Goal: Task Accomplishment & Management: Use online tool/utility

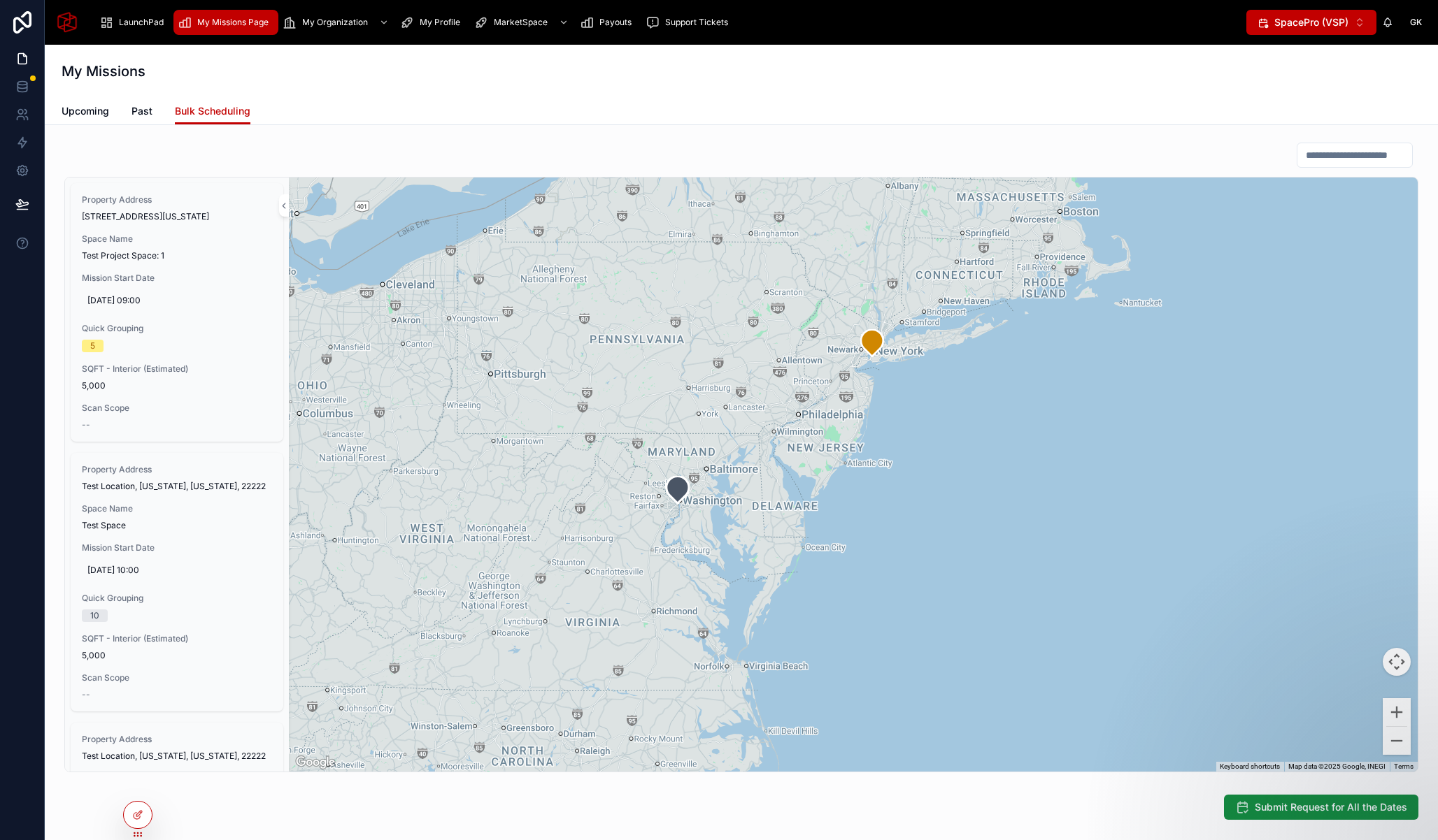
scroll to position [685, 0]
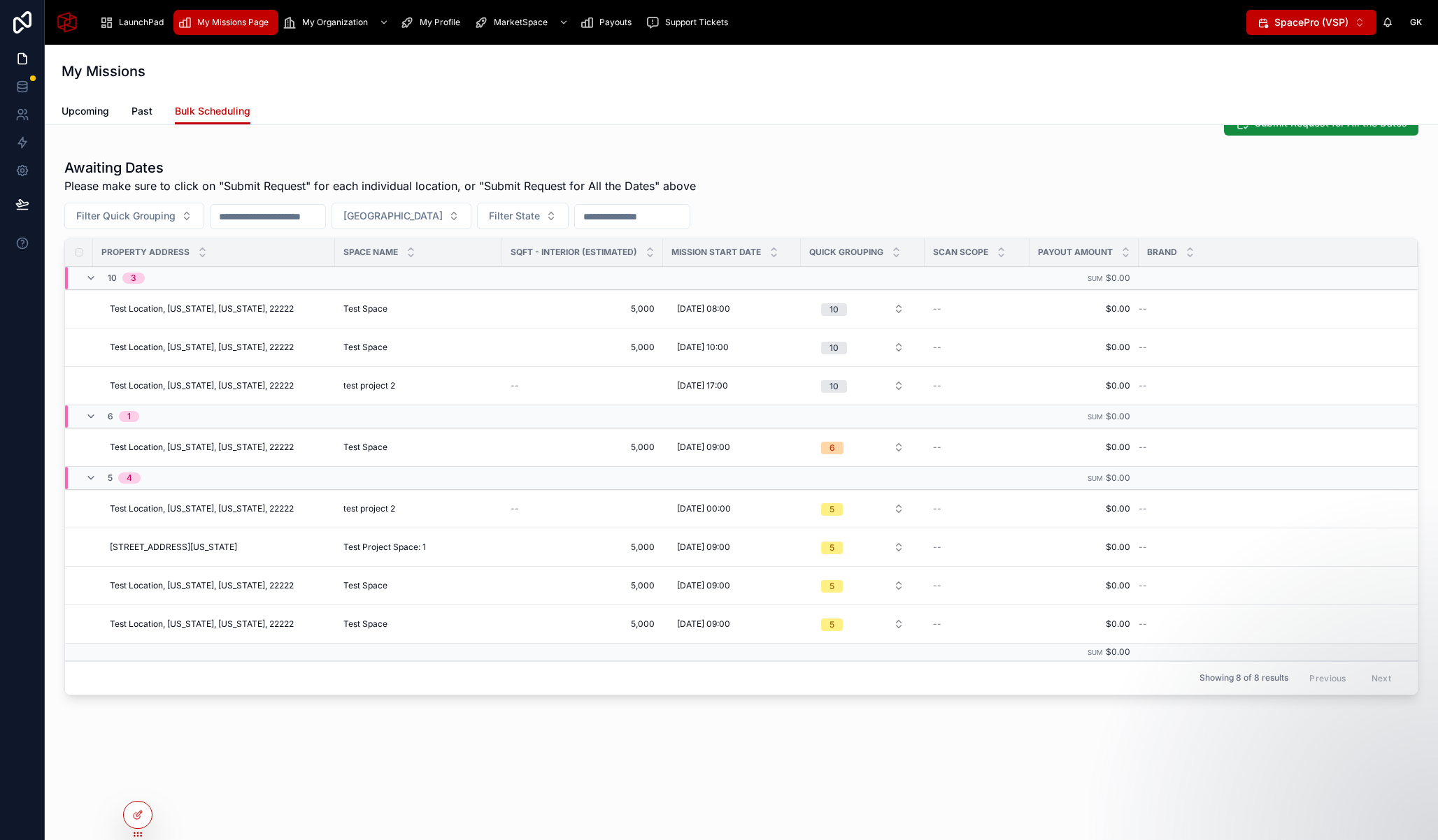
click at [470, 106] on div "Upcoming Past Bulk Scheduling" at bounding box center [741, 112] width 1359 height 27
click at [1315, 18] on span "SpacePro (VSP)" at bounding box center [1310, 22] width 74 height 14
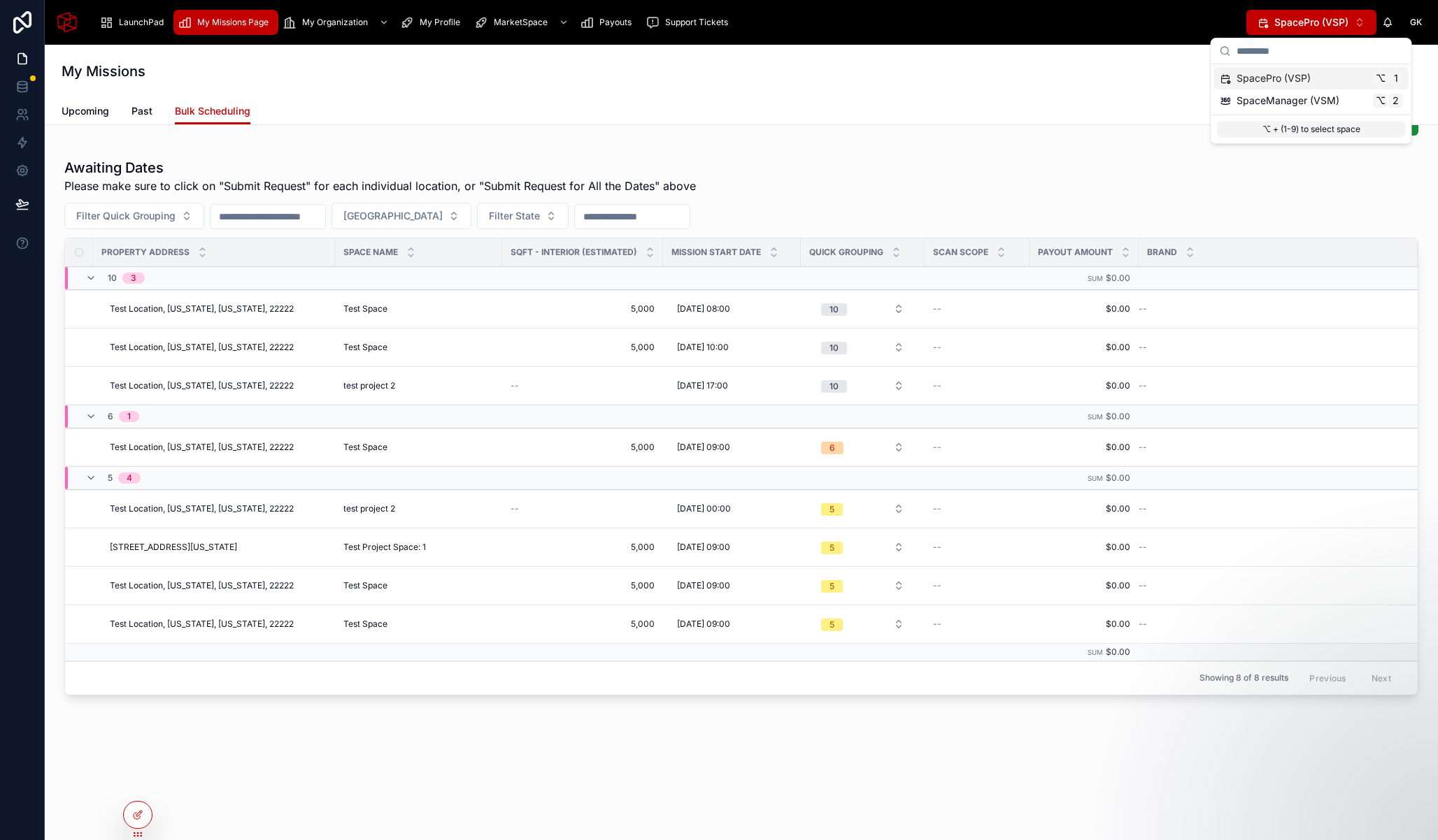
click at [1145, 71] on div "My Missions" at bounding box center [741, 71] width 1359 height 20
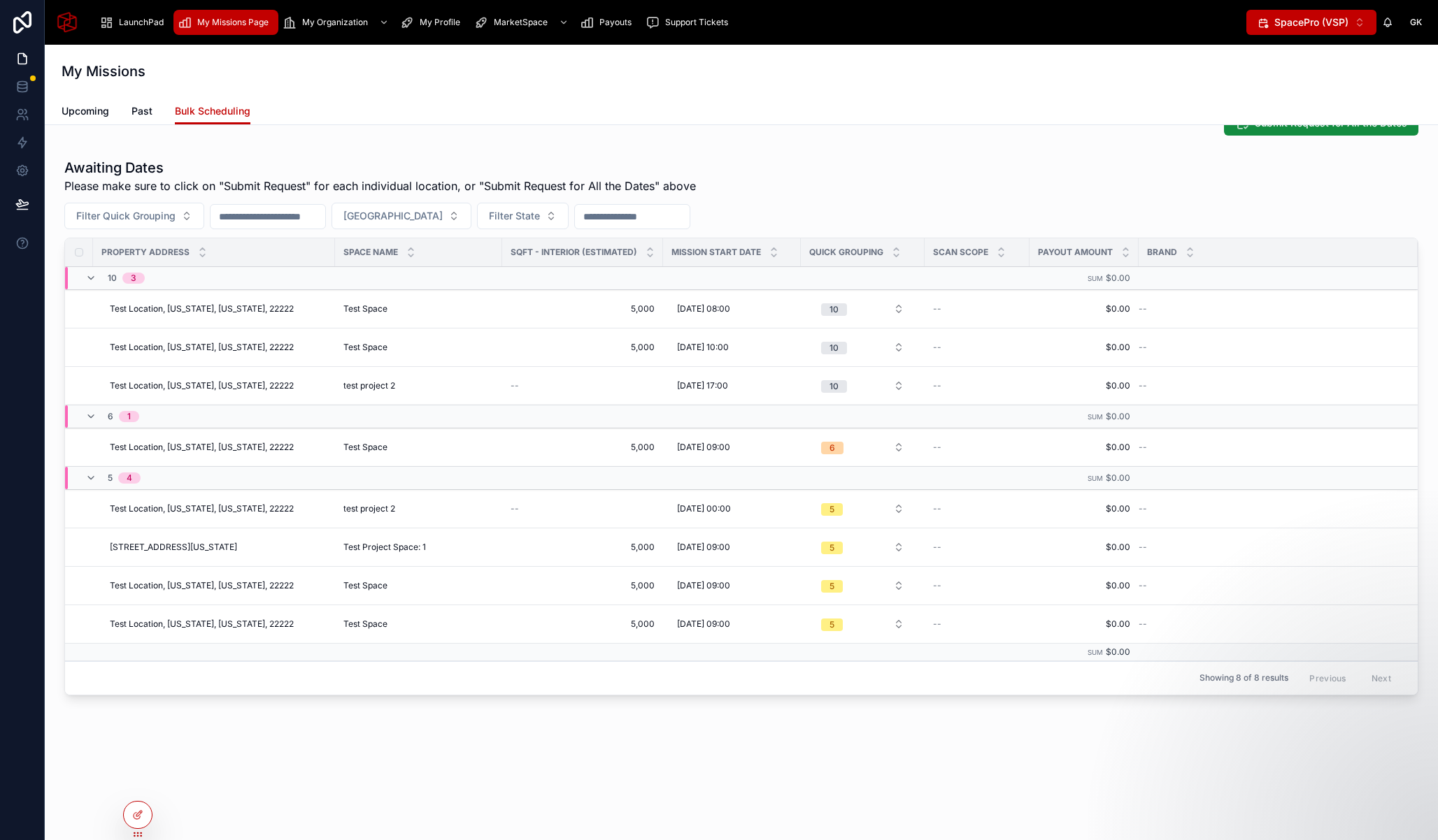
click at [1315, 18] on span "SpacePro (VSP)" at bounding box center [1310, 22] width 74 height 14
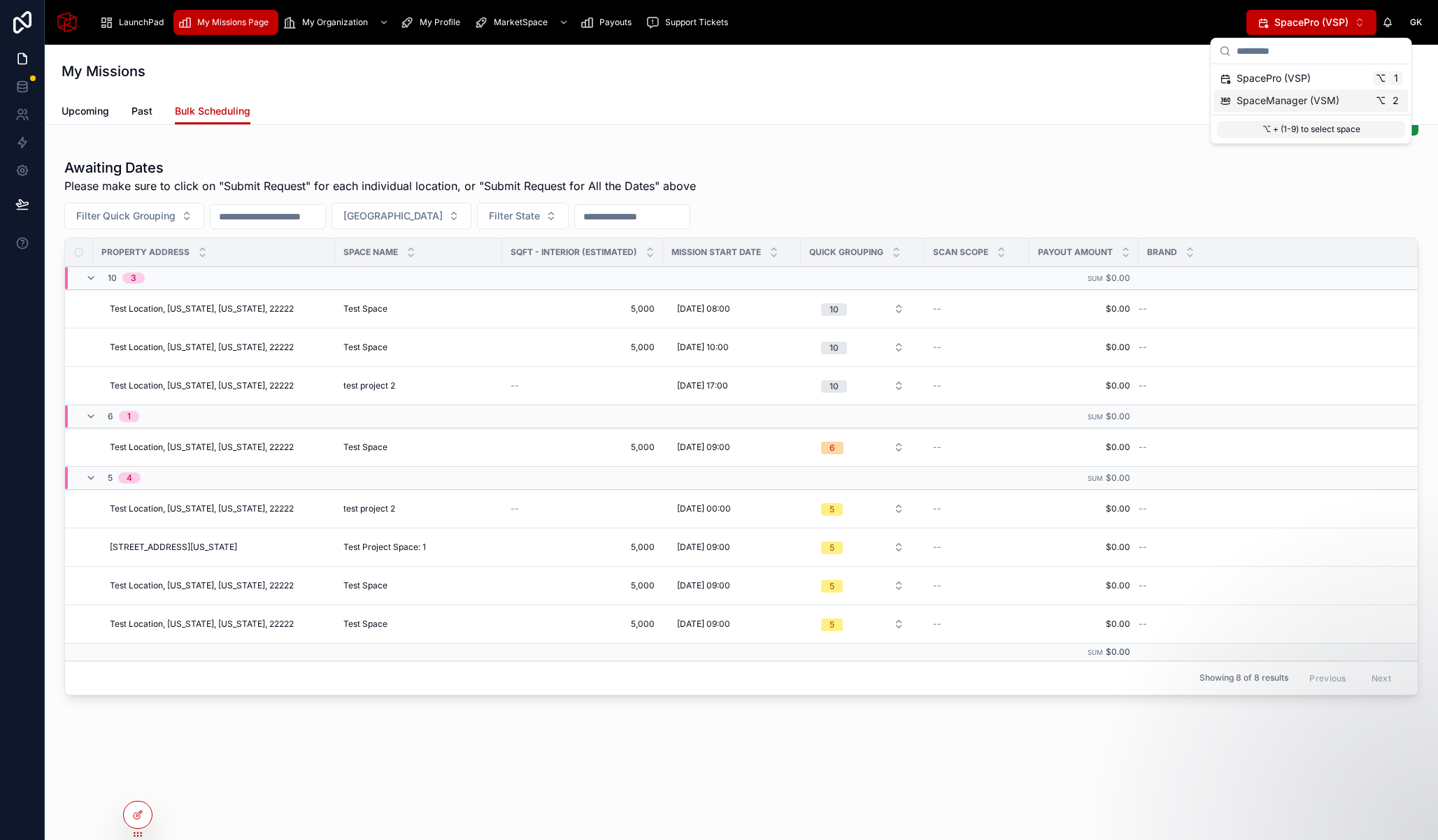
click at [1028, 90] on div "My Missions" at bounding box center [741, 71] width 1359 height 53
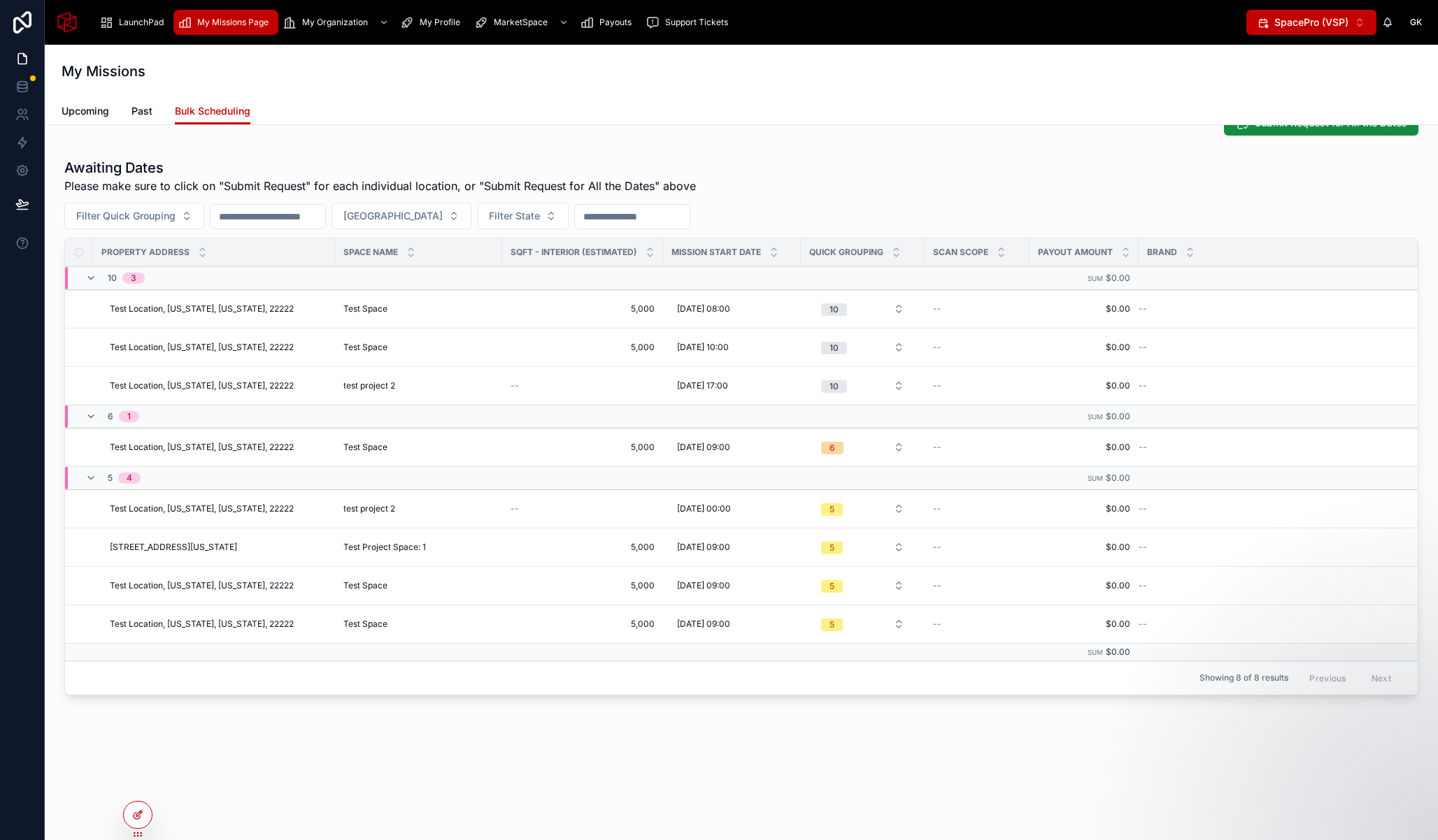
click at [143, 818] on icon at bounding box center [138, 815] width 12 height 12
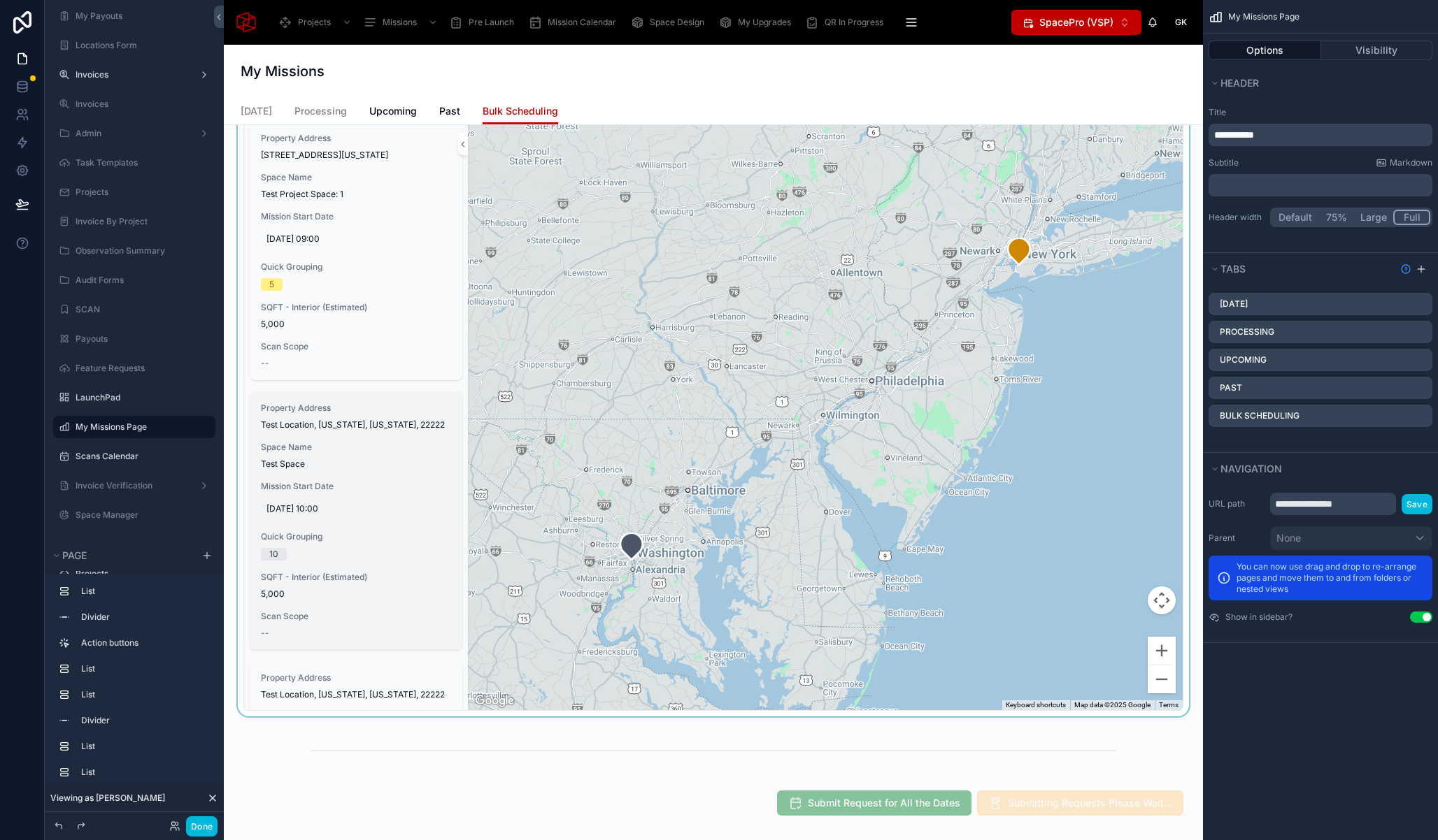
scroll to position [60, 0]
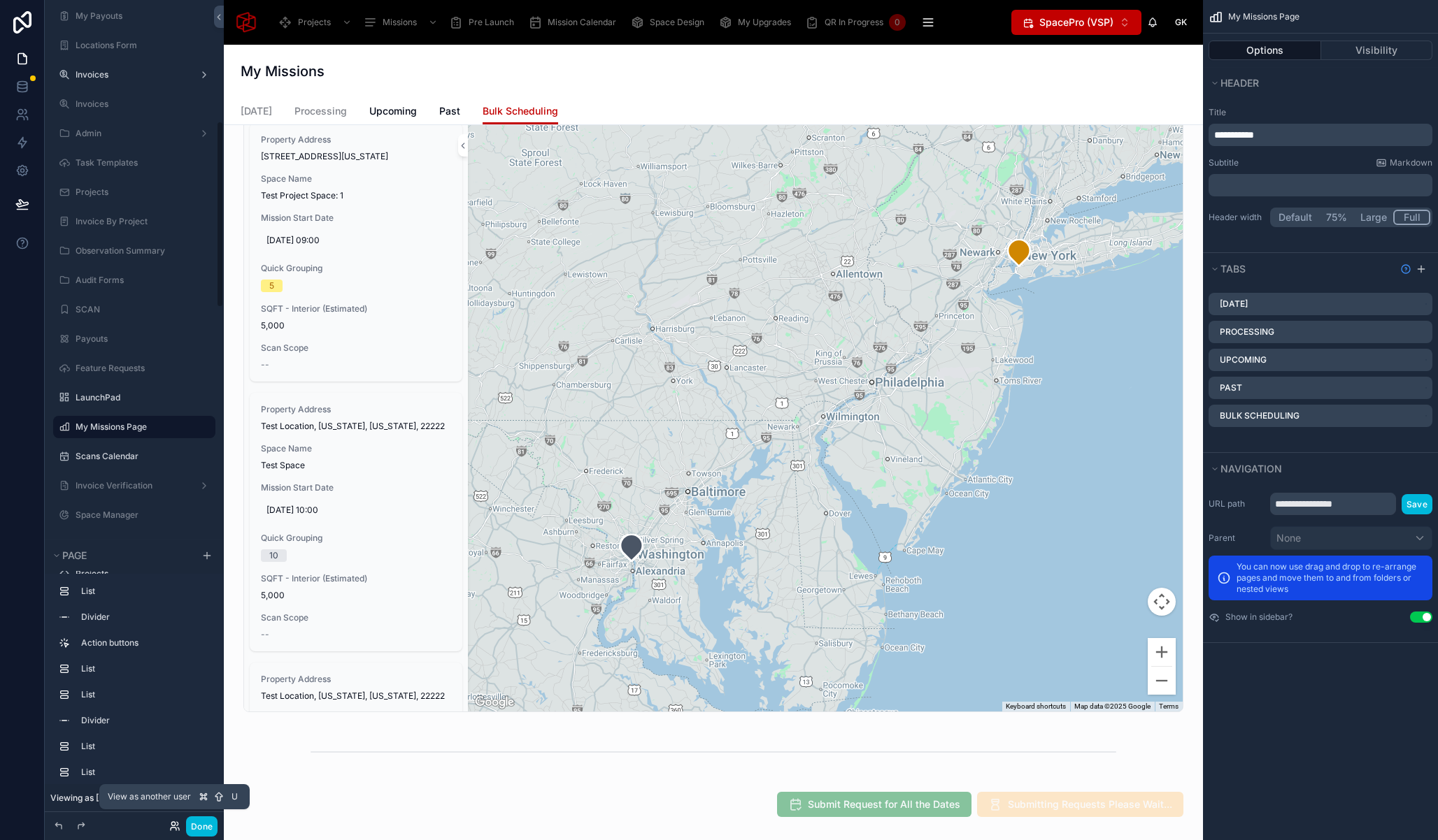
click at [171, 829] on icon at bounding box center [174, 826] width 12 height 12
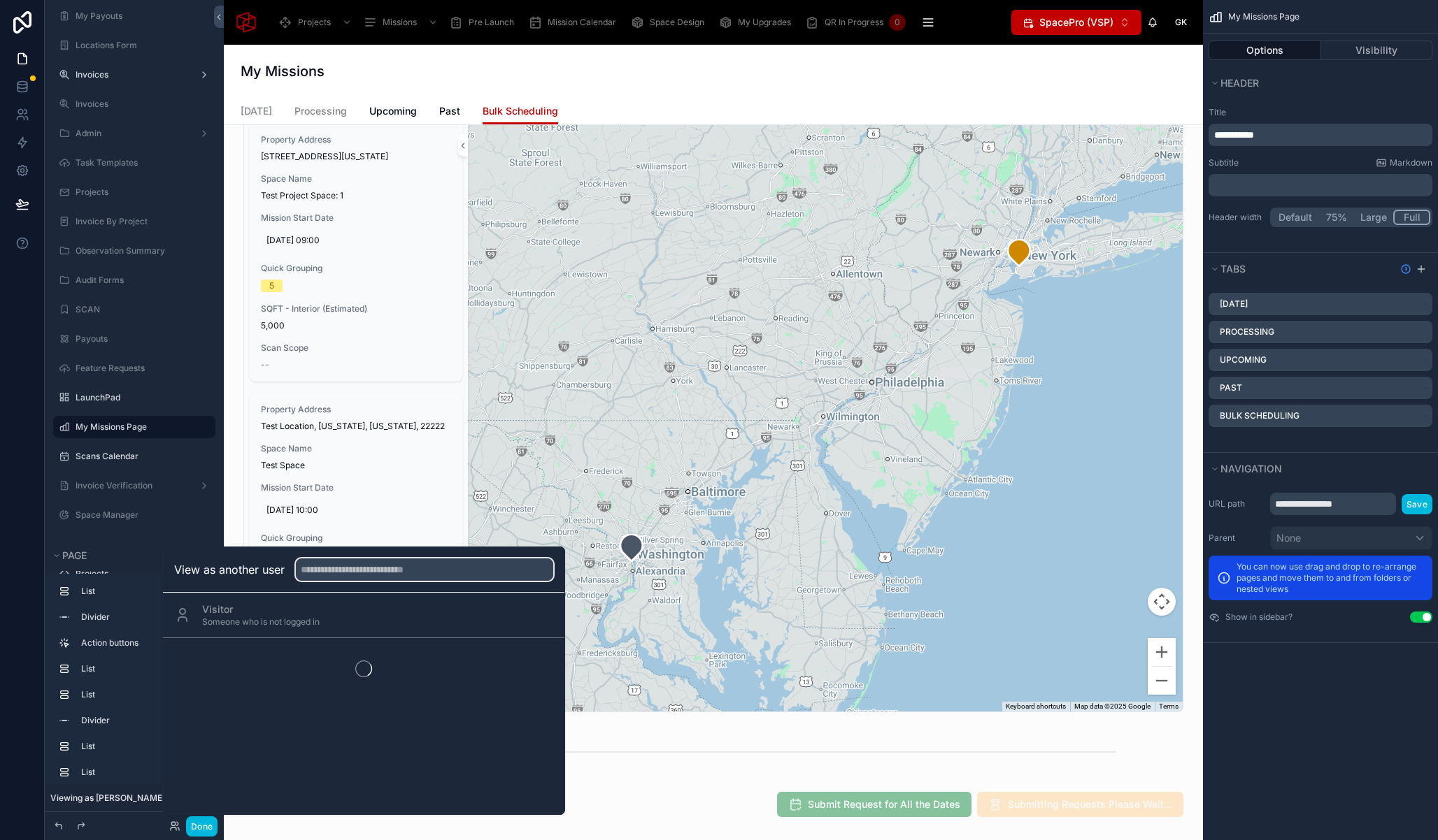
click at [376, 564] on input "text" at bounding box center [425, 569] width 257 height 22
type input "******"
click at [0, 0] on button "Select" at bounding box center [0, 0] width 0 height 0
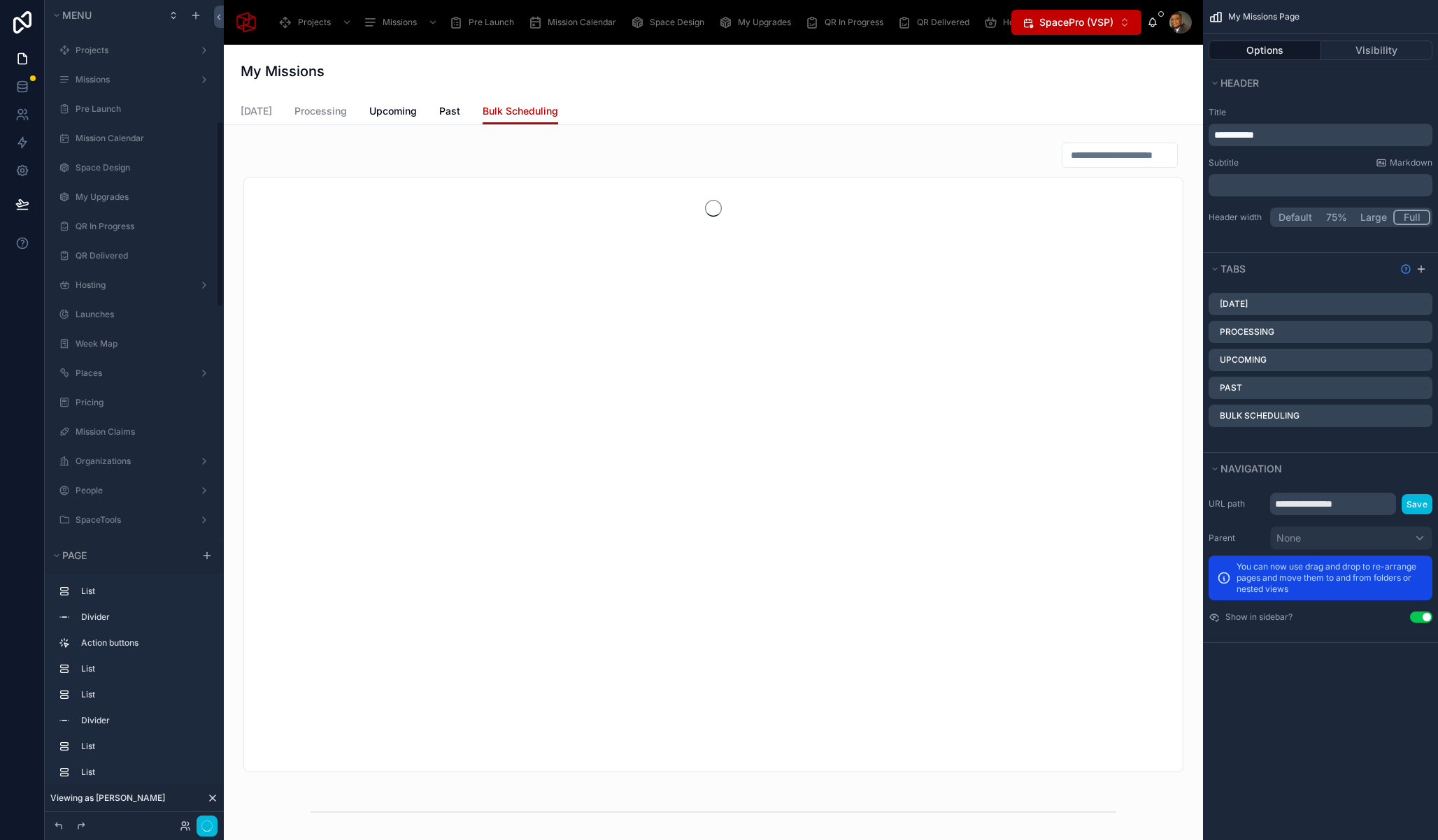
scroll to position [533, 0]
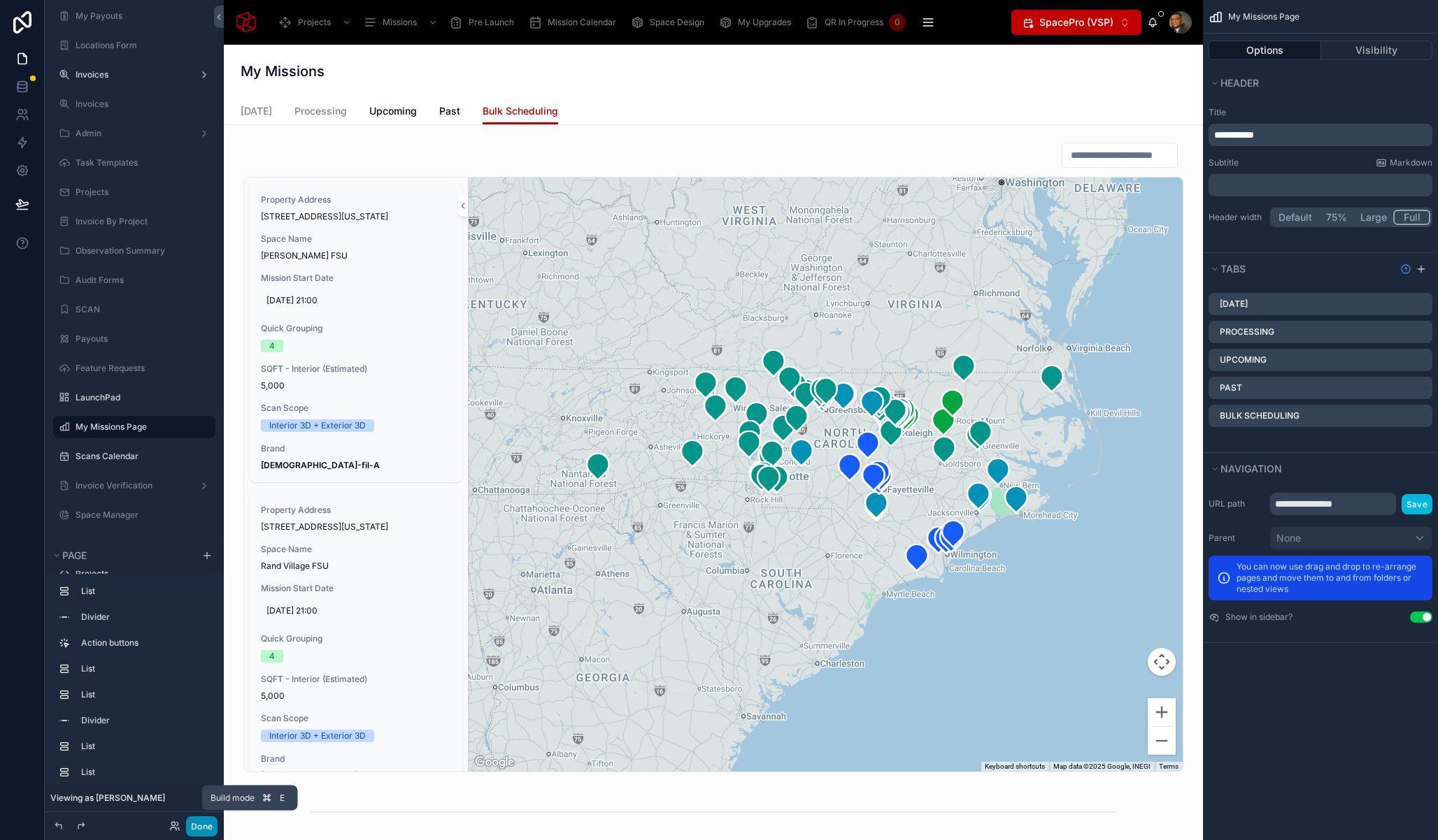
click at [197, 833] on button "Done" at bounding box center [201, 827] width 31 height 21
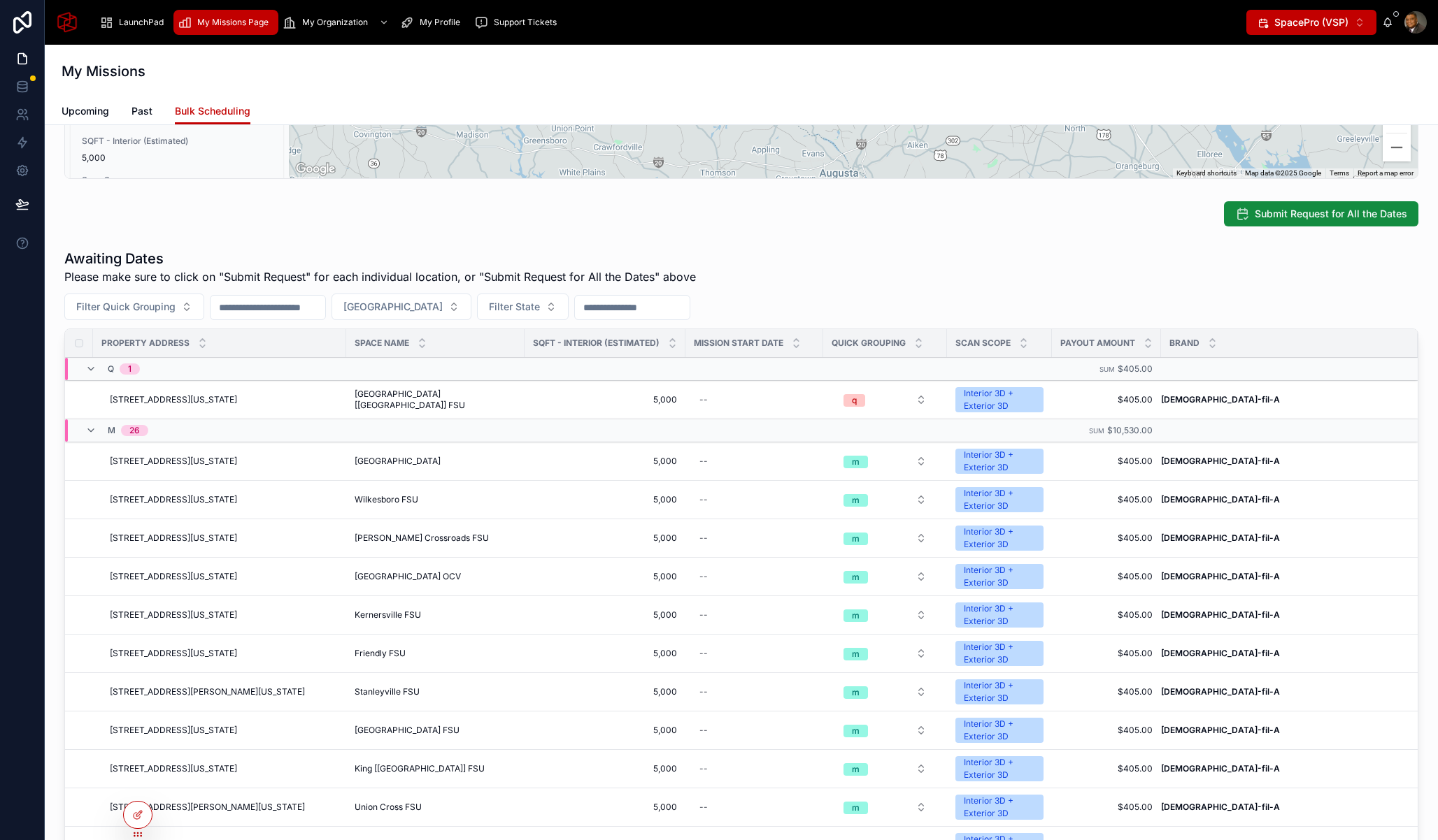
scroll to position [676, 0]
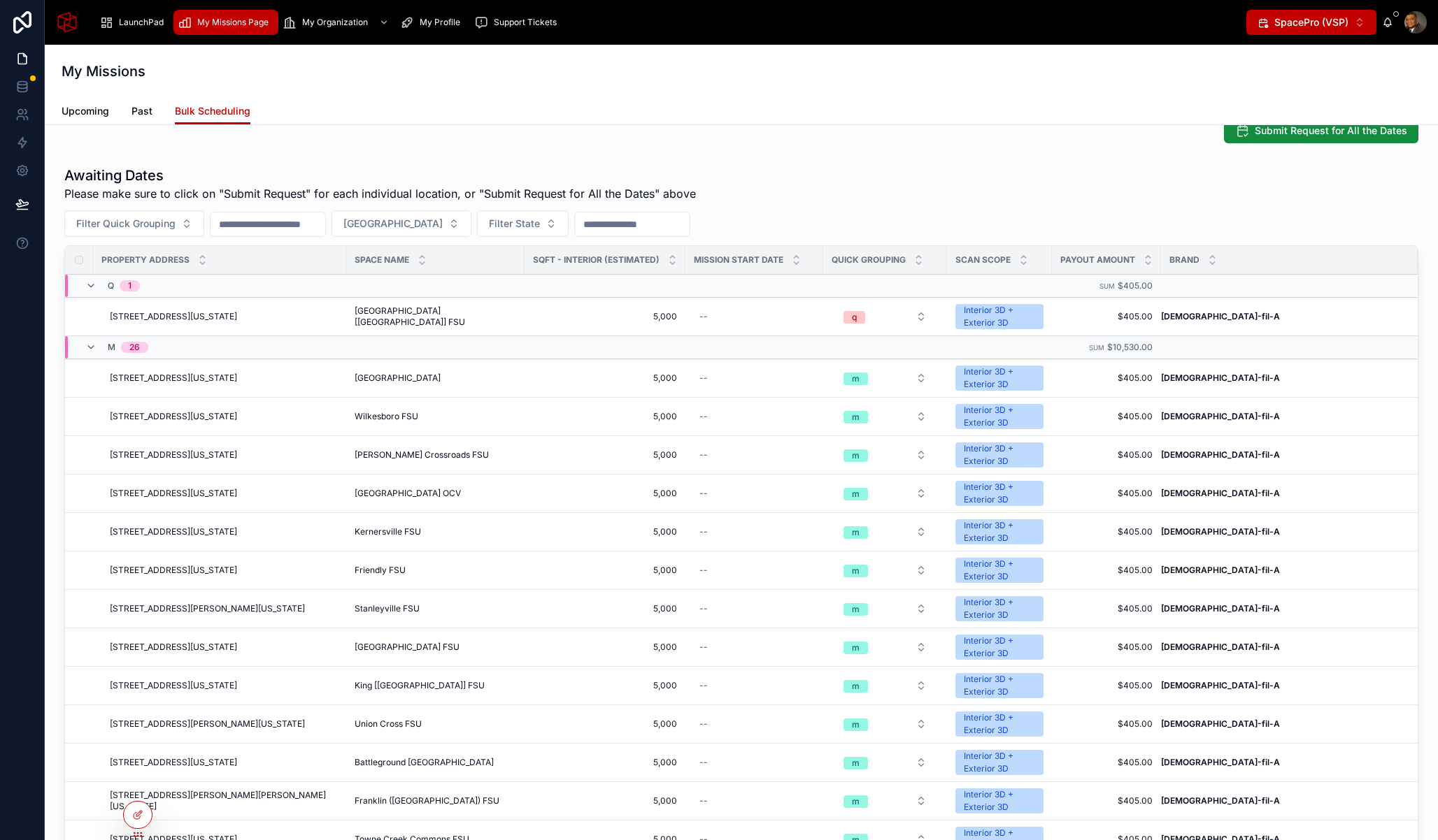
click at [491, 451] on div "[PERSON_NAME] Crossroads FSU [PERSON_NAME] Crossroads FSU" at bounding box center [435, 455] width 162 height 12
click at [237, 455] on span "[STREET_ADDRESS][US_STATE]" at bounding box center [173, 455] width 127 height 12
click at [210, 421] on span "[STREET_ADDRESS][US_STATE]" at bounding box center [173, 416] width 127 height 12
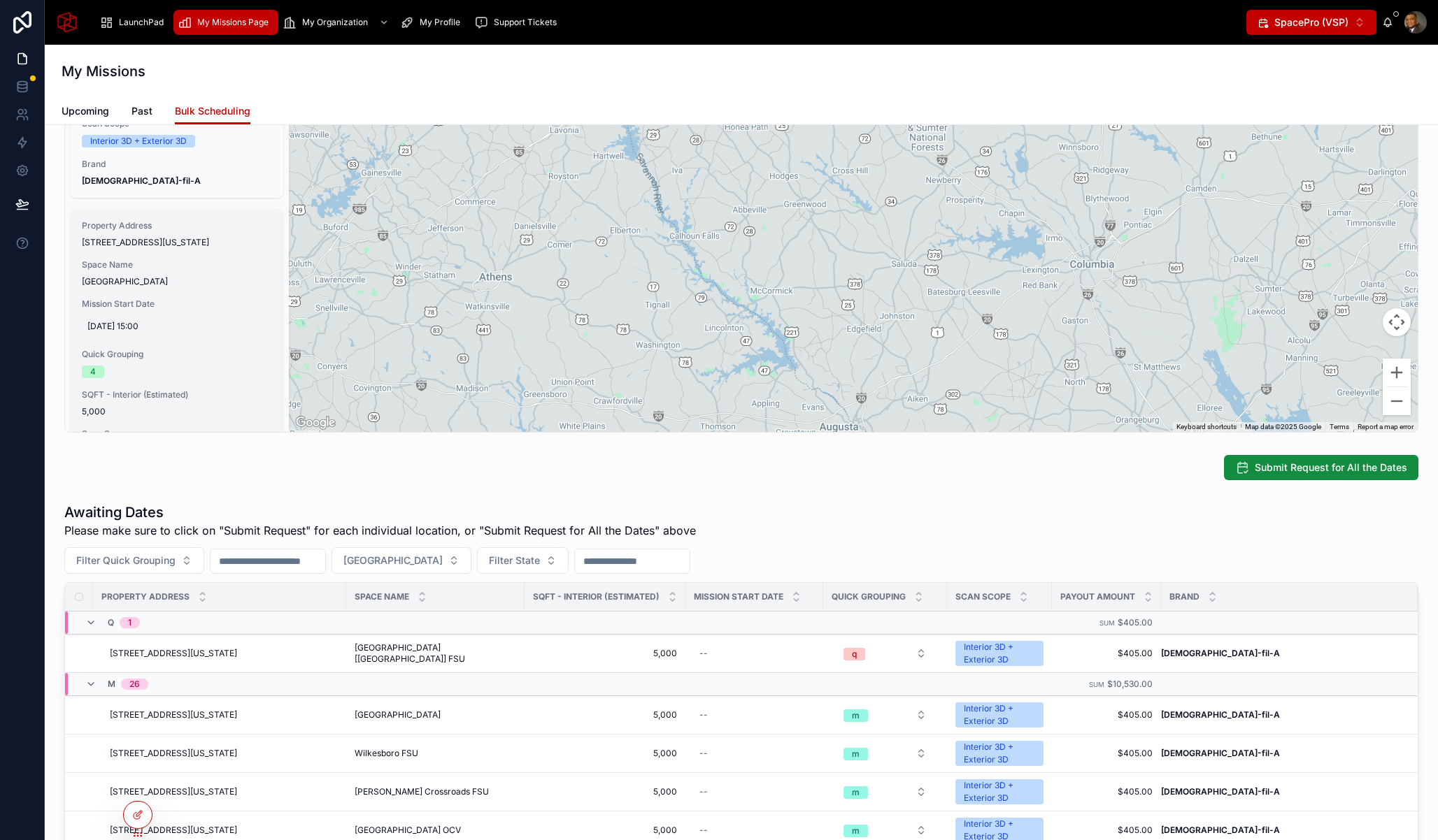
click at [196, 288] on span "[GEOGRAPHIC_DATA]" at bounding box center [177, 281] width 190 height 12
click at [83, 288] on div "Space Name New Bern Ave FSU" at bounding box center [177, 273] width 190 height 28
click at [118, 248] on span "[STREET_ADDRESS][US_STATE]" at bounding box center [177, 242] width 190 height 12
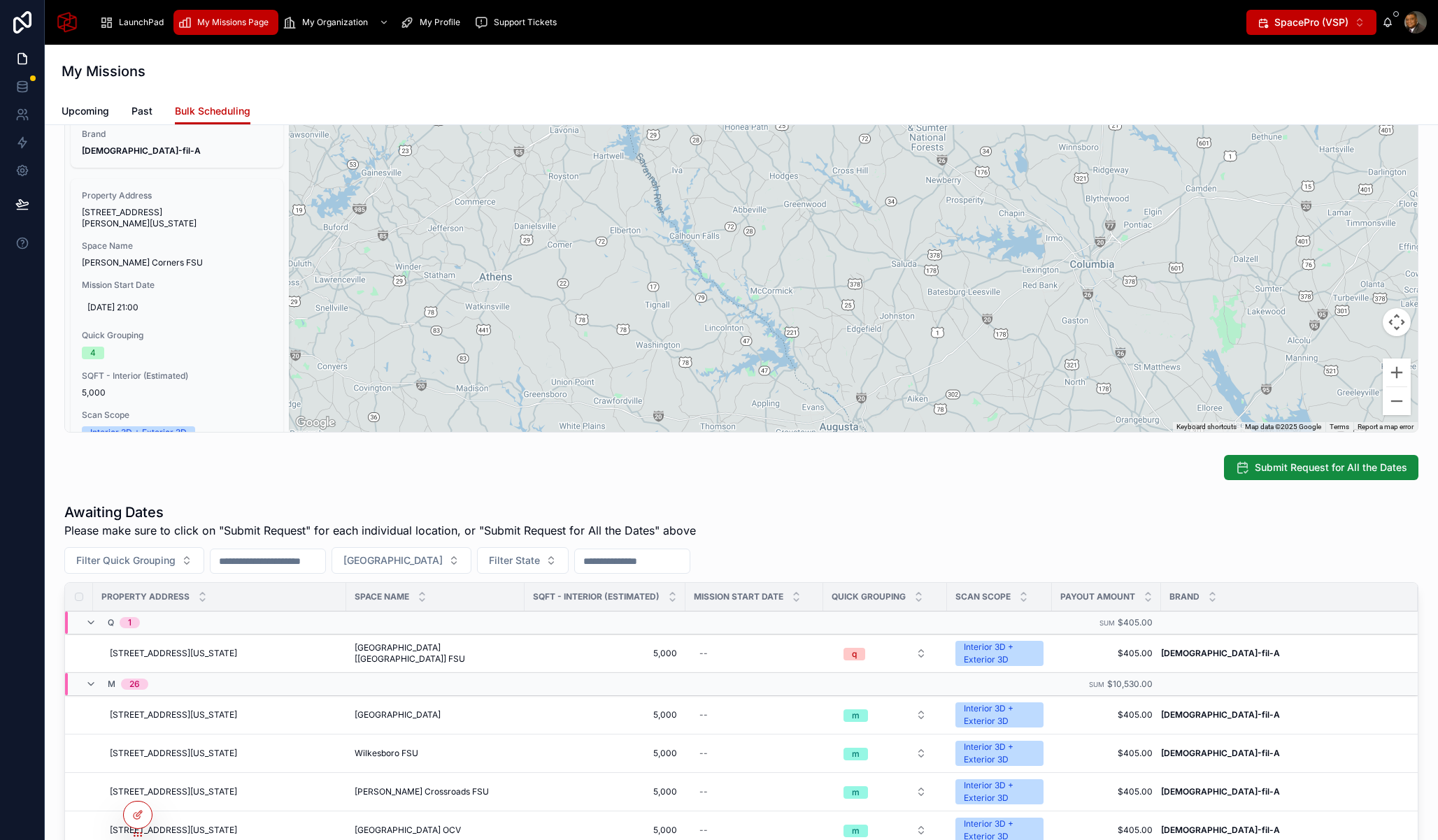
scroll to position [0, 0]
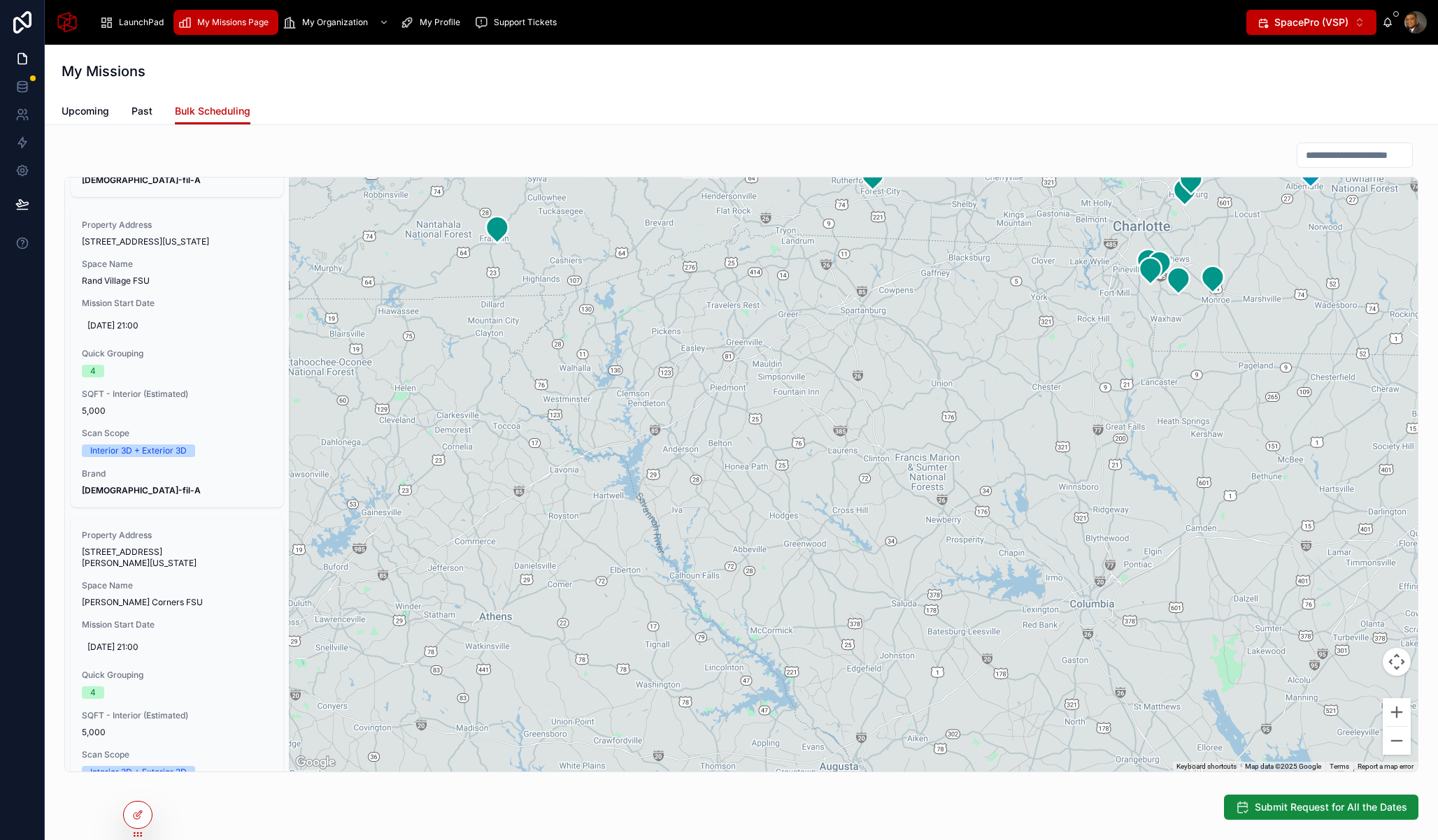
click at [231, 24] on span "My Missions Page" at bounding box center [233, 22] width 71 height 12
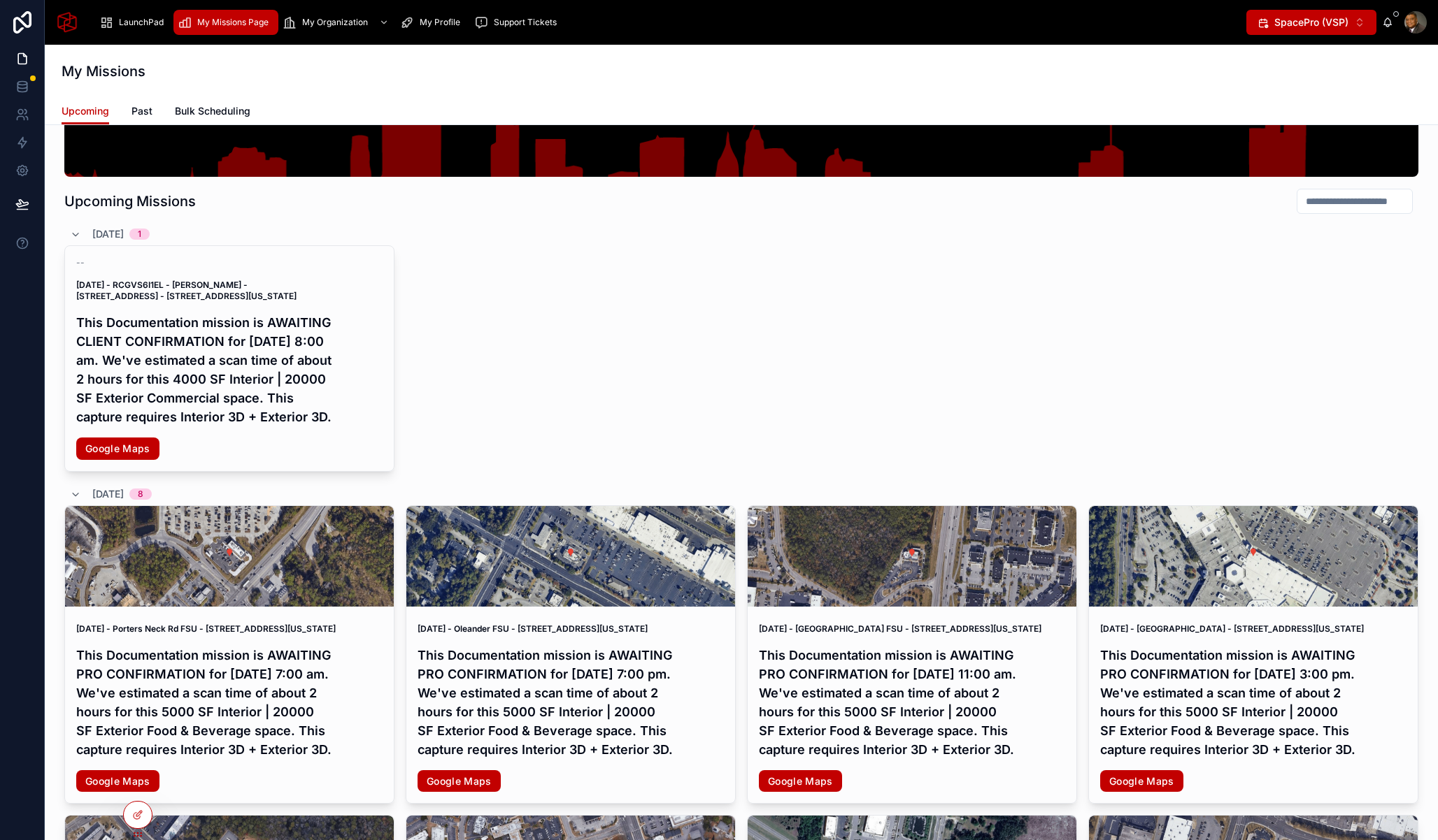
scroll to position [180, 0]
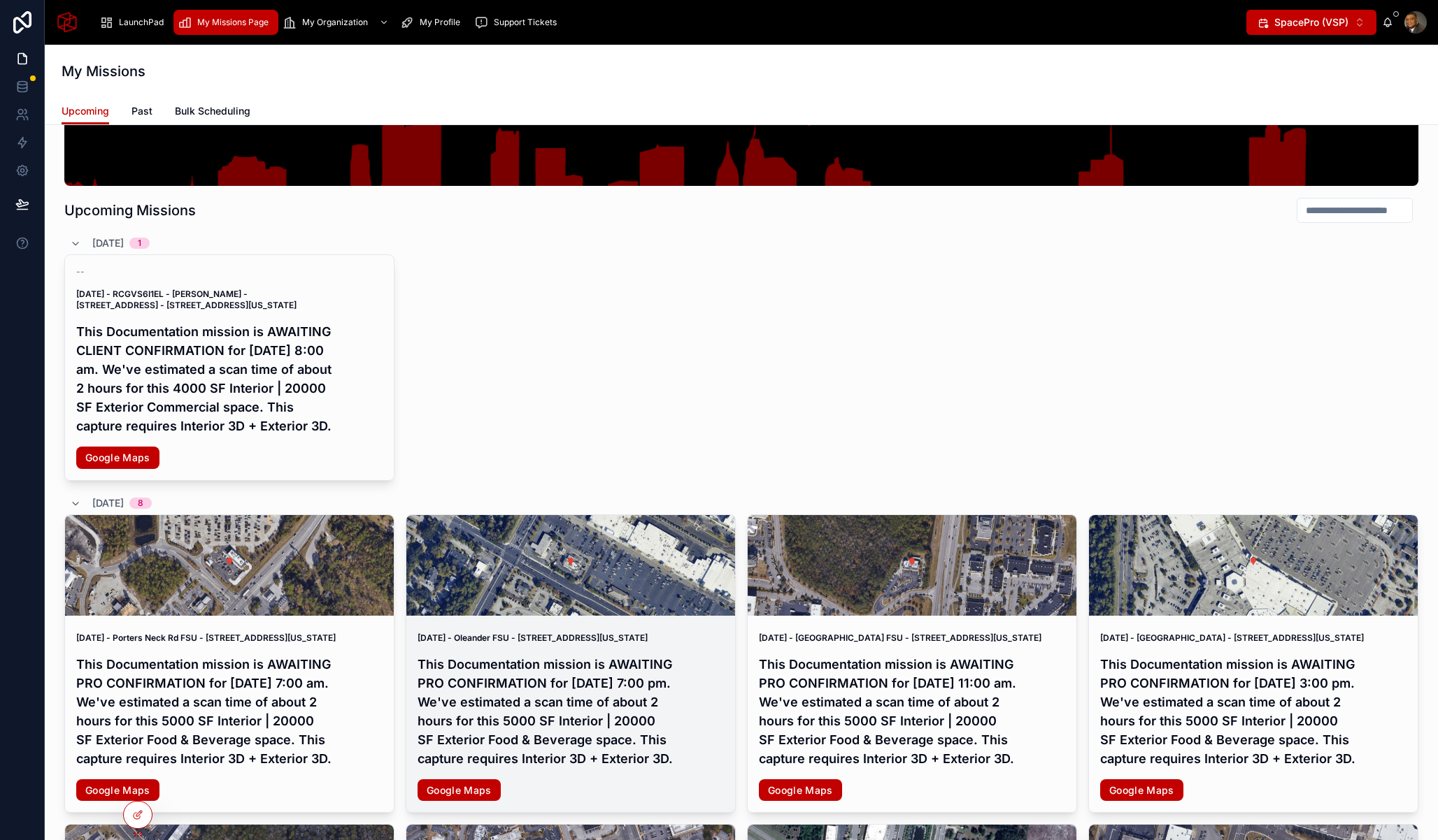
click at [564, 720] on h4 "This Documentation mission is AWAITING PRO CONFIRMATION for Sunday, Oct 19, 202…" at bounding box center [570, 711] width 307 height 113
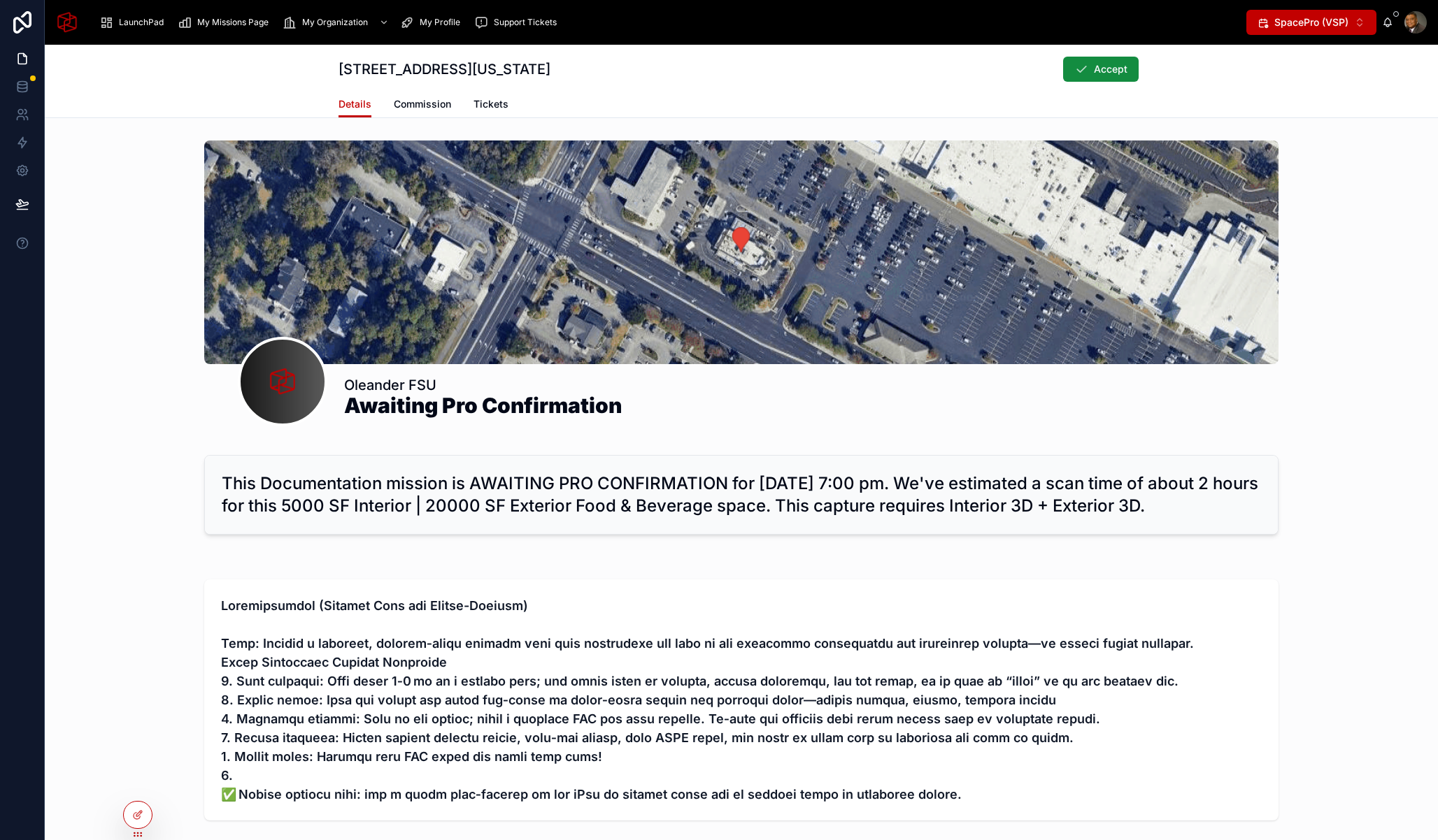
click at [231, 23] on span "My Missions Page" at bounding box center [233, 22] width 71 height 12
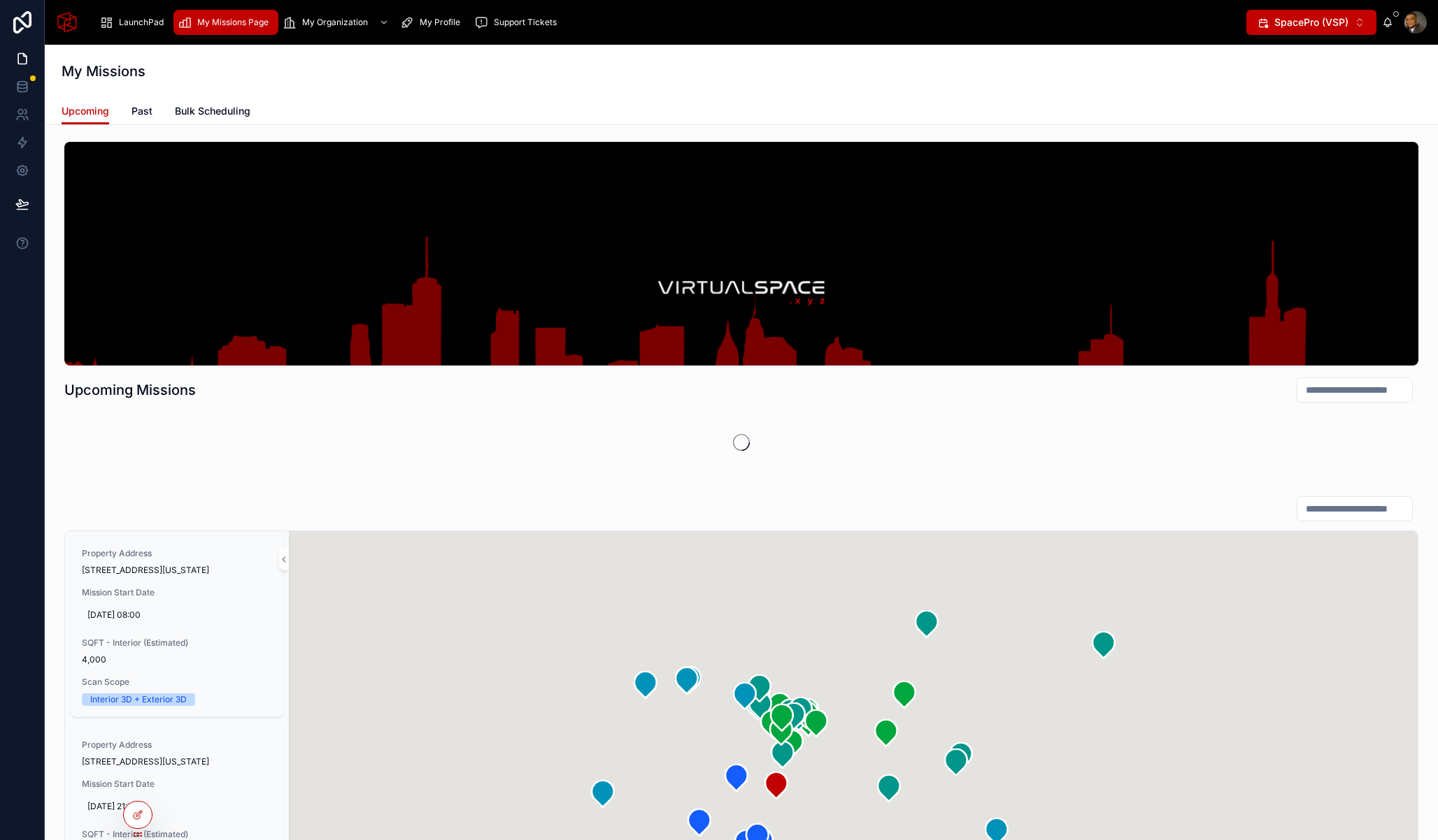
click at [198, 108] on span "Bulk Scheduling" at bounding box center [213, 112] width 75 height 14
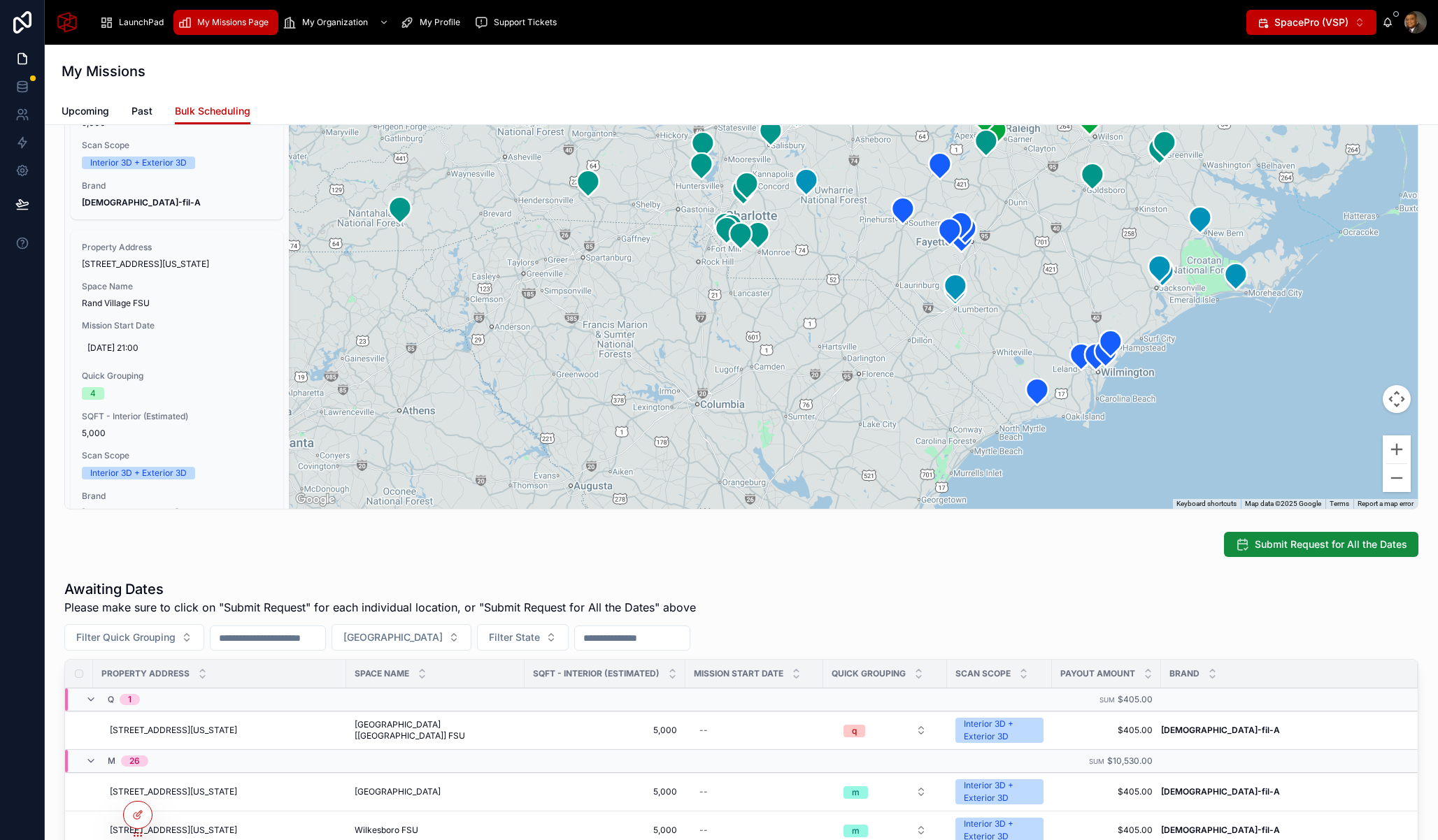
scroll to position [210, 0]
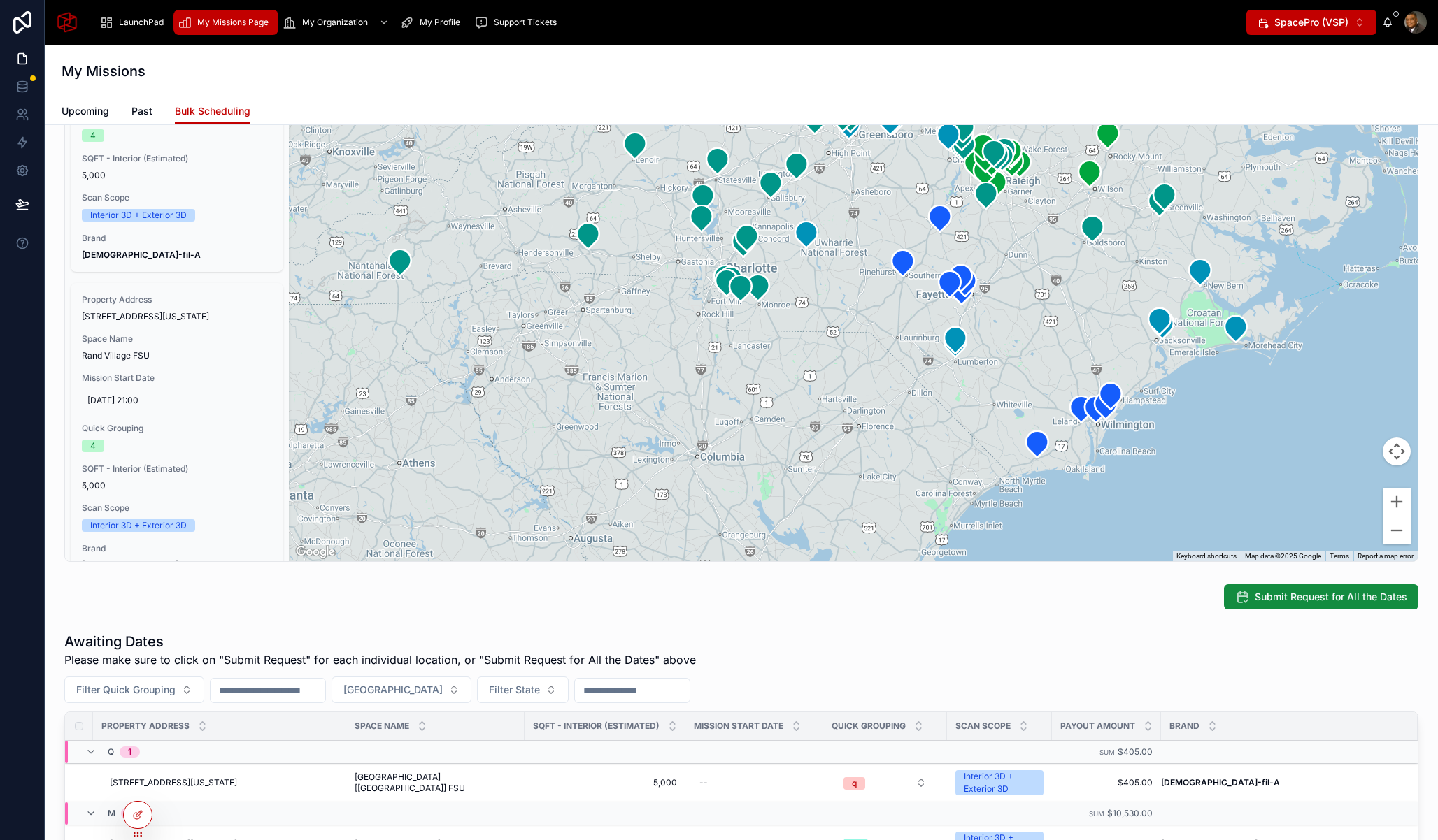
click at [56, 591] on div "Submit Request for All the Dates" at bounding box center [741, 597] width 1370 height 37
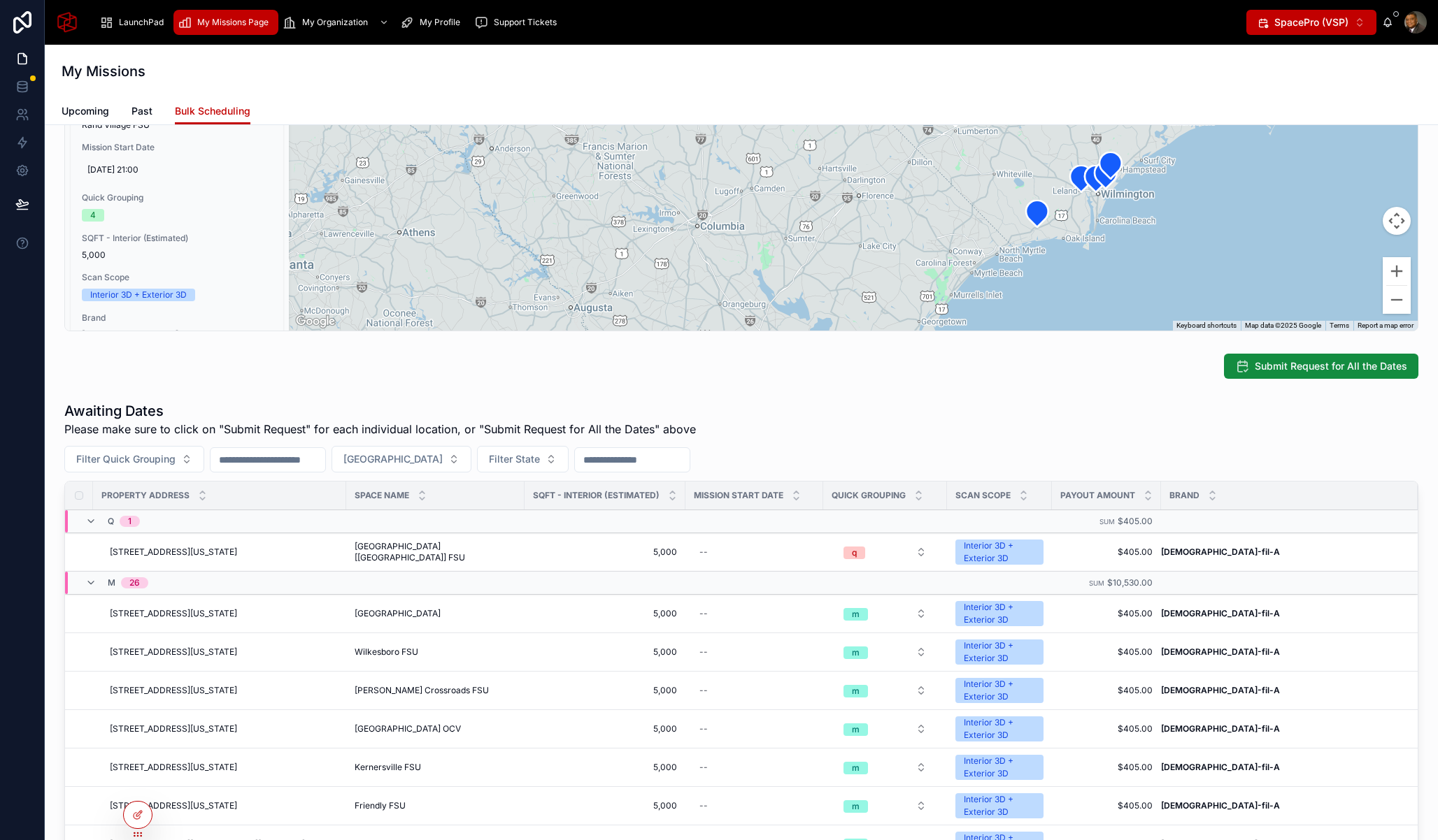
scroll to position [444, 0]
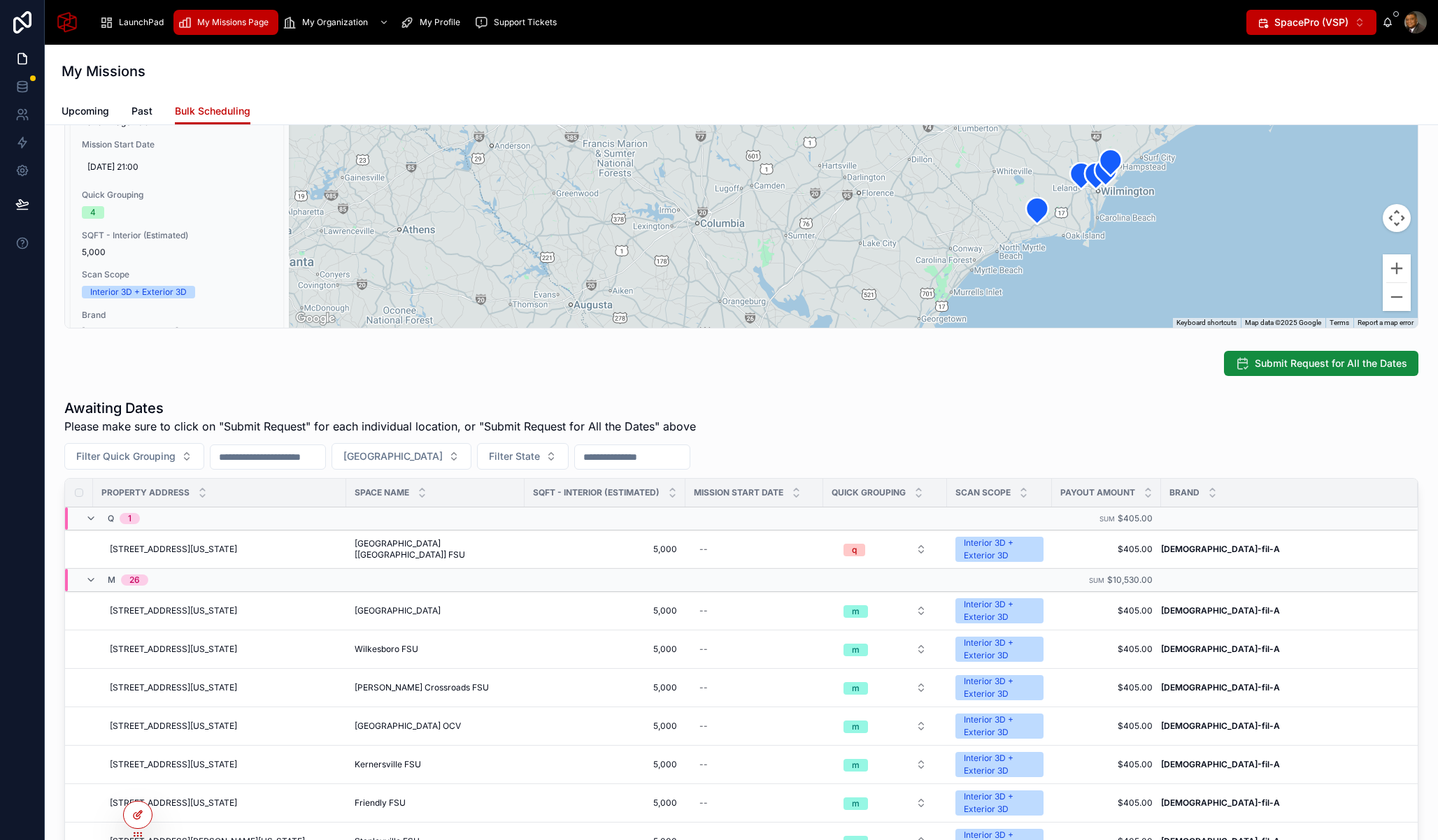
click at [137, 814] on icon at bounding box center [139, 814] width 5 height 5
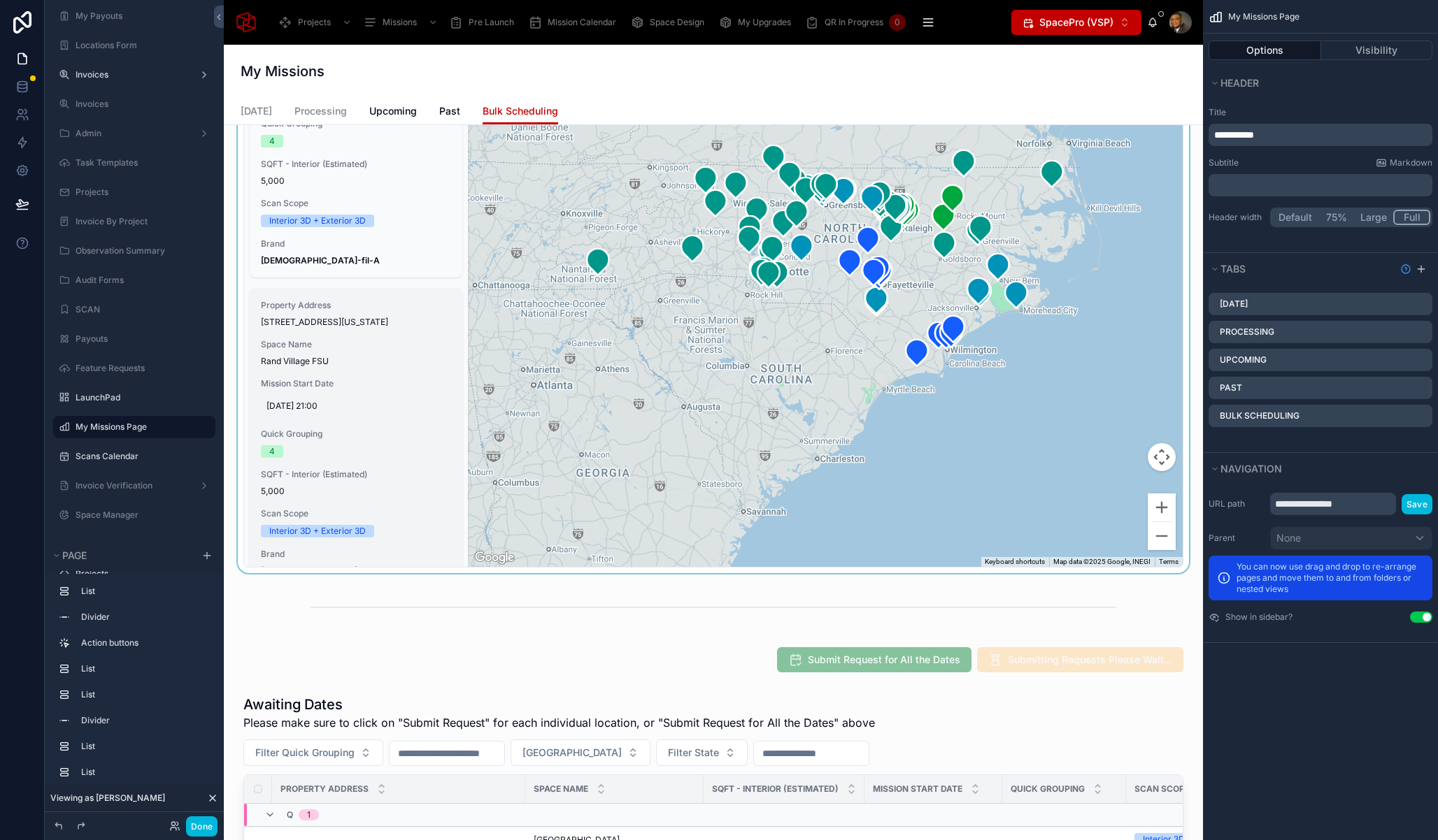
scroll to position [0, 0]
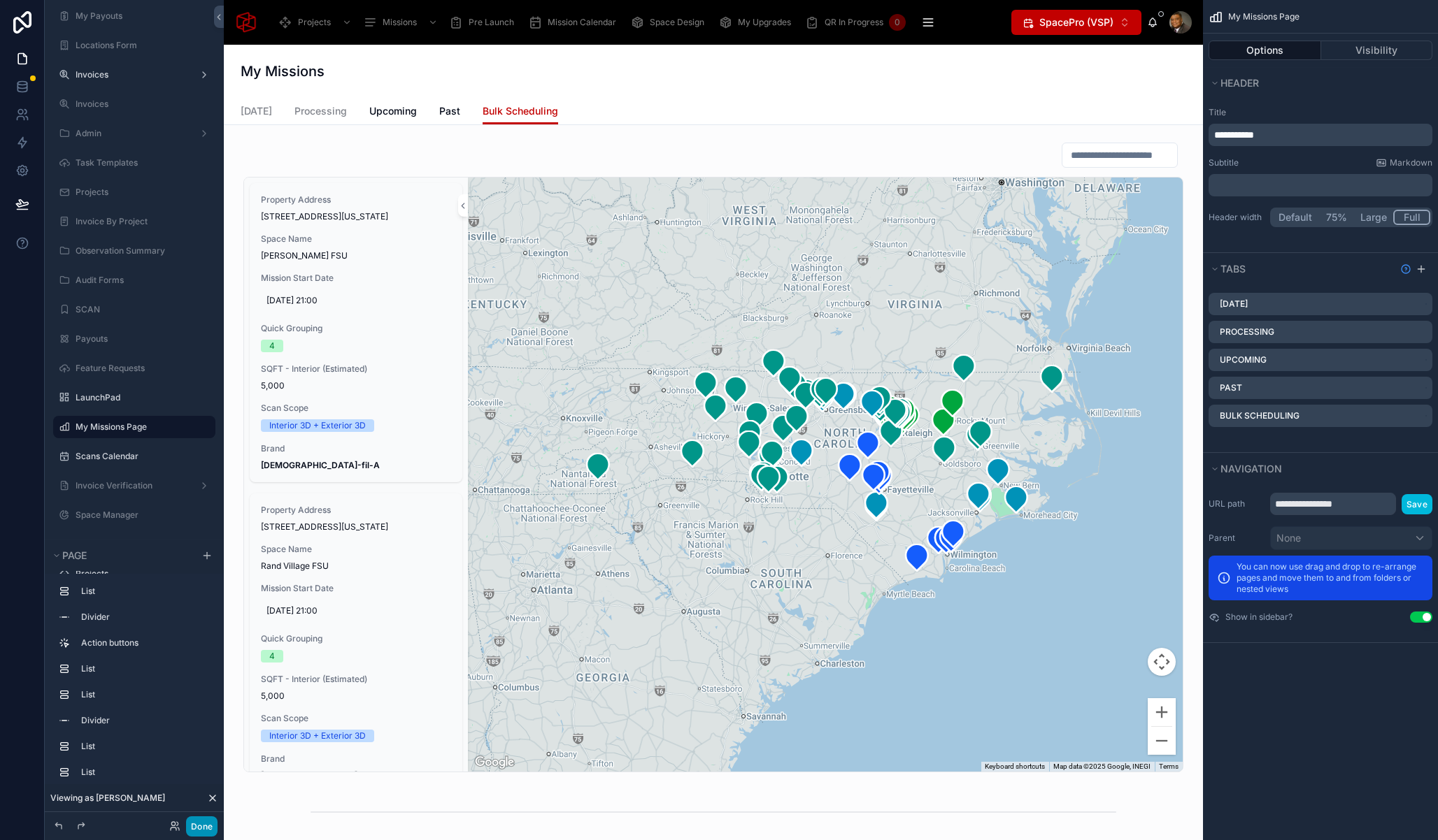
click at [202, 827] on button "Done" at bounding box center [201, 827] width 31 height 21
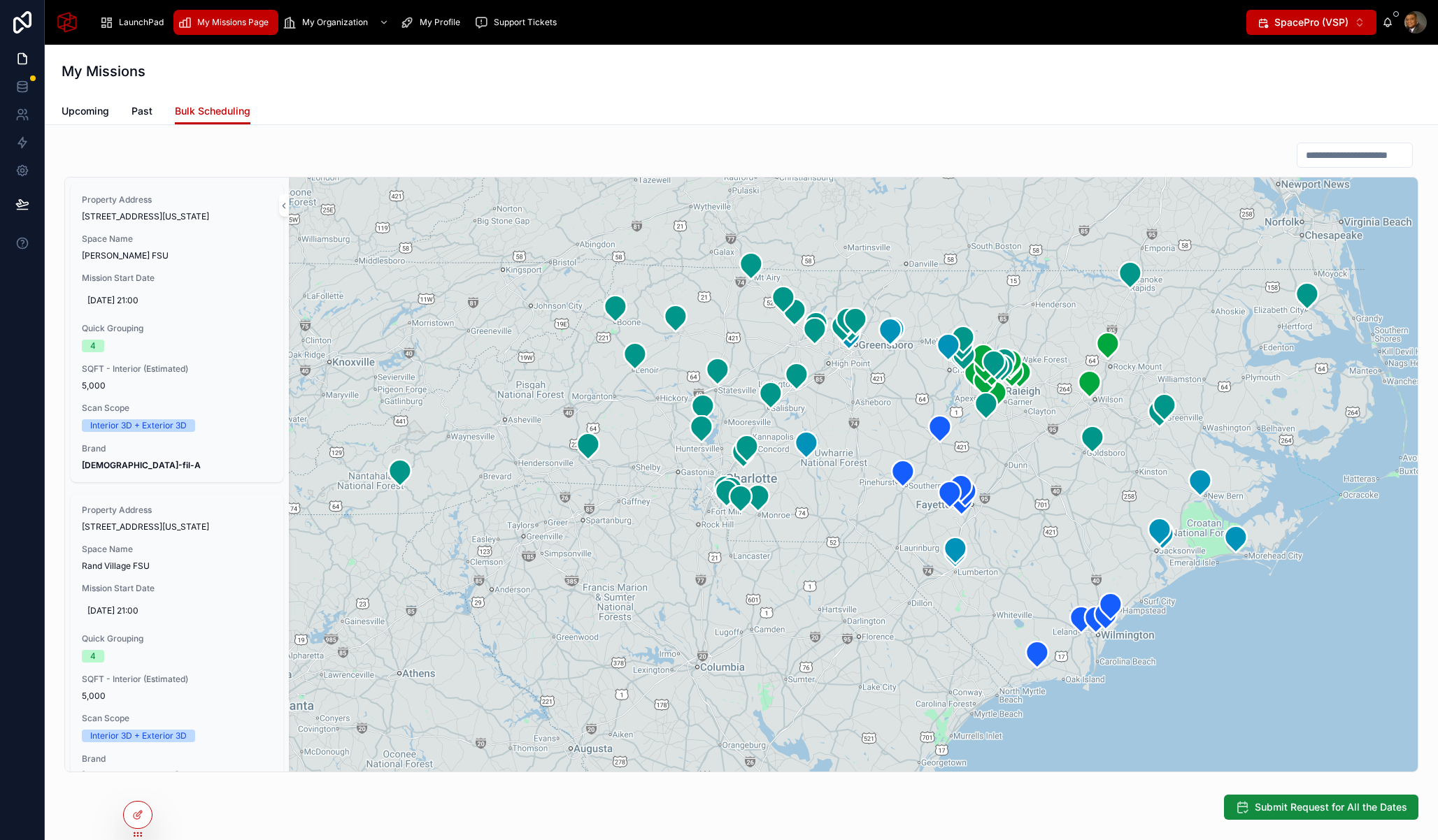
click at [110, 113] on div "Upcoming Past Bulk Scheduling" at bounding box center [741, 112] width 1359 height 27
click at [91, 113] on span "Upcoming" at bounding box center [85, 112] width 47 height 14
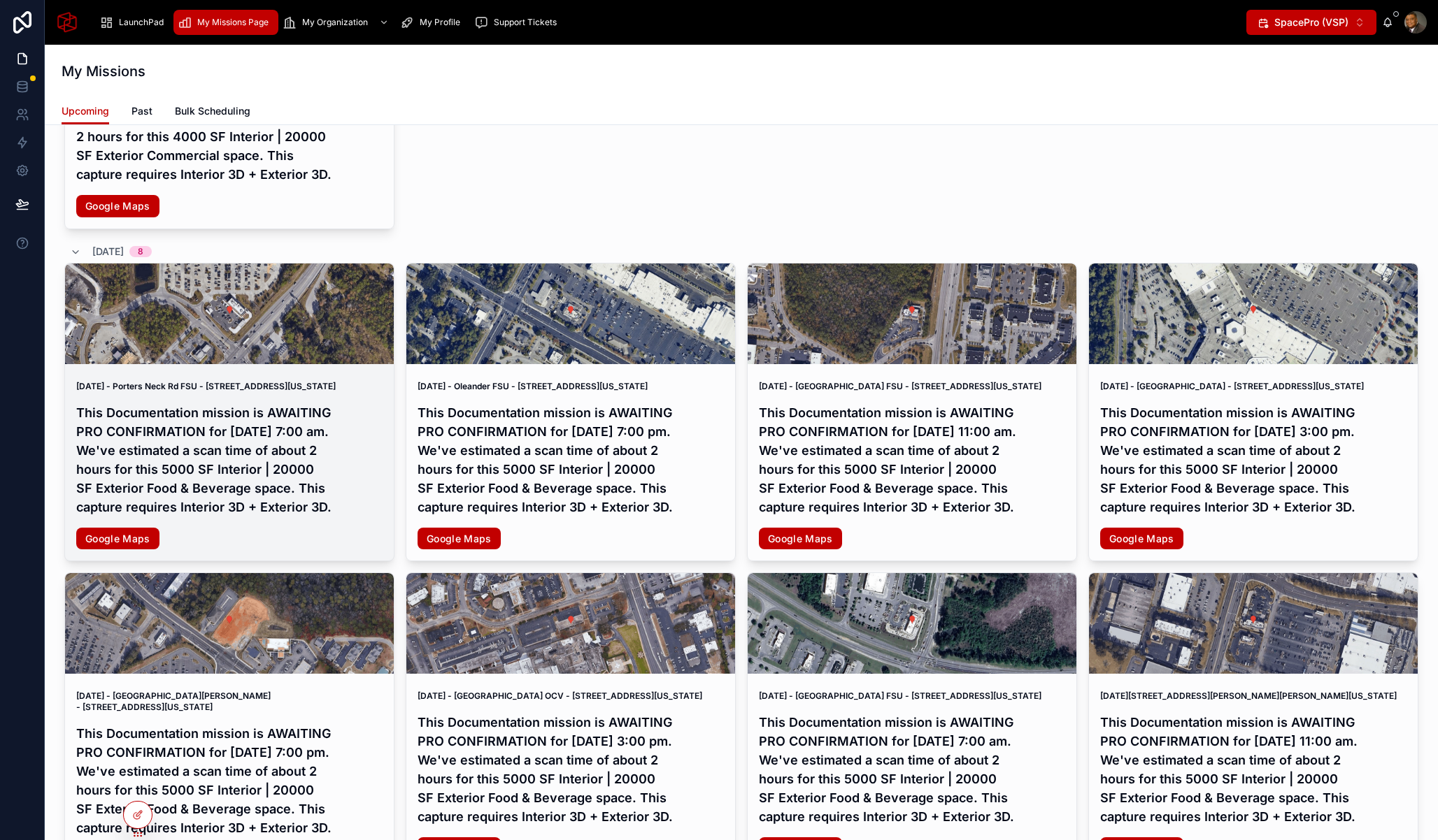
scroll to position [465, 0]
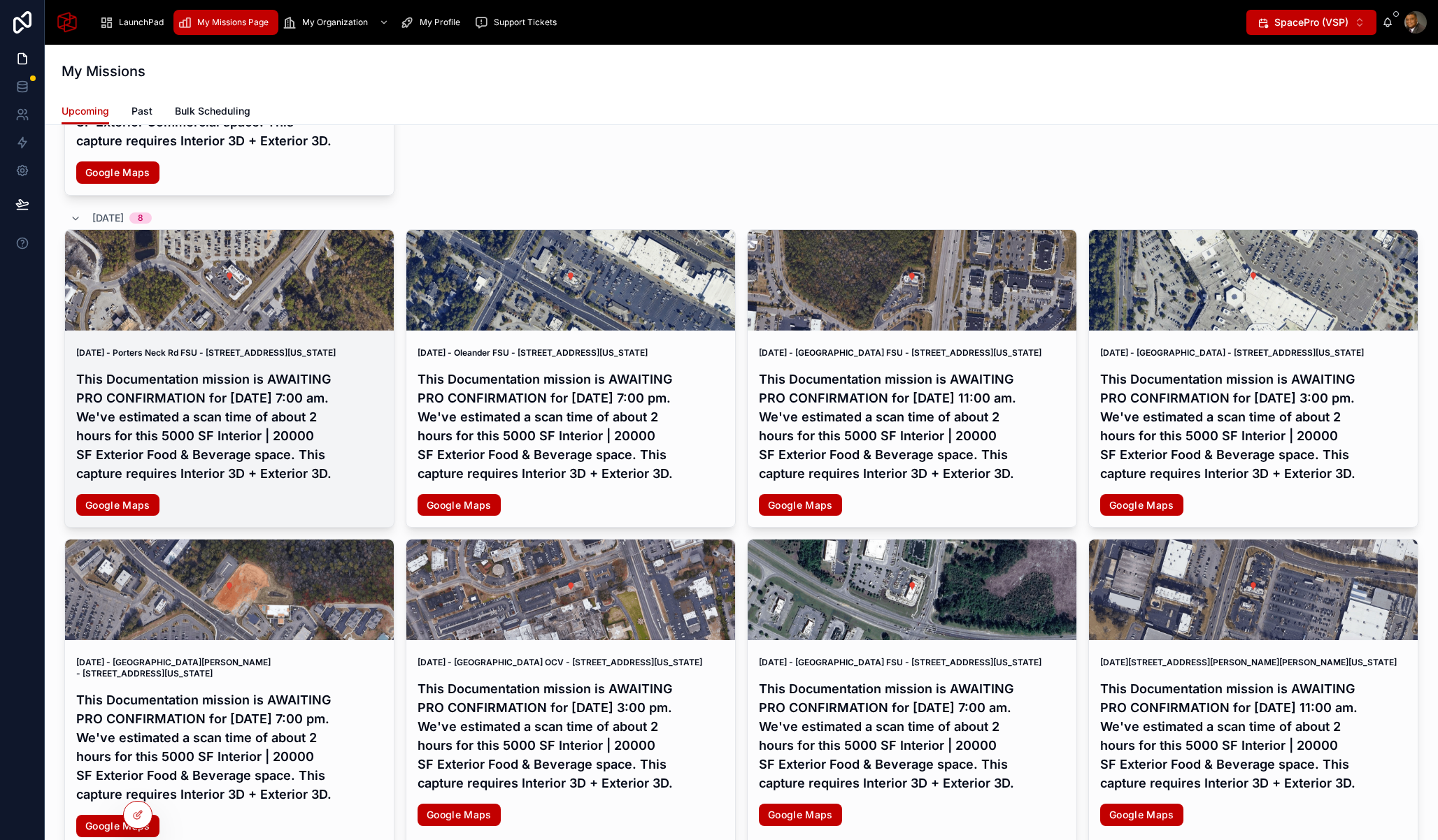
click at [253, 463] on h4 "This Documentation mission is AWAITING PRO CONFIRMATION for Sunday, Oct 19, 202…" at bounding box center [229, 426] width 307 height 113
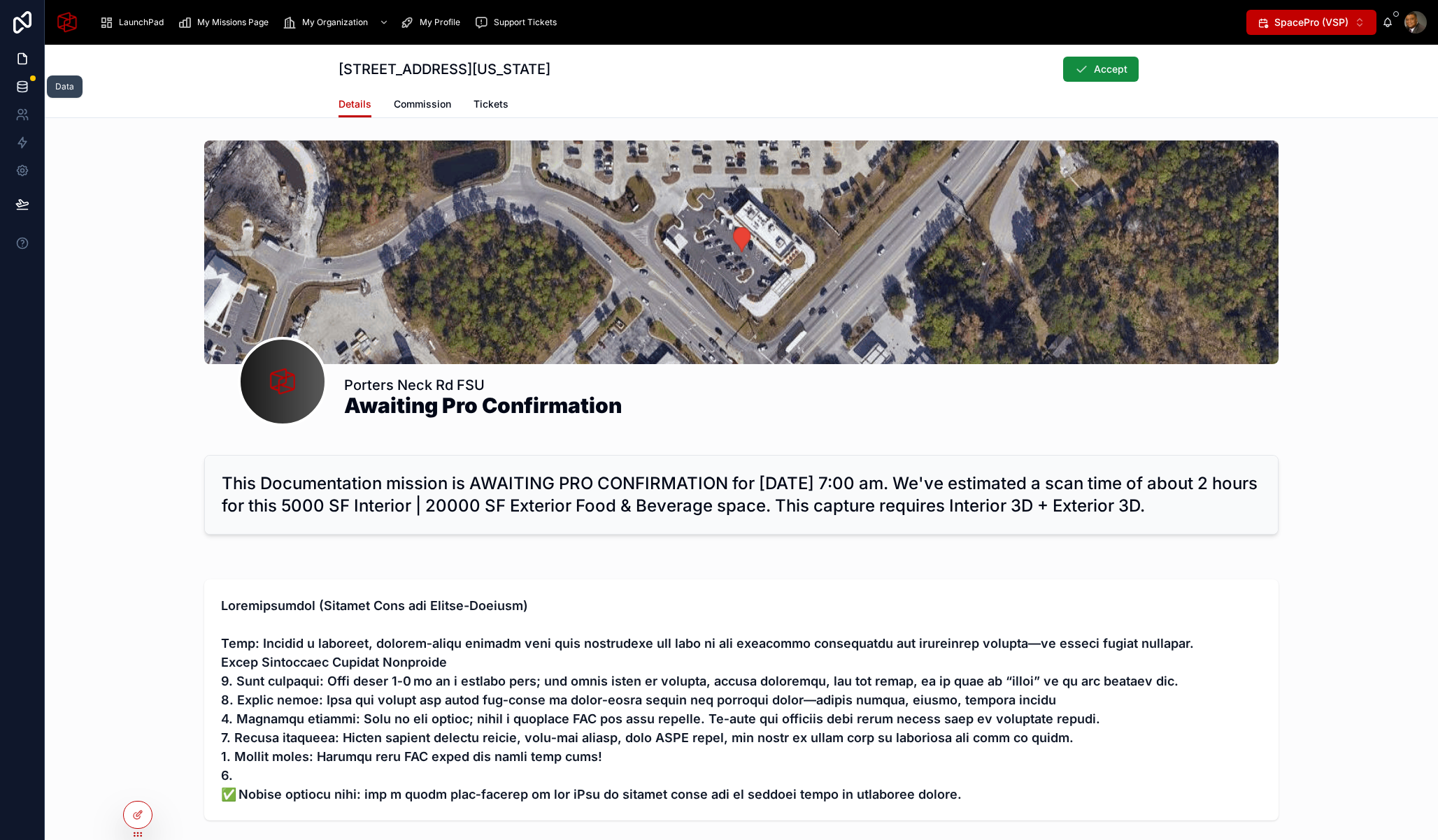
click at [25, 85] on icon at bounding box center [22, 87] width 14 height 14
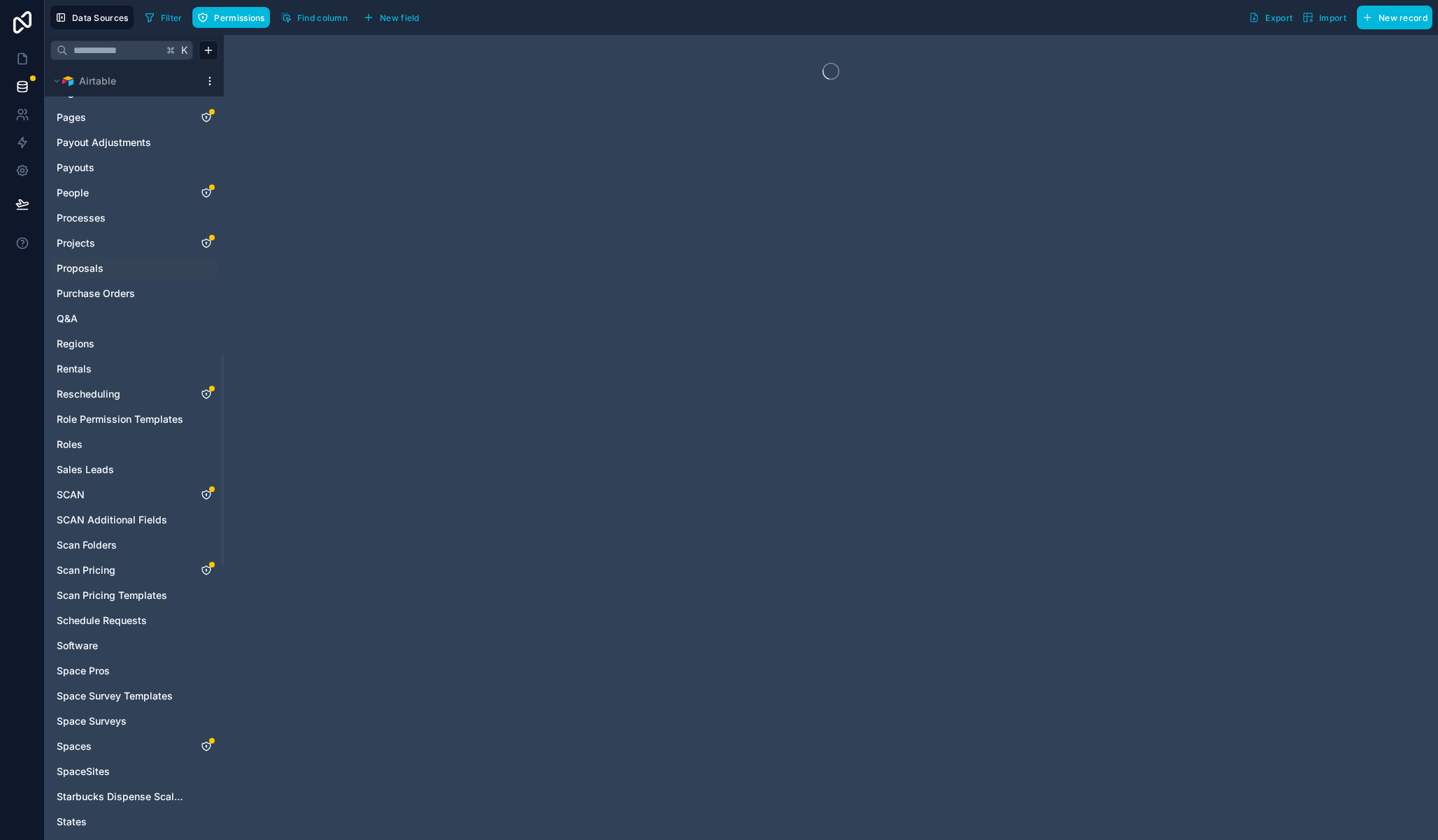
scroll to position [1461, 0]
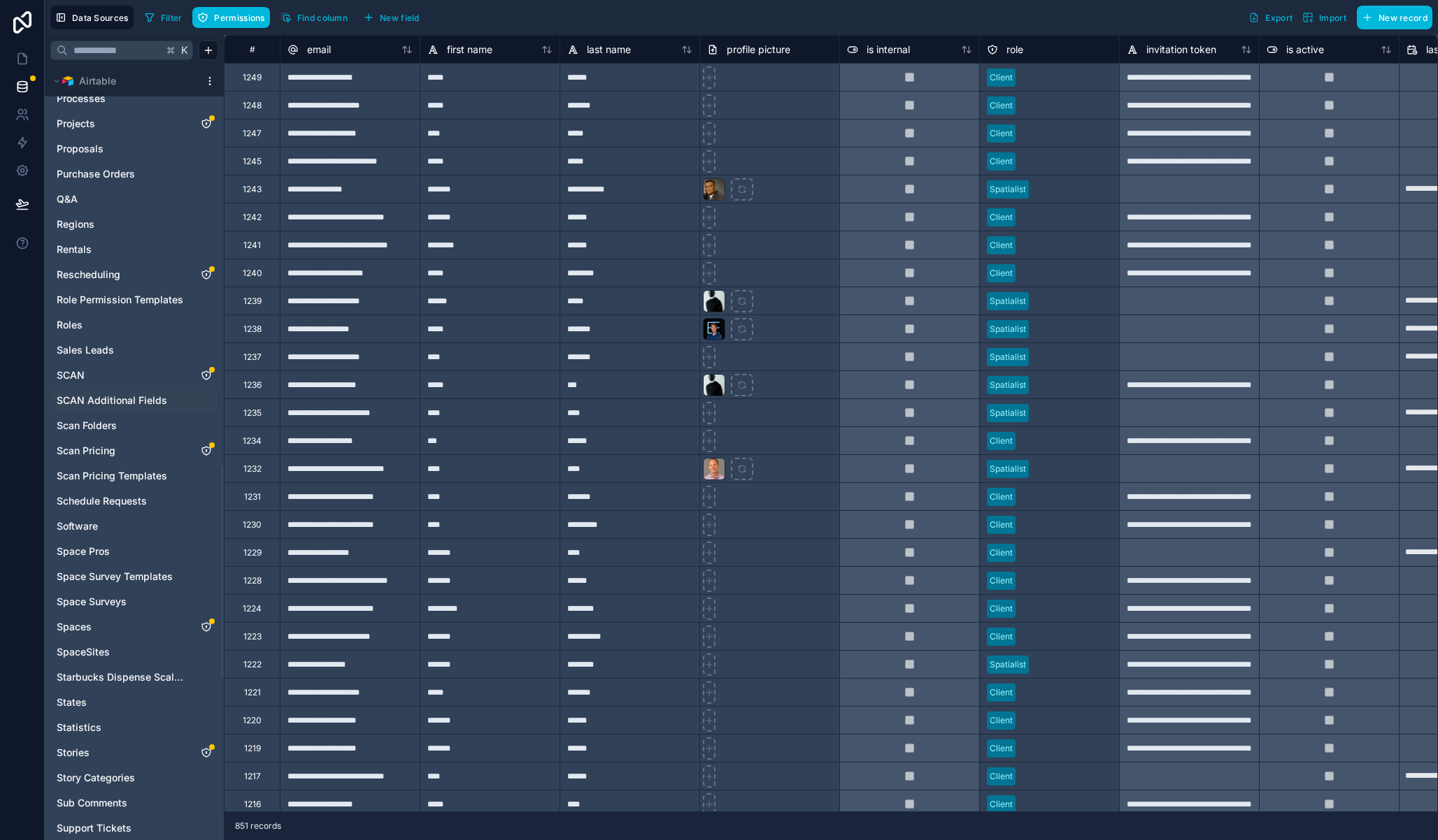
click at [133, 400] on span "SCAN Additional Fields" at bounding box center [112, 400] width 111 height 14
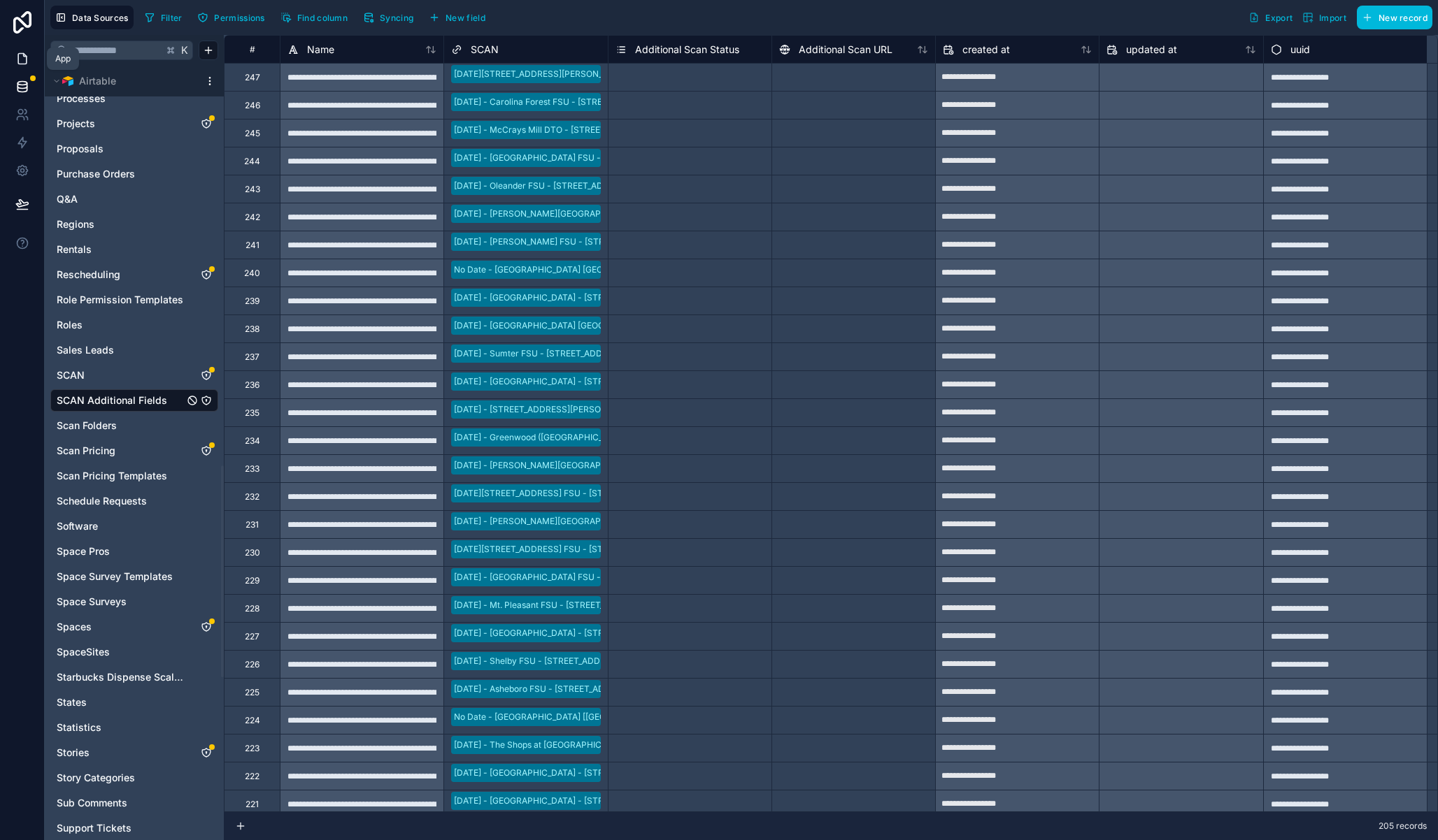
click at [23, 54] on icon at bounding box center [24, 55] width 3 height 3
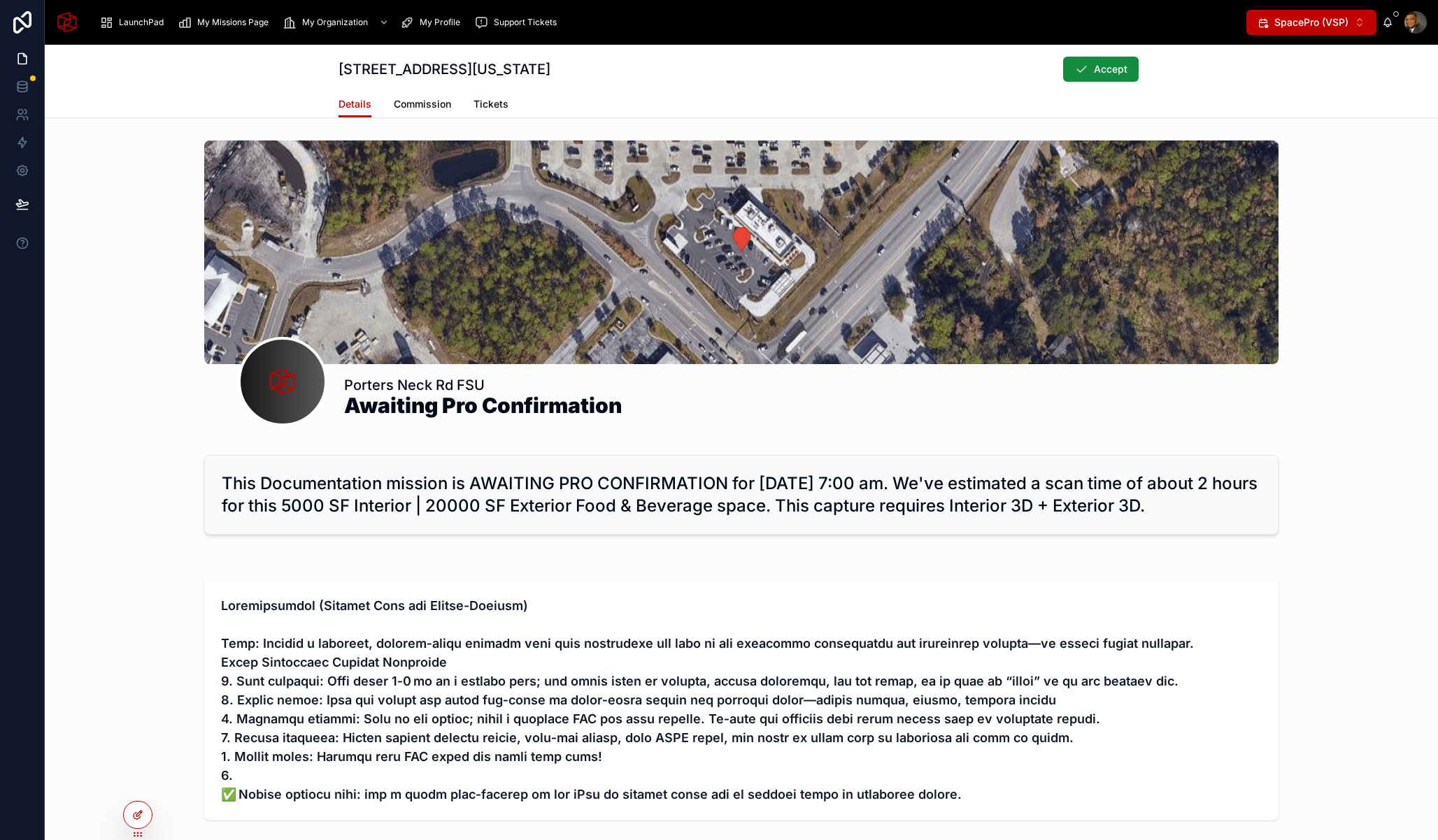
click at [143, 814] on icon at bounding box center [138, 815] width 12 height 12
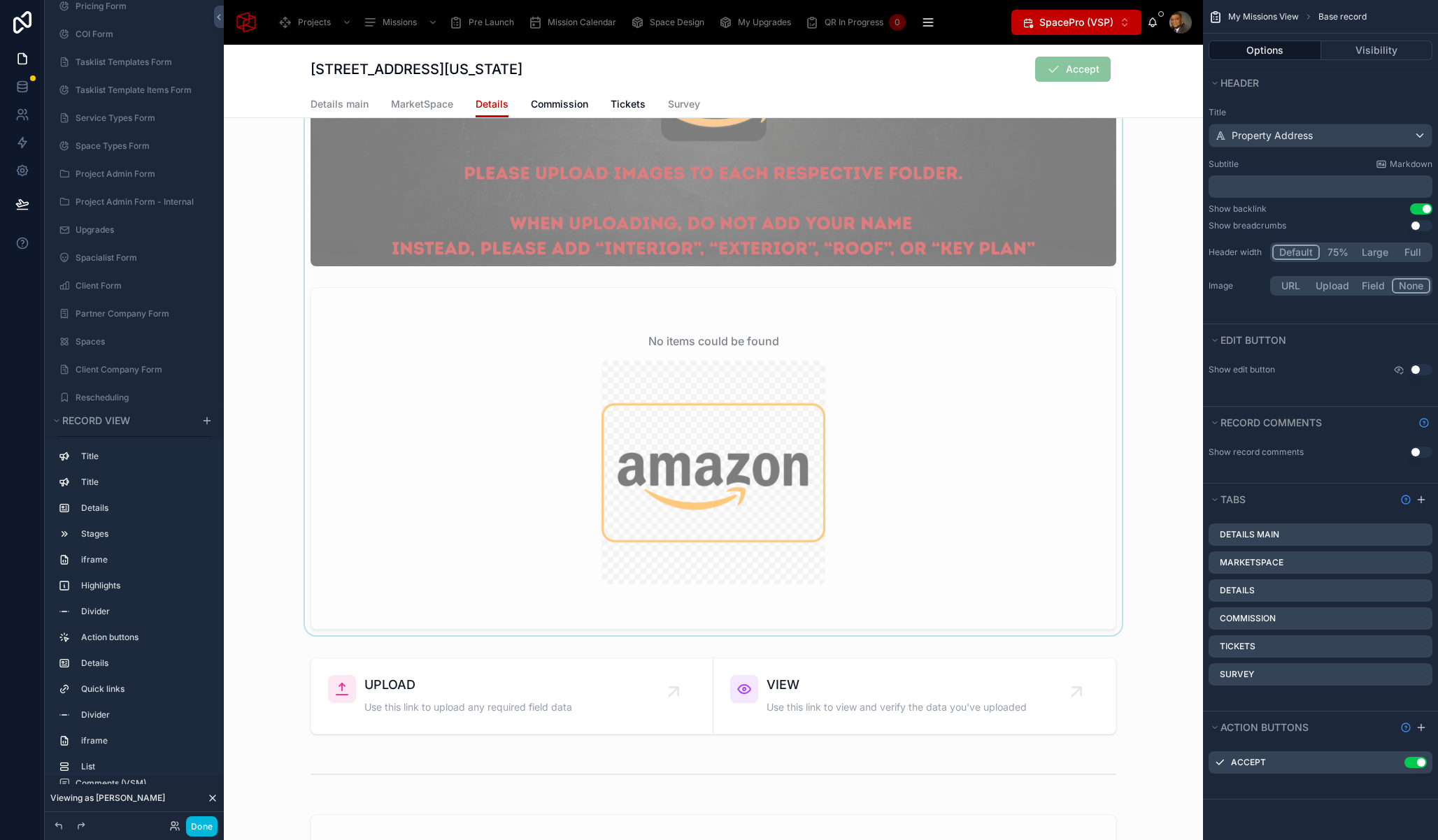
scroll to position [6862, 0]
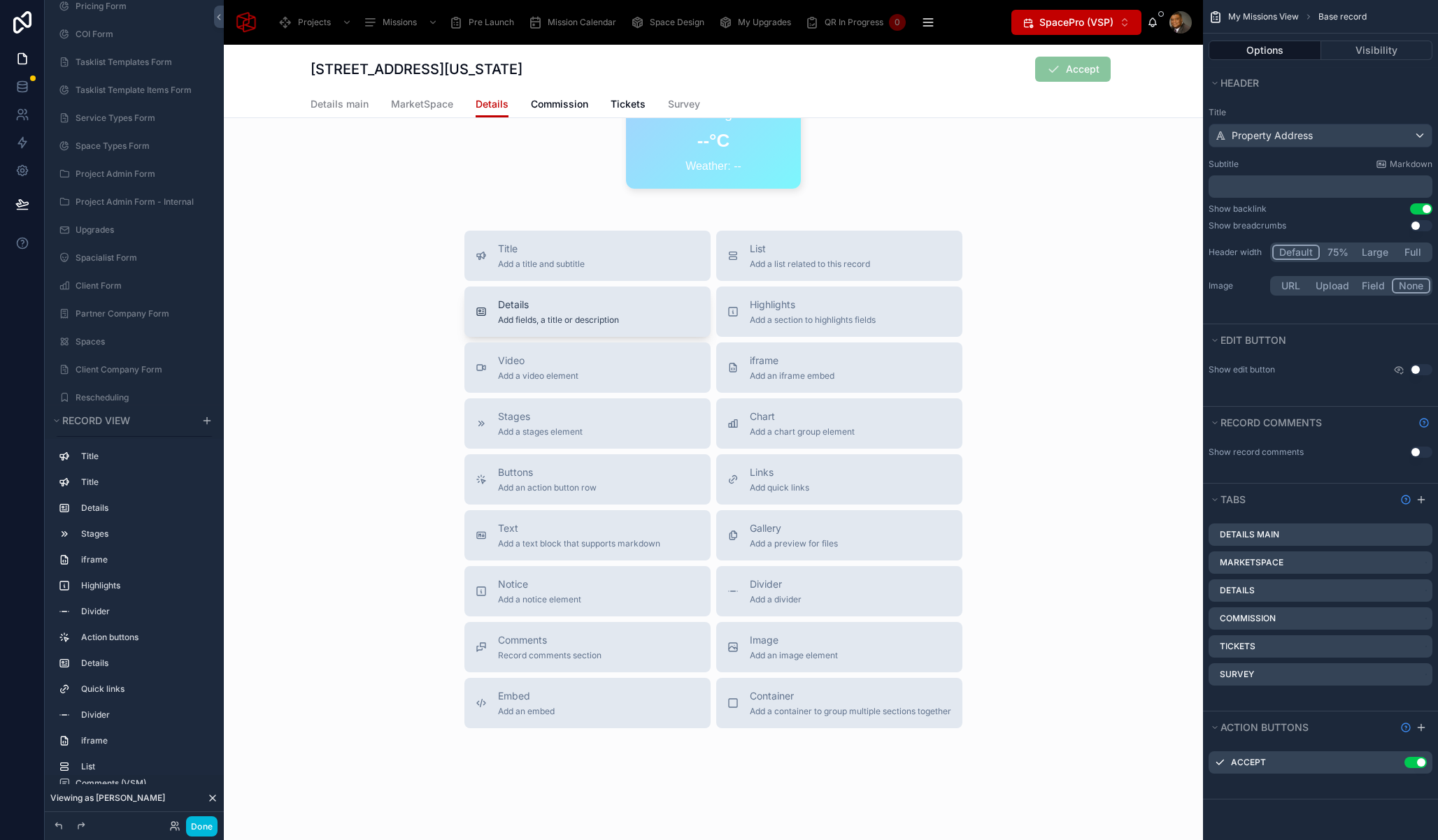
click at [593, 314] on div "Details Add fields, a title or description" at bounding box center [558, 311] width 121 height 28
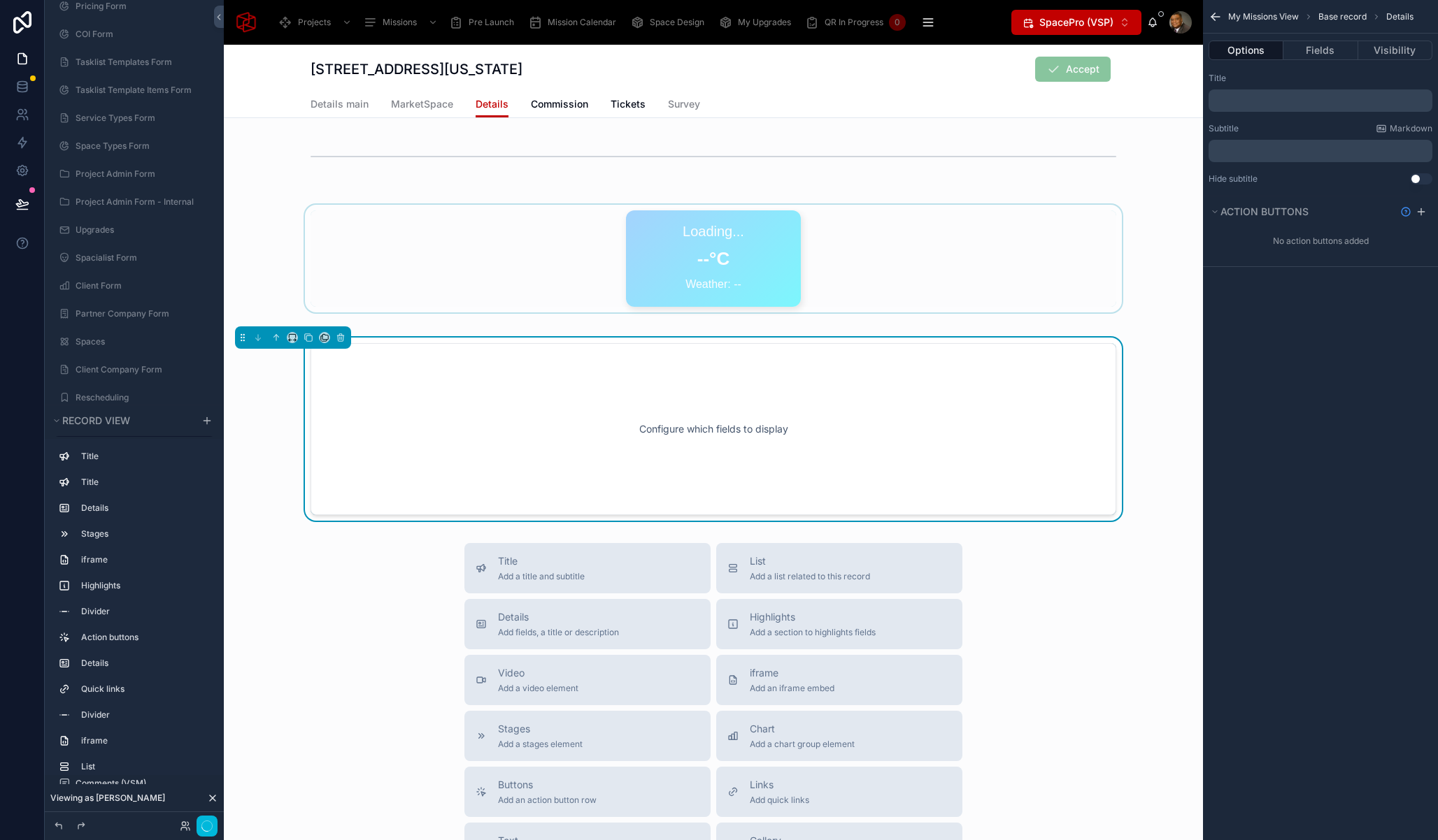
scroll to position [6731, 0]
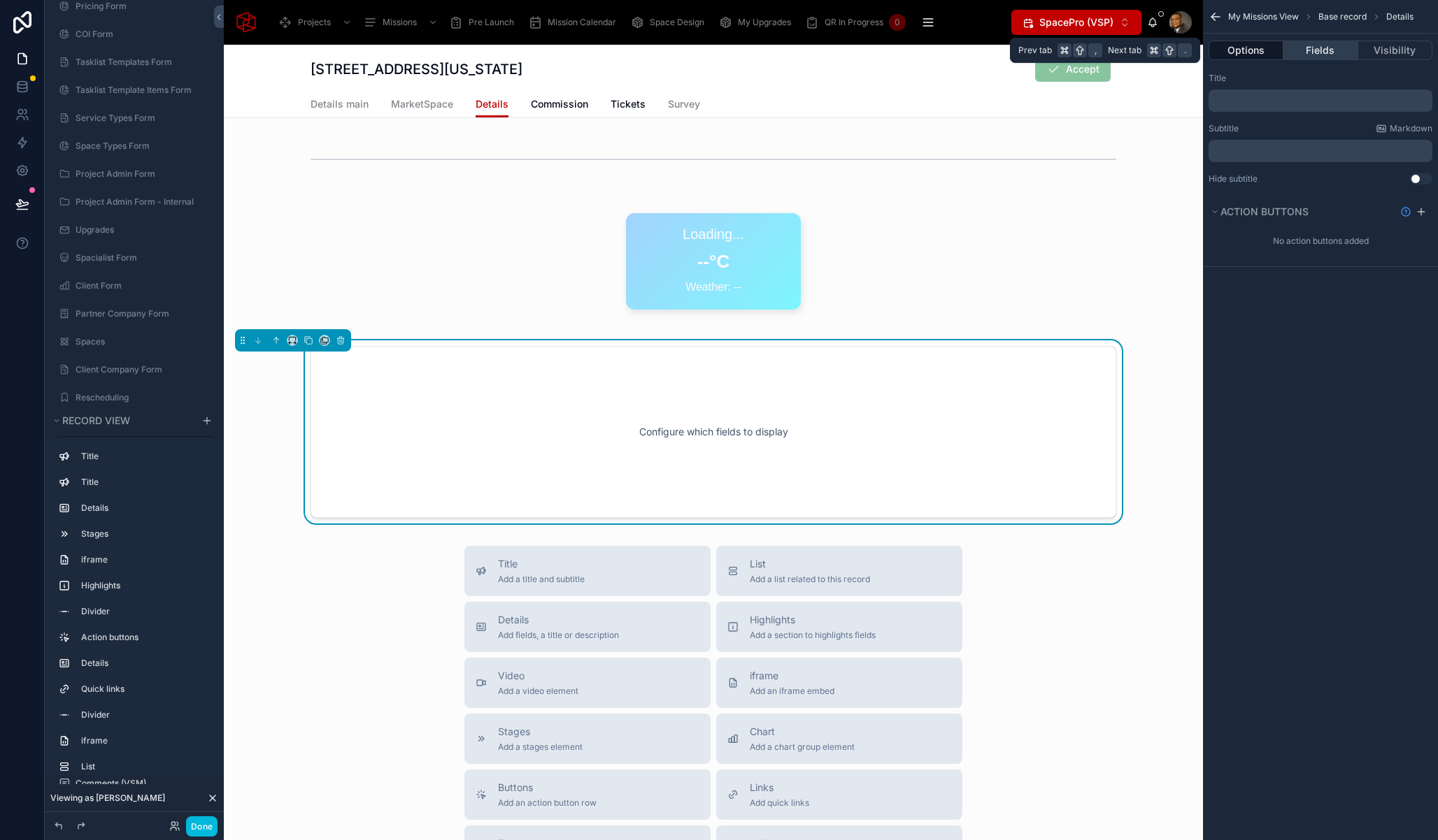
click at [1323, 50] on button "Fields" at bounding box center [1320, 50] width 74 height 20
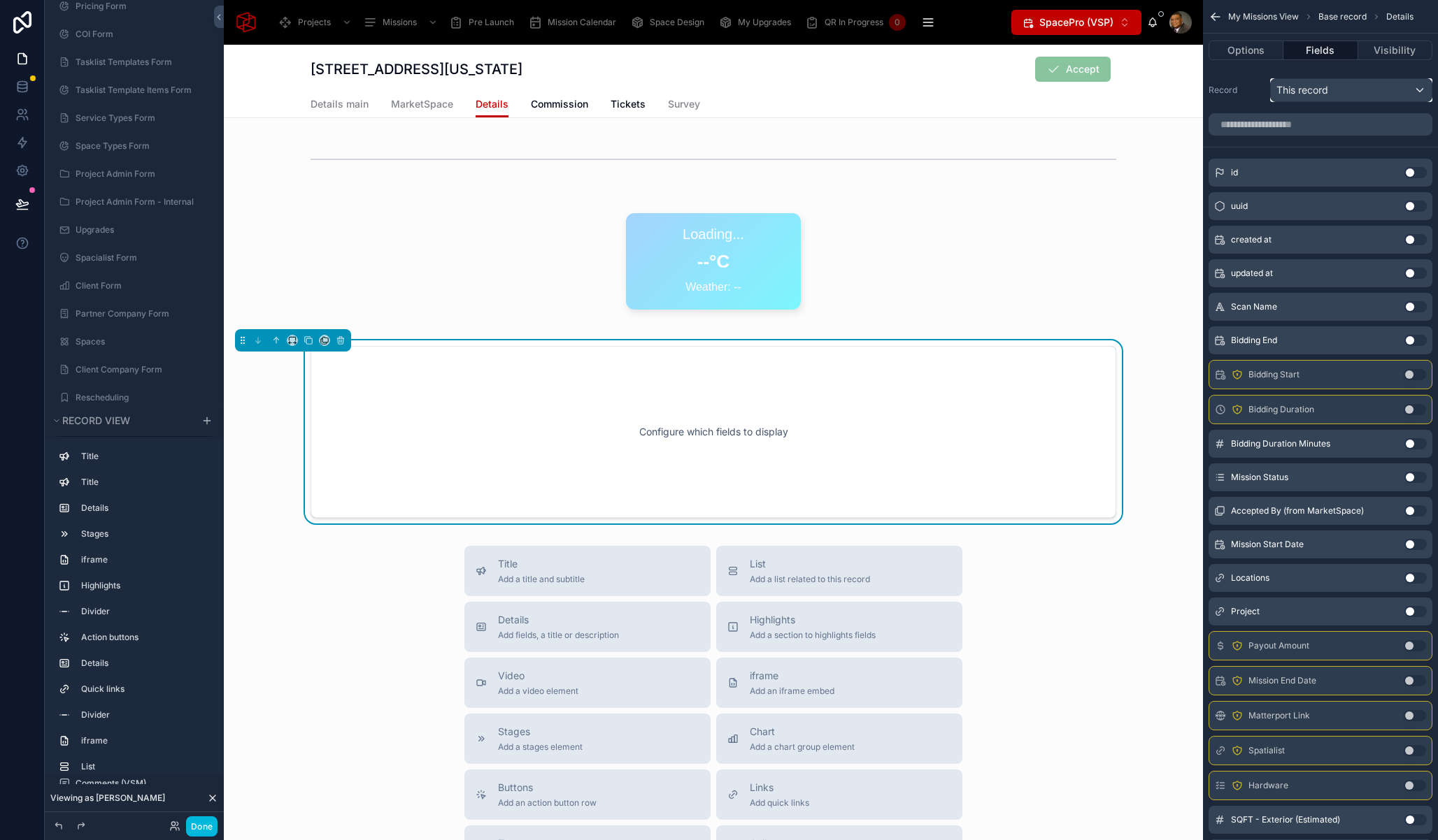
click at [1343, 96] on div "This record" at bounding box center [1351, 89] width 161 height 22
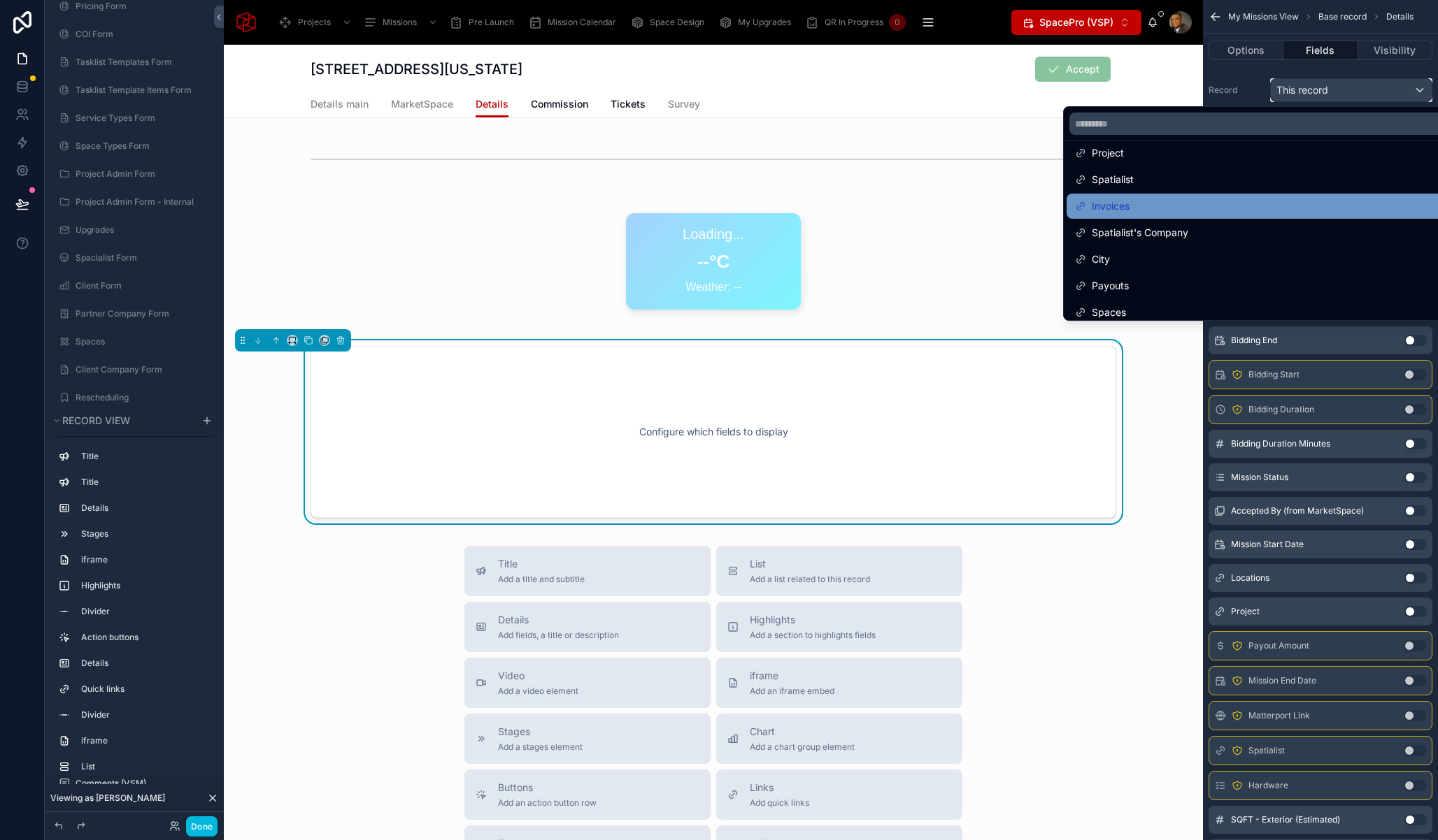
scroll to position [0, 0]
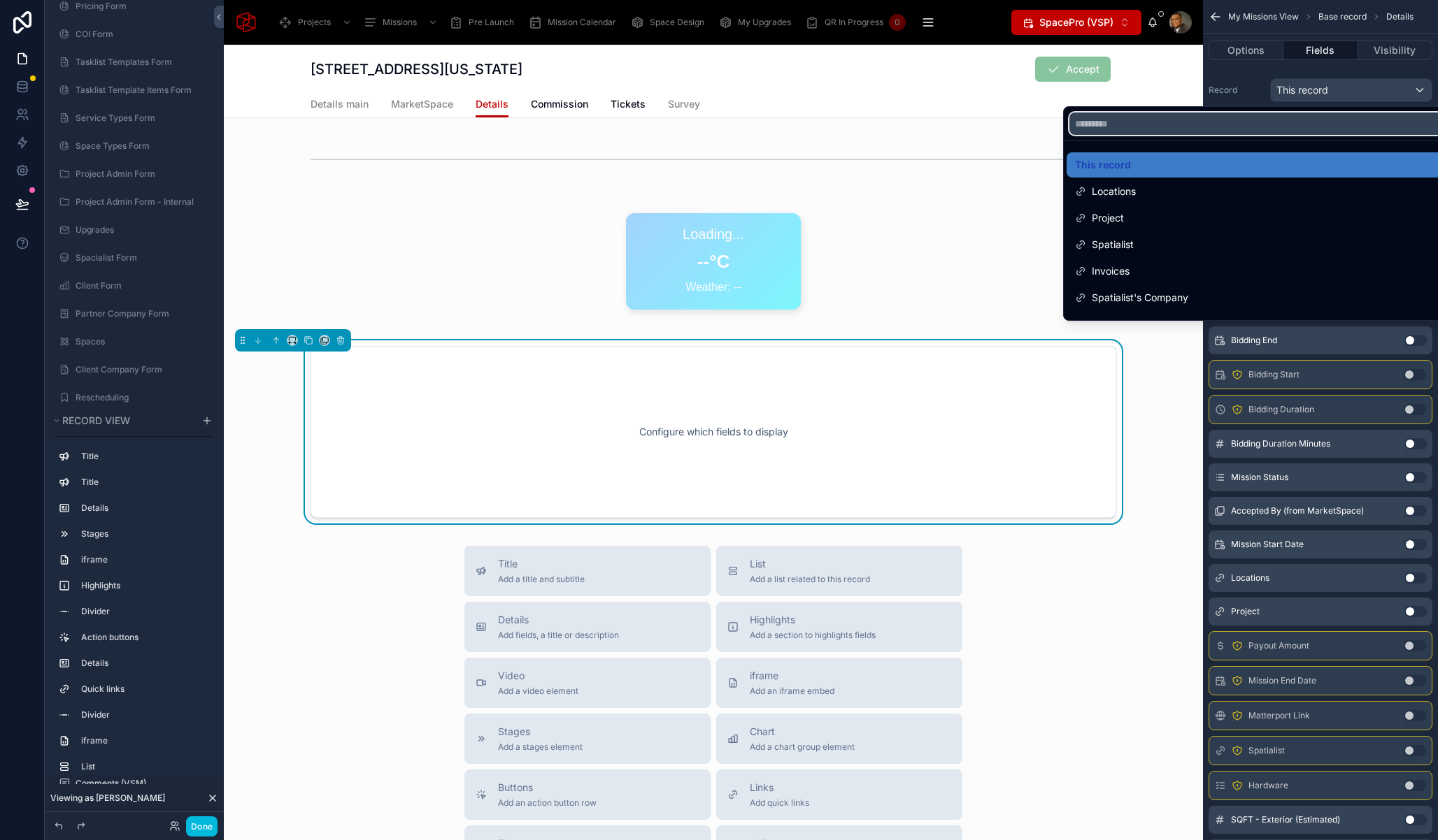
click at [1170, 122] on input "text" at bounding box center [1264, 123] width 391 height 22
click at [1046, 100] on div "Details main MarketSpace Details Commission Tickets Survey" at bounding box center [712, 105] width 805 height 27
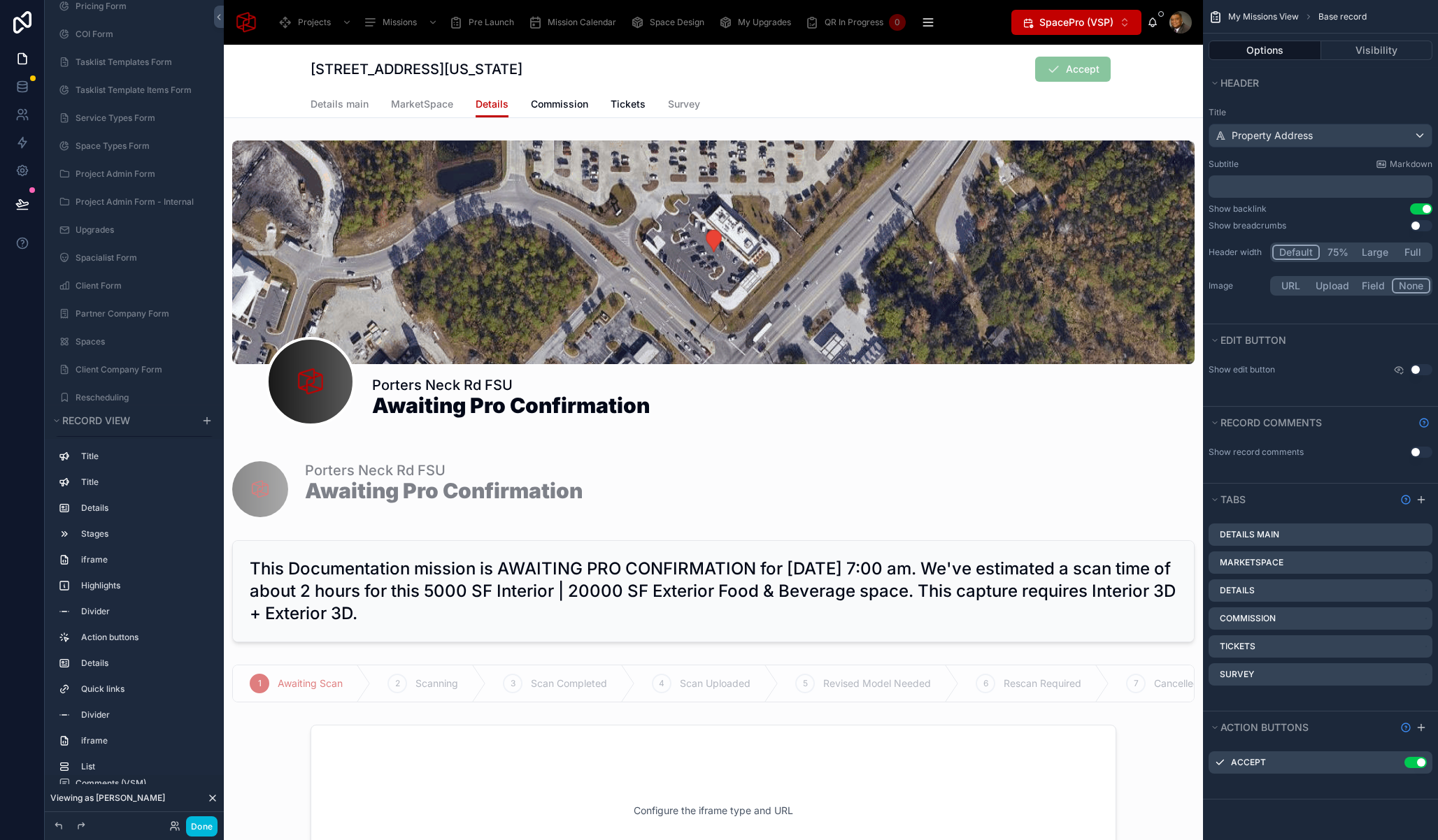
click at [1100, 18] on span "SpacePro (VSP)" at bounding box center [1076, 22] width 74 height 14
click at [212, 798] on icon at bounding box center [213, 798] width 5 height 5
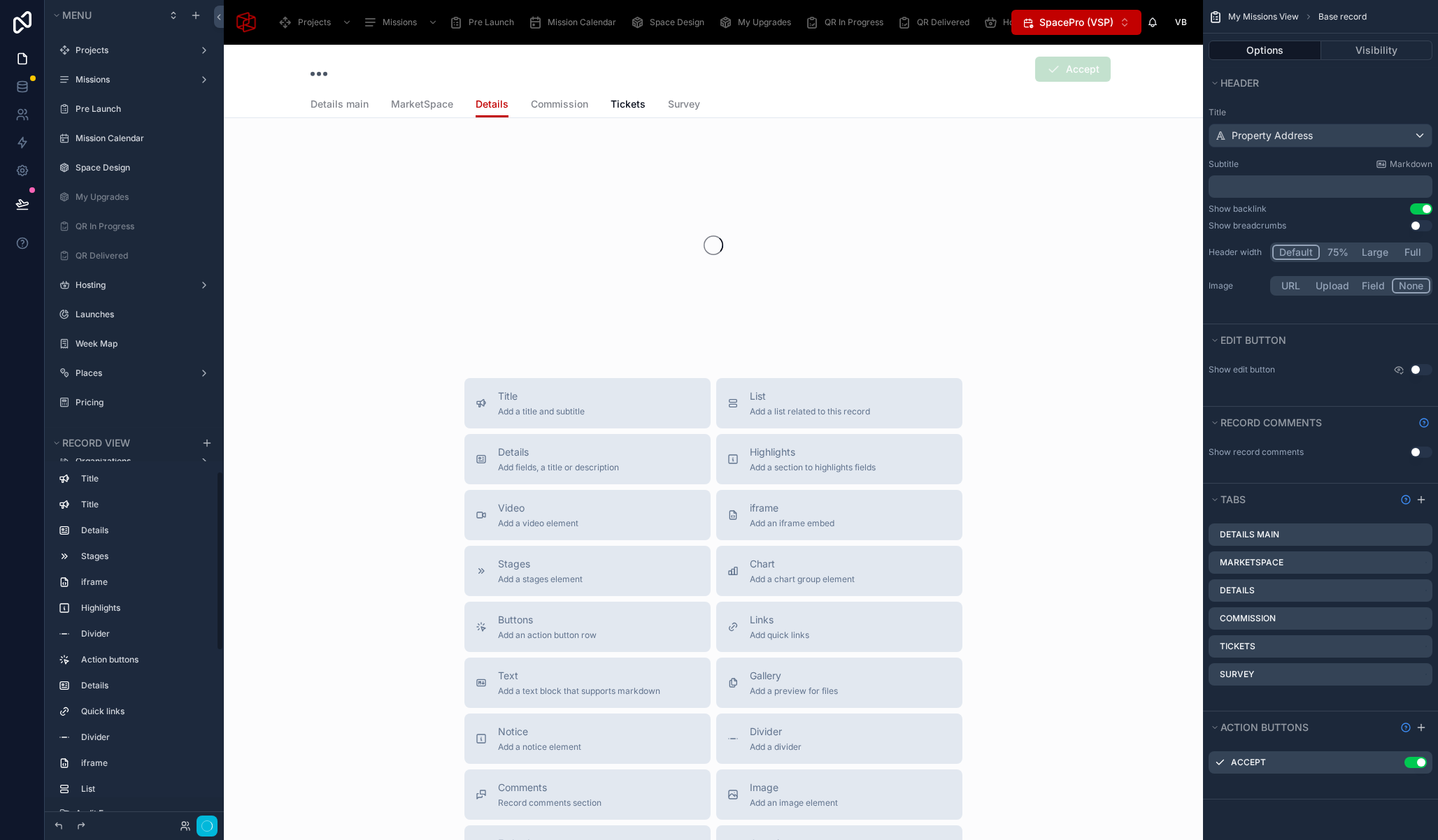
scroll to position [2157, 0]
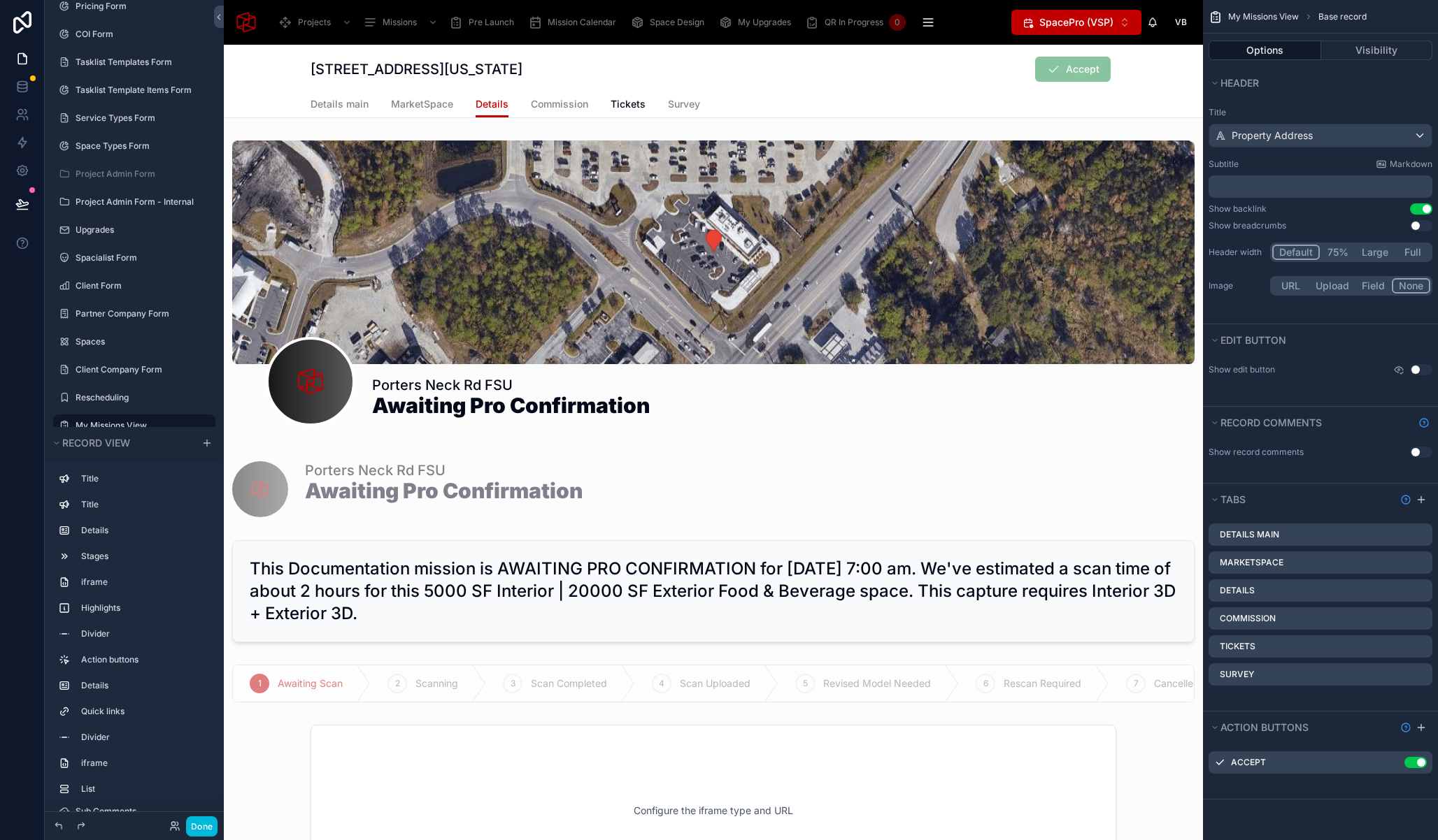
click at [1100, 22] on span "SpacePro (VSP)" at bounding box center [1076, 22] width 74 height 14
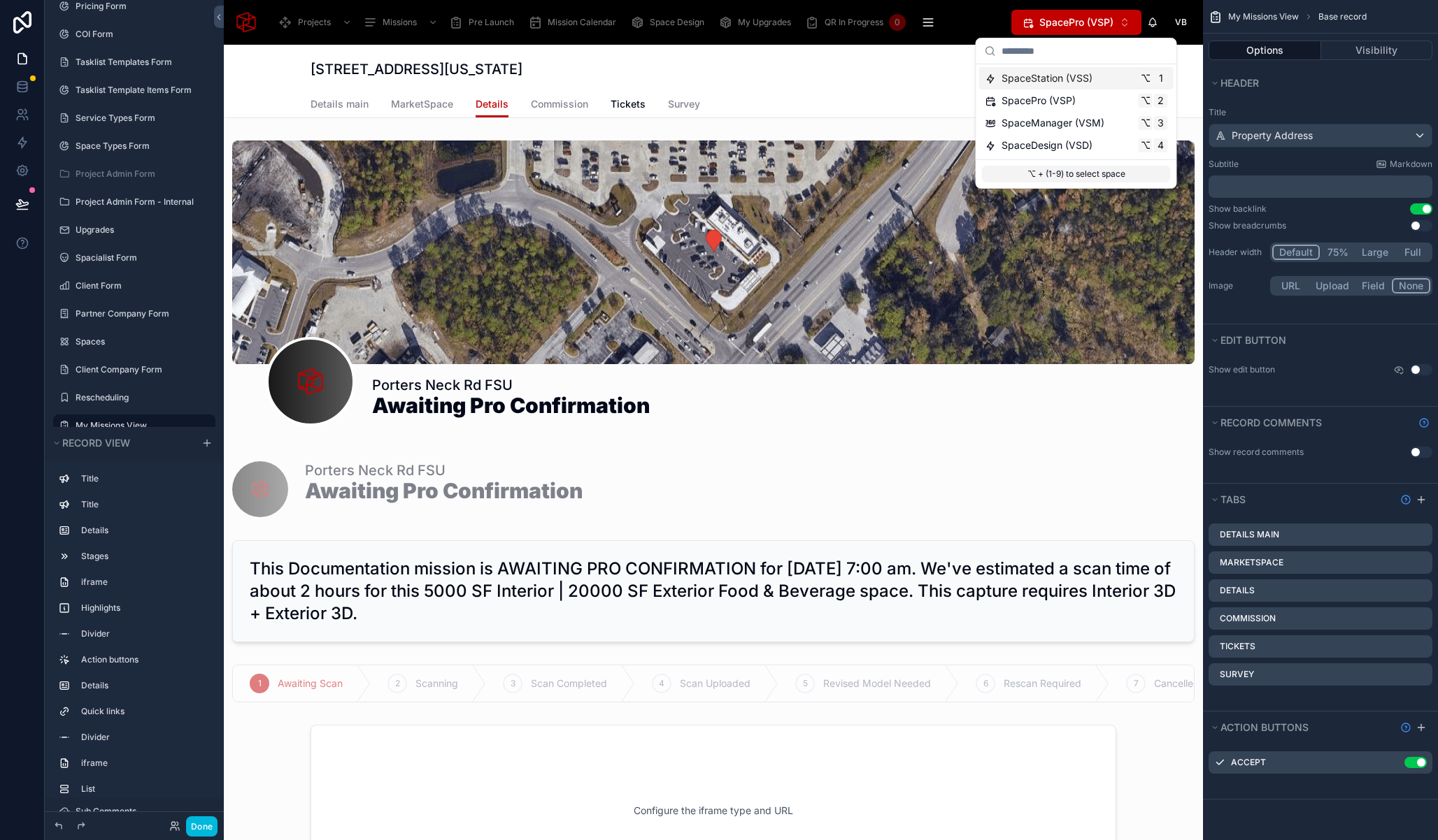
click at [1065, 75] on span "SpaceStation (VSS)" at bounding box center [1047, 79] width 91 height 14
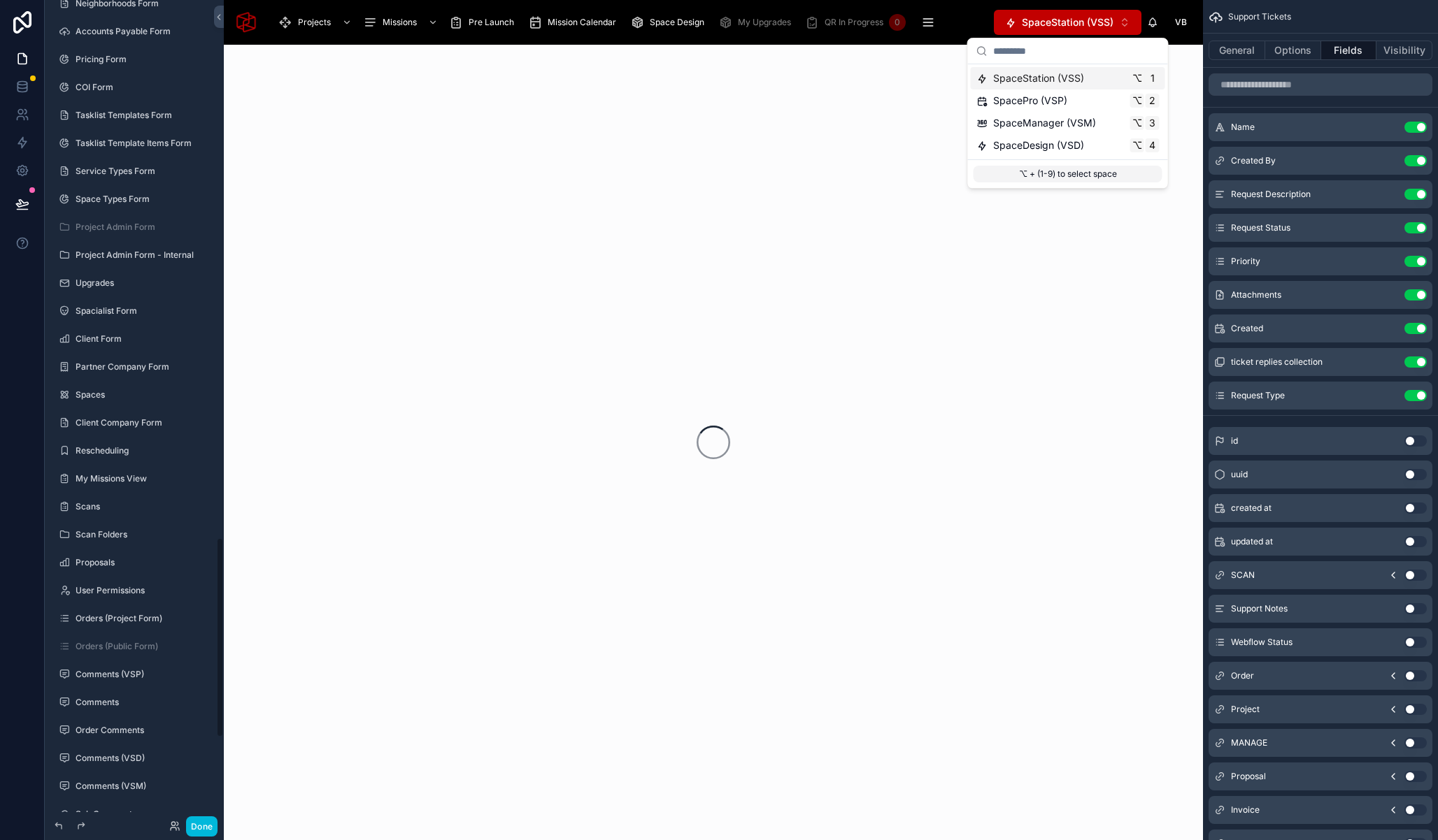
scroll to position [2210, 0]
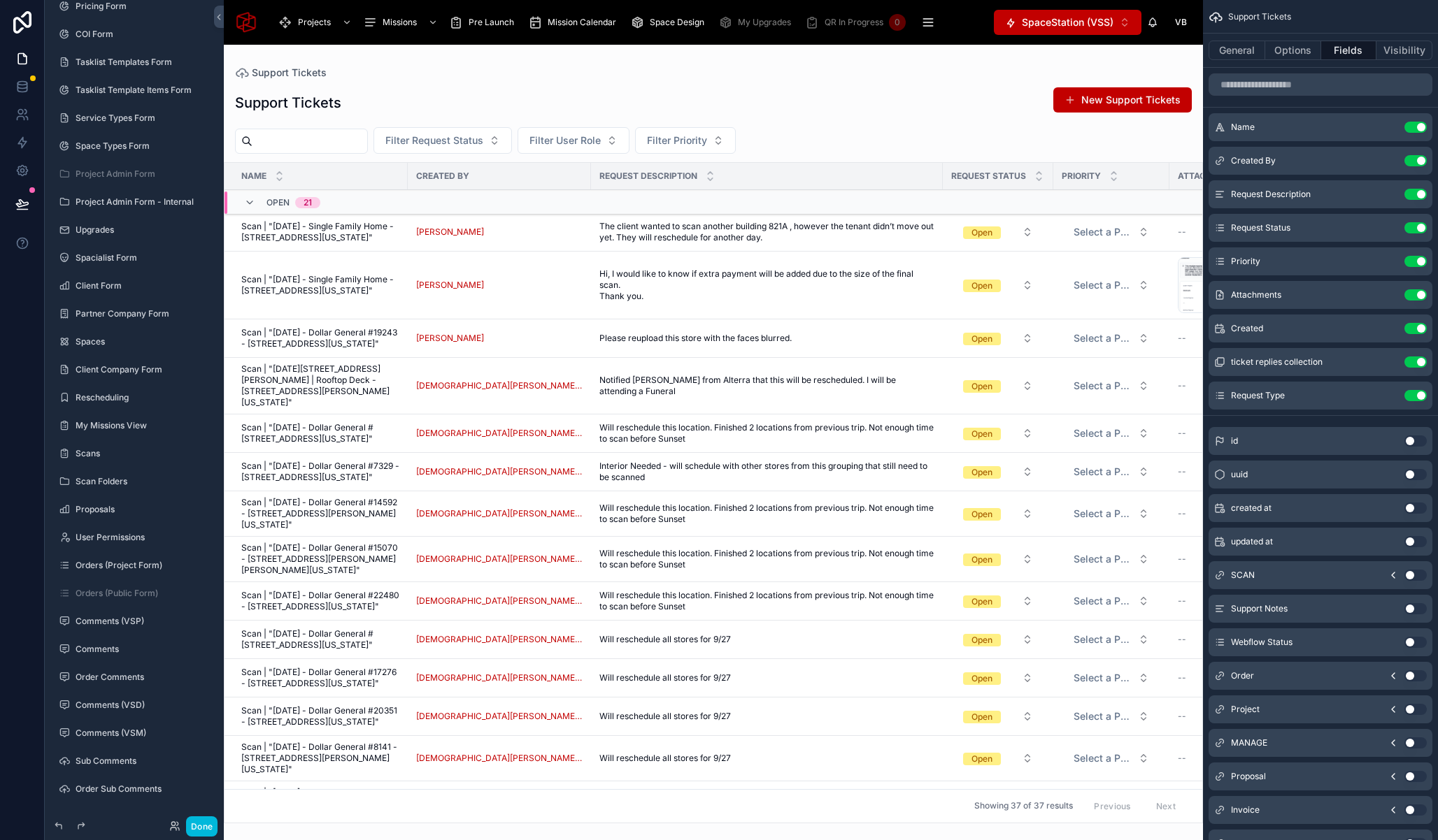
click at [300, 143] on div at bounding box center [712, 442] width 979 height 795
click at [300, 132] on input "text" at bounding box center [309, 141] width 114 height 20
click at [315, 149] on input "text" at bounding box center [309, 141] width 114 height 20
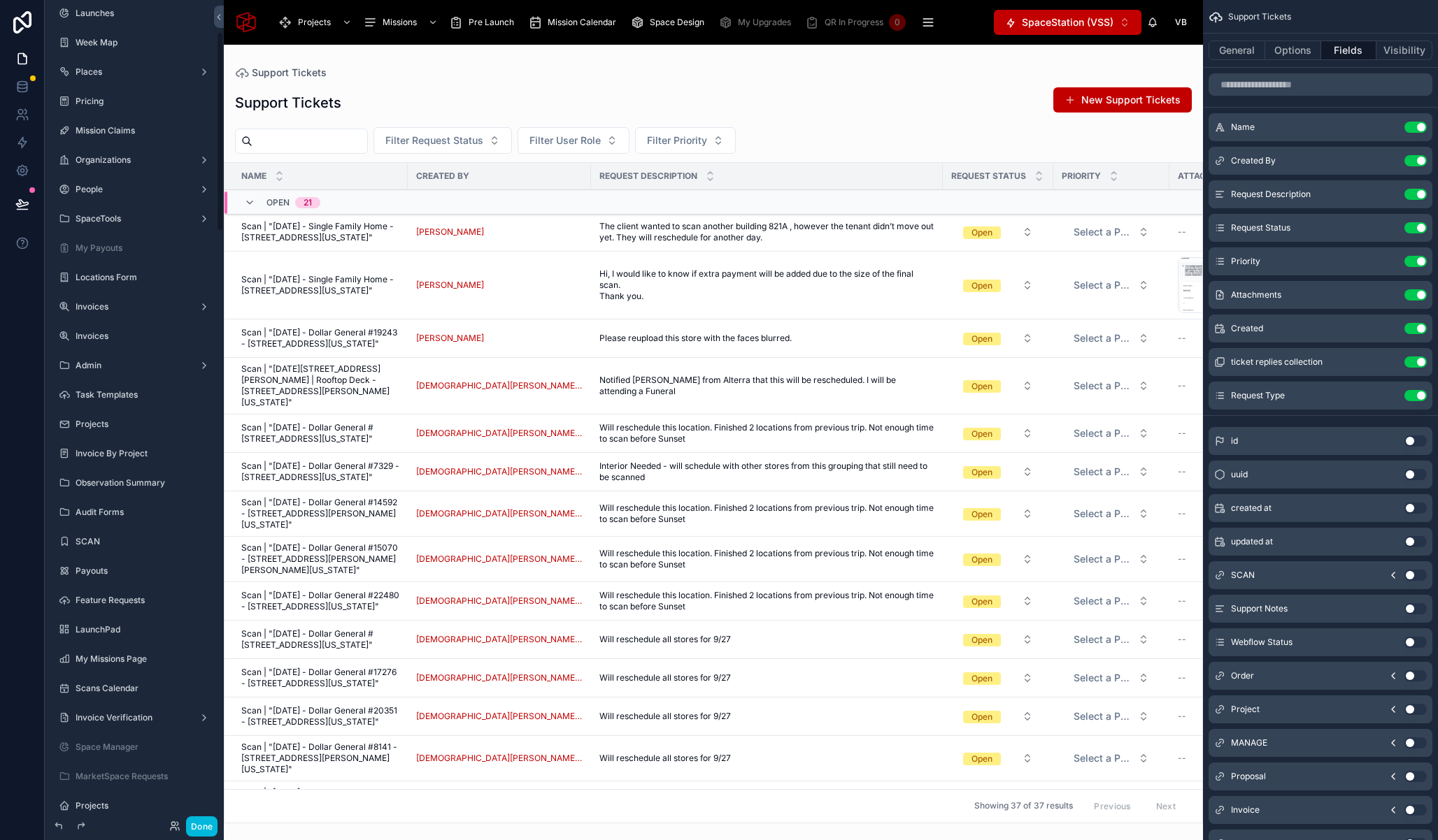
scroll to position [101, 0]
click at [215, 822] on button "Done" at bounding box center [201, 827] width 31 height 21
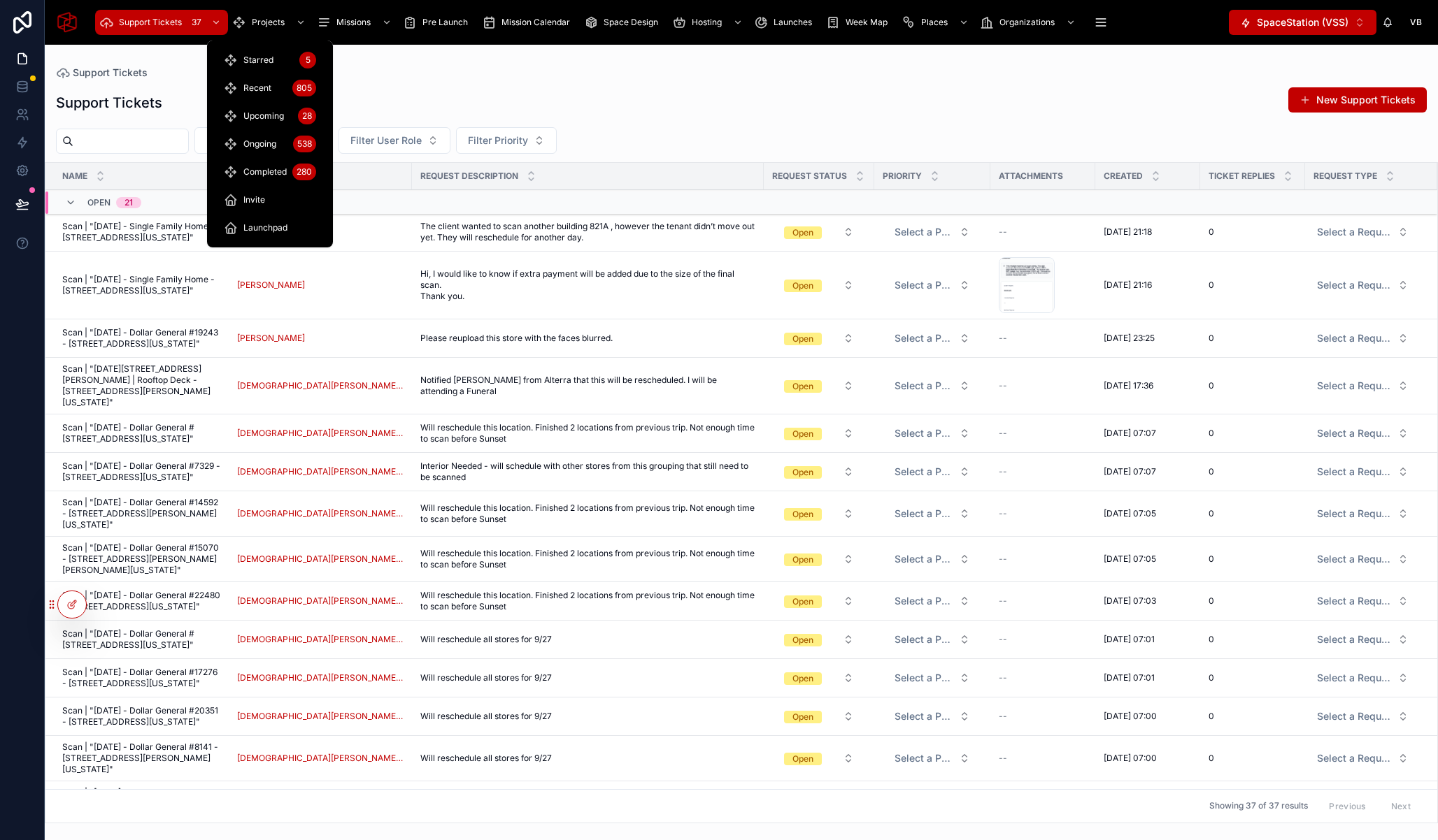
click at [272, 21] on span "Projects" at bounding box center [268, 22] width 33 height 12
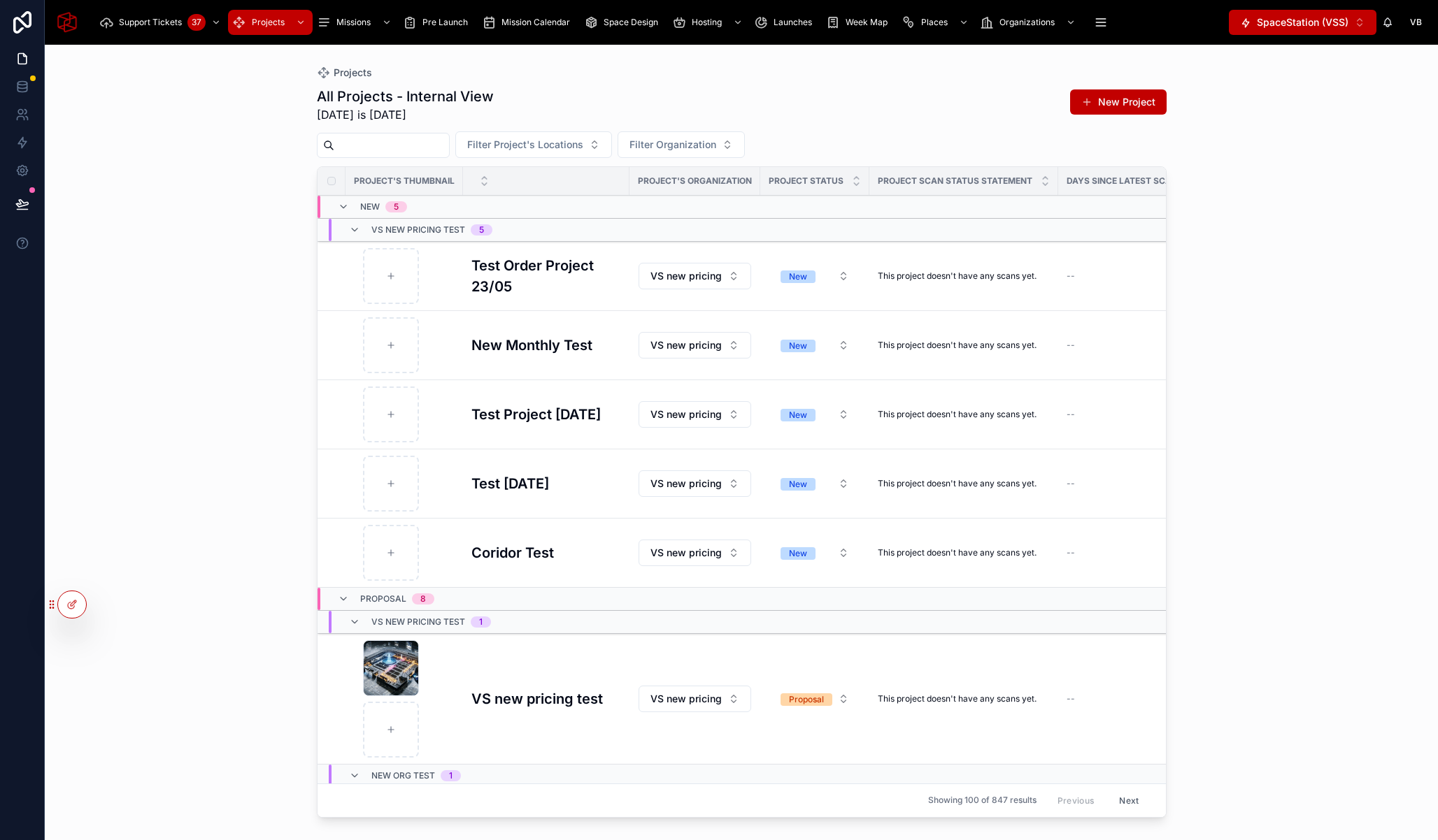
click at [409, 140] on input "text" at bounding box center [391, 146] width 114 height 20
click at [432, 142] on input "text" at bounding box center [391, 146] width 114 height 20
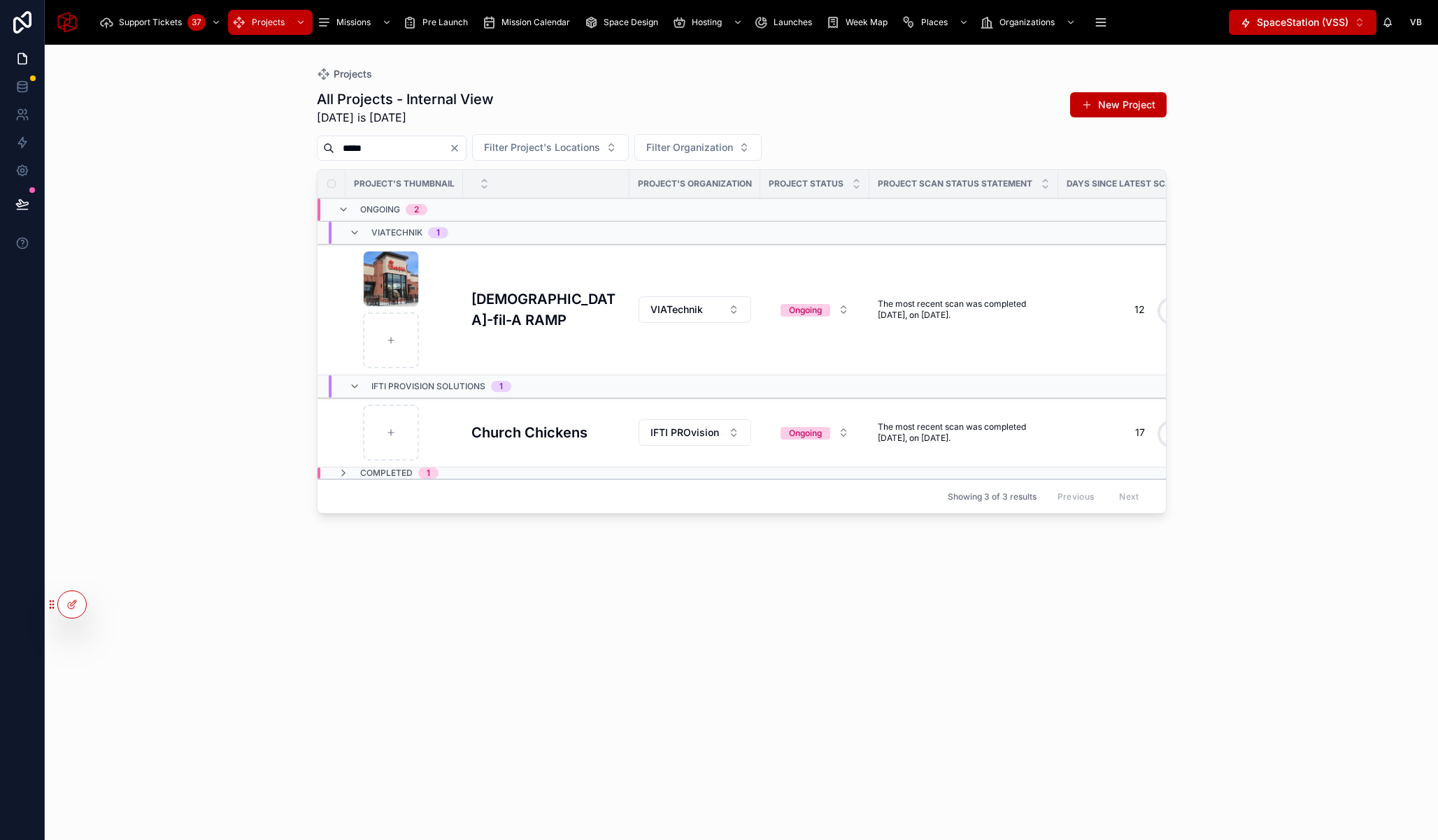
type input "*****"
click at [538, 298] on td "Chick-fil-A RAMP Chick-fil-A RAMP" at bounding box center [546, 310] width 166 height 130
click at [544, 301] on h3 "[DEMOGRAPHIC_DATA]-fil-A RAMP" at bounding box center [545, 309] width 149 height 42
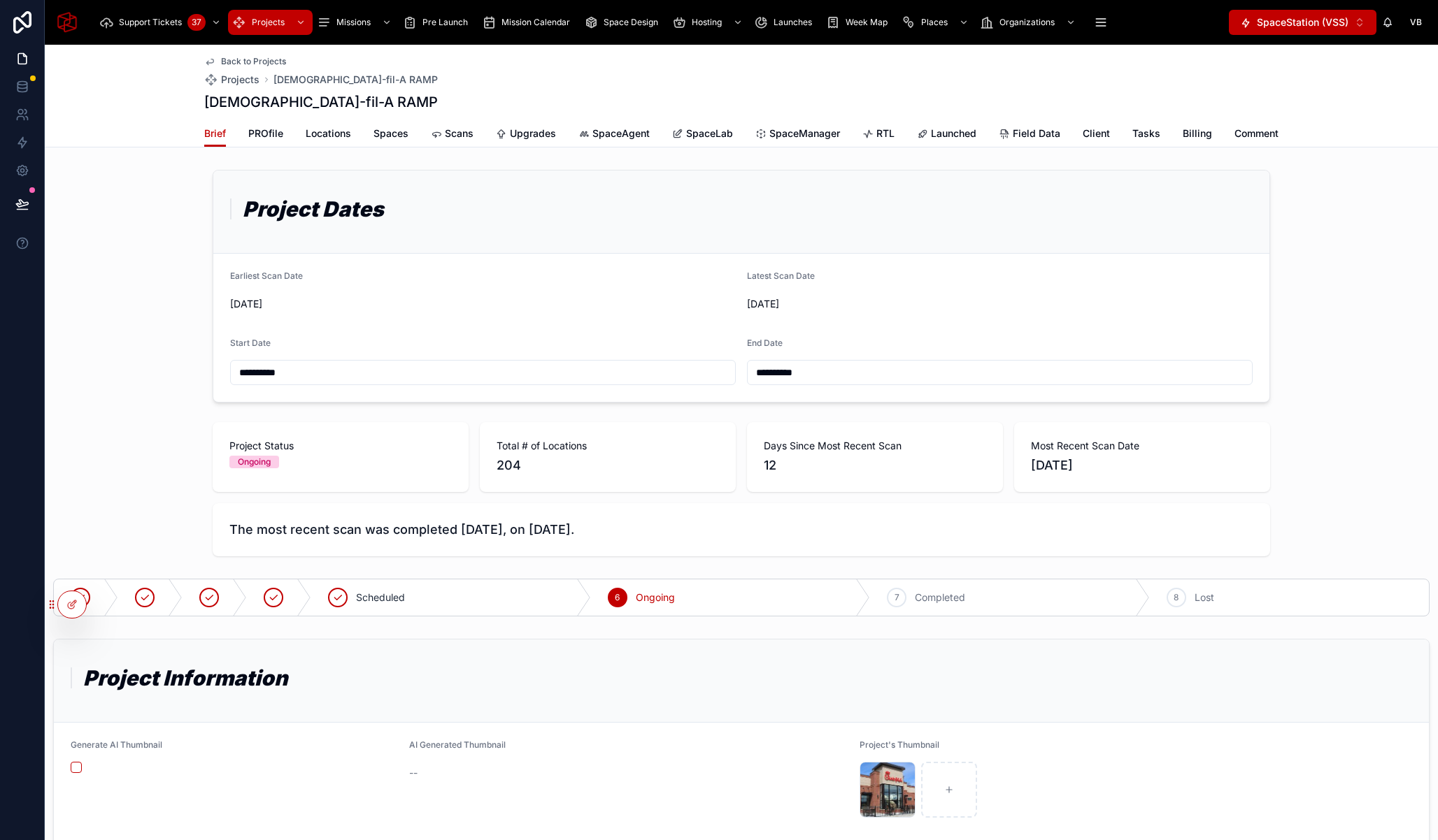
click at [445, 130] on span "Scans" at bounding box center [459, 134] width 29 height 14
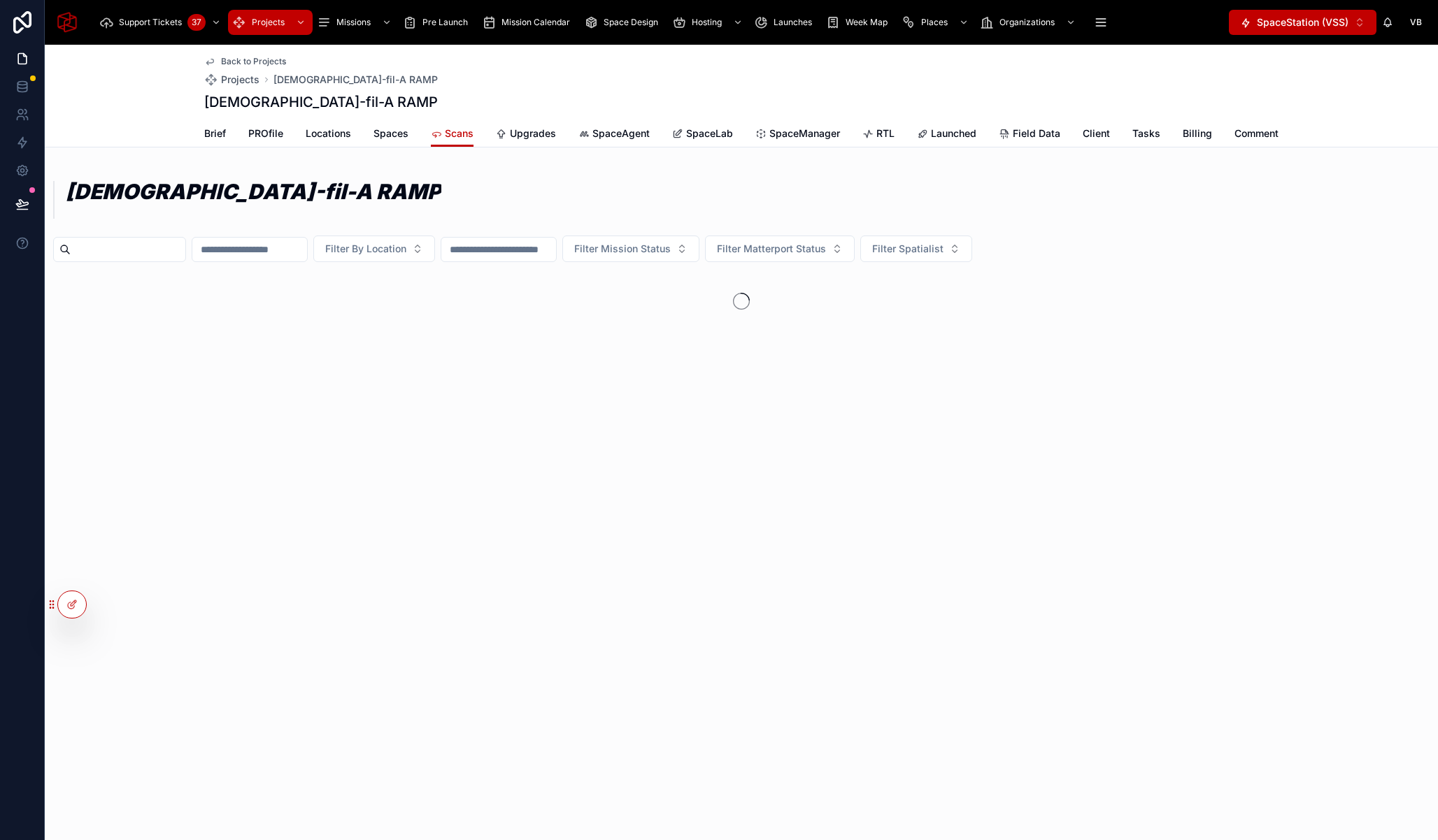
click at [705, 134] on span "SpaceLab" at bounding box center [709, 134] width 46 height 14
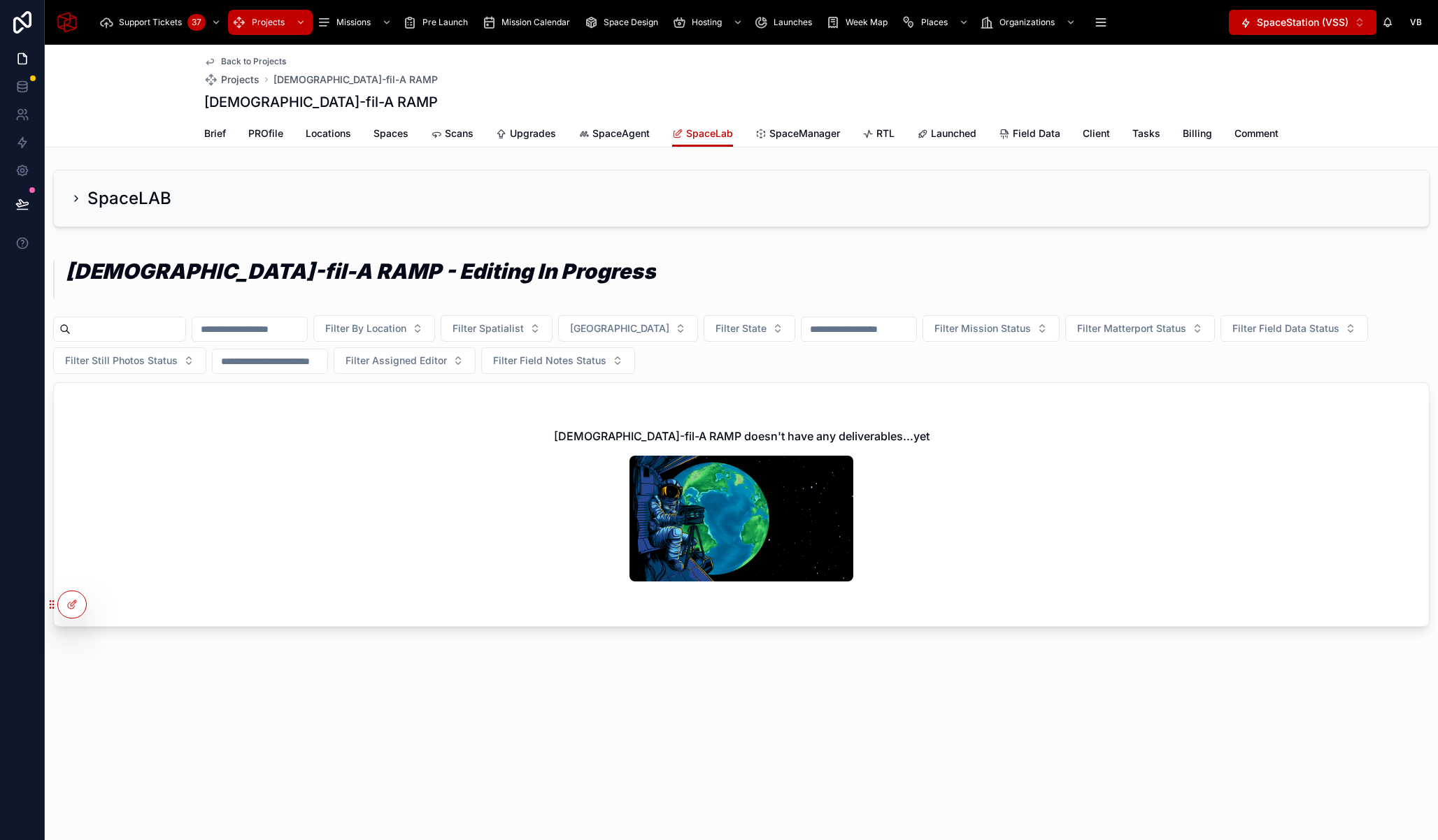
click at [76, 204] on icon at bounding box center [76, 198] width 12 height 12
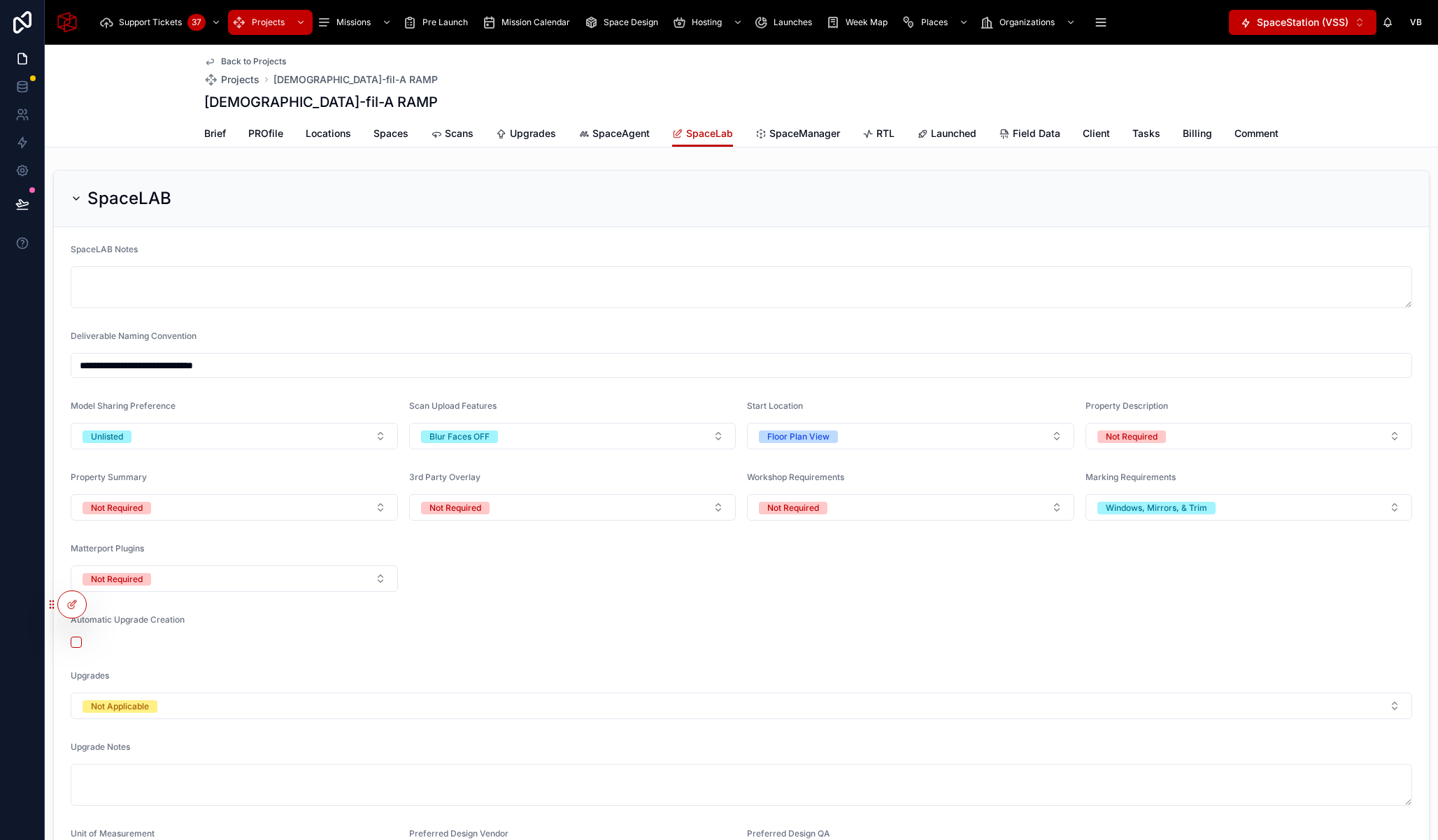
click at [76, 204] on icon at bounding box center [76, 198] width 12 height 12
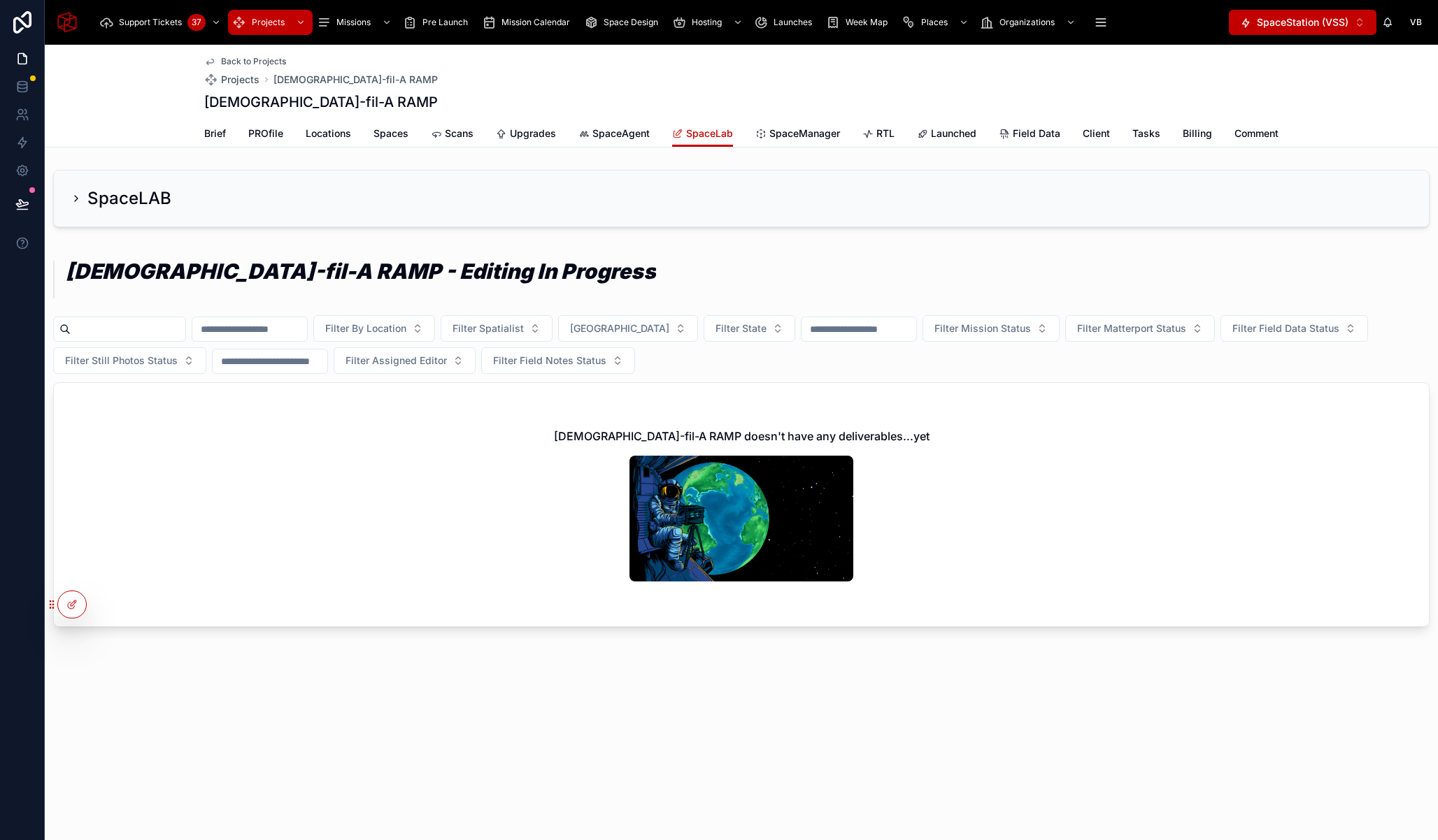
click at [785, 136] on span "SpaceManager" at bounding box center [804, 134] width 71 height 14
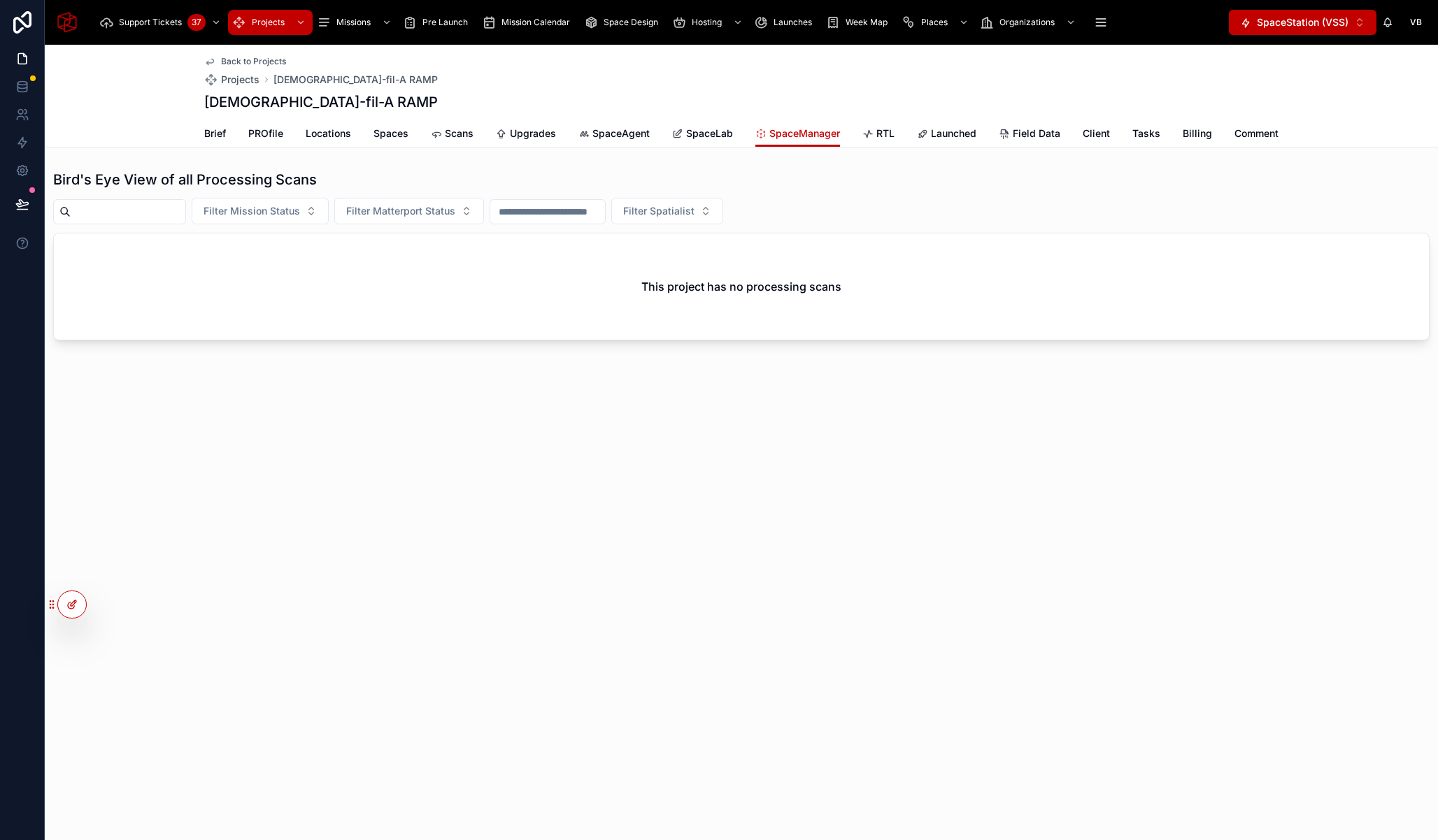
click at [76, 602] on icon at bounding box center [71, 604] width 12 height 12
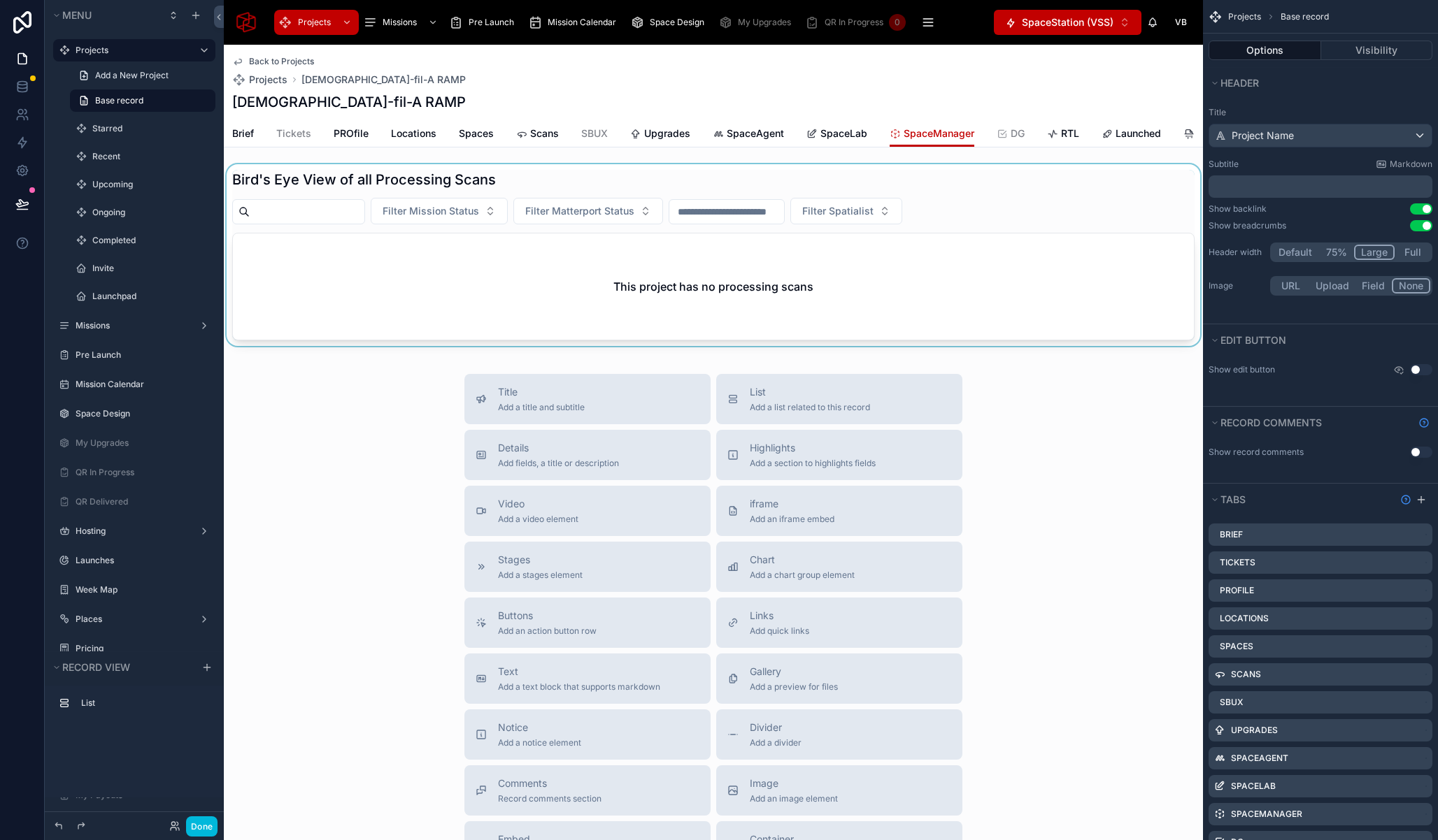
click at [602, 195] on div at bounding box center [712, 258] width 979 height 188
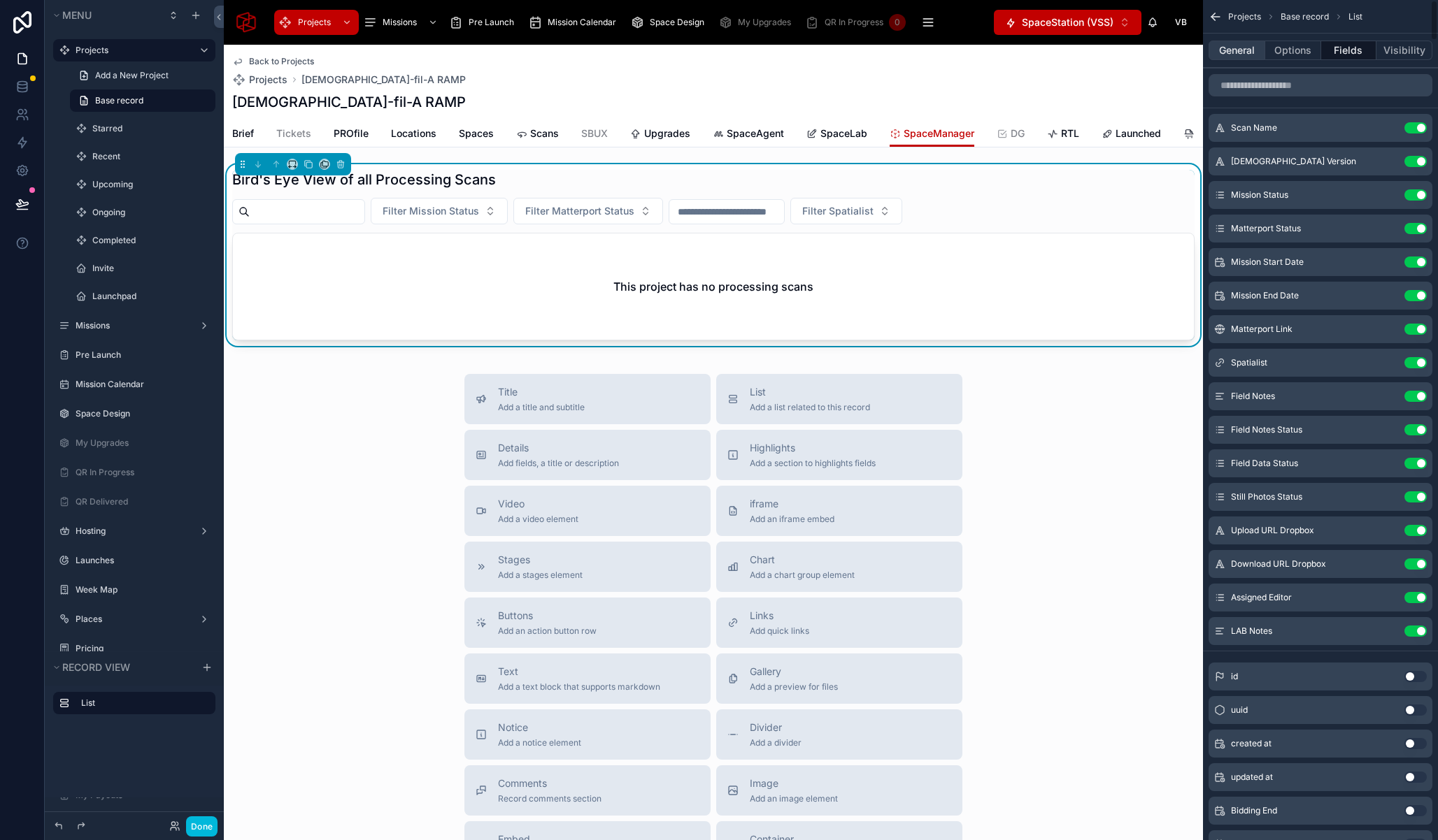
click at [1241, 45] on button "General" at bounding box center [1236, 50] width 56 height 20
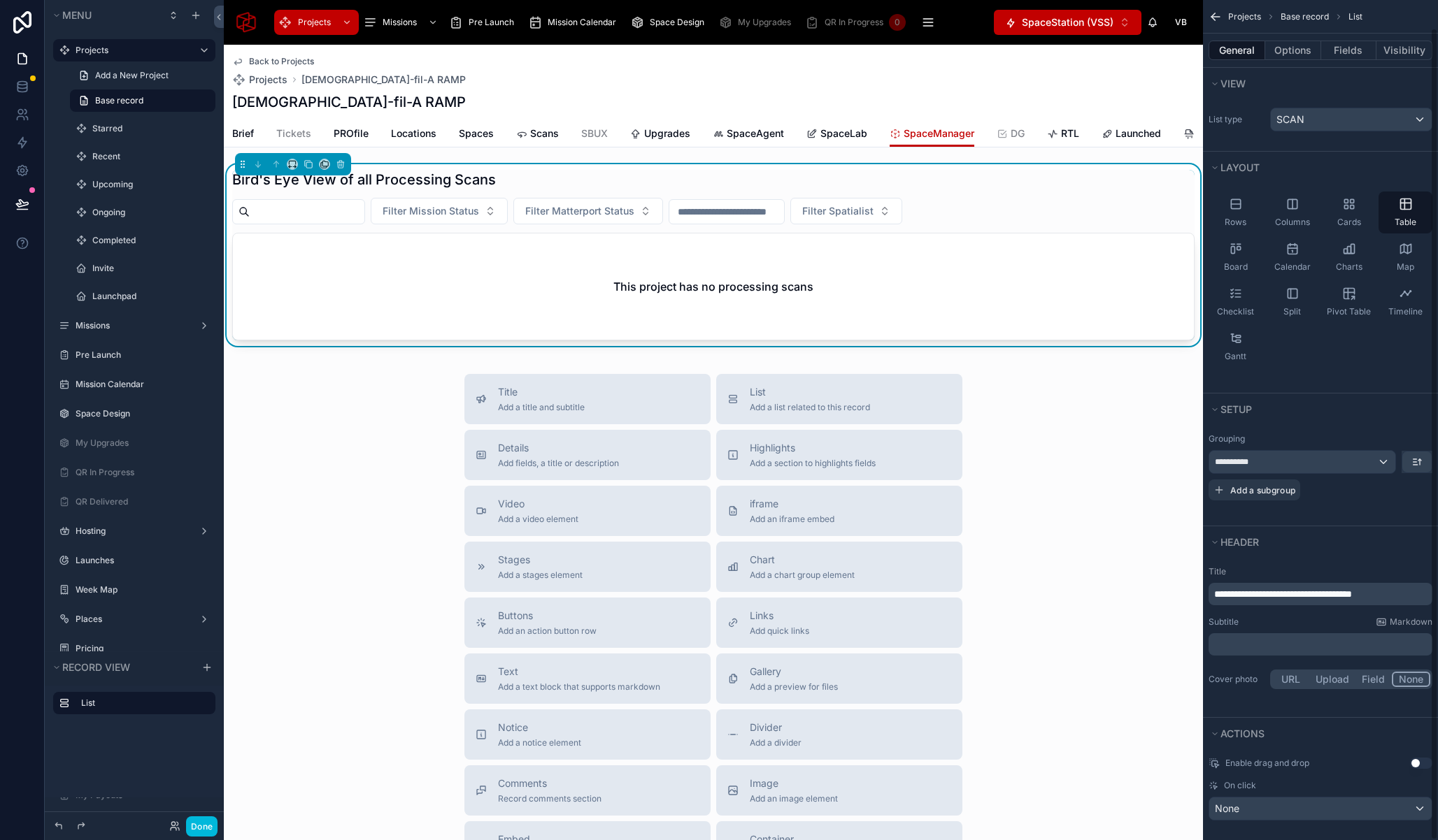
scroll to position [29, 0]
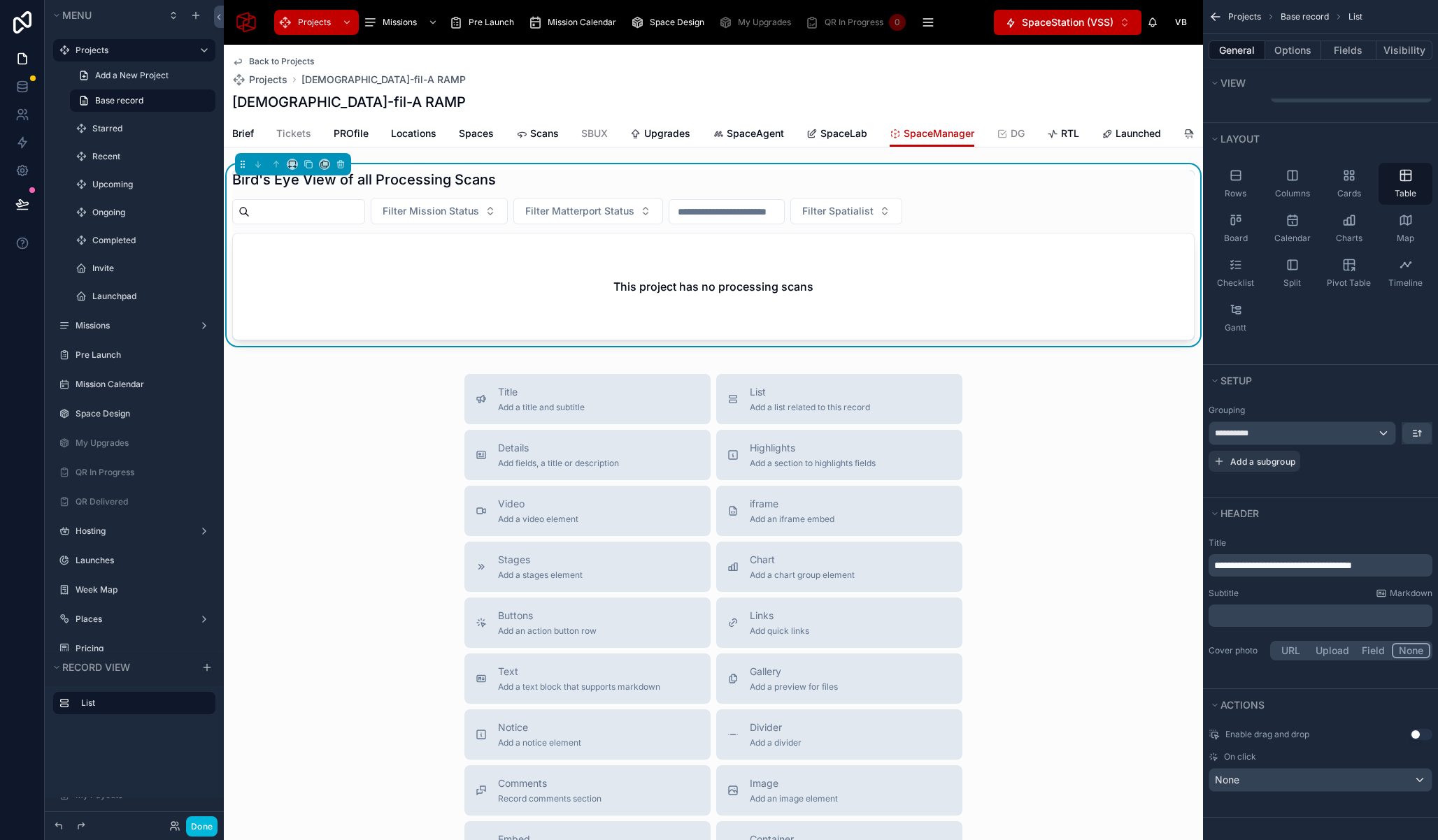
click at [839, 134] on span "SpaceLab" at bounding box center [844, 134] width 46 height 14
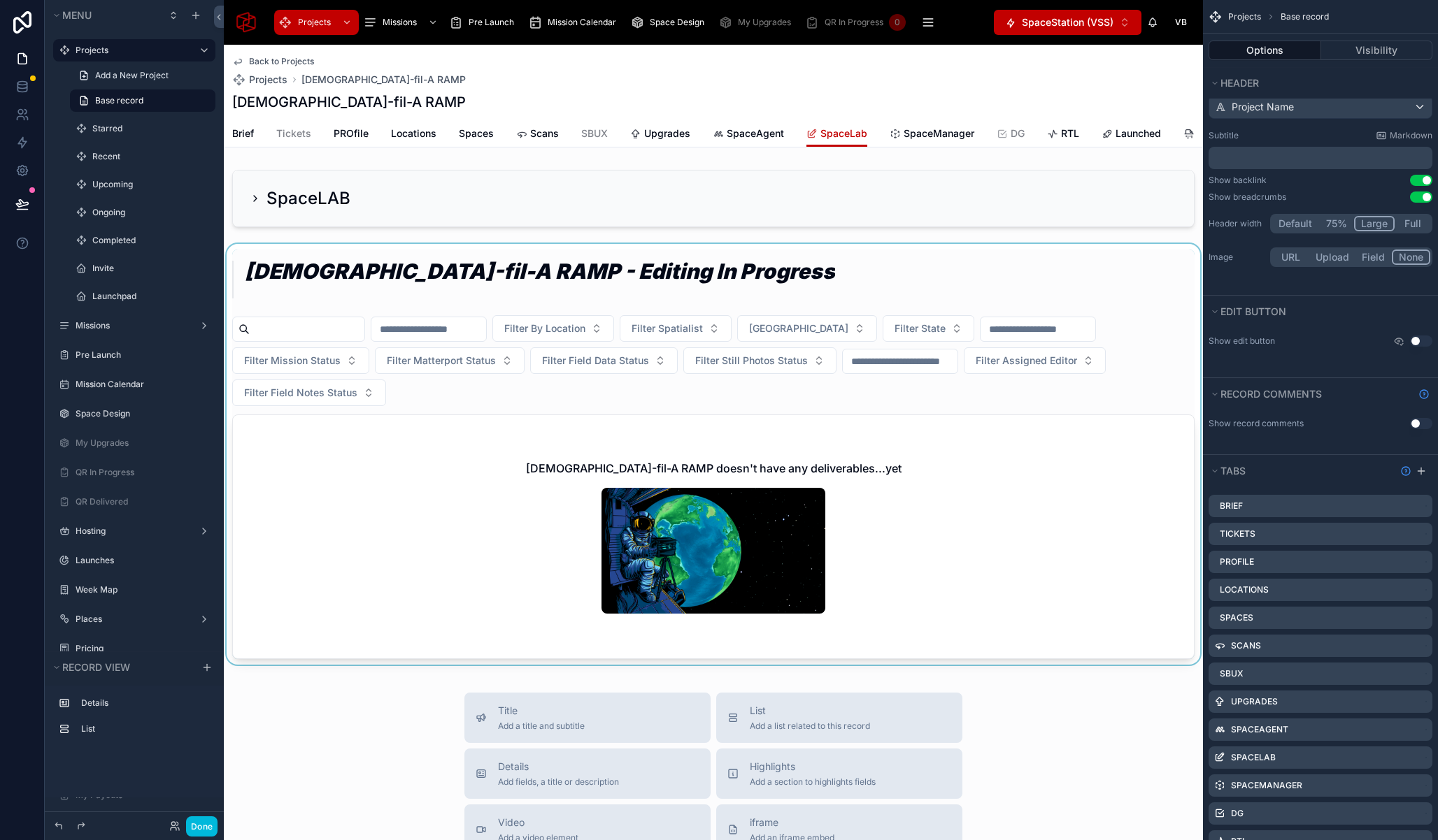
click at [624, 280] on div at bounding box center [712, 457] width 979 height 426
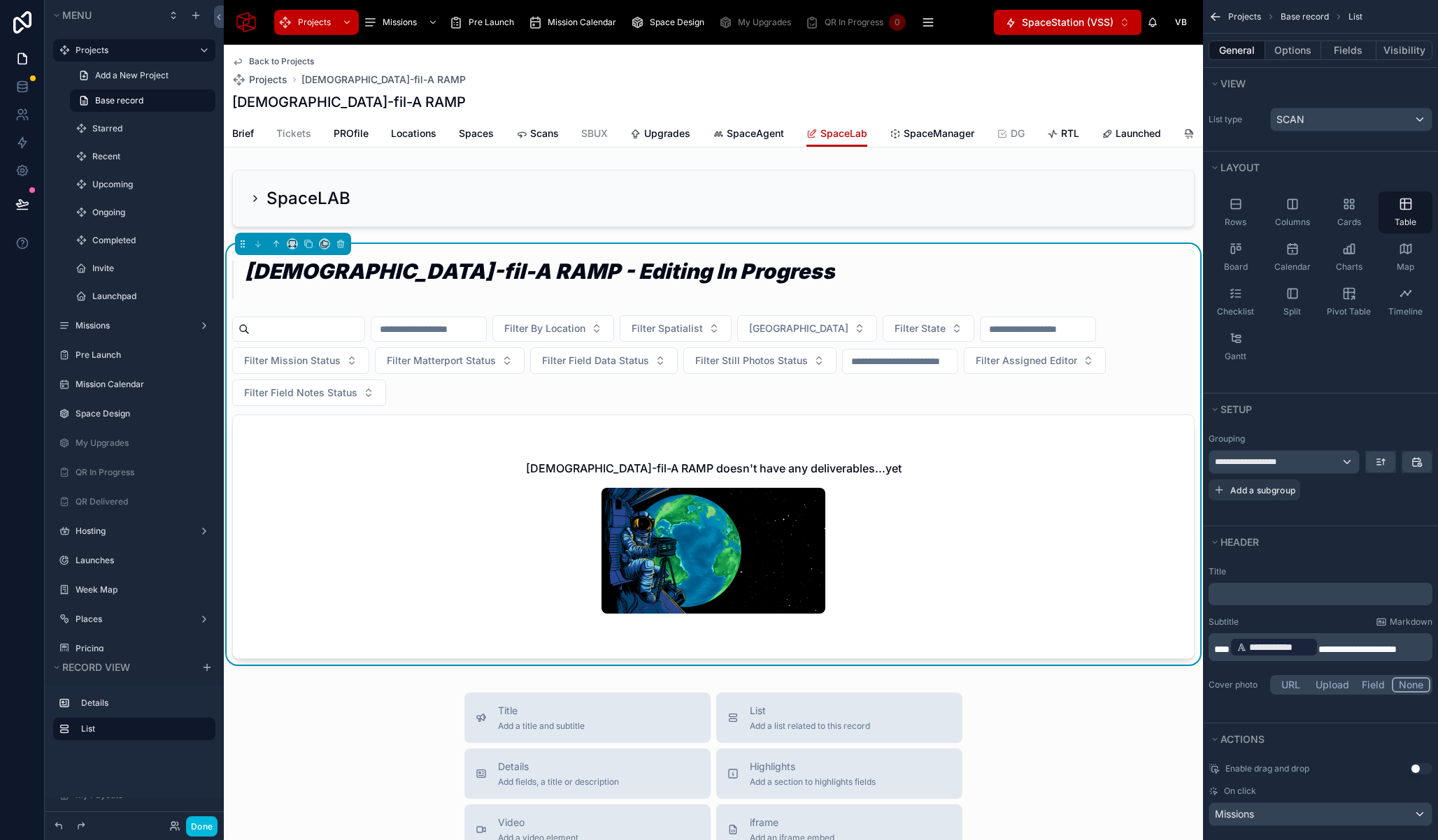
scroll to position [34, 0]
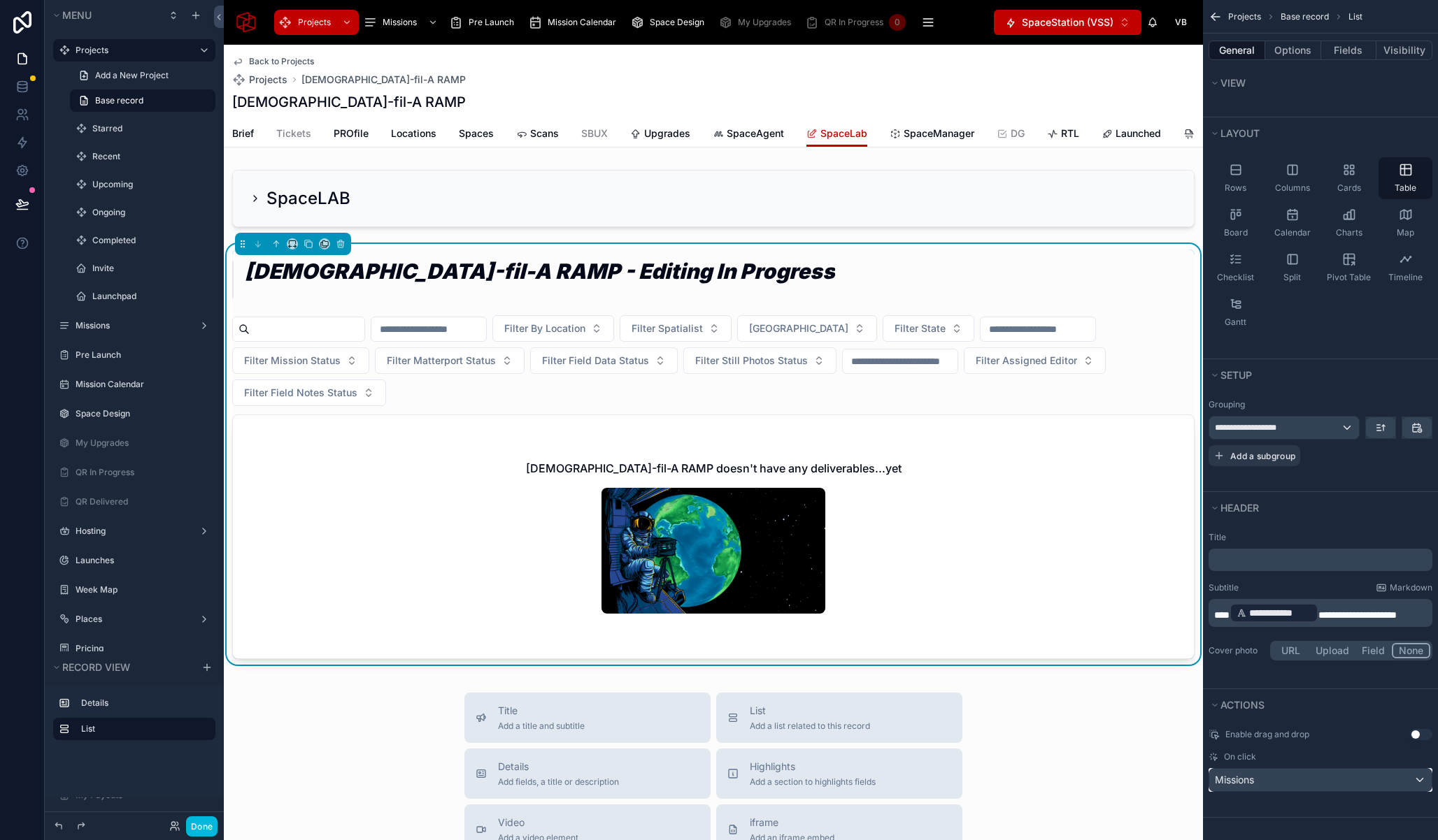
click at [1266, 785] on div "Missions" at bounding box center [1320, 780] width 223 height 22
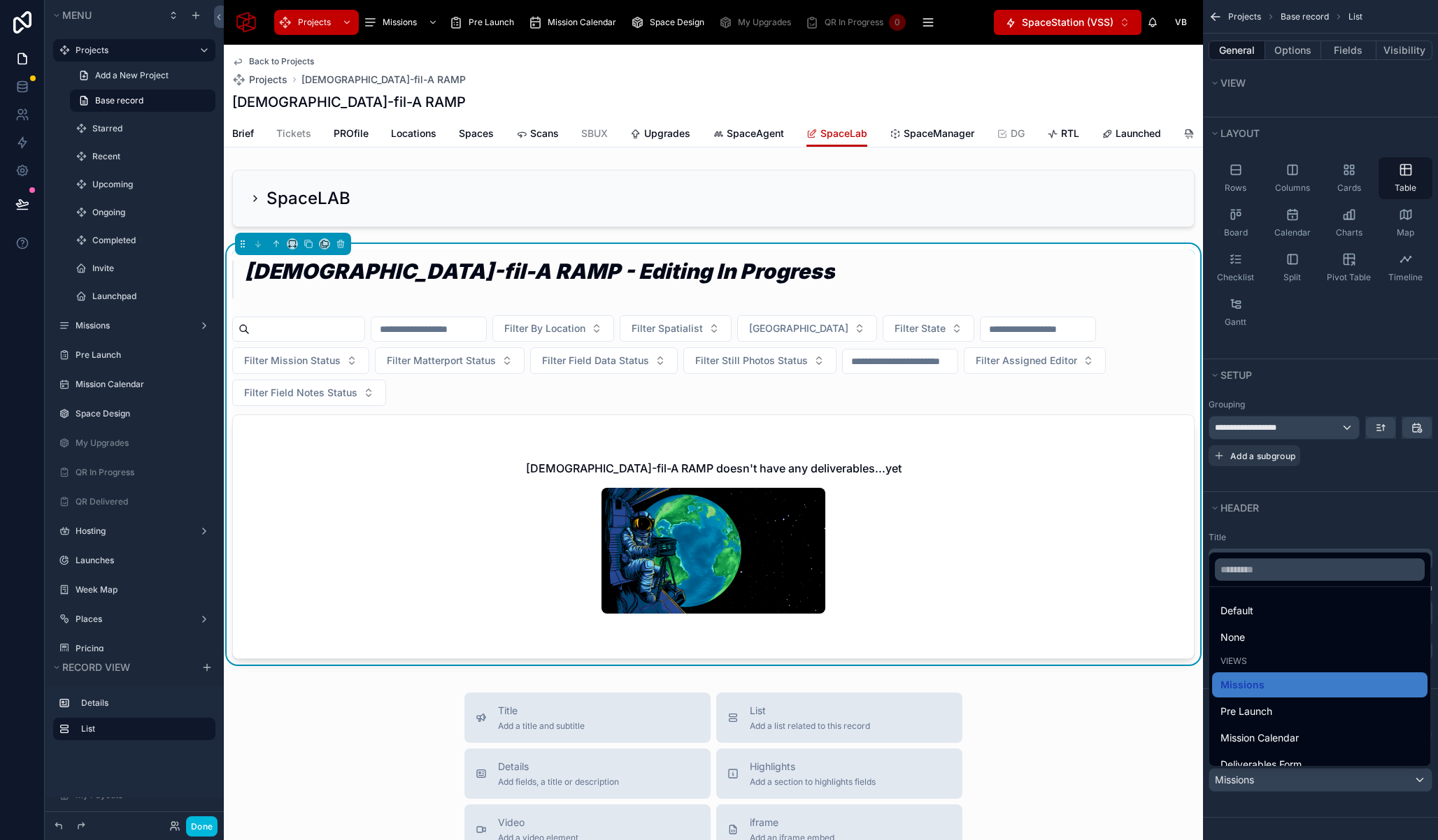
click at [1266, 785] on div "scrollable content" at bounding box center [719, 420] width 1438 height 840
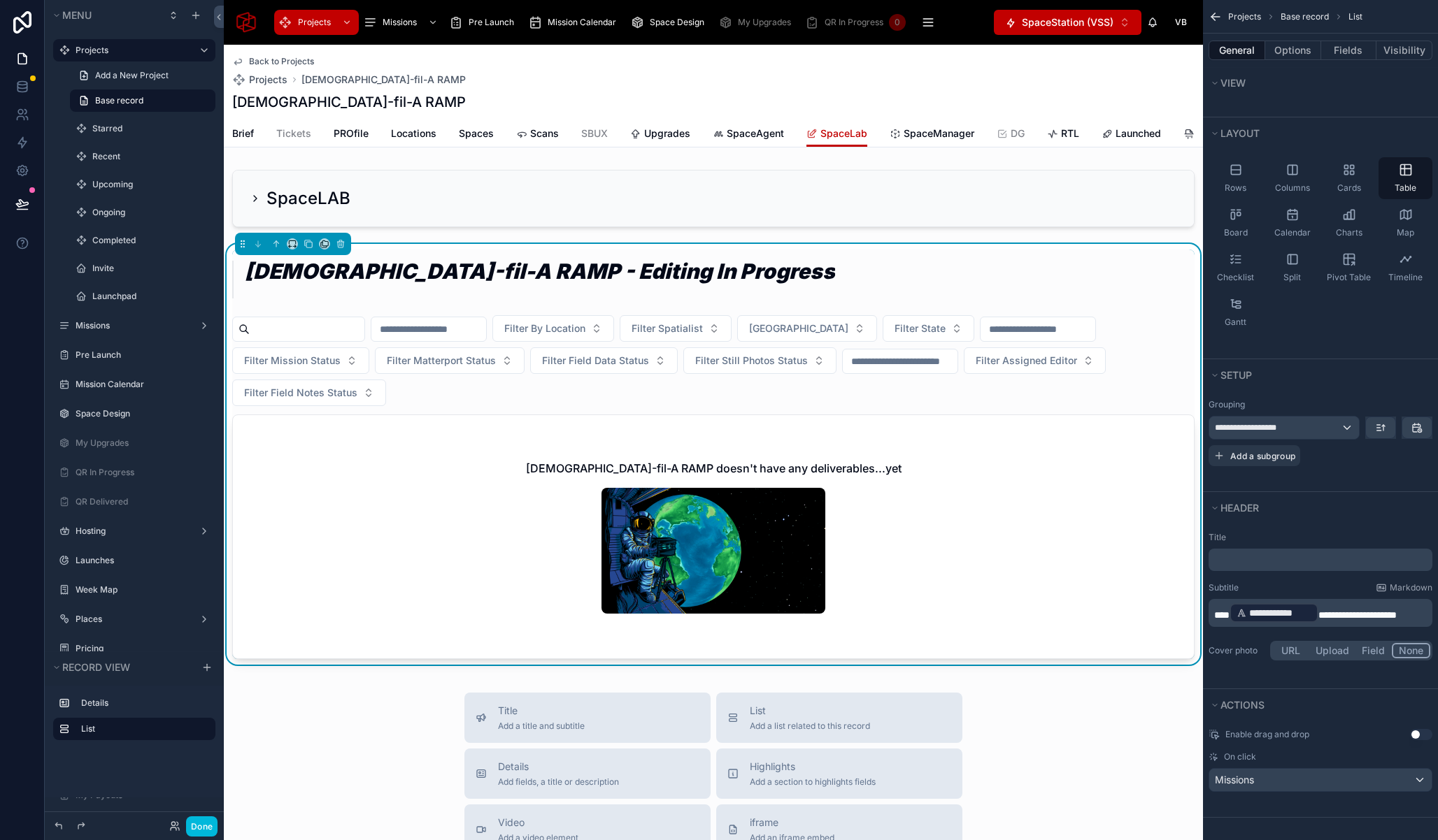
click at [973, 279] on div "Chick-fil-A RAMP - Editing In Progress" at bounding box center [713, 278] width 963 height 57
click at [1344, 46] on button "Fields" at bounding box center [1349, 50] width 56 height 20
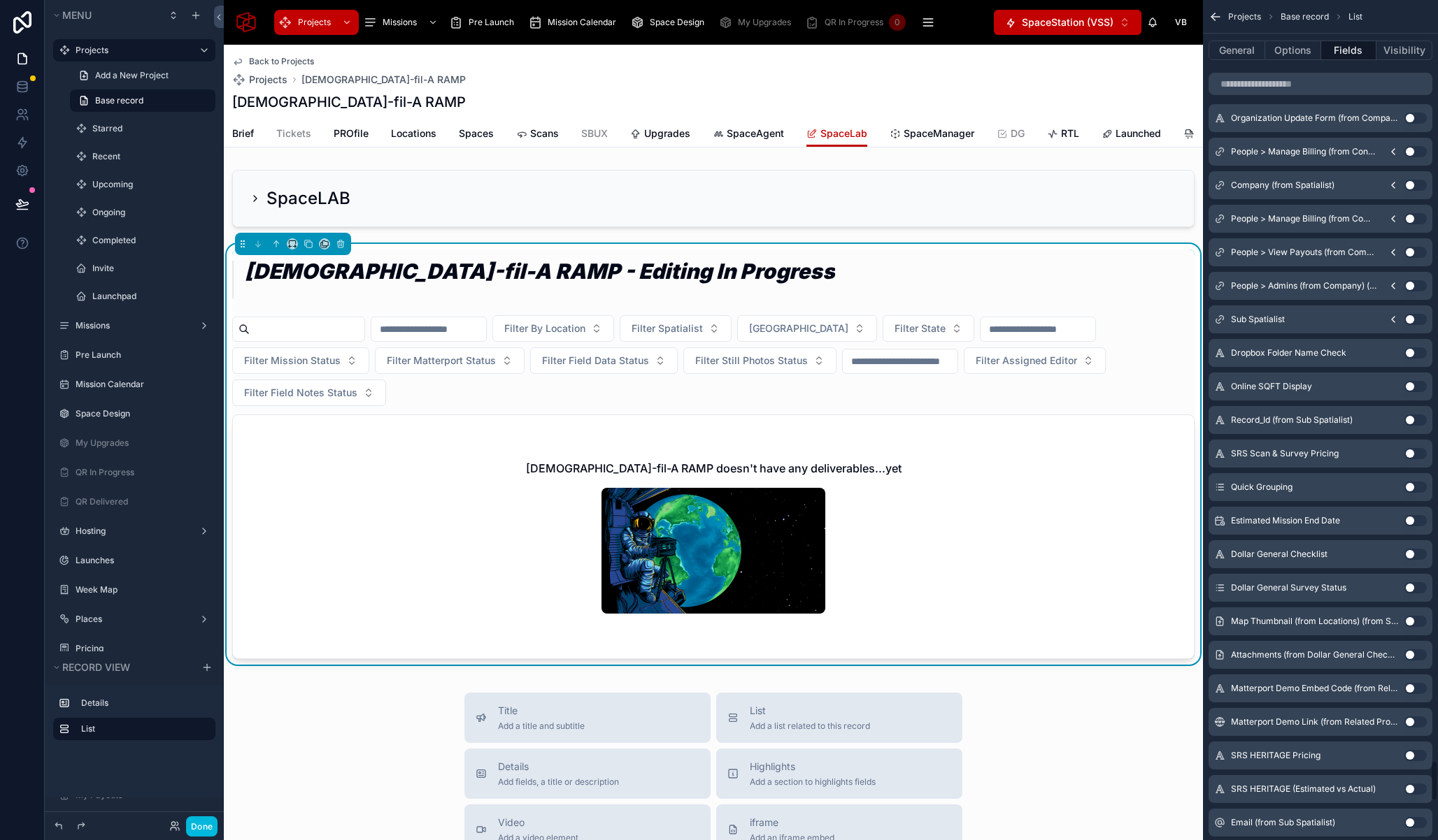
scroll to position [15613, 0]
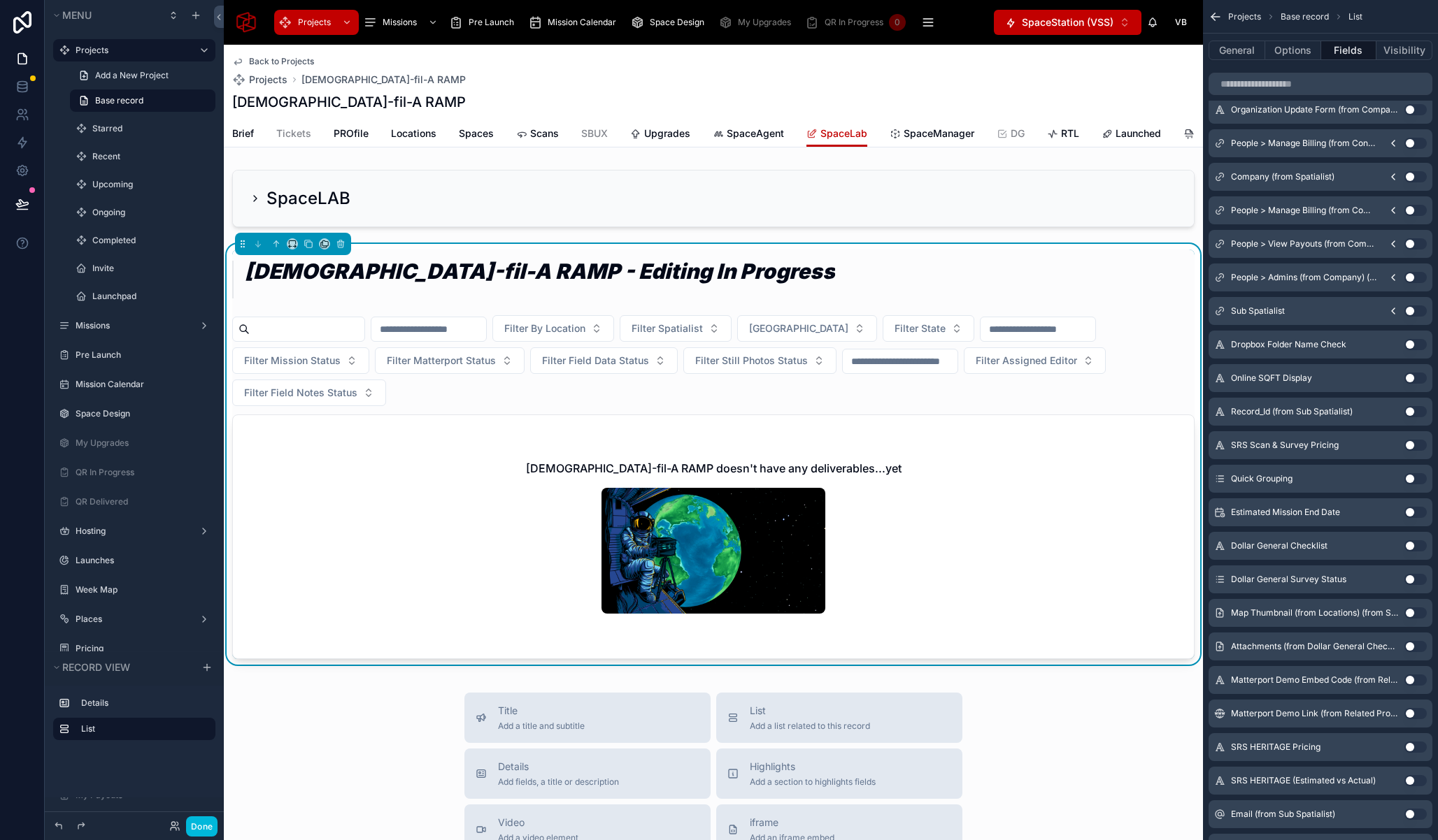
click at [738, 134] on span "SpaceAgent" at bounding box center [755, 134] width 57 height 14
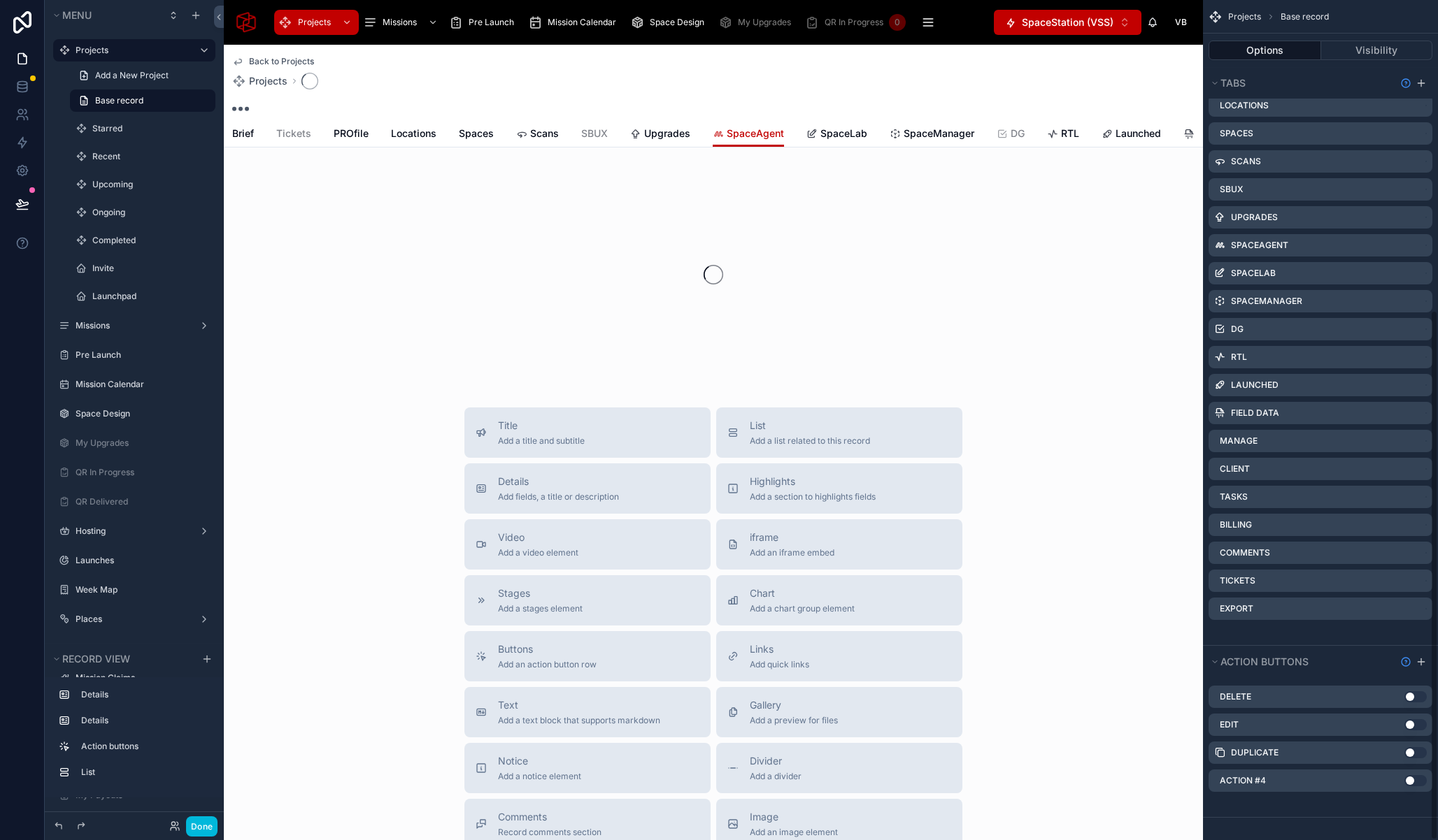
scroll to position [513, 0]
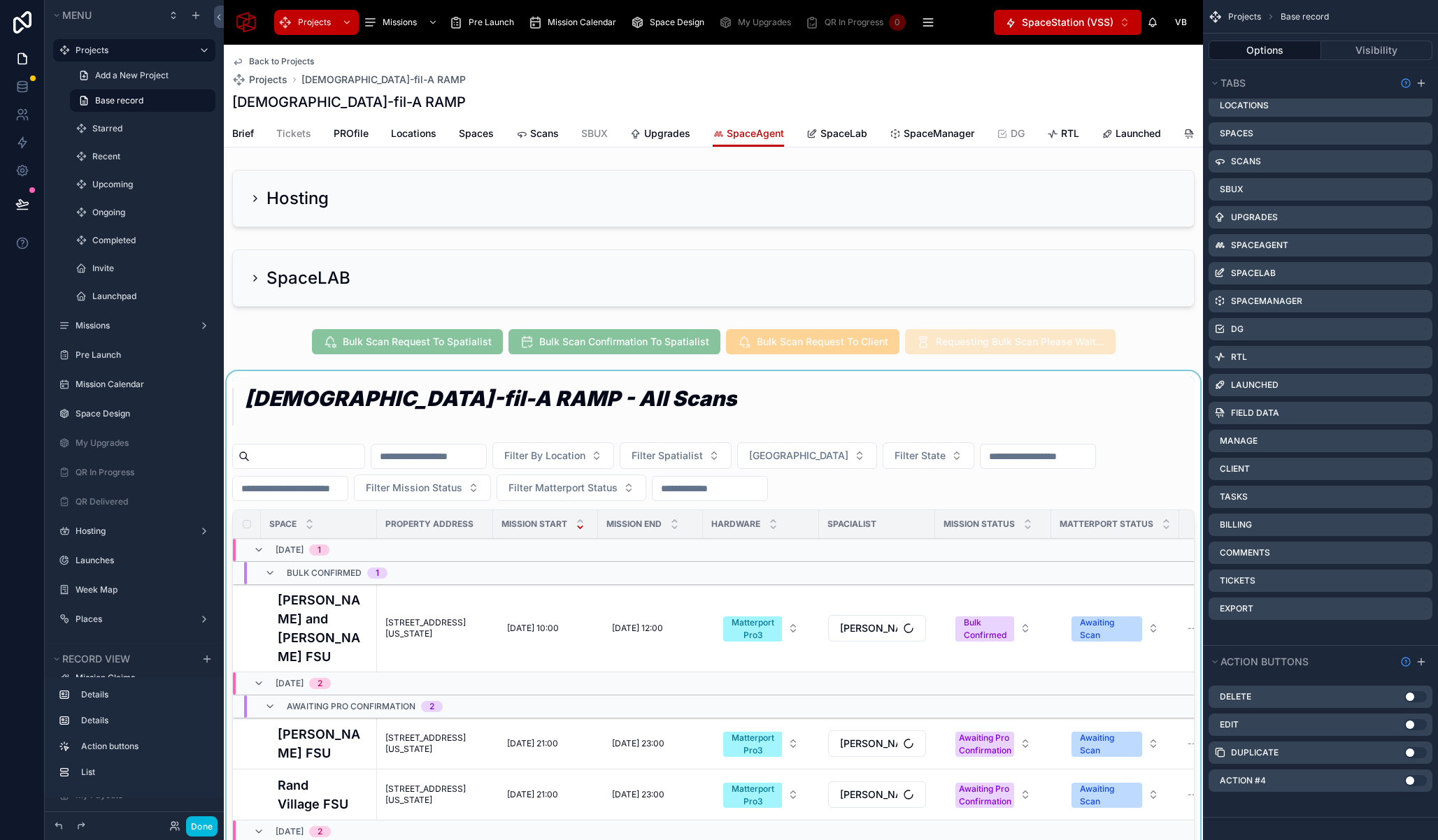
click at [740, 420] on div at bounding box center [712, 761] width 979 height 782
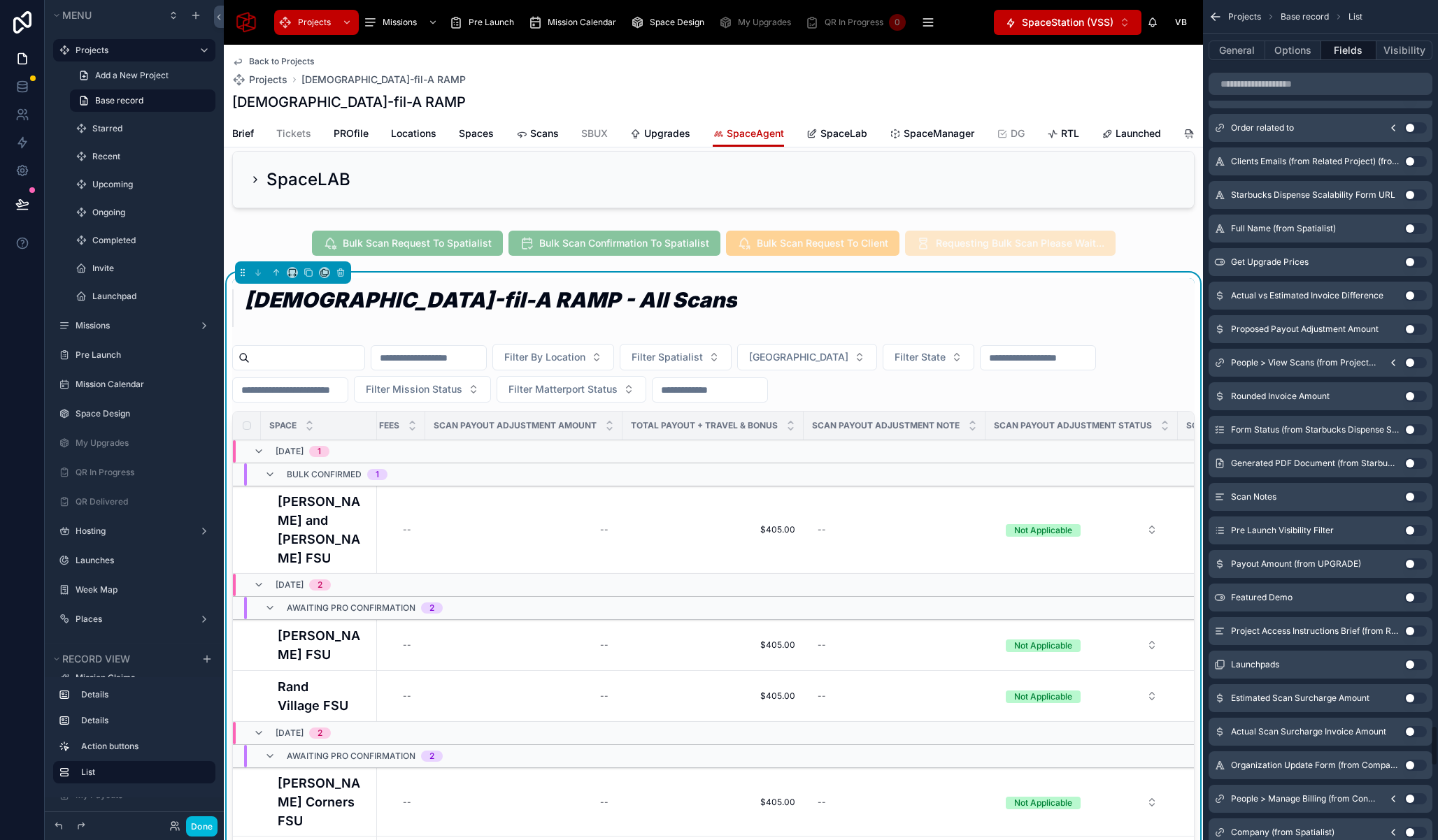
scroll to position [14832, 0]
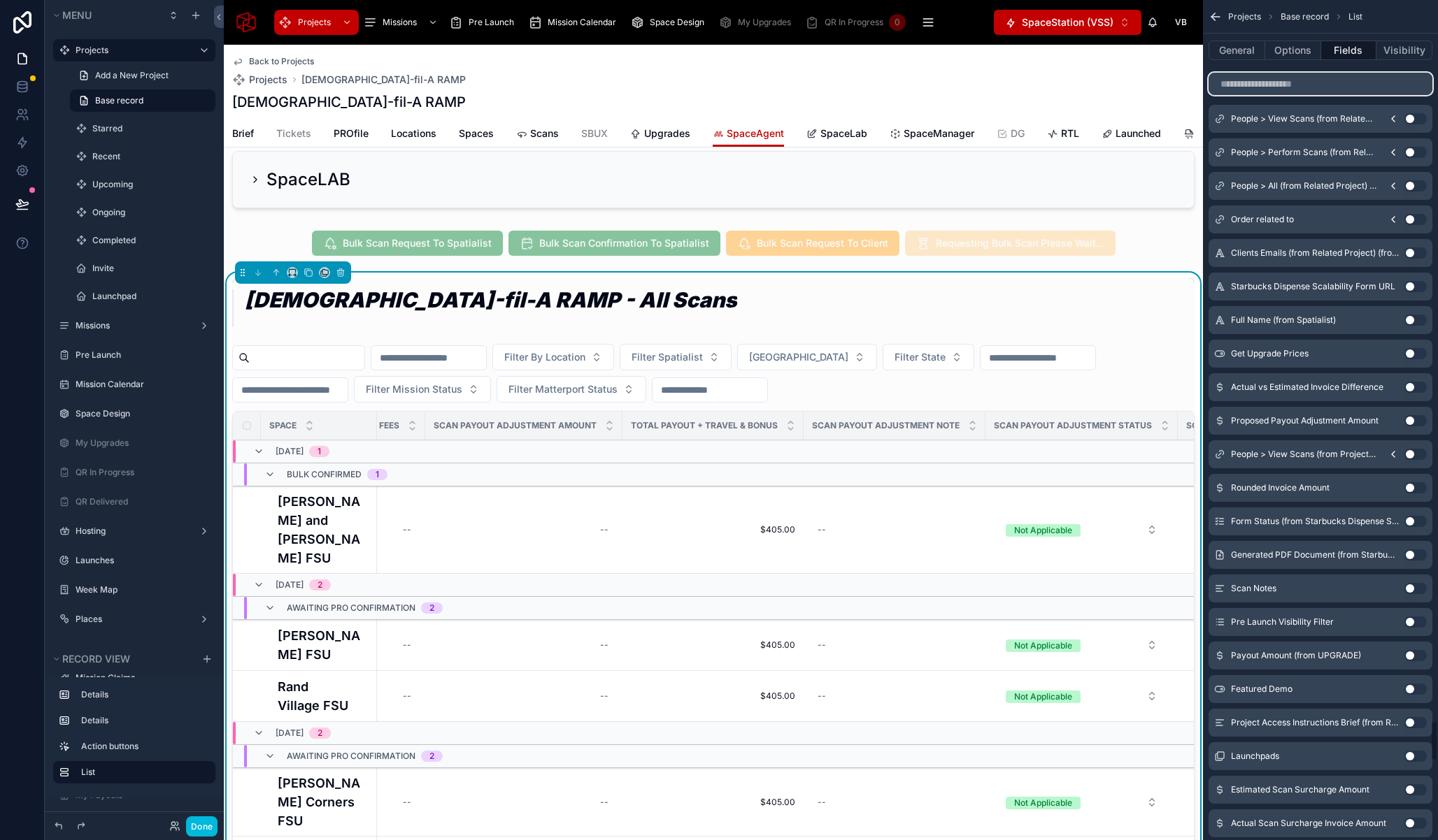
click at [1290, 80] on input "scrollable content" at bounding box center [1320, 83] width 223 height 22
click at [1284, 85] on div "People > View Scans (from Related Project) (from Locations) (from Spaces)" at bounding box center [1303, 93] width 223 height 22
click at [1273, 80] on div "People > View Scans (from Related Project) (from Locations) (from Spaces)" at bounding box center [1303, 94] width 240 height 34
click at [1227, 79] on input "scrollable content" at bounding box center [1320, 83] width 223 height 22
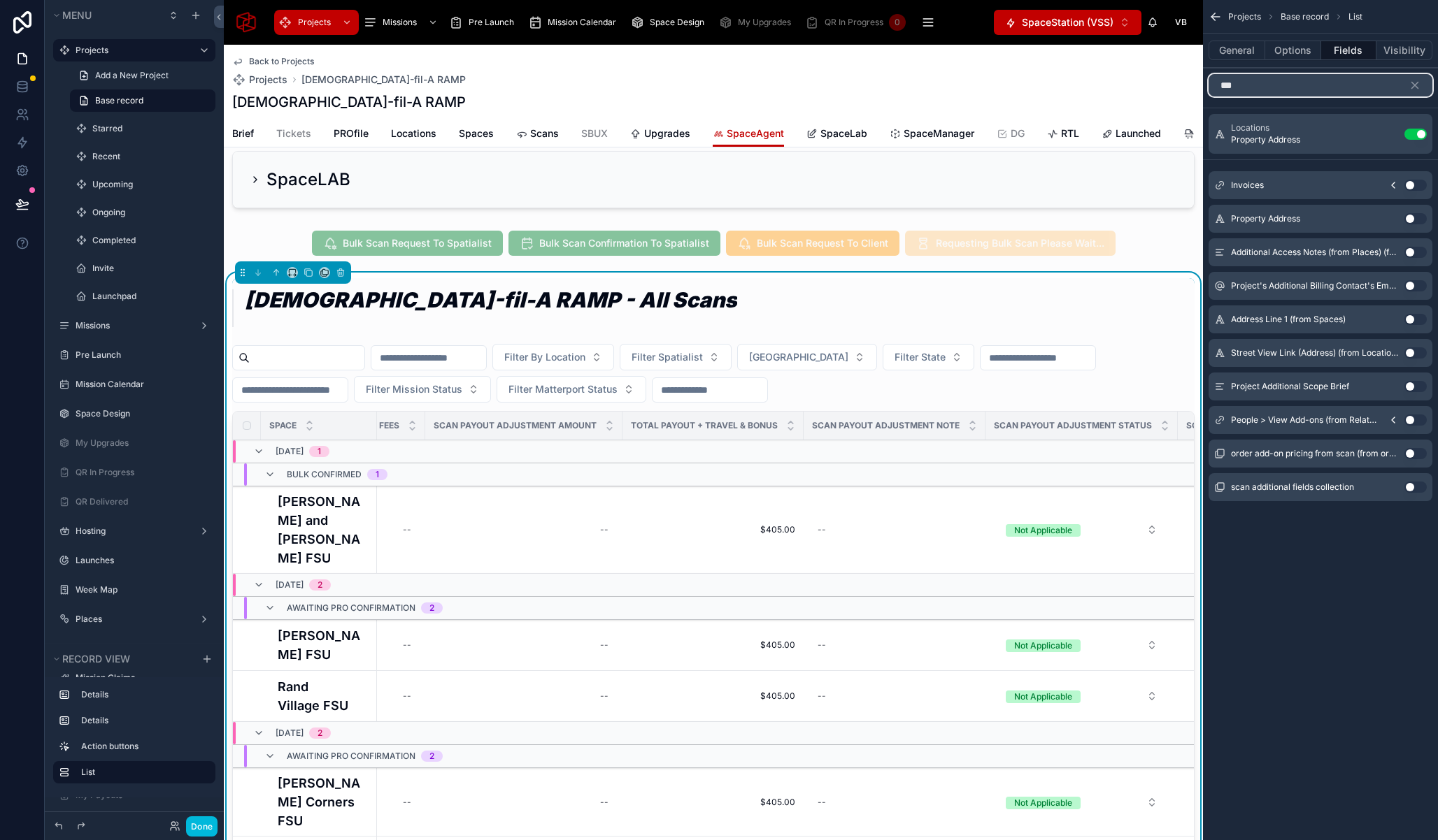
scroll to position [0, 0]
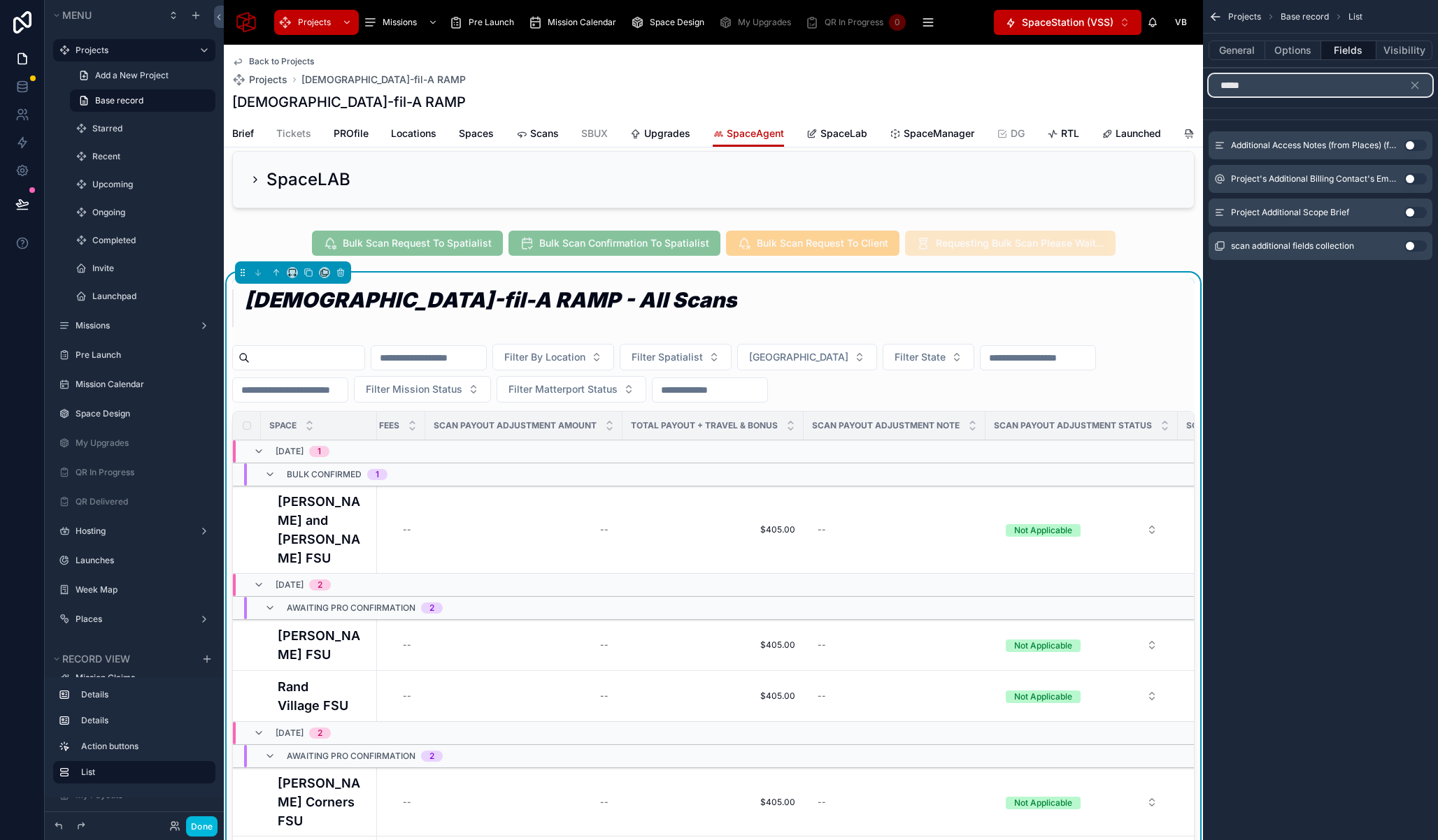
type input "*****"
drag, startPoint x: 15, startPoint y: 87, endPoint x: 204, endPoint y: 146, distance: 198.0
click at [15, 87] on icon at bounding box center [22, 87] width 14 height 14
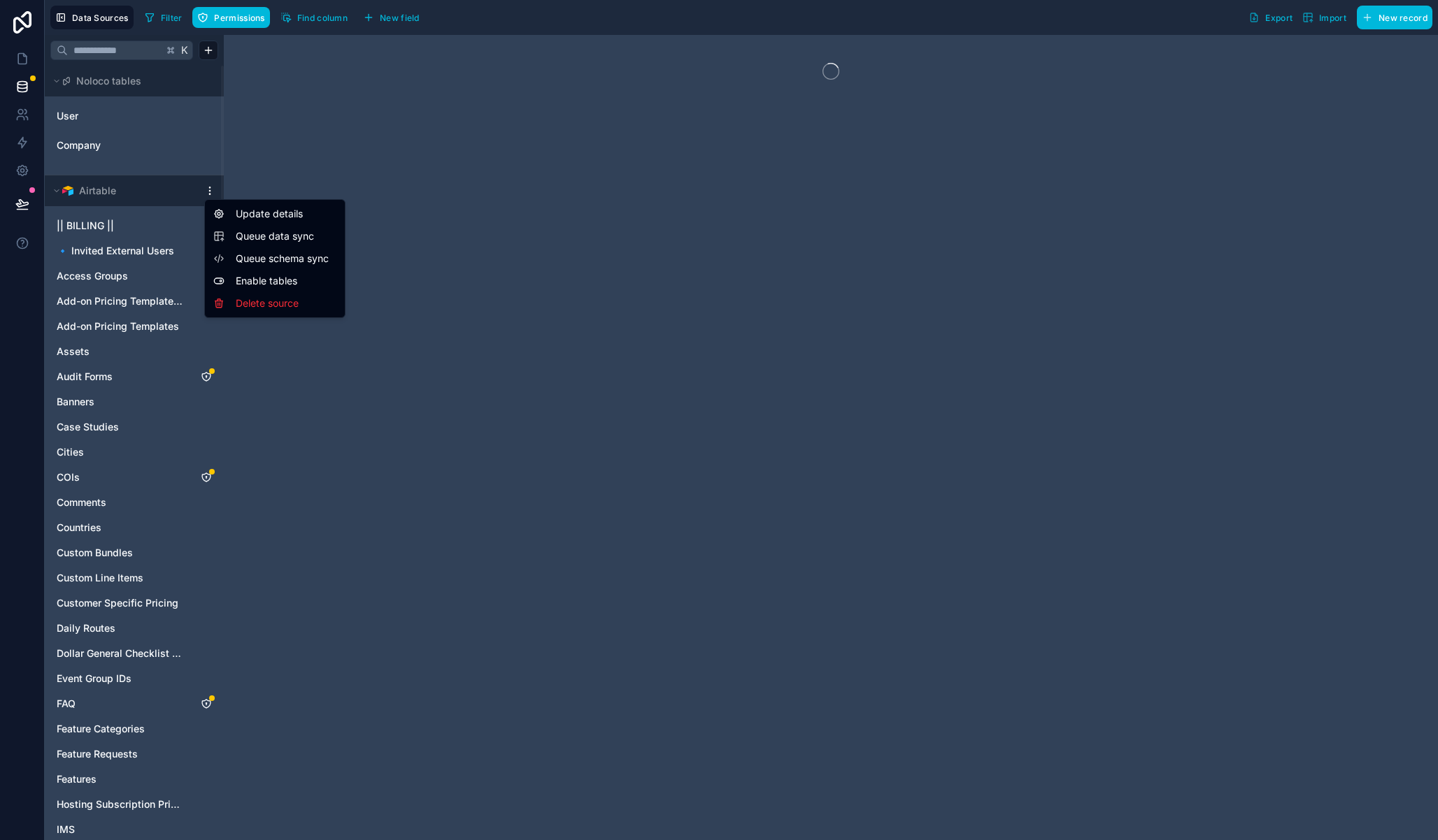
click at [213, 194] on html "Data Sources Filter Permissions Find column New field Export Import New record …" at bounding box center [719, 420] width 1438 height 840
click at [272, 239] on span "Queue data sync" at bounding box center [286, 237] width 101 height 14
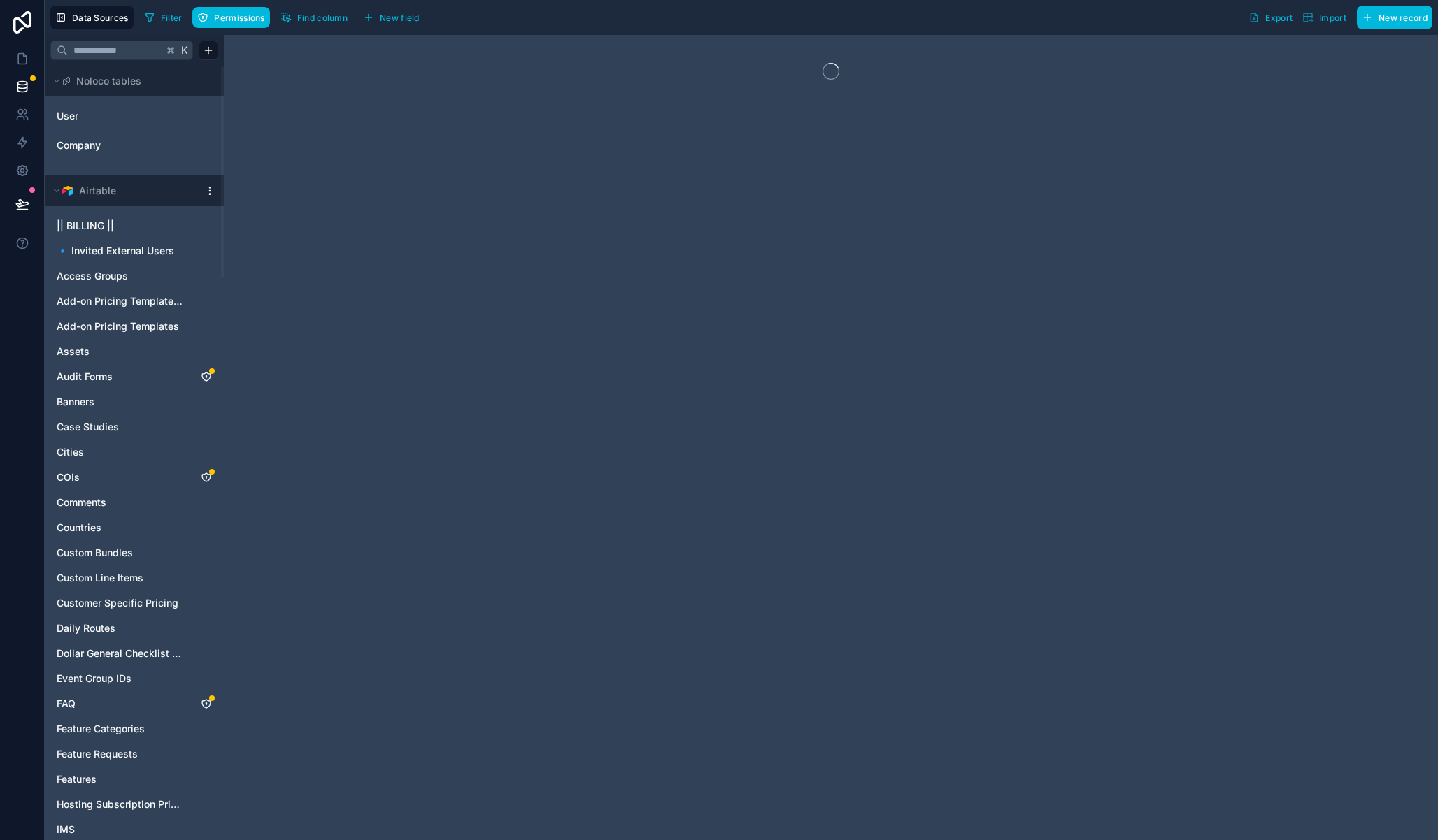
click at [207, 192] on html "Data Sources Filter Permissions Find column New field Export Import New record …" at bounding box center [719, 420] width 1438 height 840
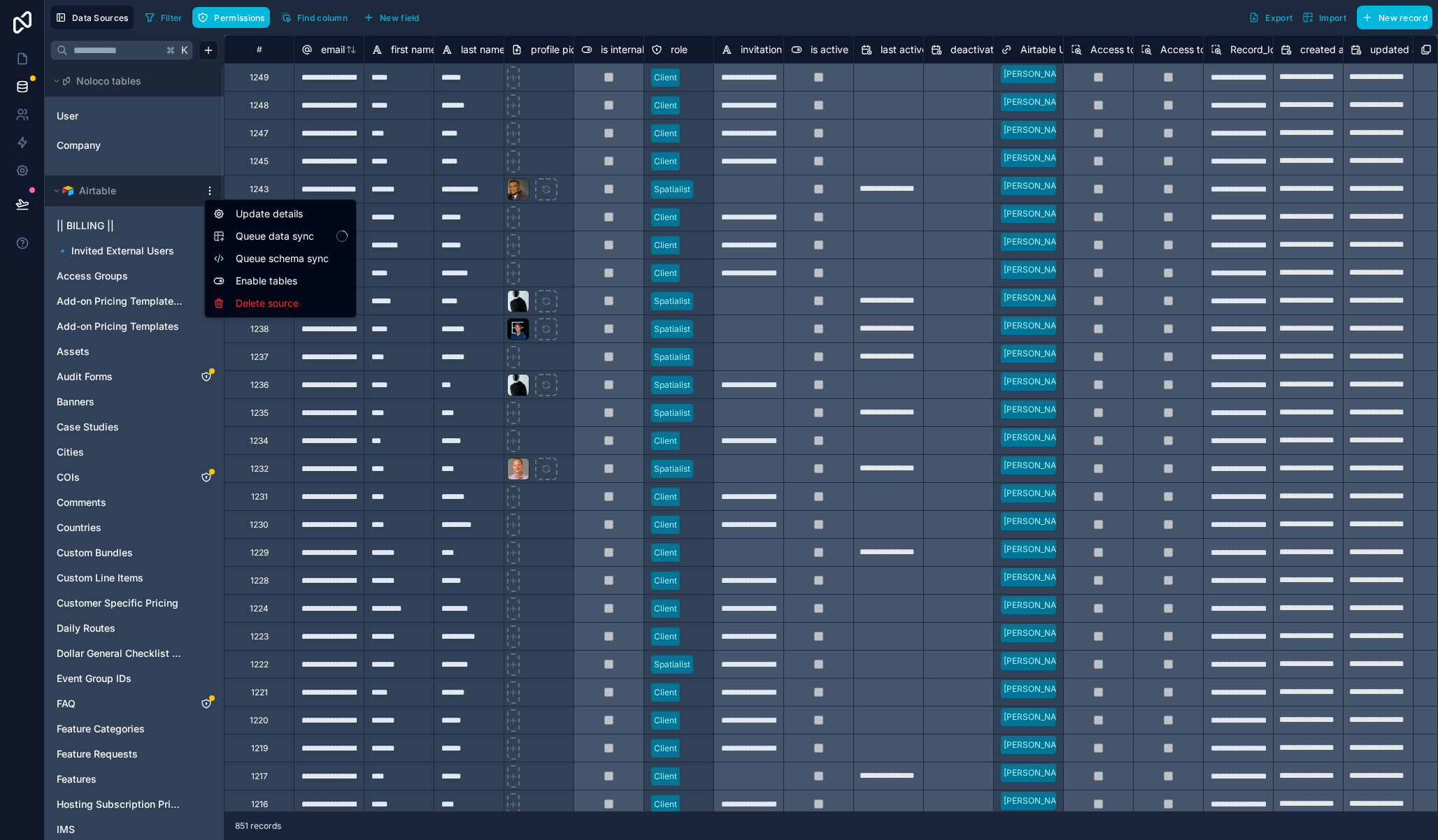
click at [282, 262] on span "Queue schema sync" at bounding box center [286, 259] width 101 height 14
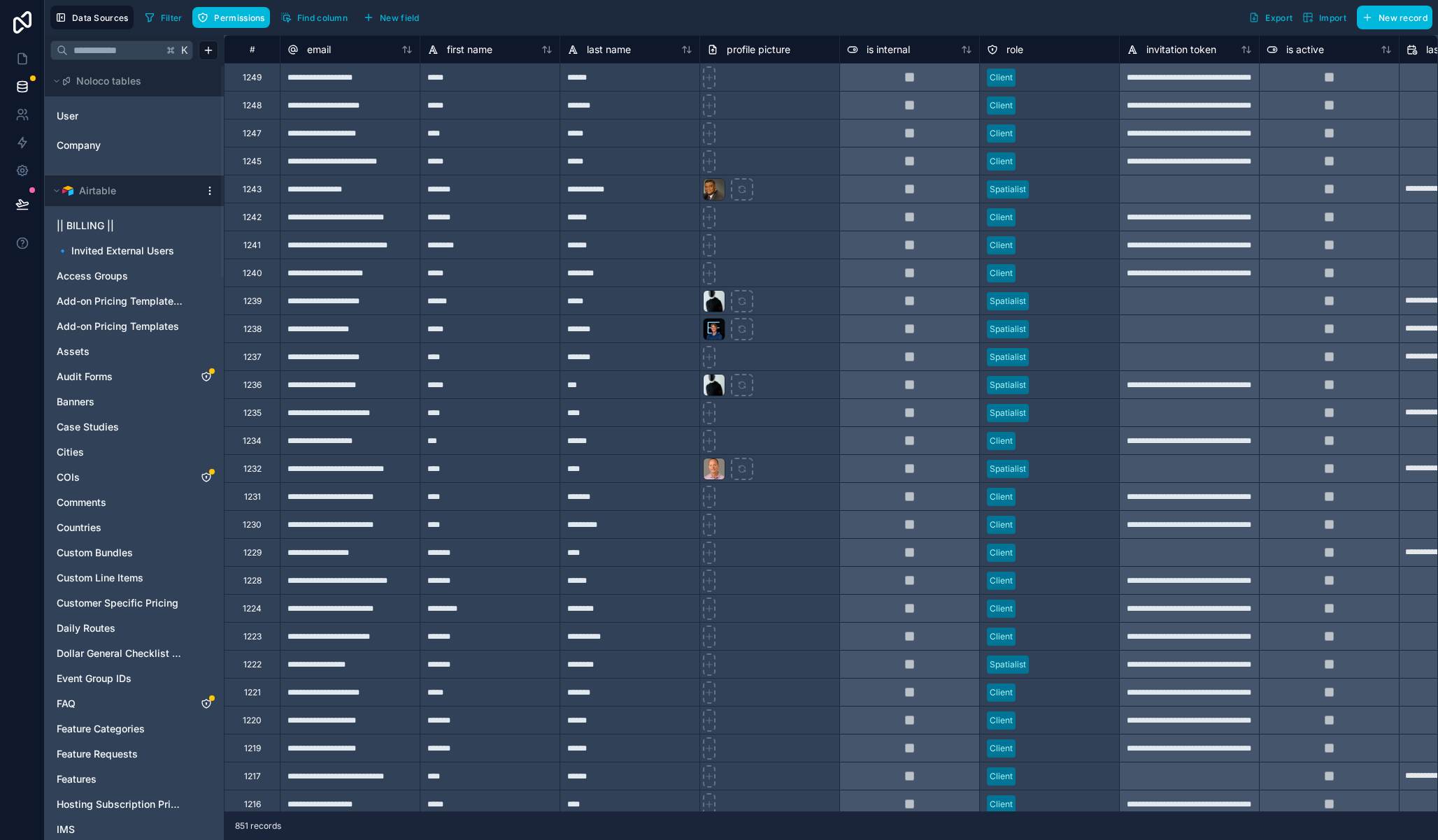
click at [205, 191] on html "Data Sources Filter Permissions Find column New field Export Import New record …" at bounding box center [719, 420] width 1438 height 840
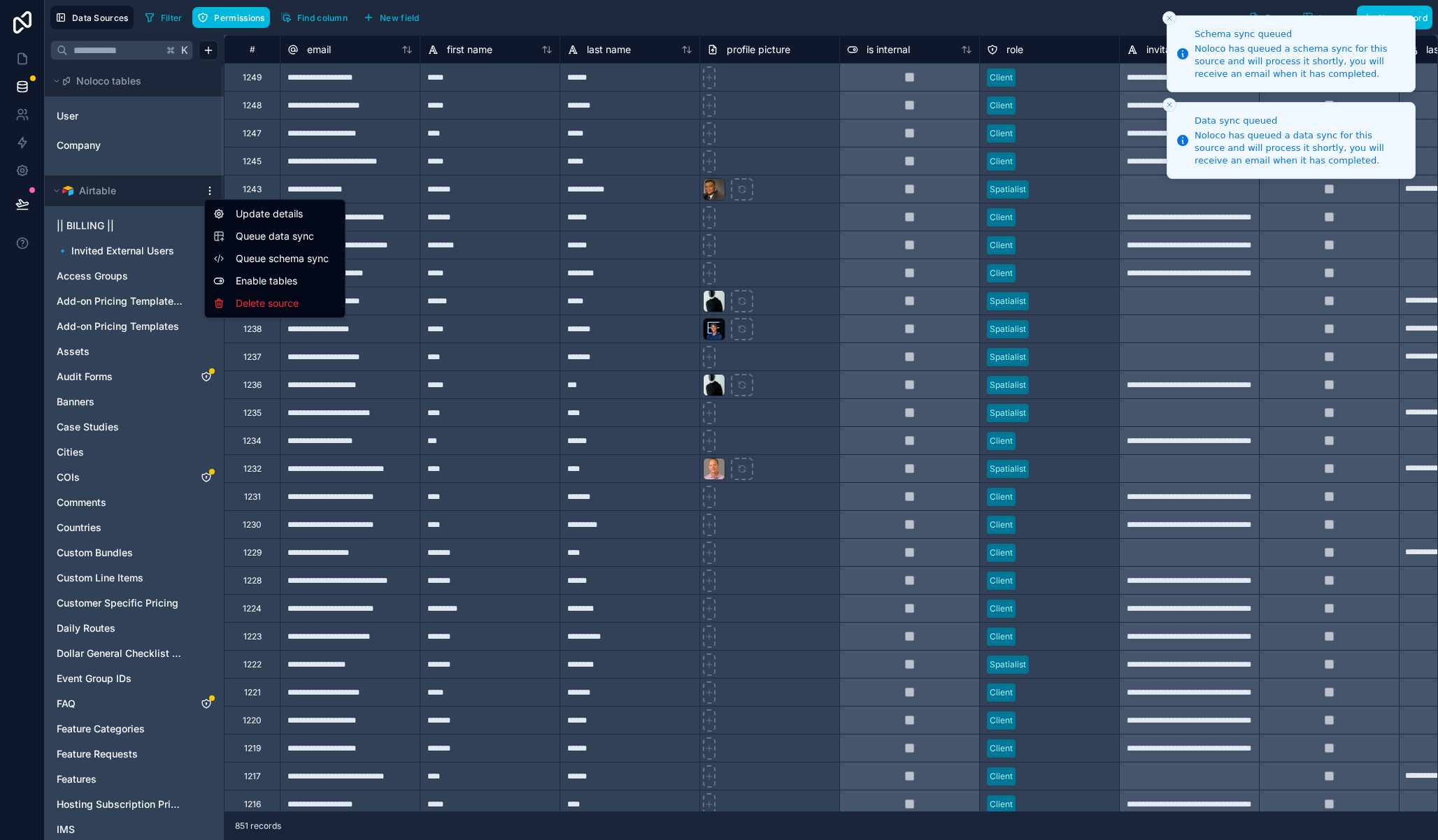
click at [1171, 24] on html "Schema sync queued Noloco has queued a schema sync for this source and will pro…" at bounding box center [719, 420] width 1438 height 840
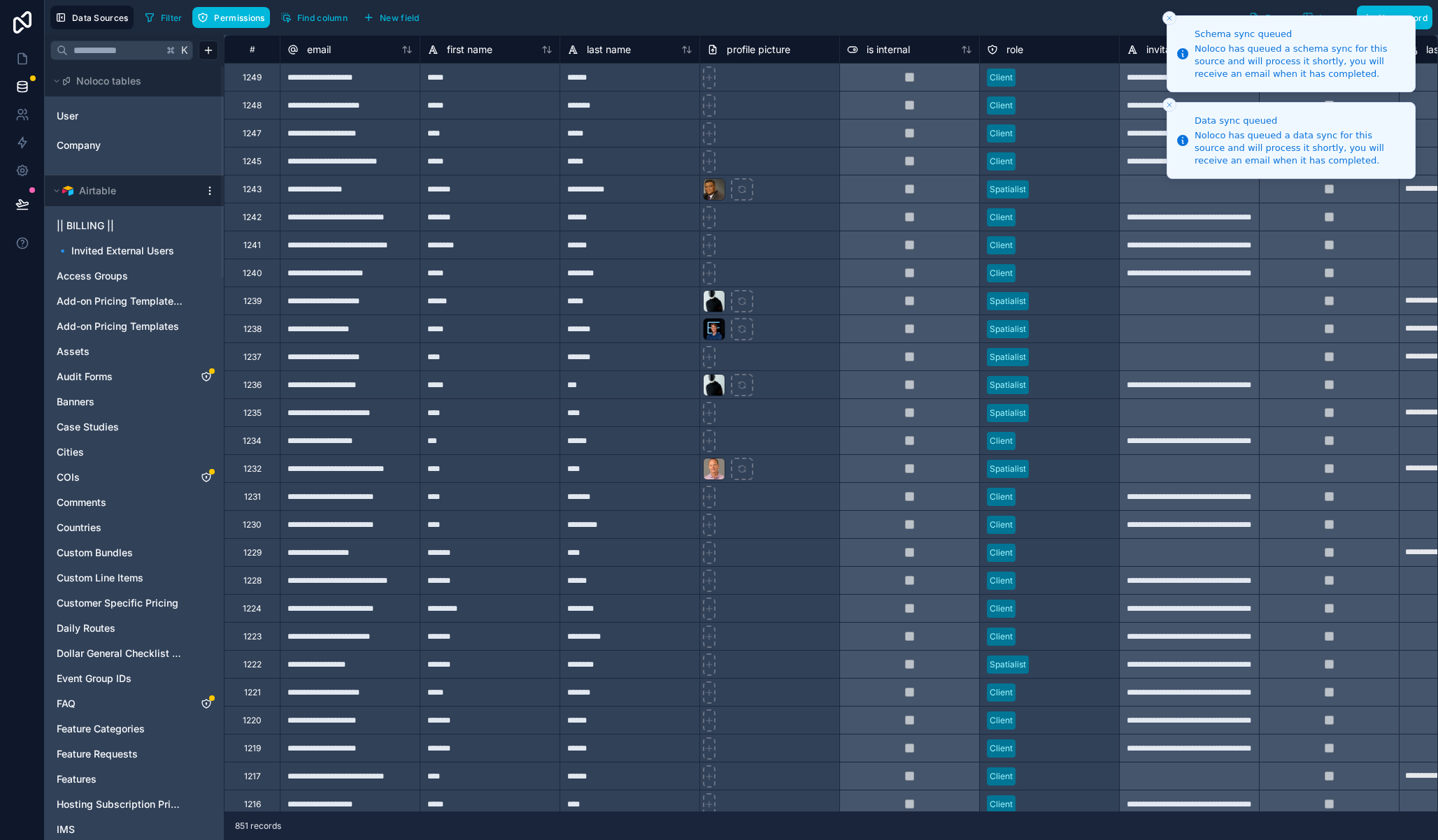
click at [1171, 18] on icon "Close toast" at bounding box center [1168, 18] width 8 height 8
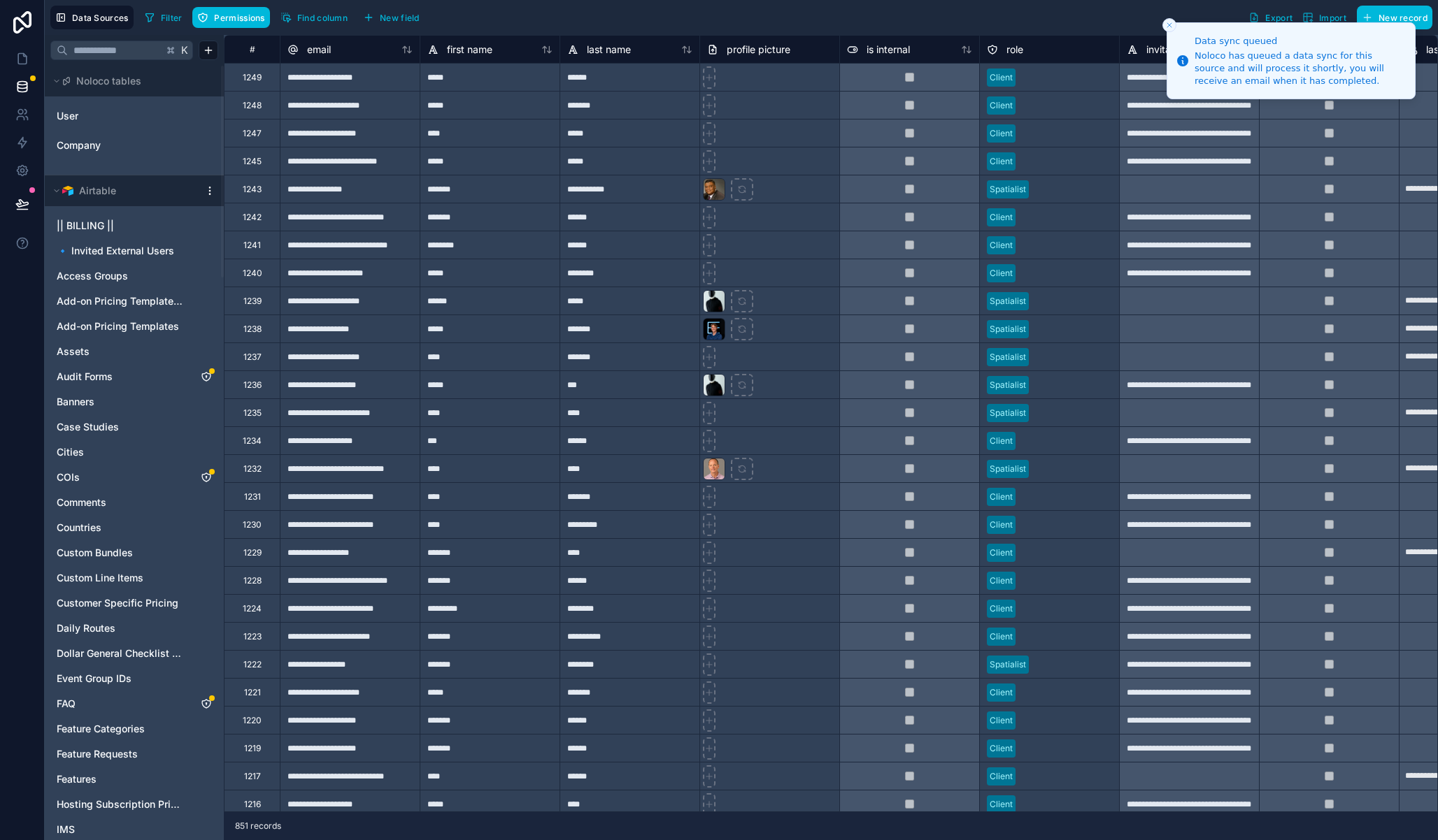
click at [1171, 23] on line "Close toast" at bounding box center [1169, 25] width 4 height 4
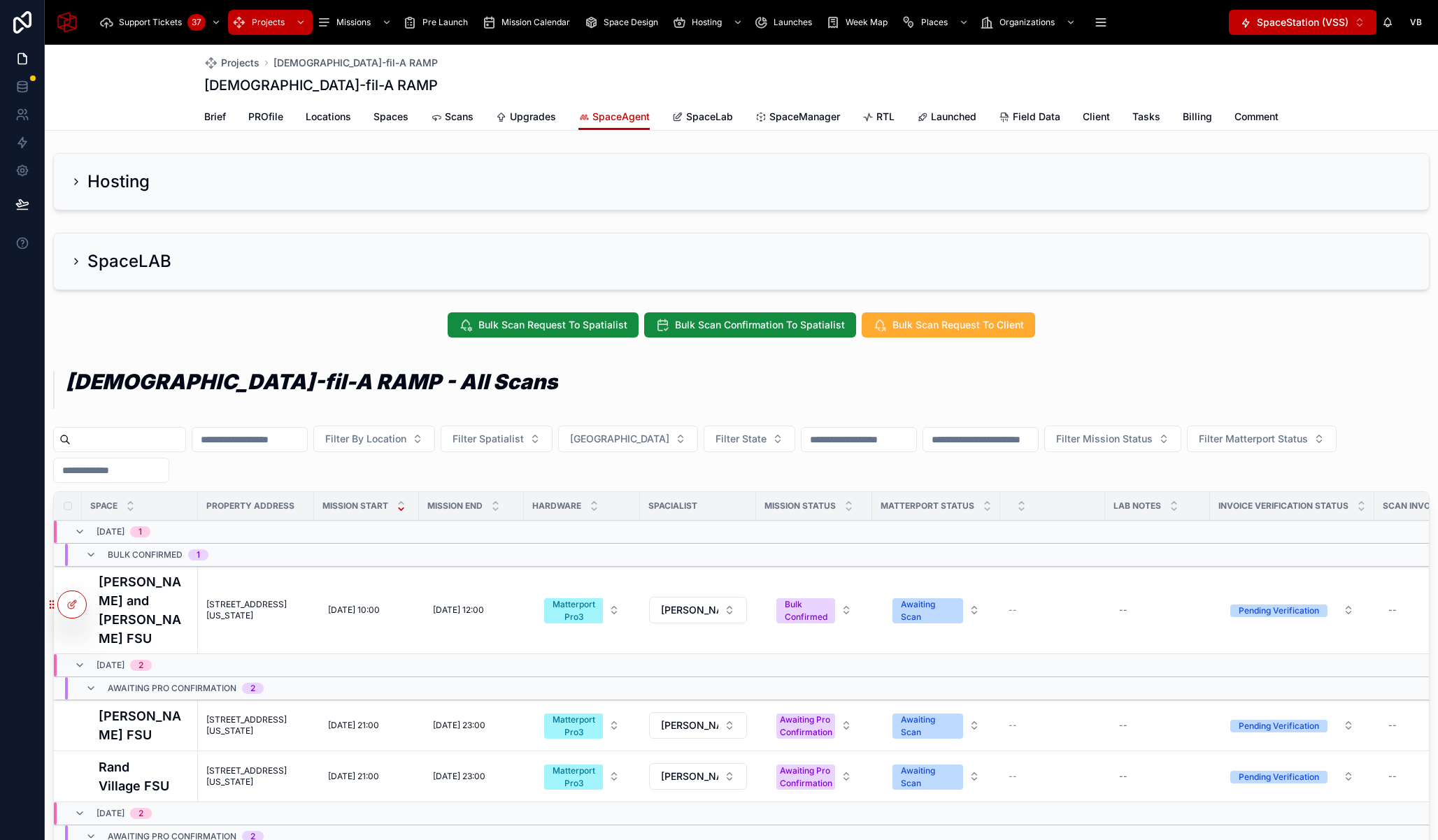
scroll to position [18, 0]
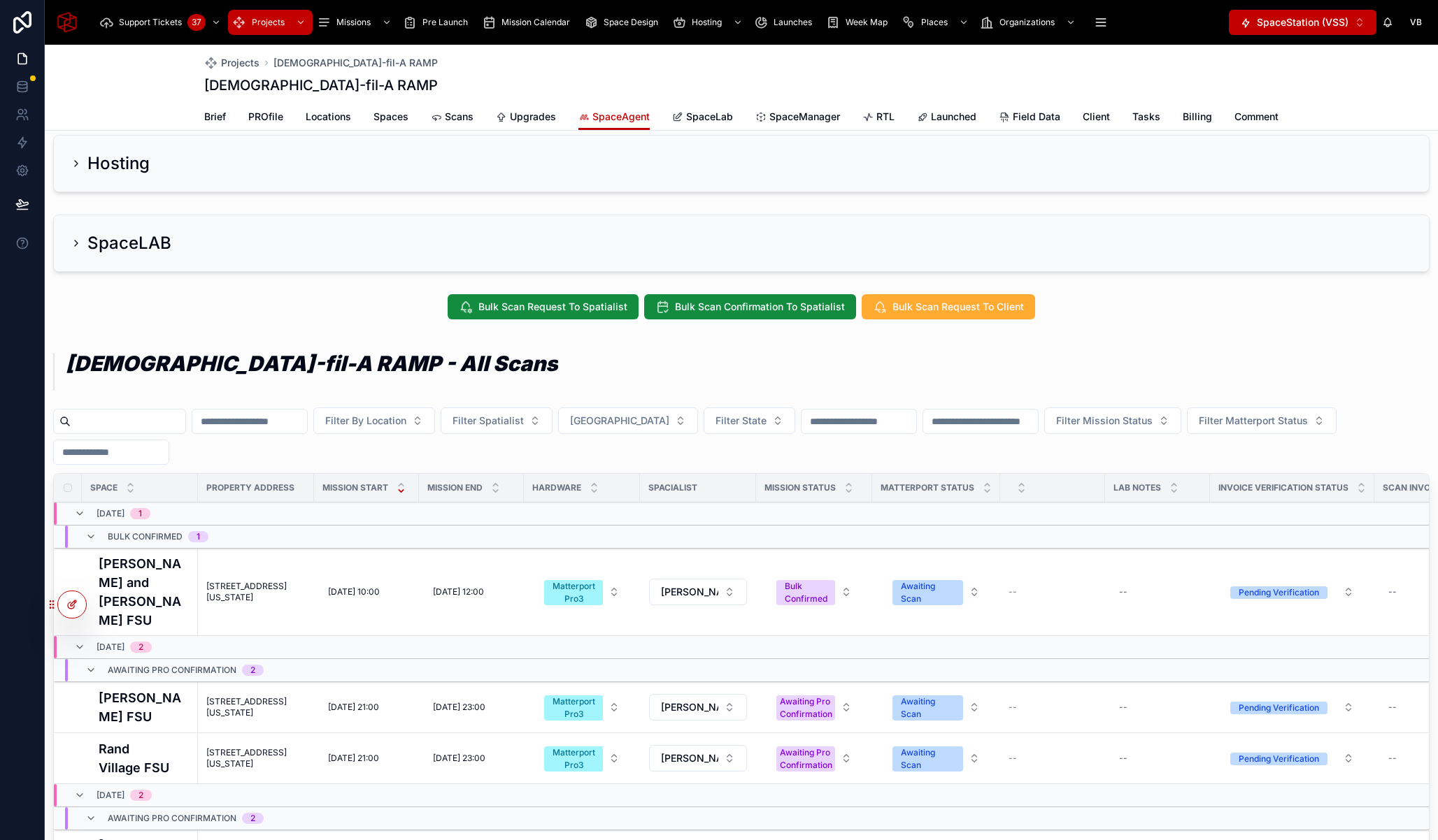
click at [76, 609] on icon at bounding box center [71, 604] width 12 height 12
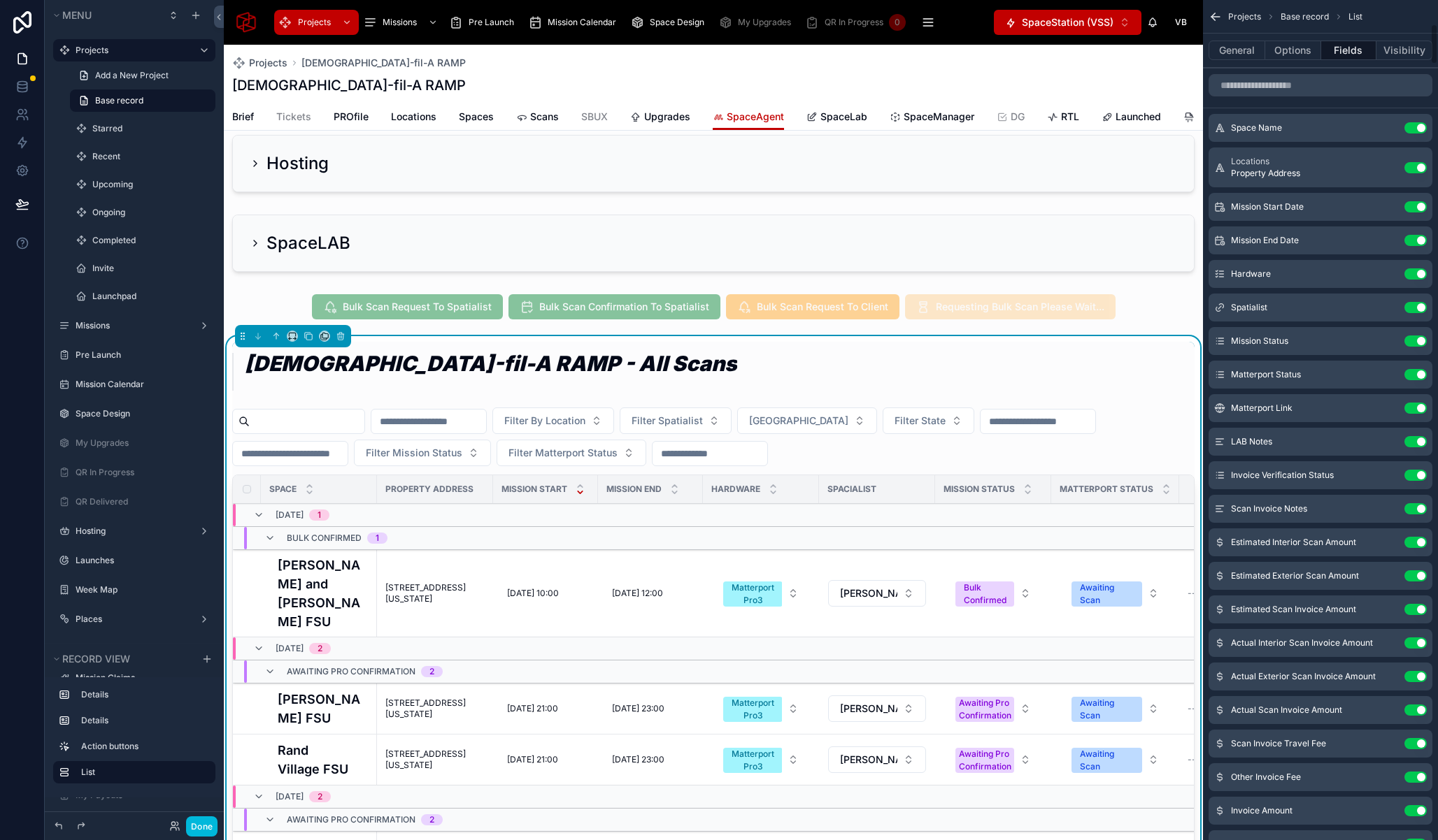
scroll to position [499, 0]
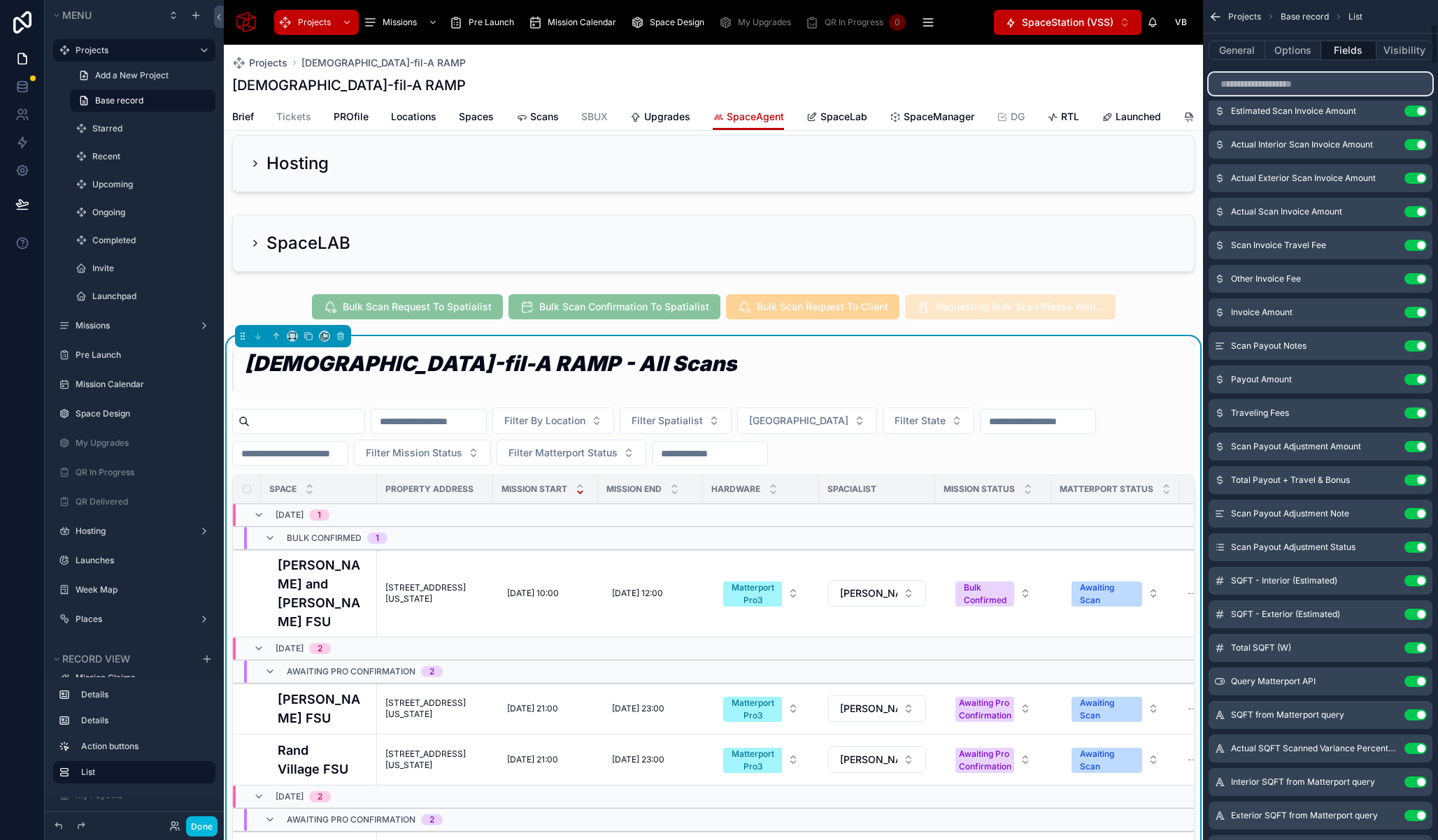
click at [1261, 79] on input "scrollable content" at bounding box center [1320, 83] width 223 height 22
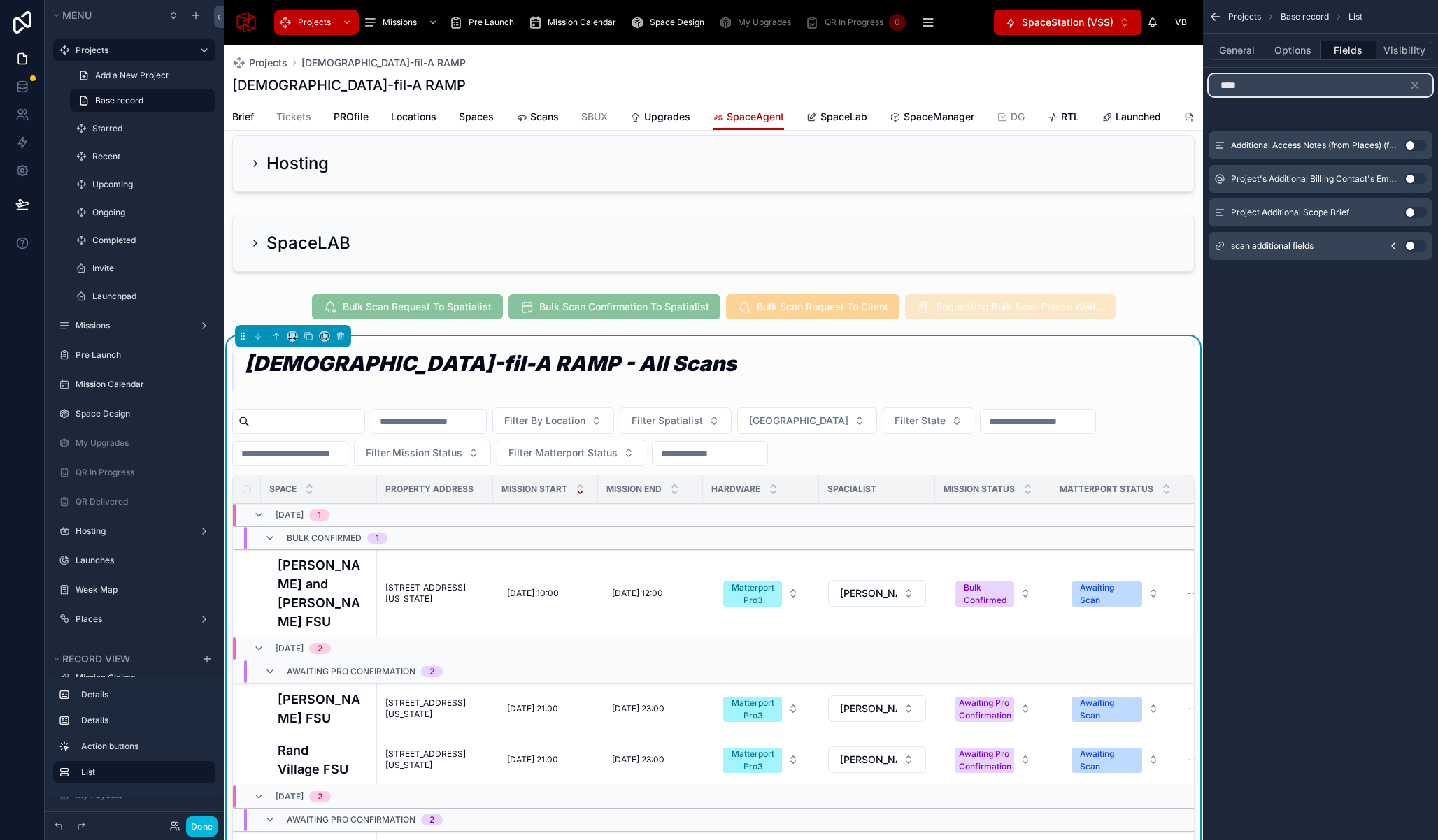
type input "****"
click at [1392, 245] on icon "scrollable content" at bounding box center [1392, 246] width 12 height 12
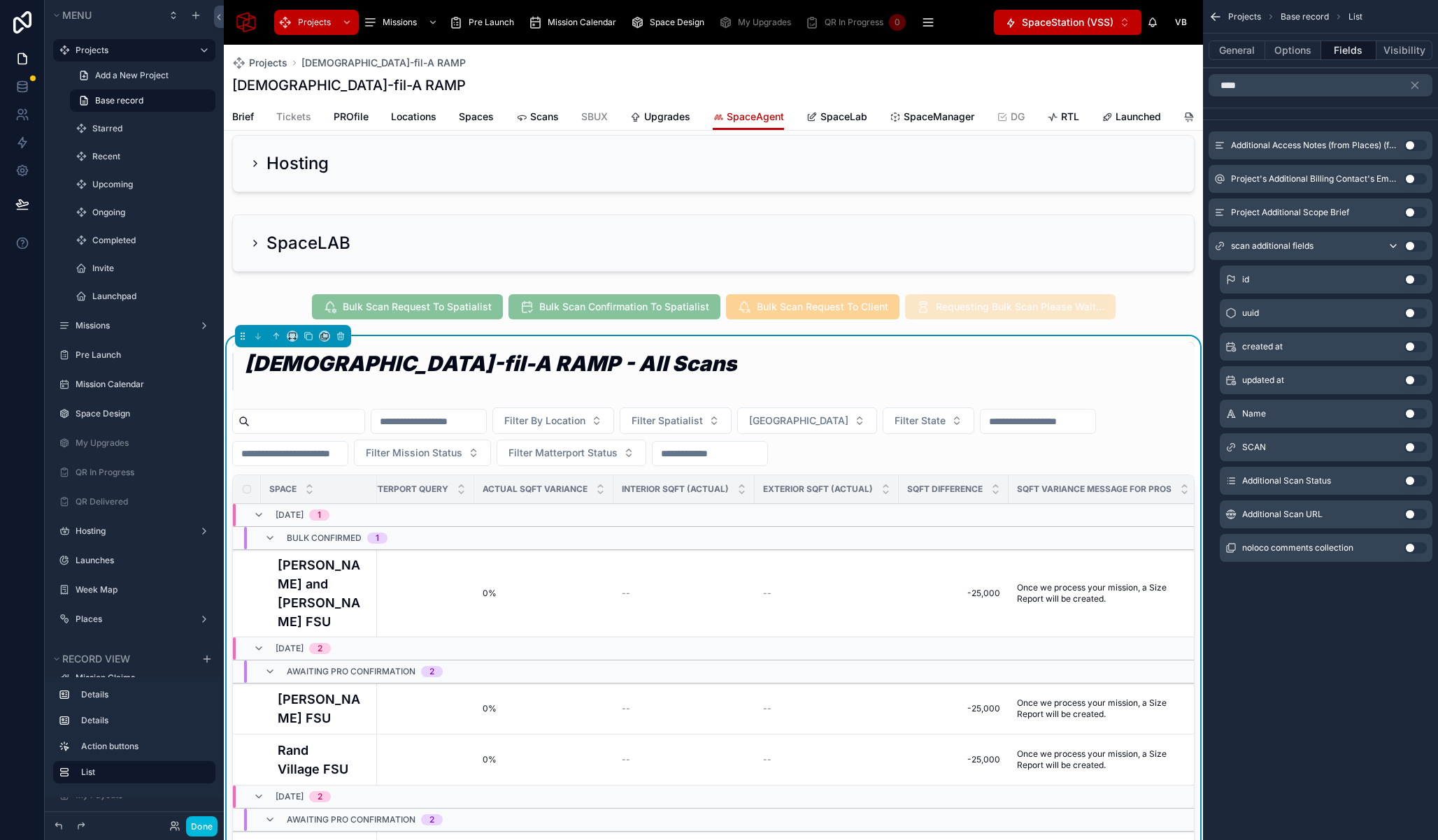
scroll to position [0, 5010]
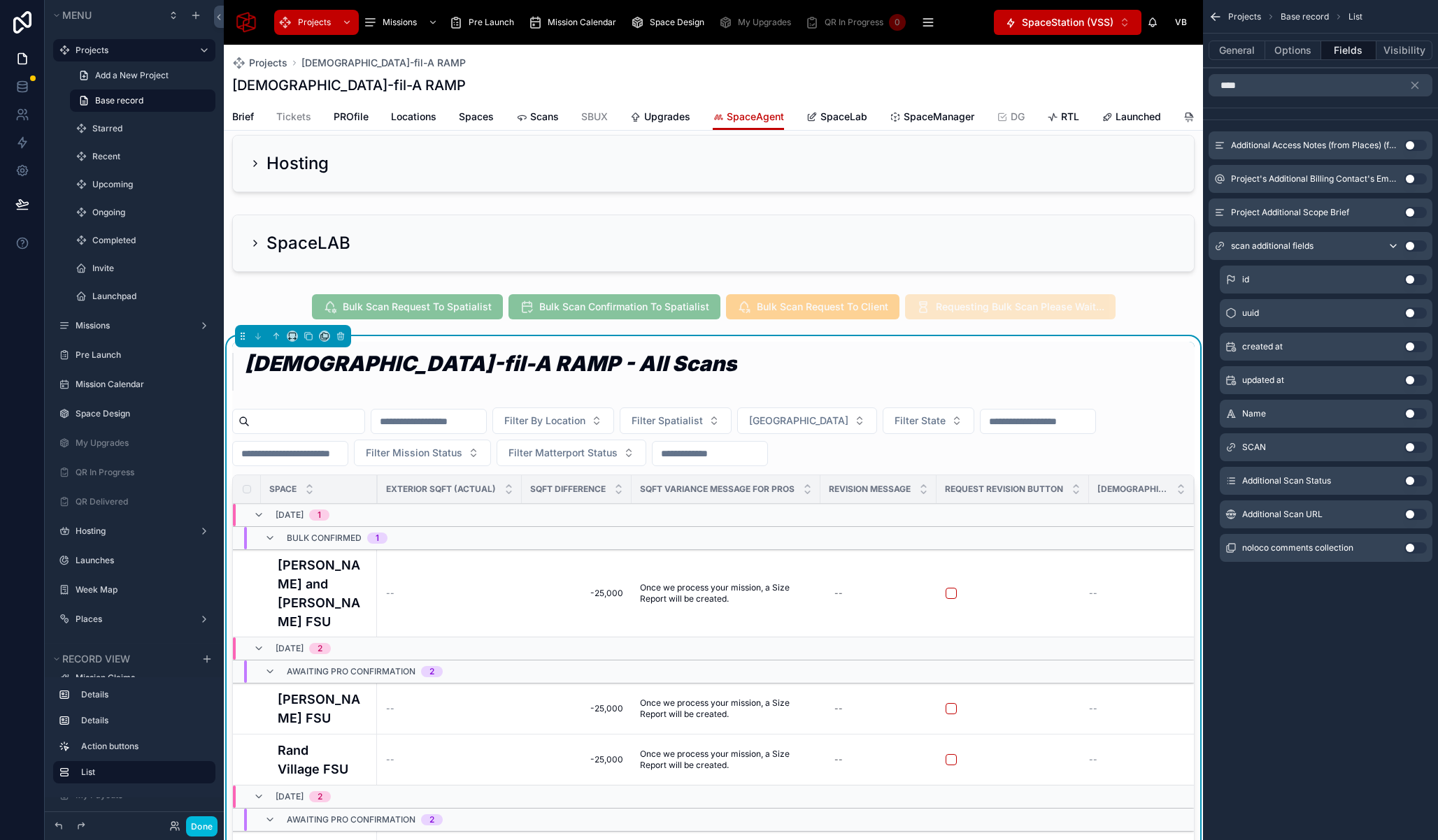
click at [1415, 483] on button "Use setting" at bounding box center [1415, 481] width 22 height 12
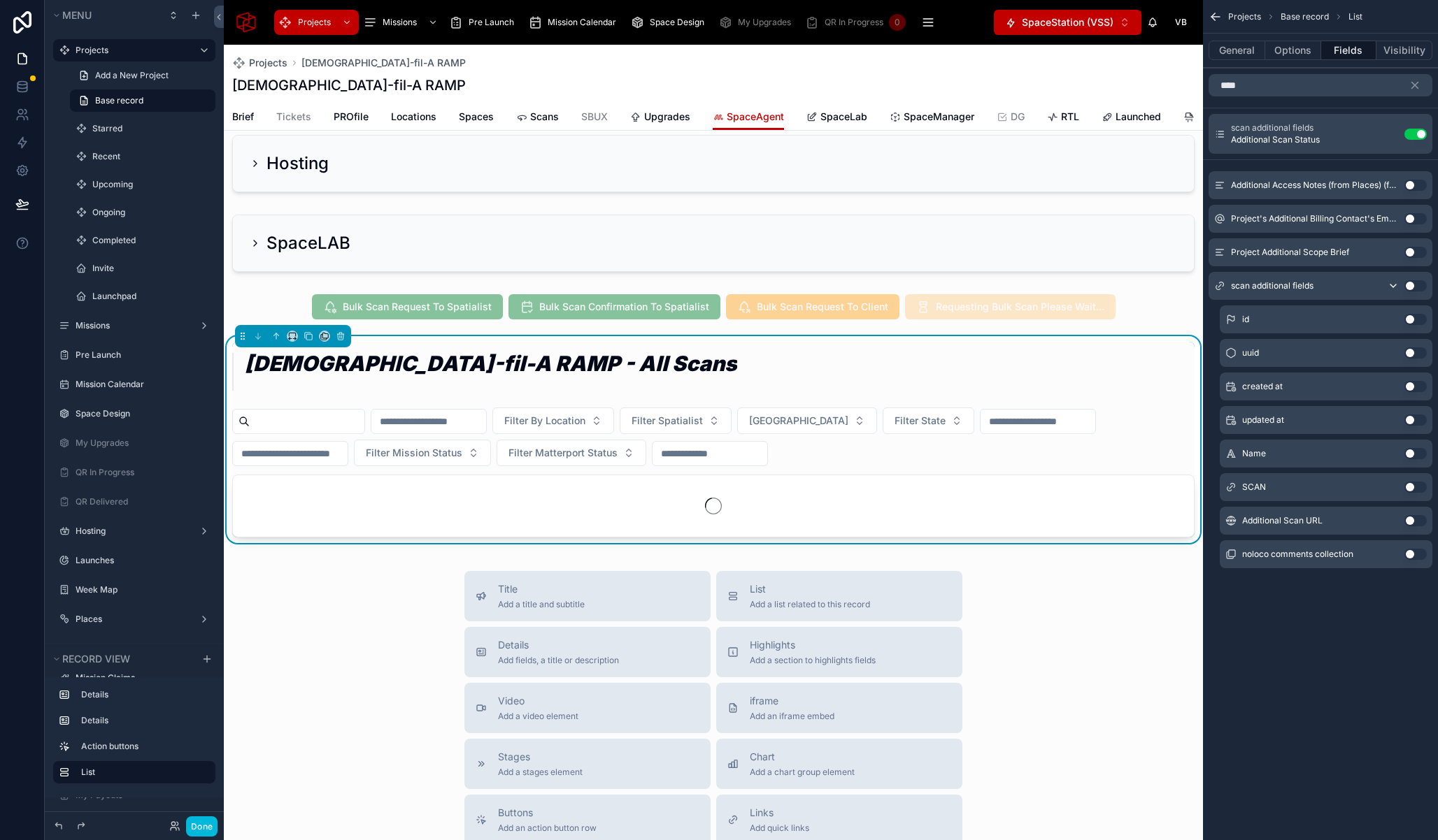
click at [1413, 522] on button "Use setting" at bounding box center [1415, 521] width 22 height 12
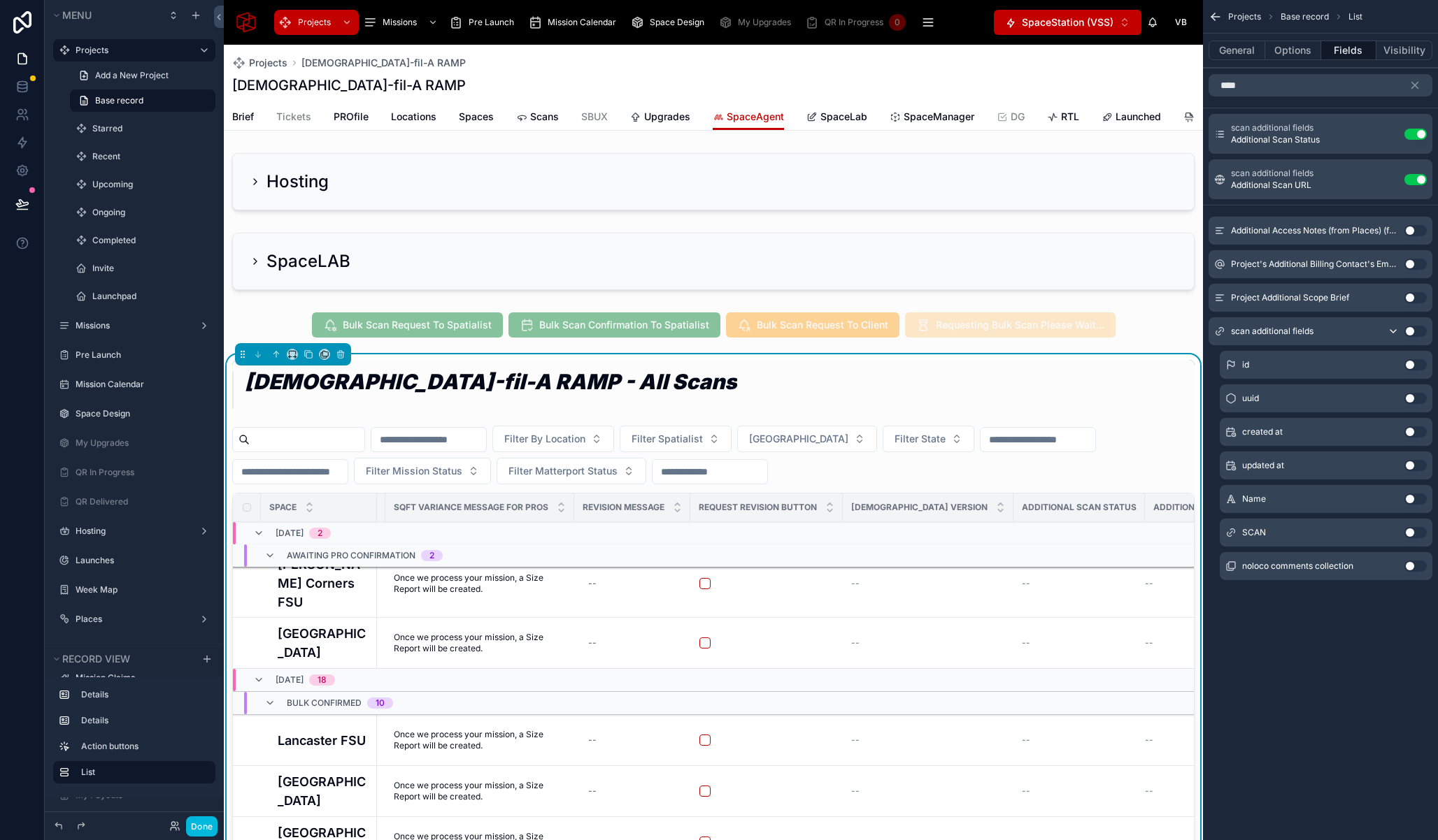
scroll to position [0, 5246]
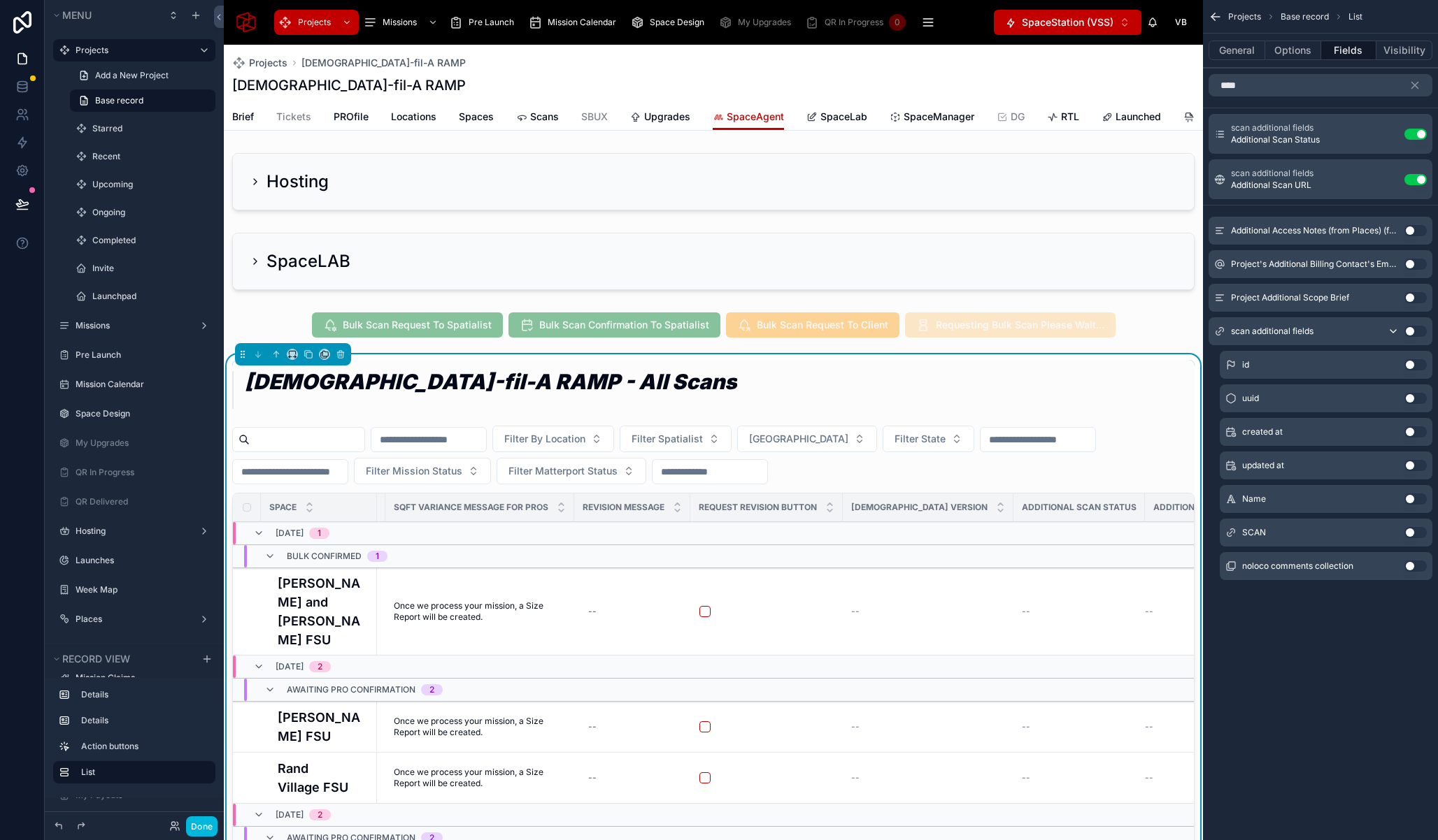
click at [1417, 133] on button "Use setting" at bounding box center [1415, 134] width 22 height 12
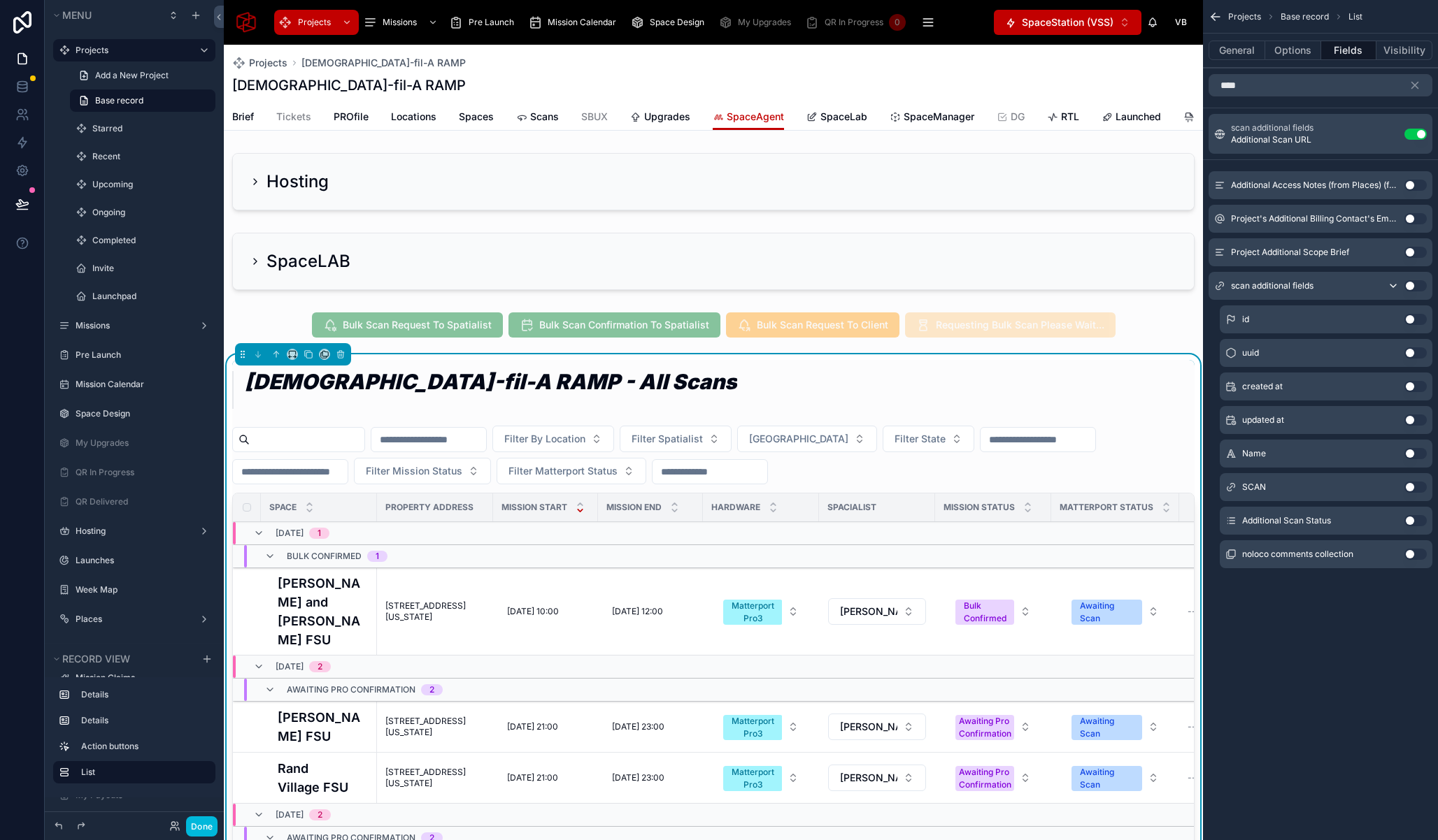
click at [1412, 134] on button "Use setting" at bounding box center [1415, 134] width 22 height 12
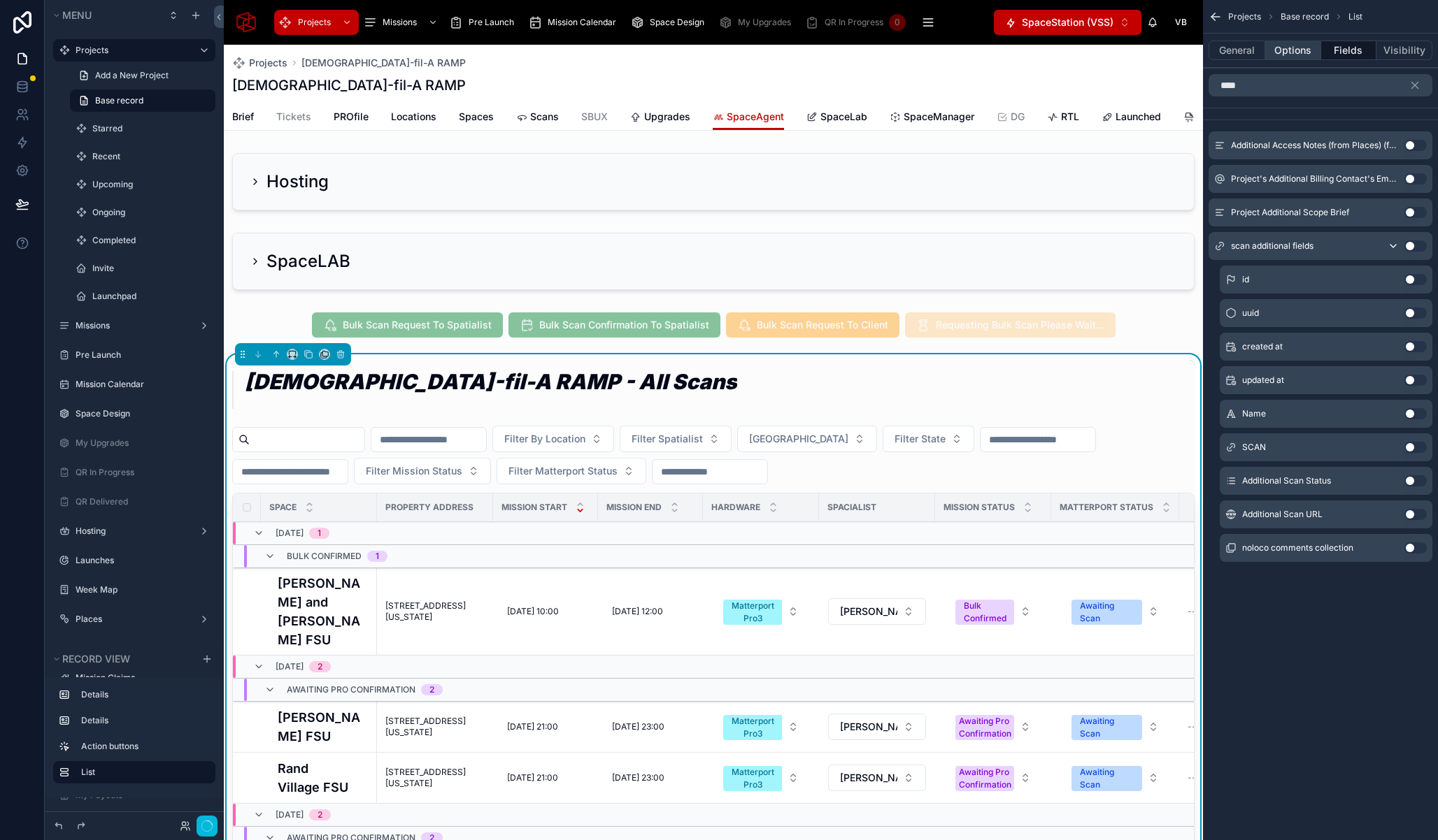
click at [1280, 52] on button "Options" at bounding box center [1292, 50] width 56 height 20
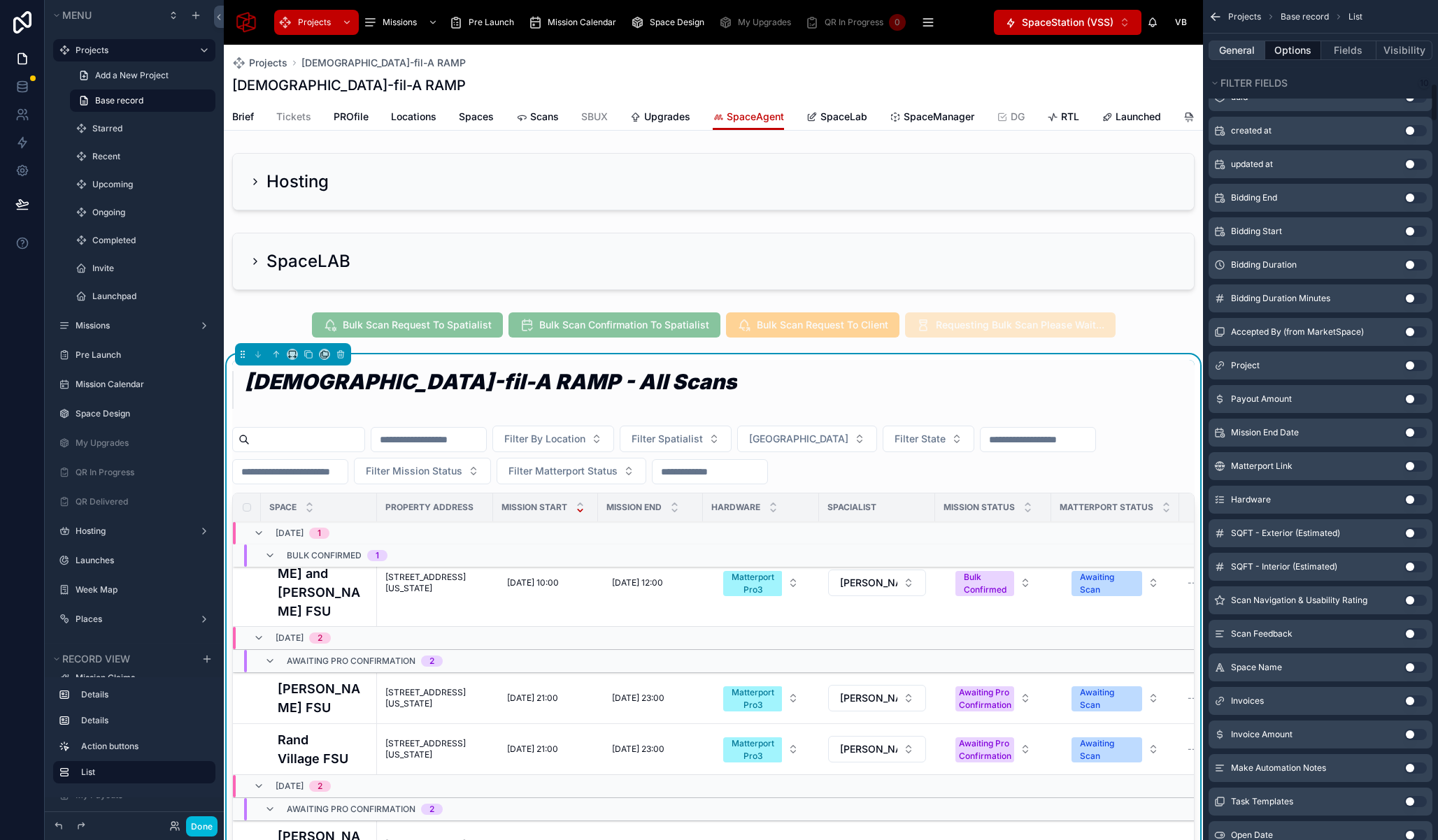
scroll to position [0, 0]
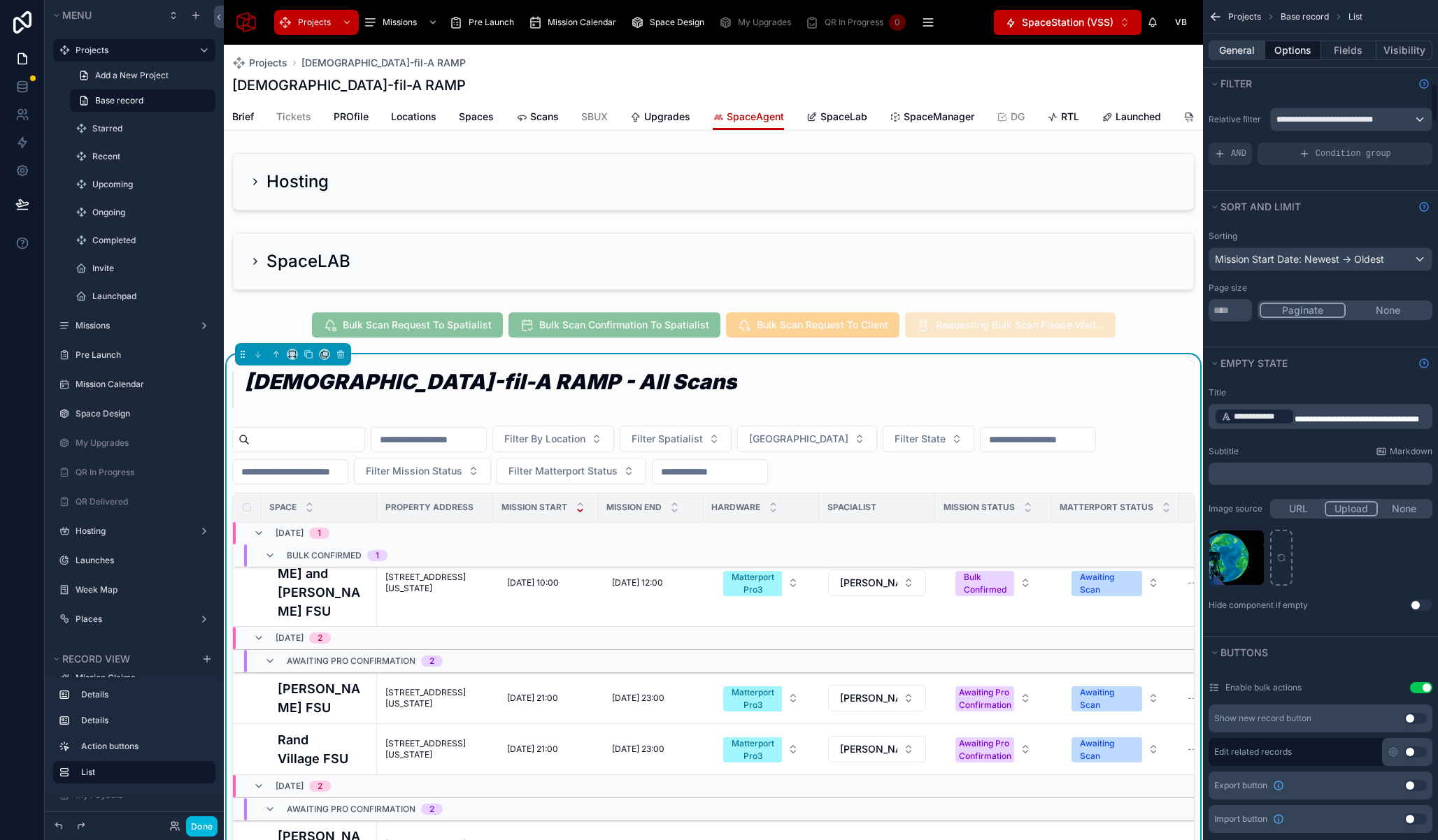
click at [1237, 56] on button "General" at bounding box center [1236, 50] width 56 height 20
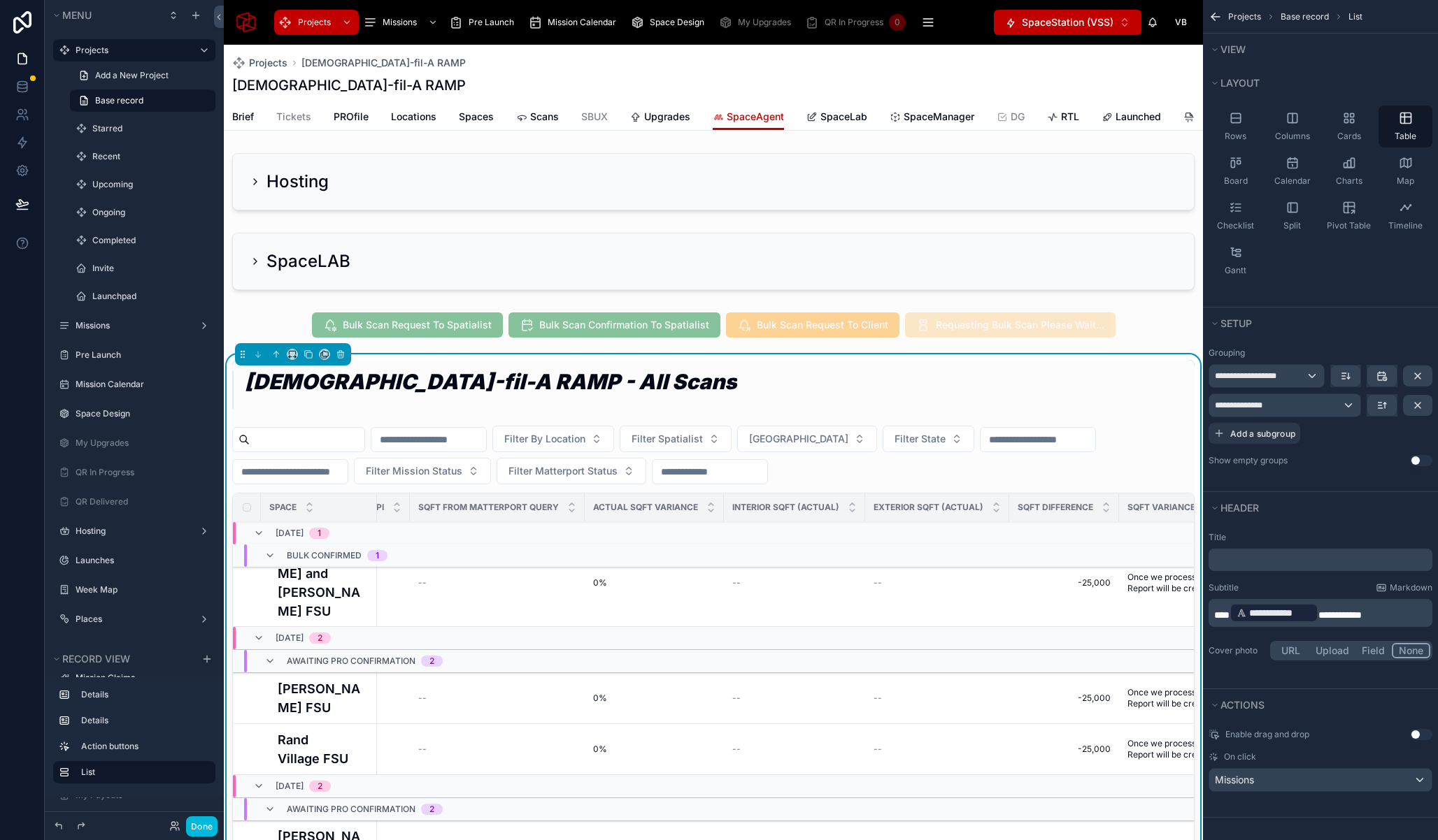
scroll to position [29, 5010]
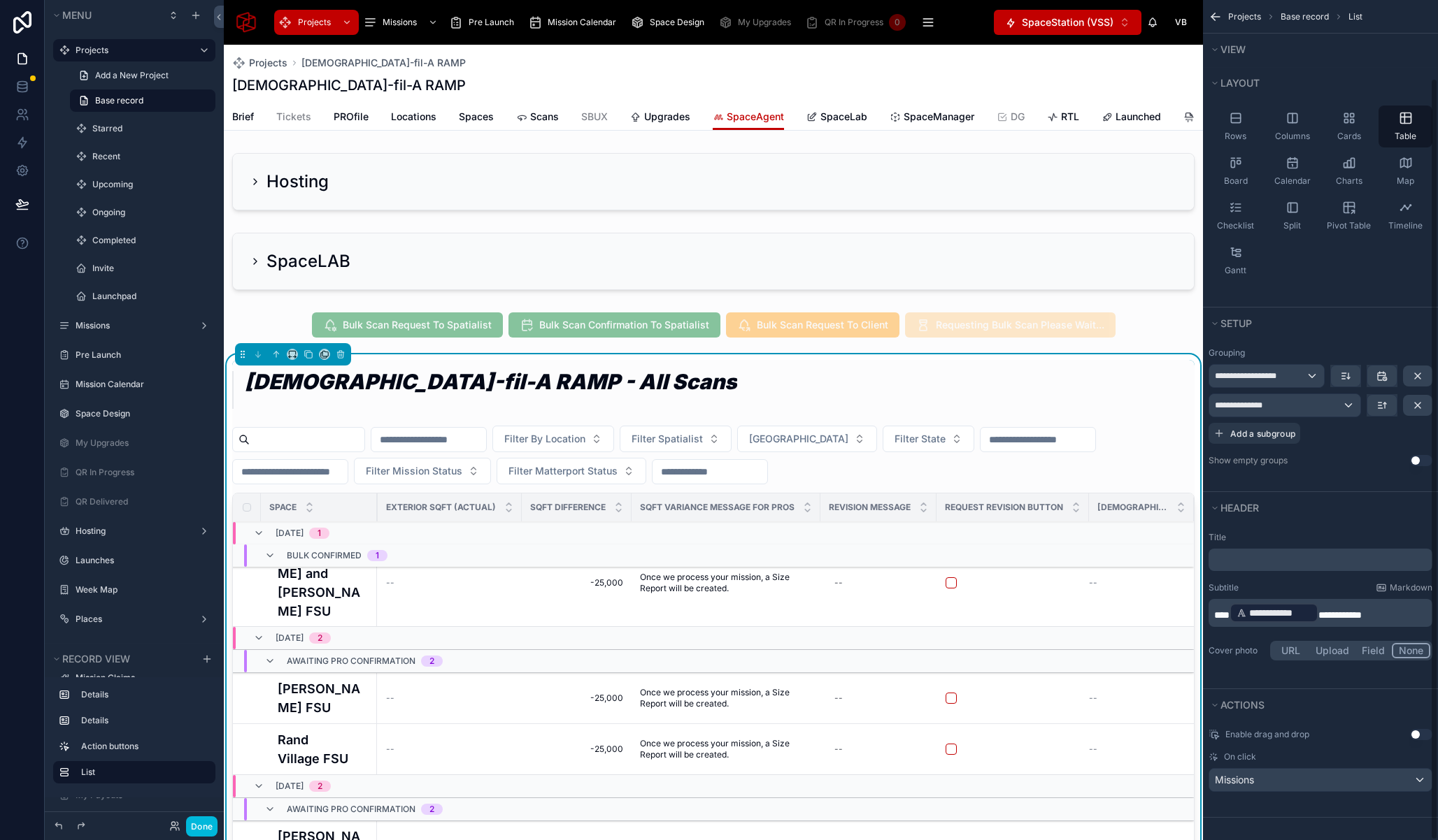
click at [869, 416] on div "[DEMOGRAPHIC_DATA]-fil-A RAMP - All Scans" at bounding box center [713, 389] width 963 height 57
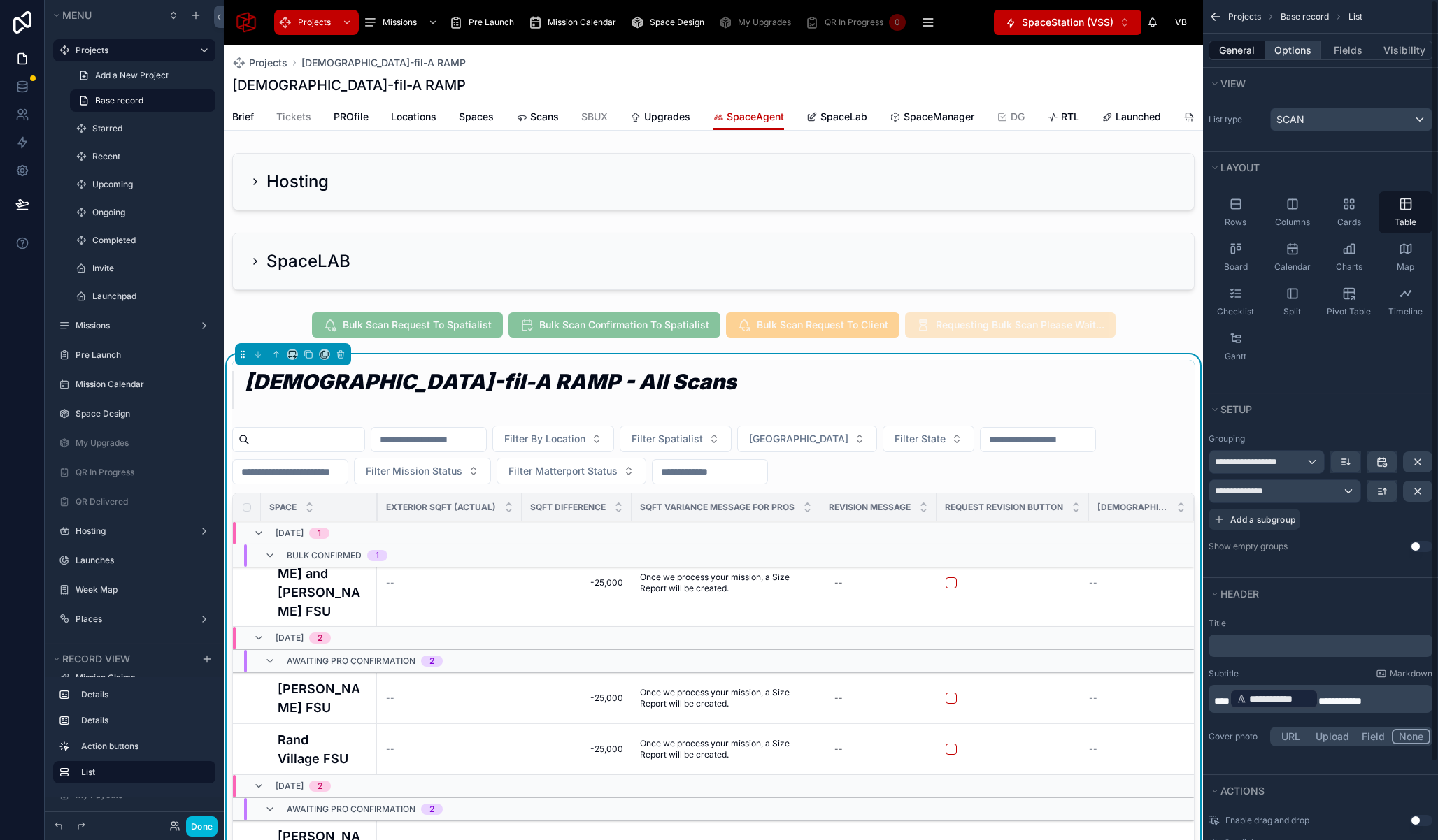
click at [1295, 50] on button "Options" at bounding box center [1292, 50] width 56 height 20
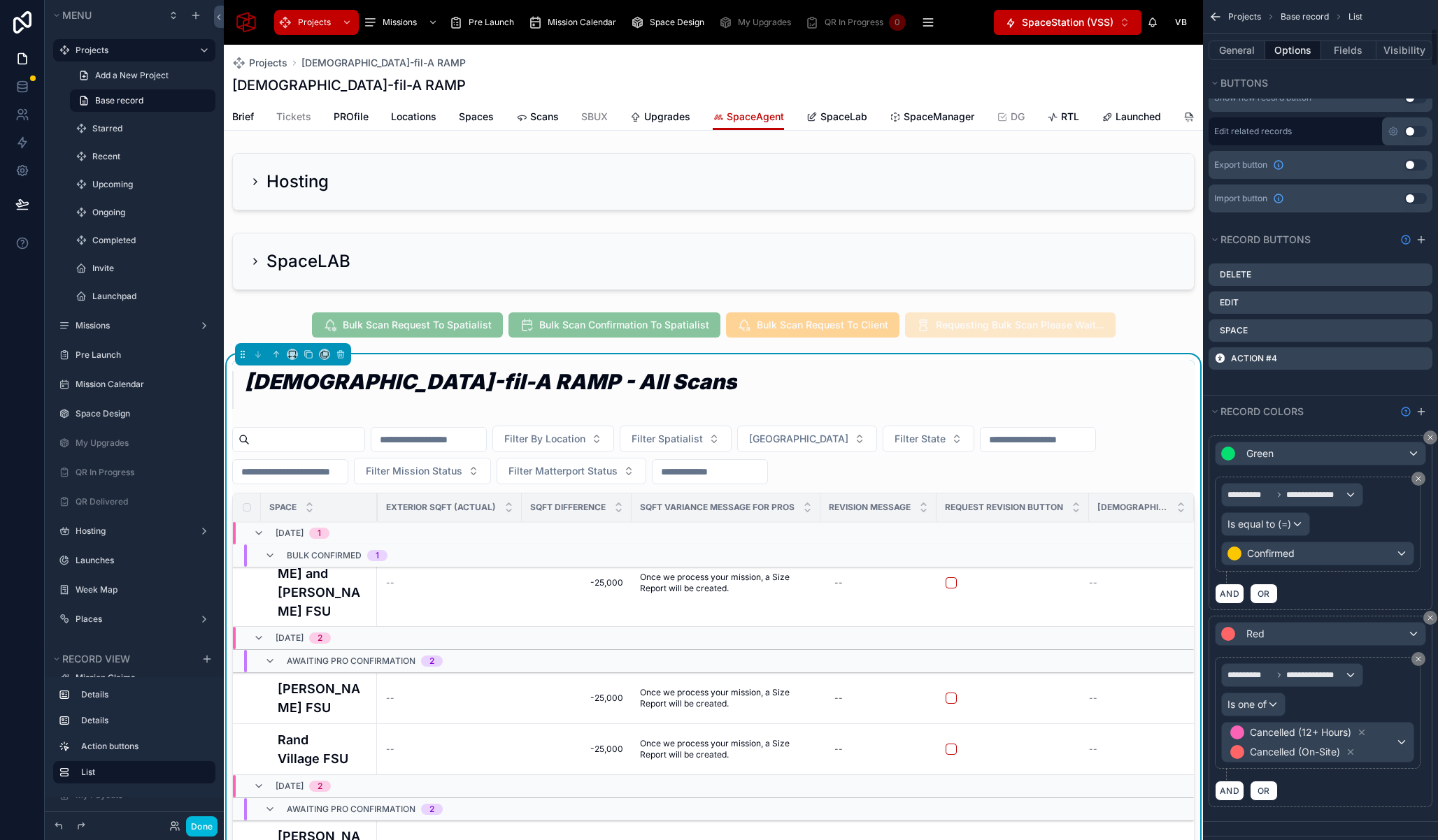
scroll to position [615, 0]
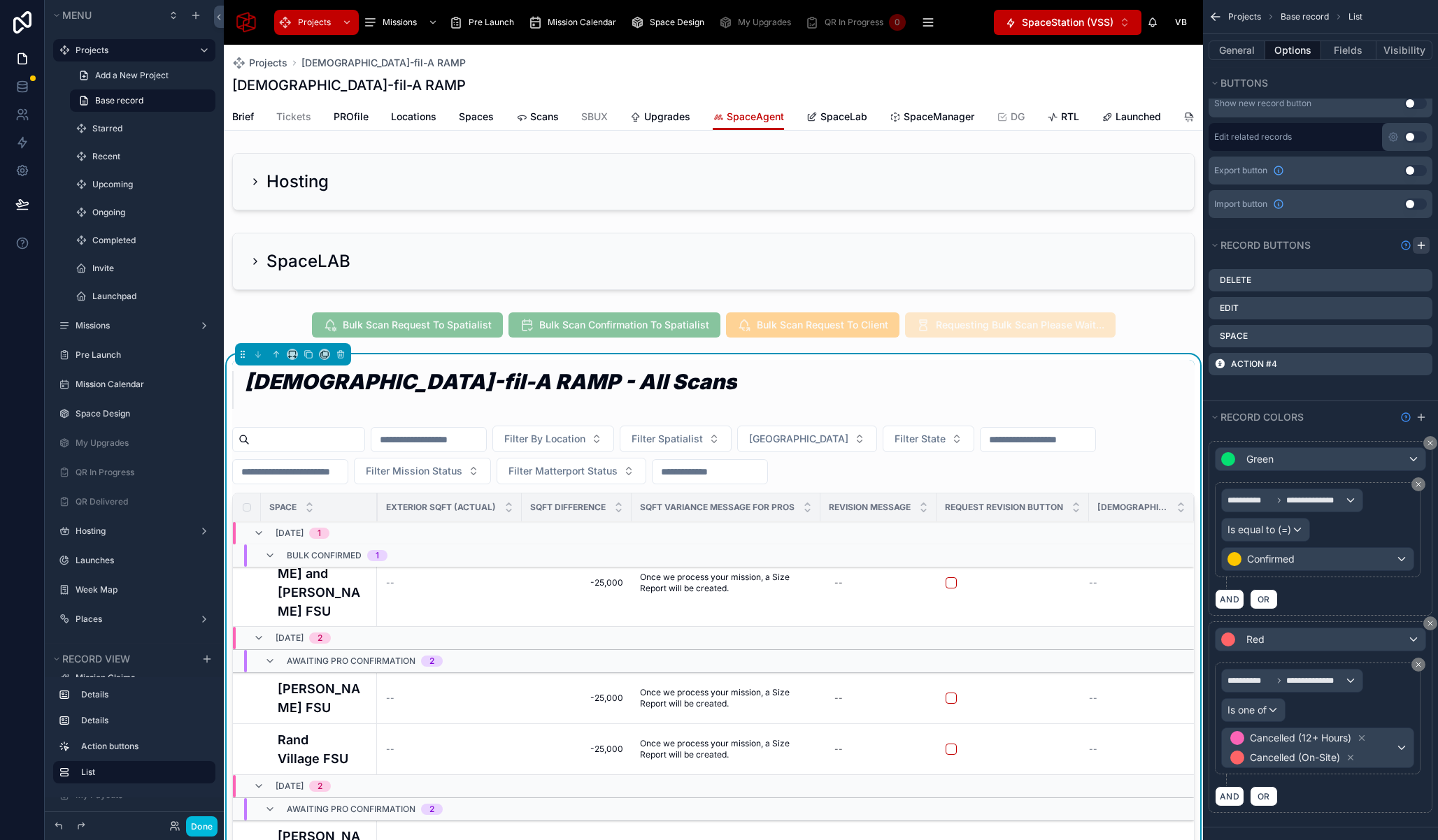
click at [1422, 243] on icon "scrollable content" at bounding box center [1420, 245] width 12 height 12
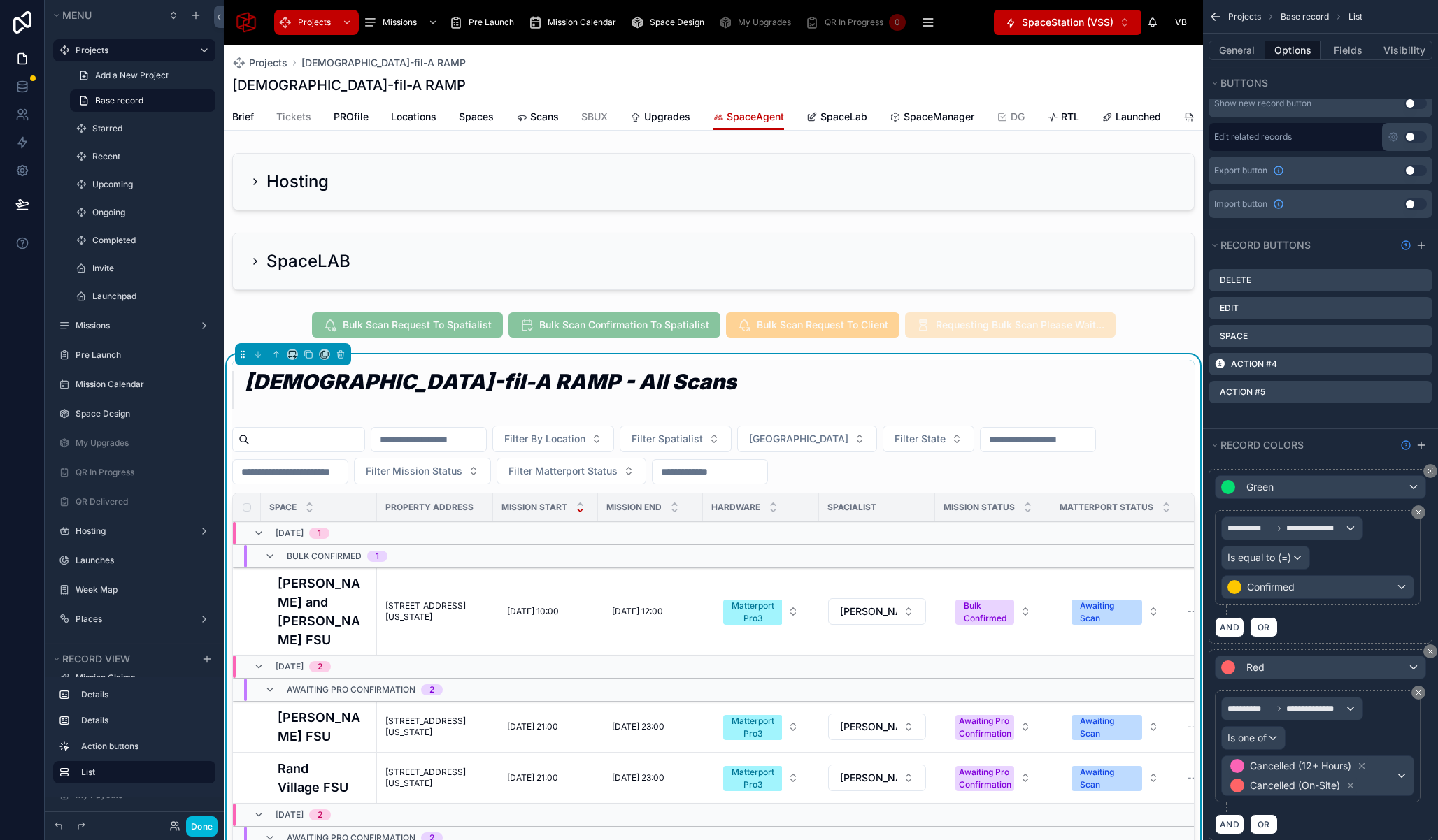
click at [0, 0] on icon "scrollable content" at bounding box center [0, 0] width 0 height 0
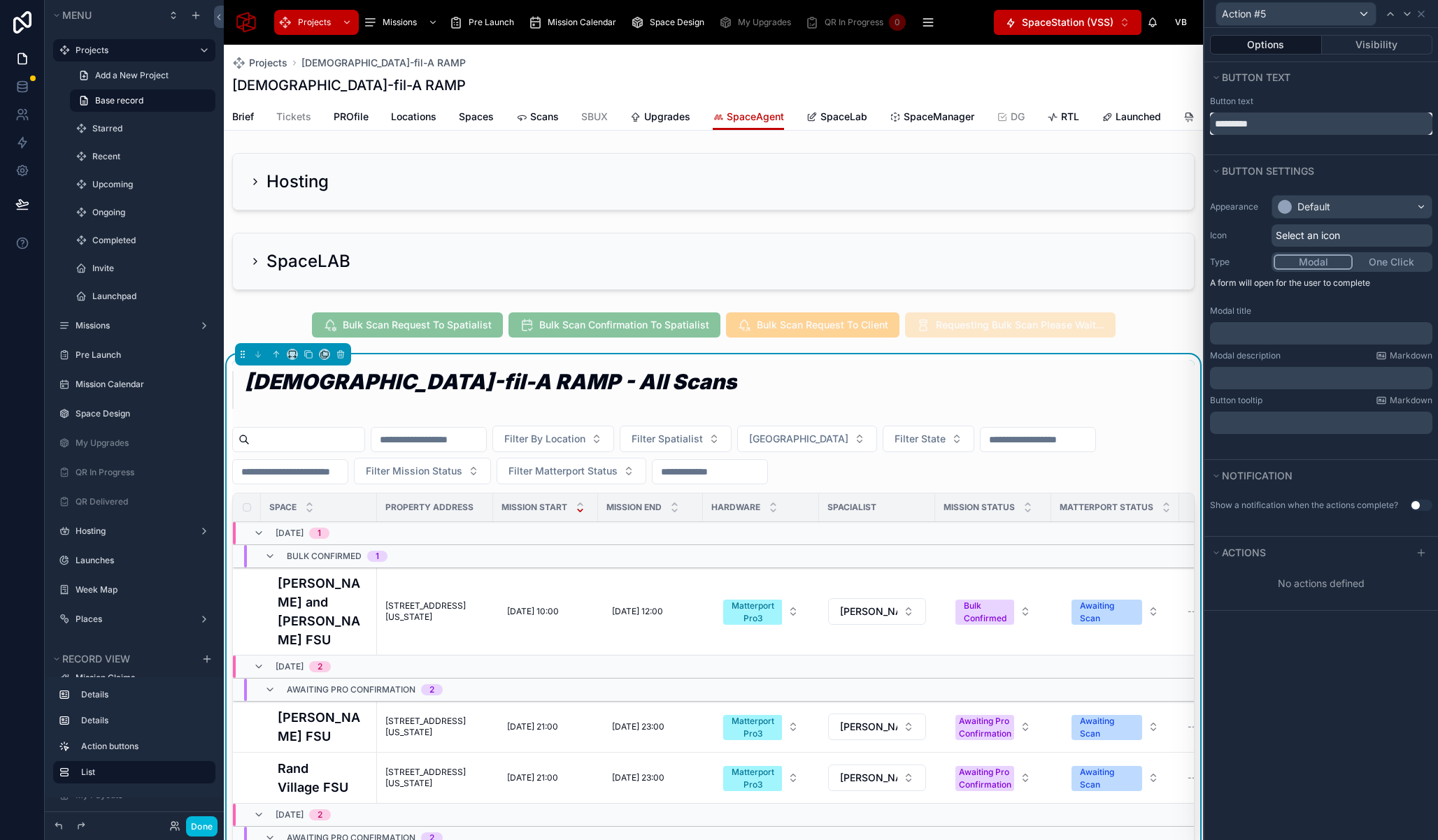
click at [1267, 130] on input "*********" at bounding box center [1320, 123] width 223 height 22
click at [1267, 117] on input "*********" at bounding box center [1320, 123] width 223 height 22
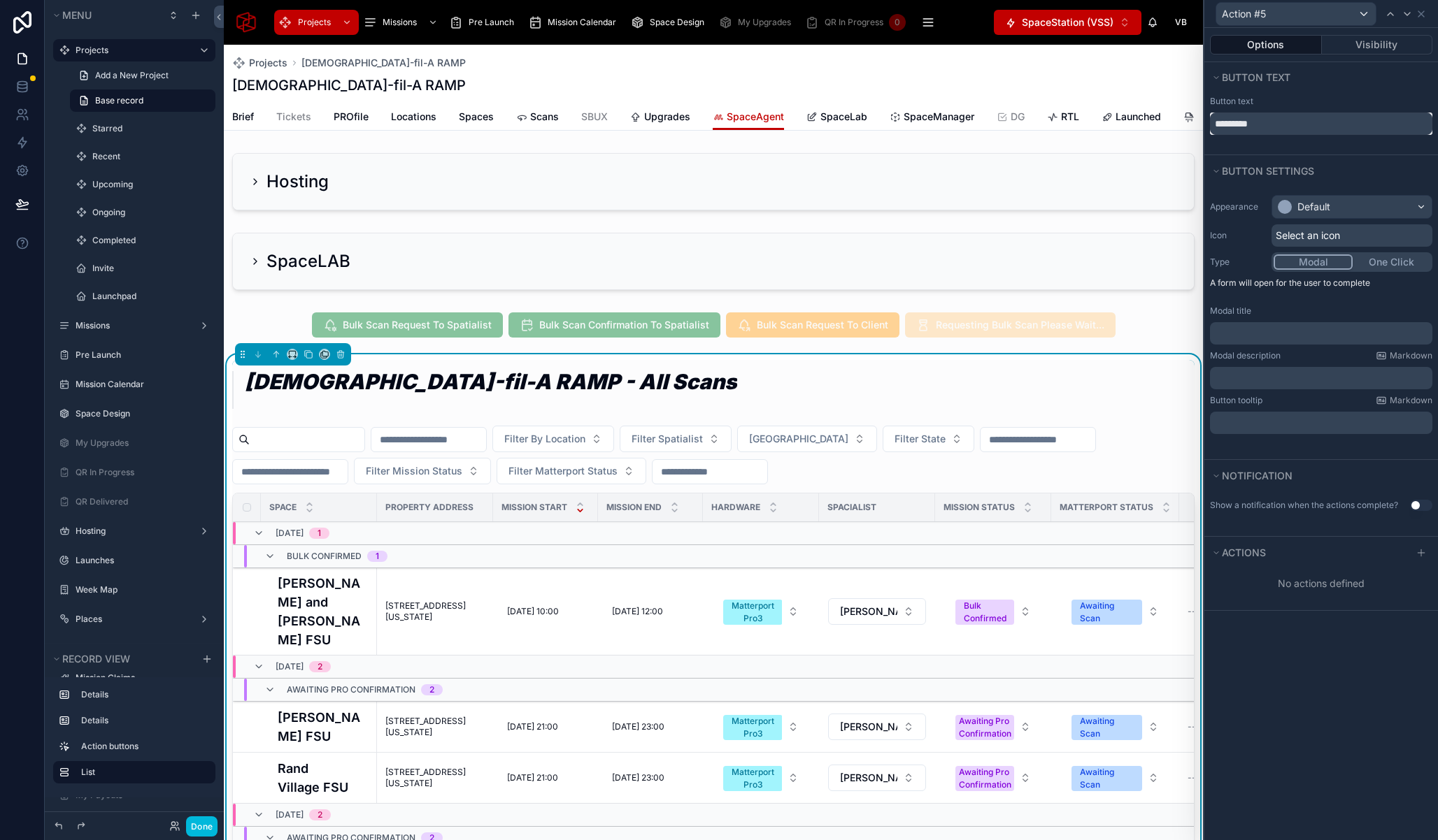
click at [1267, 117] on input "*********" at bounding box center [1320, 123] width 223 height 22
click at [1267, 120] on input "*********" at bounding box center [1320, 123] width 223 height 22
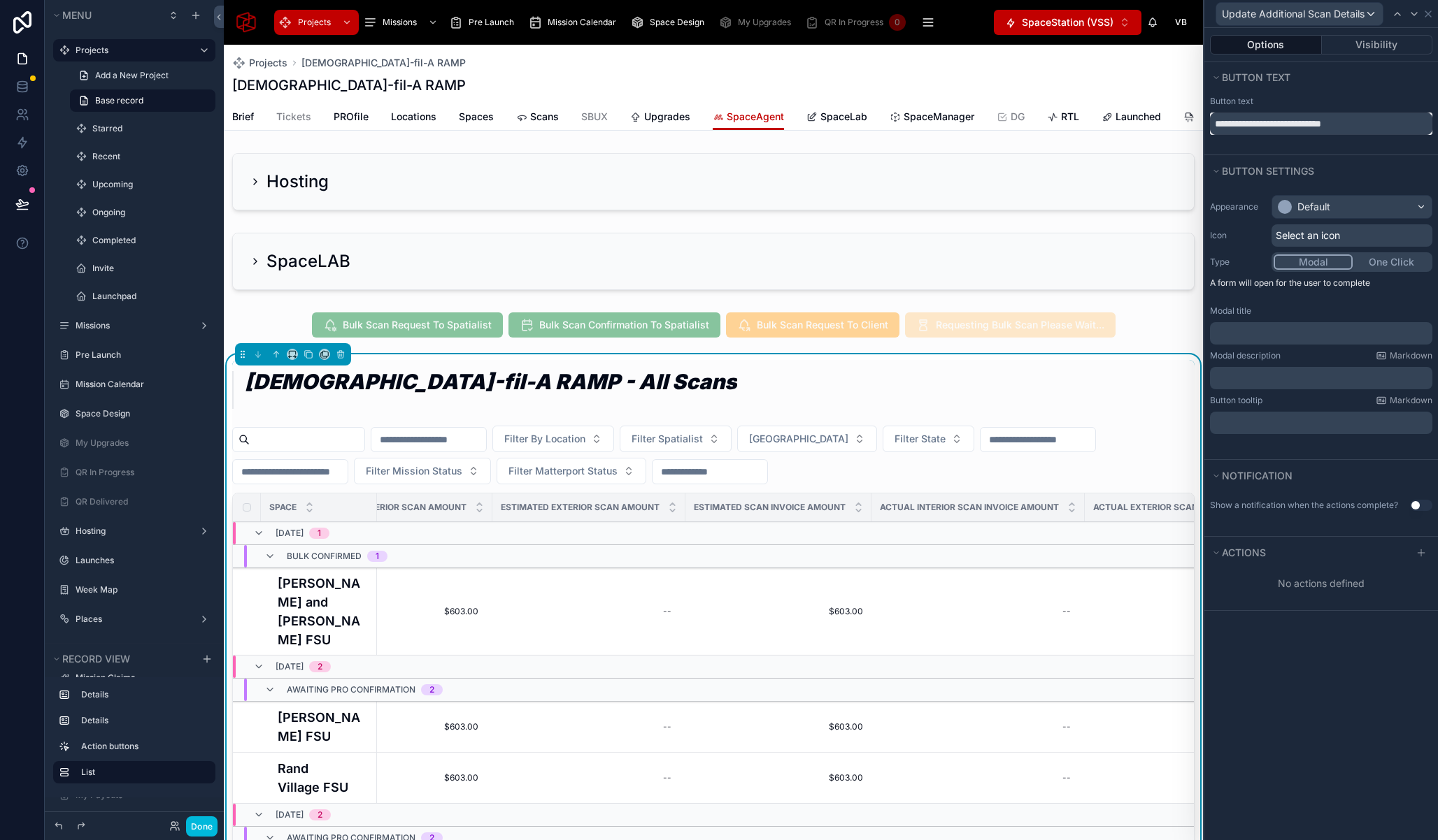
scroll to position [0, 1456]
type input "**********"
click at [1334, 212] on div "Default" at bounding box center [1351, 206] width 159 height 22
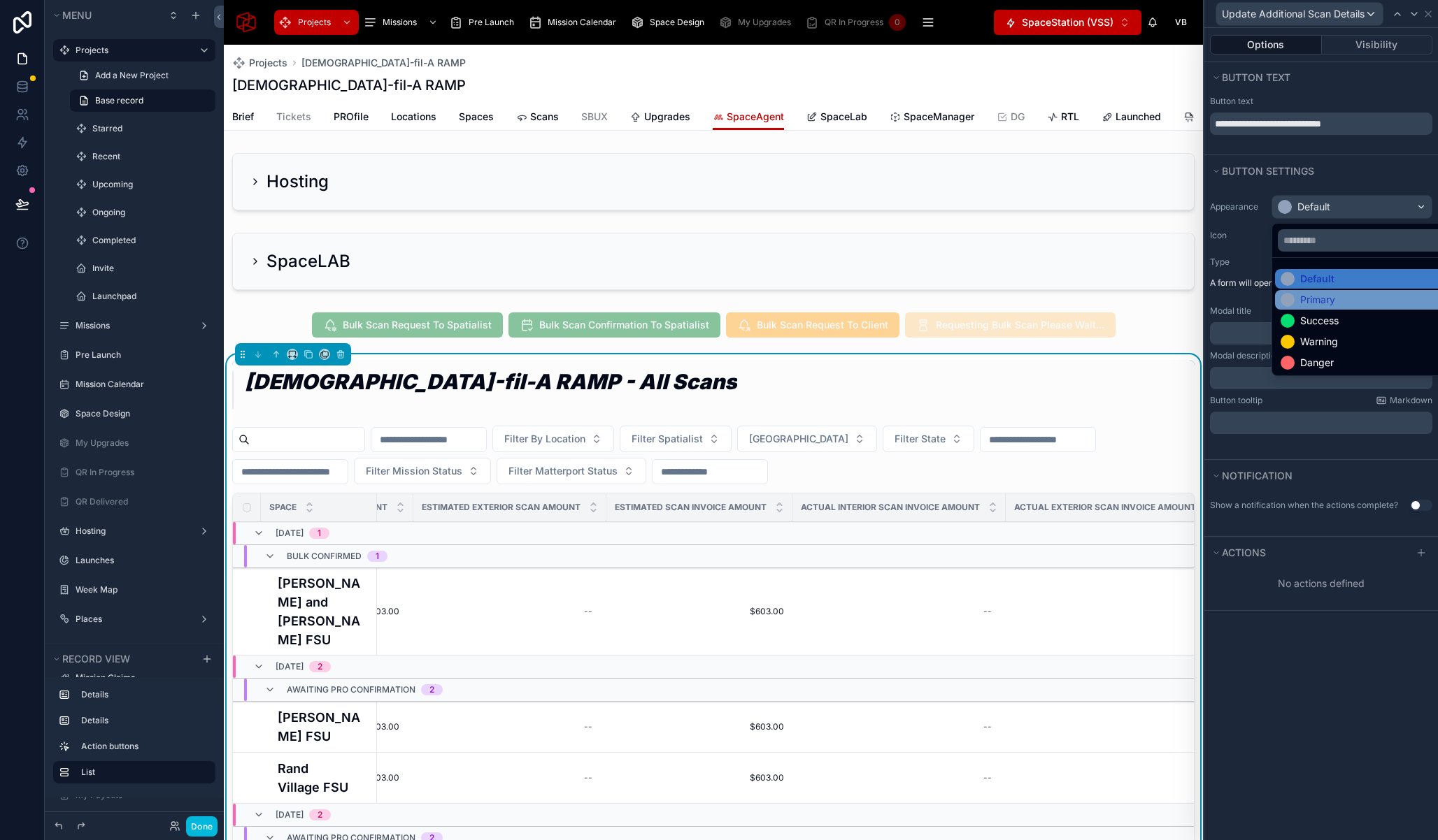
click at [1313, 295] on div "Primary" at bounding box center [1316, 300] width 35 height 14
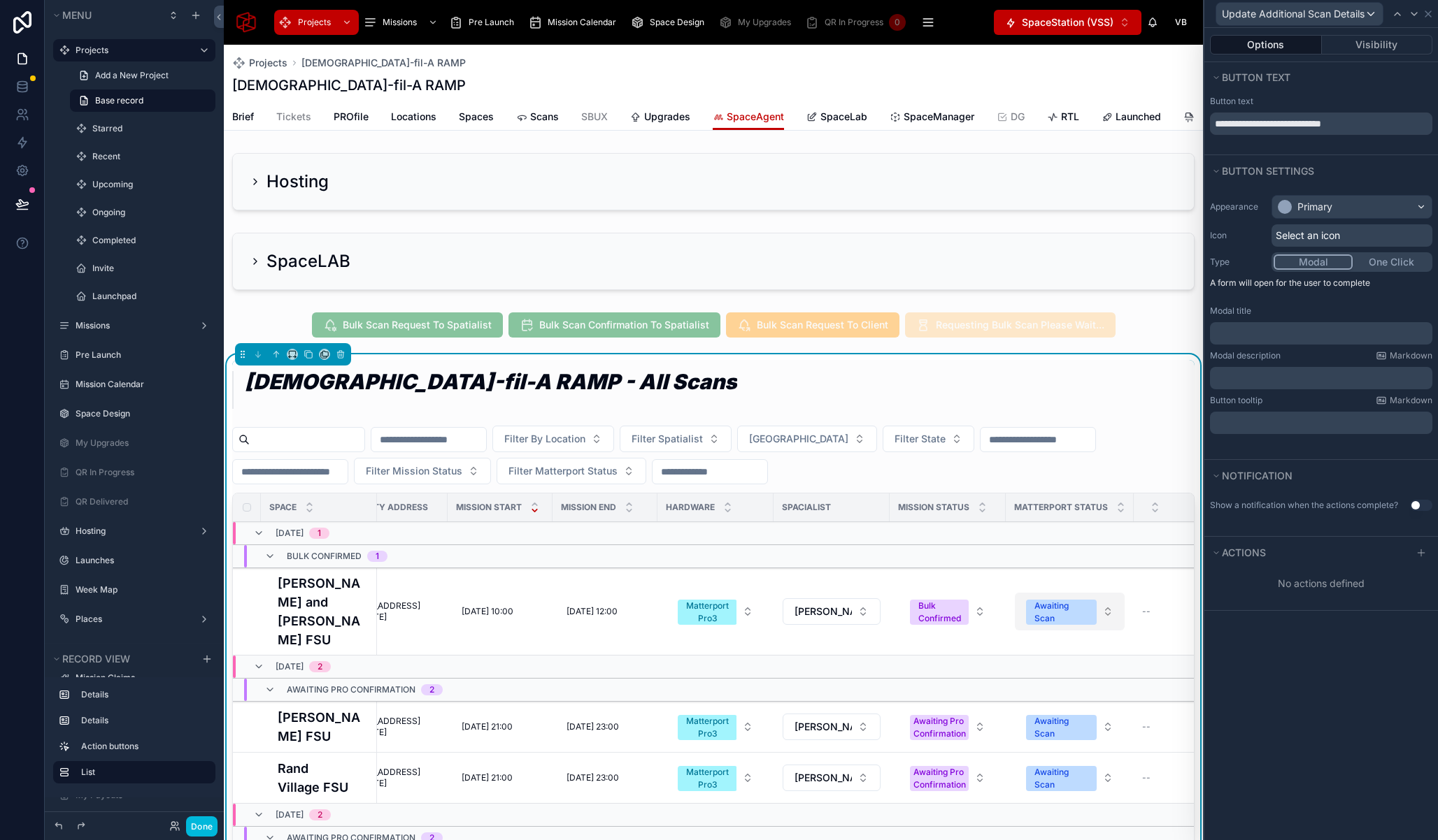
scroll to position [0, 56]
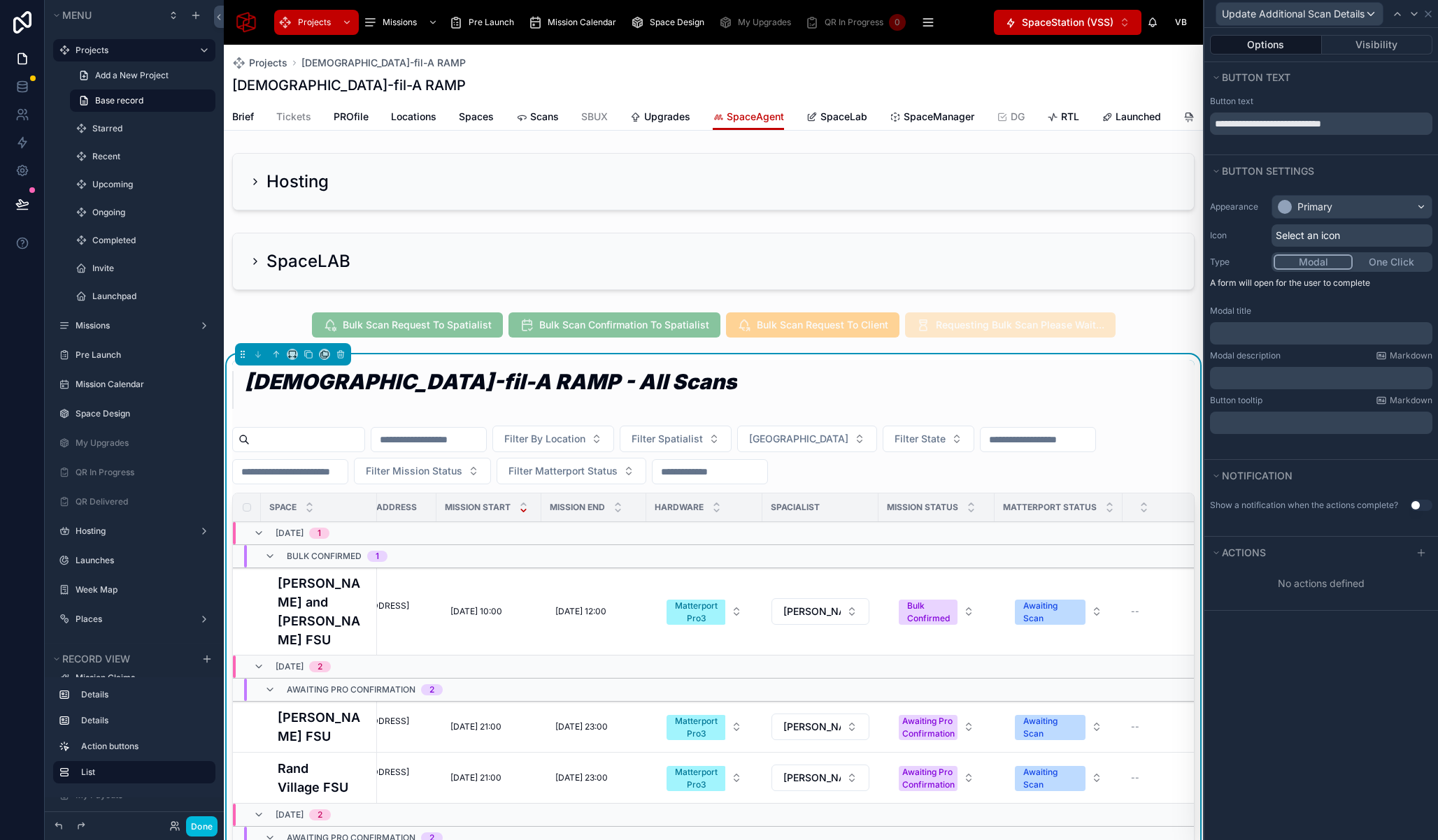
click at [1311, 237] on span "Select an icon" at bounding box center [1308, 236] width 64 height 14
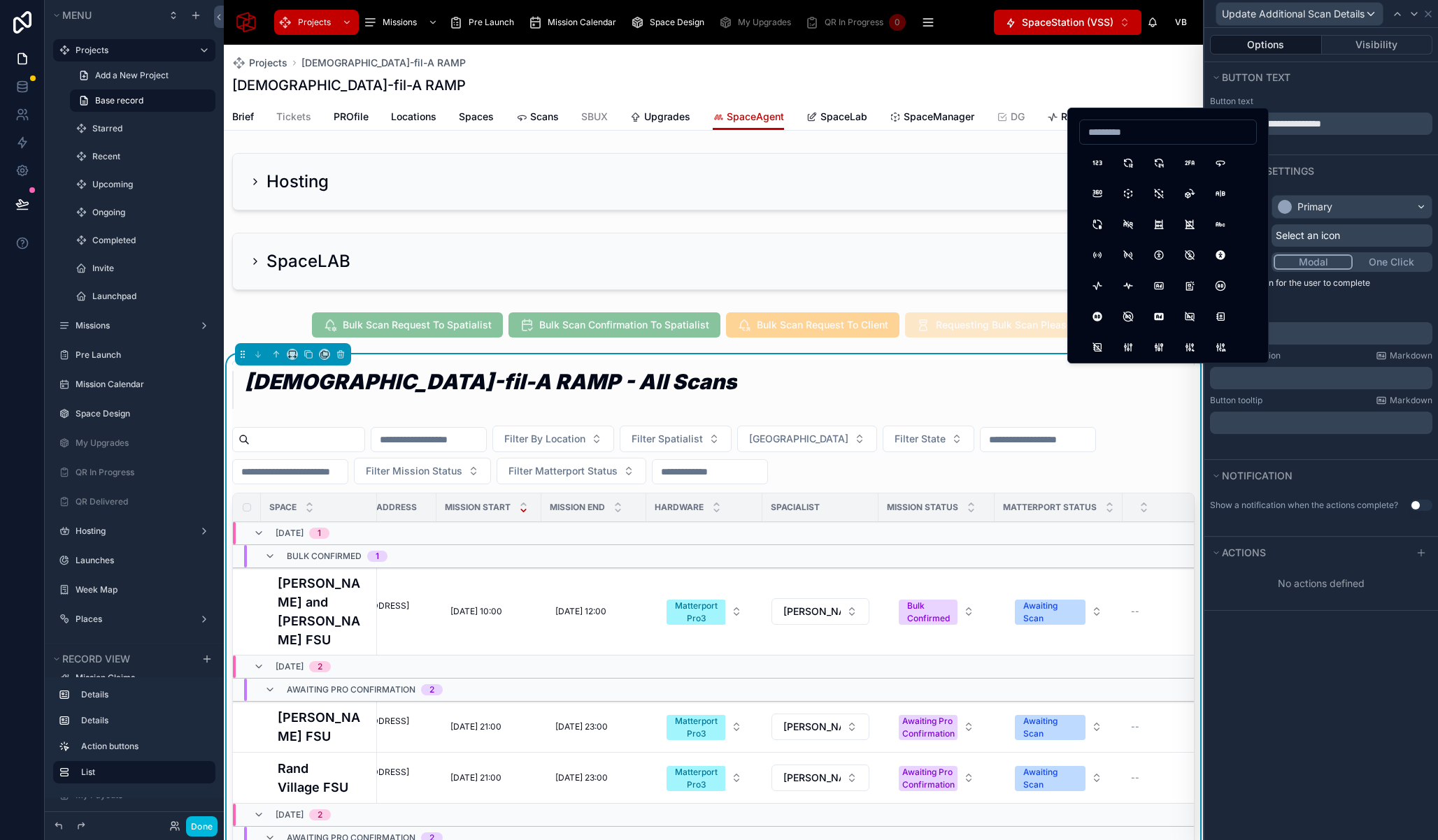
click at [1131, 131] on input at bounding box center [1167, 132] width 176 height 20
type input "*"
type input "****"
click at [1093, 171] on button "Plus" at bounding box center [1097, 163] width 25 height 25
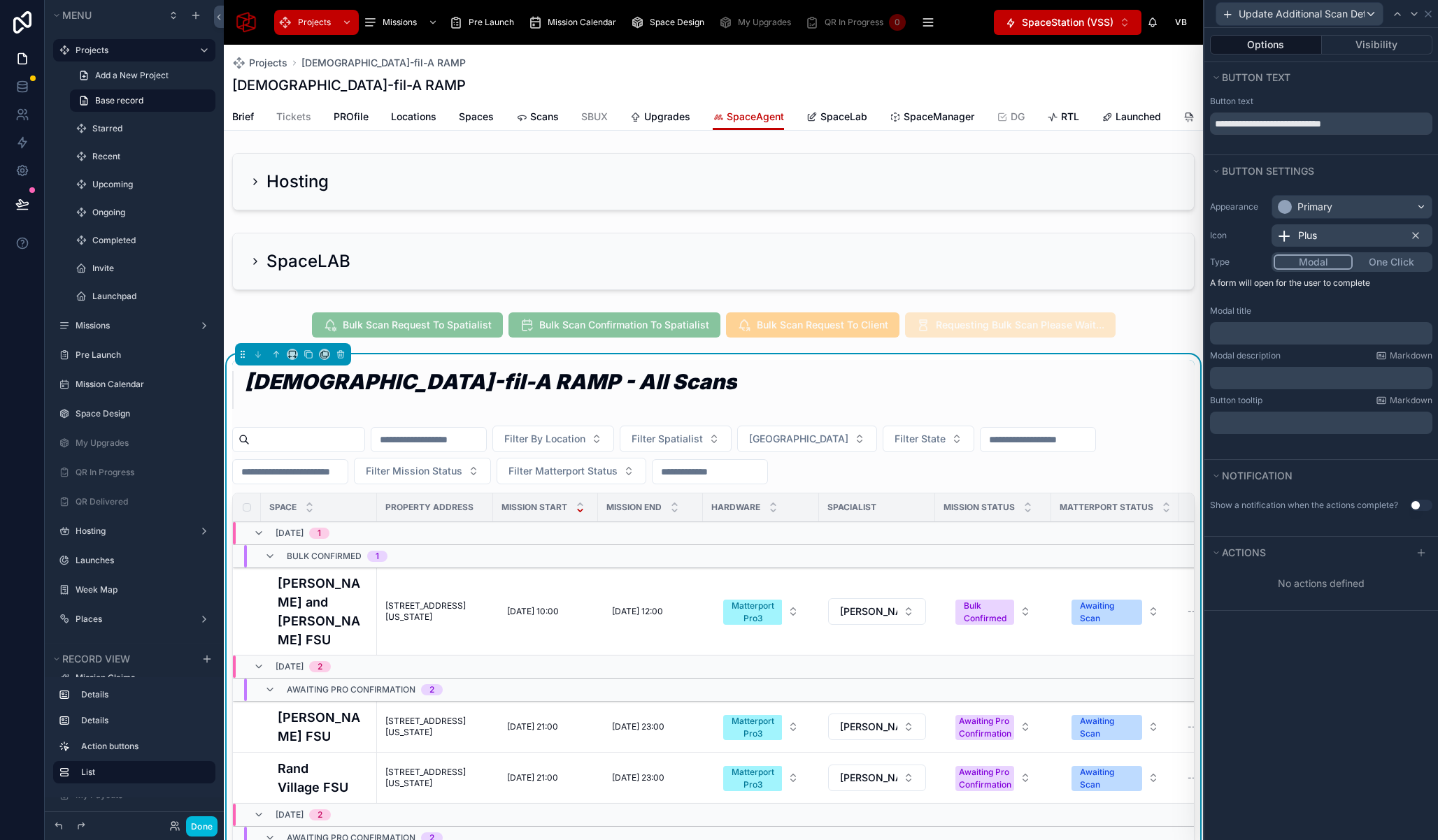
click at [1265, 338] on p "﻿" at bounding box center [1322, 333] width 214 height 14
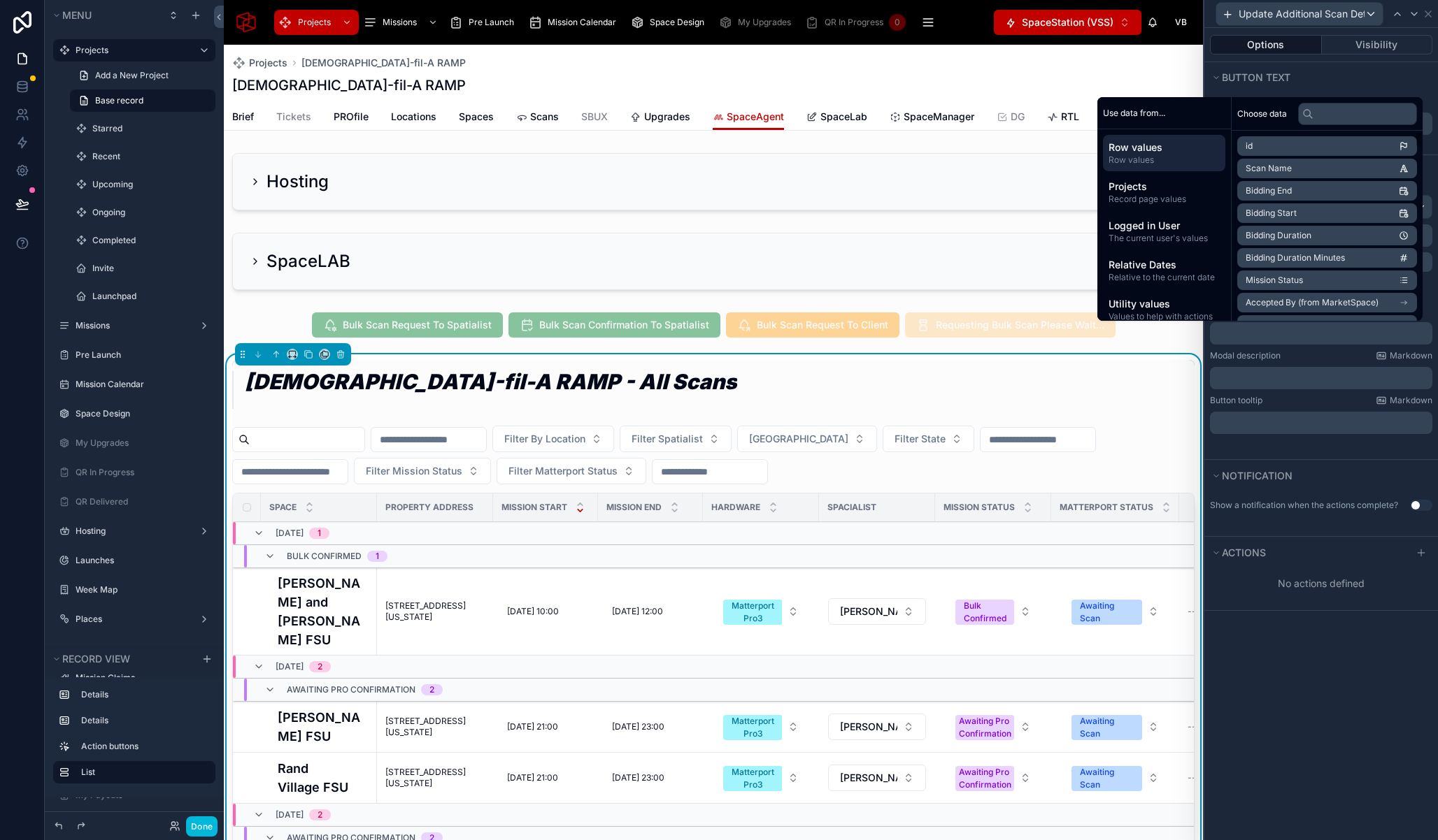
click at [1280, 326] on p "﻿" at bounding box center [1322, 333] width 214 height 14
click at [1274, 336] on p "﻿" at bounding box center [1322, 333] width 214 height 14
click at [1363, 550] on button "Actions" at bounding box center [1308, 553] width 198 height 20
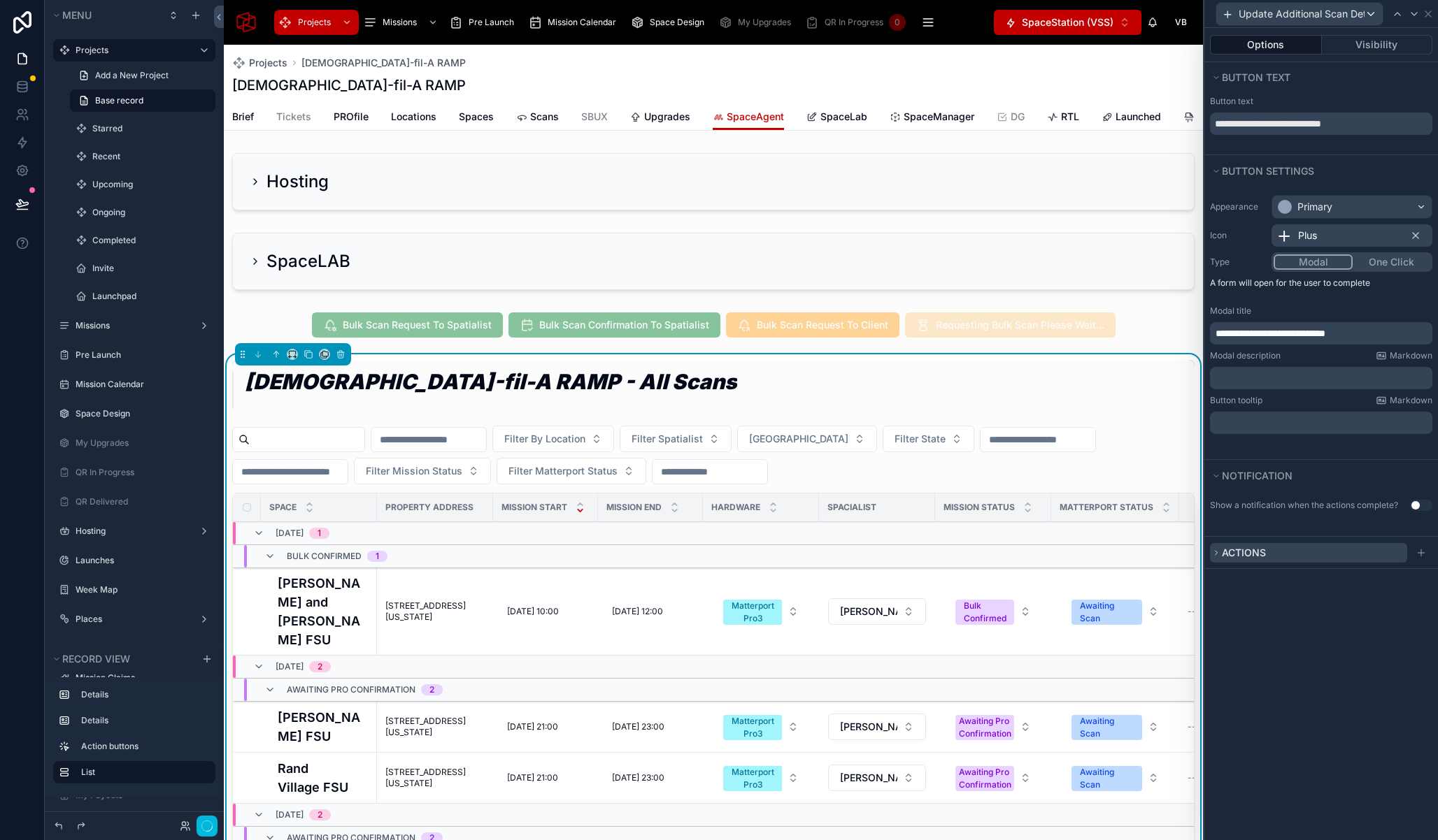
click at [1246, 558] on span "Actions" at bounding box center [1243, 552] width 44 height 12
click at [1232, 552] on span "Actions" at bounding box center [1243, 552] width 44 height 12
click at [1419, 554] on icon at bounding box center [1420, 553] width 12 height 12
click at [1422, 556] on icon at bounding box center [1420, 553] width 12 height 12
drag, startPoint x: 1422, startPoint y: 552, endPoint x: 1229, endPoint y: 592, distance: 197.1
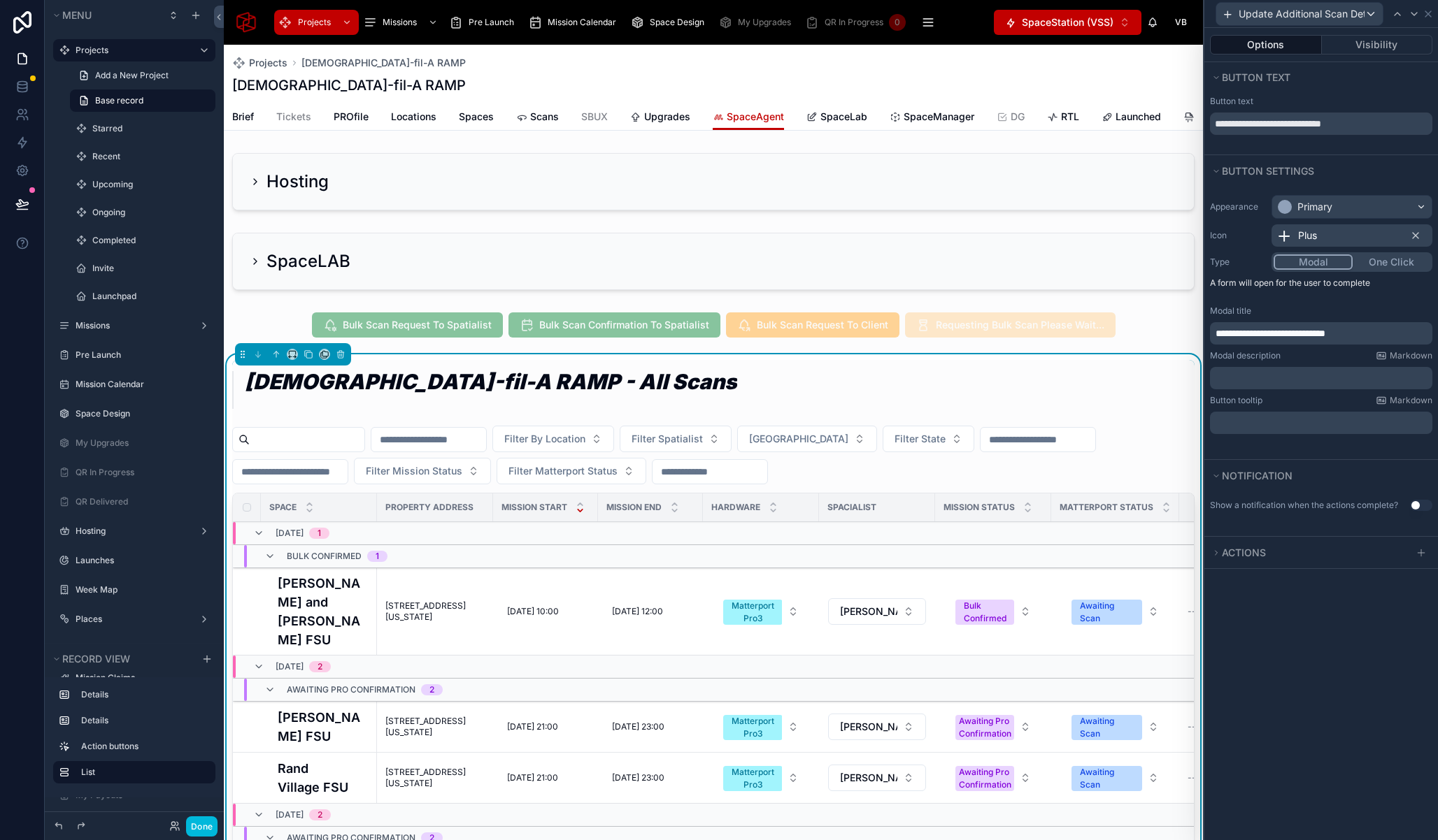
click at [1422, 553] on icon at bounding box center [1420, 553] width 6 height 0
click at [1213, 552] on icon at bounding box center [1215, 552] width 8 height 8
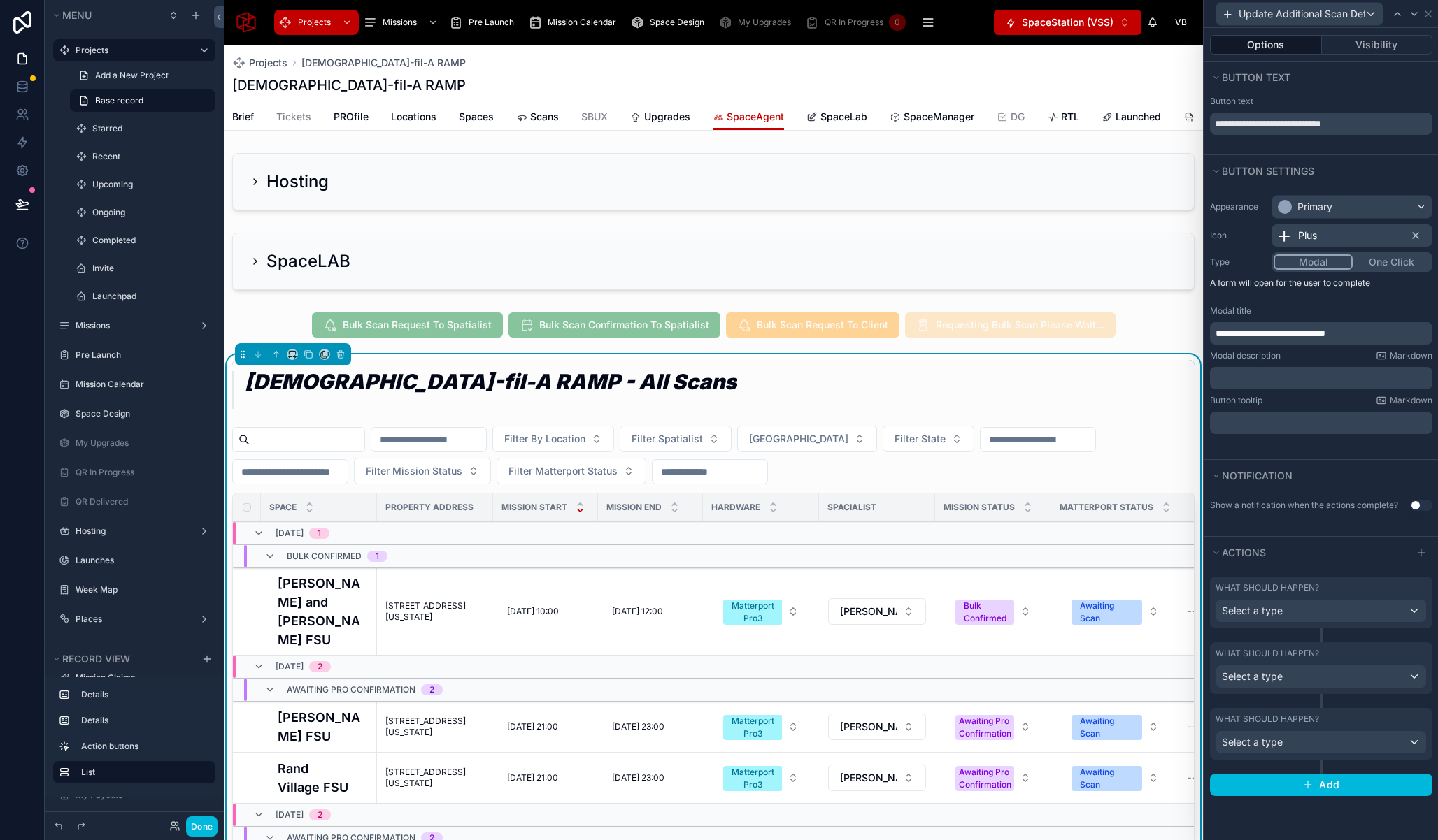
click at [1366, 725] on div "What should happen?" at bounding box center [1321, 719] width 211 height 12
click at [1415, 779] on icon "button" at bounding box center [1420, 777] width 12 height 12
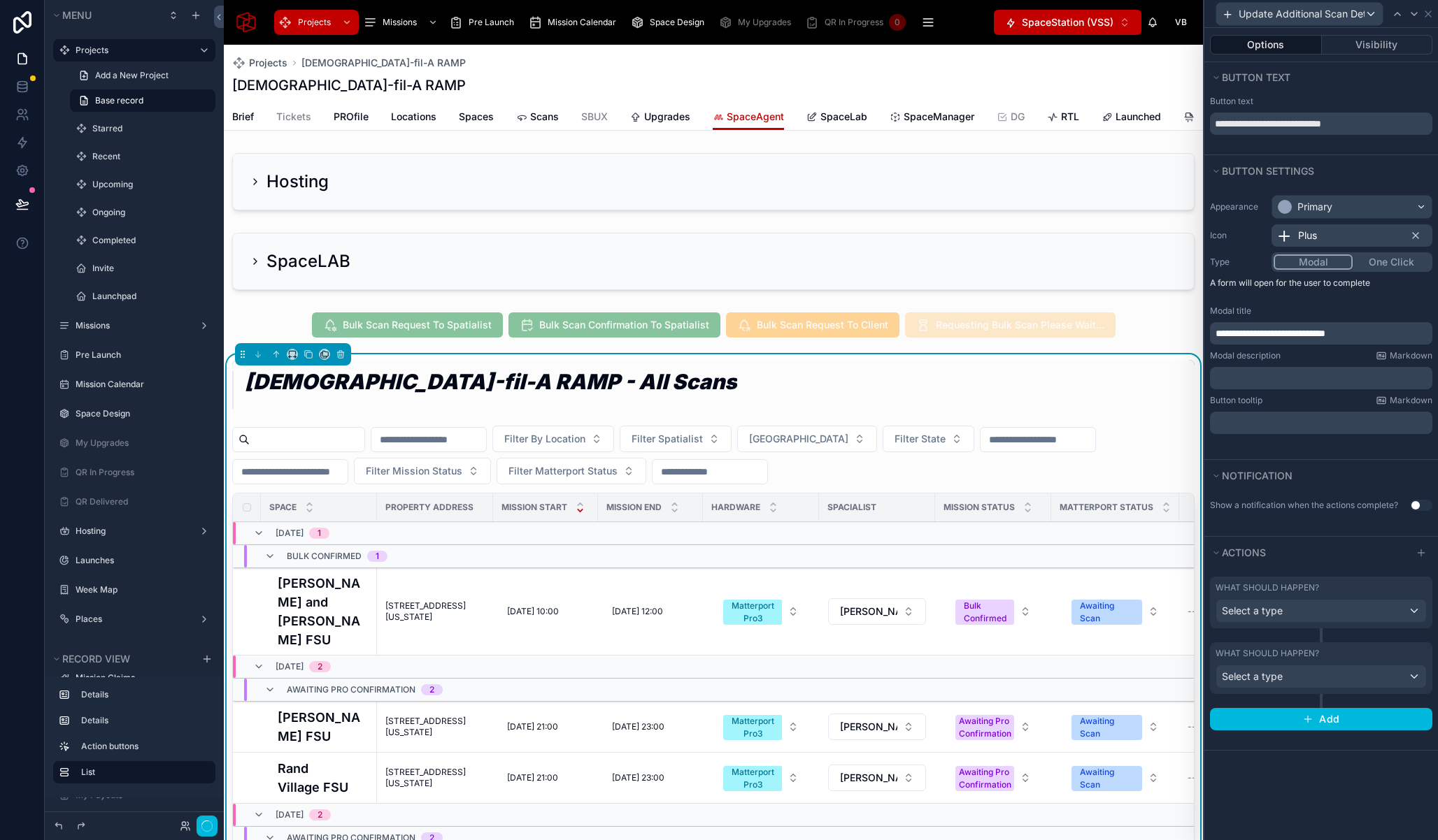
click at [1358, 656] on div "What should happen?" at bounding box center [1321, 653] width 211 height 12
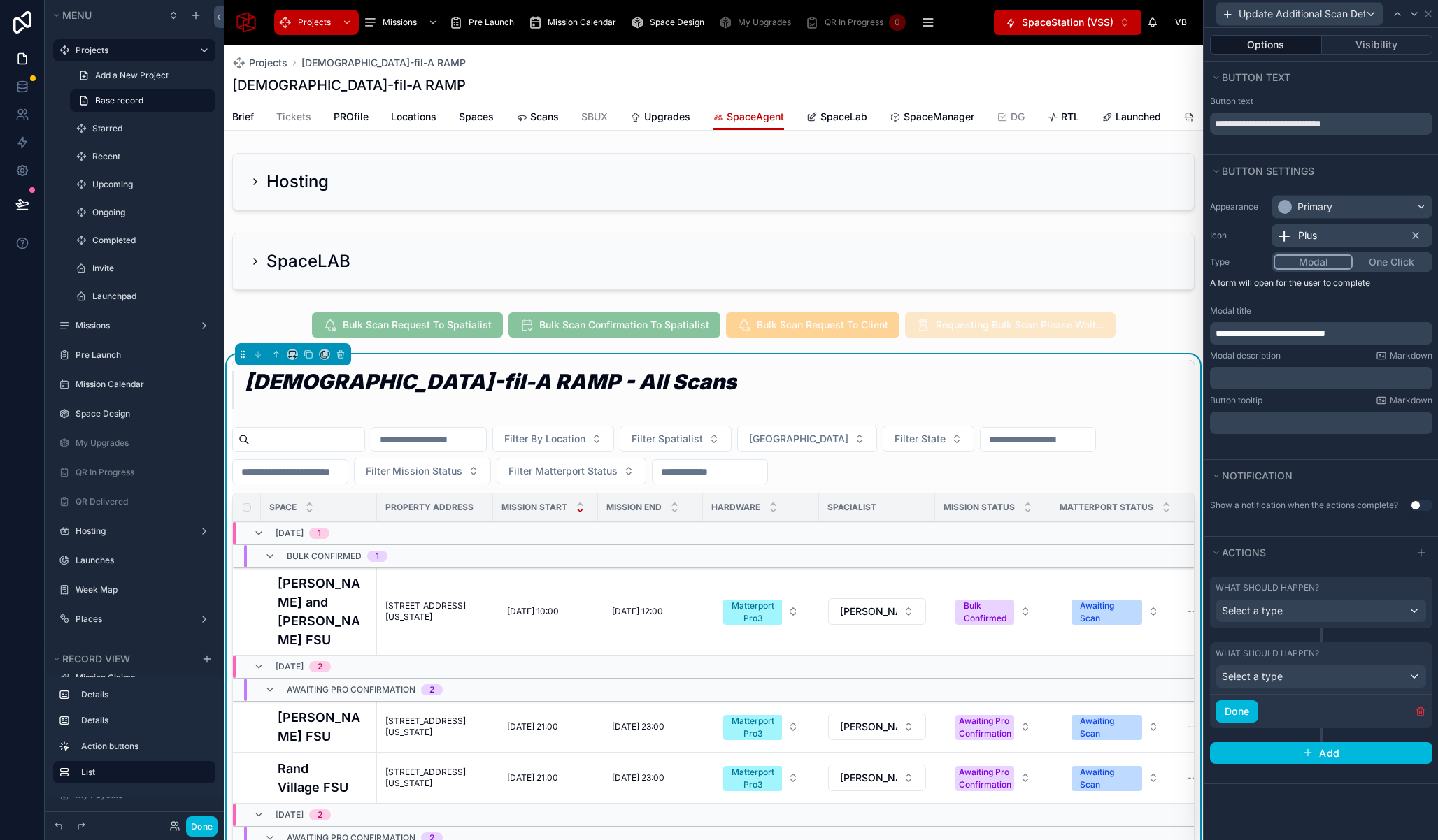
click at [1417, 715] on icon "button" at bounding box center [1419, 711] width 6 height 6
click at [1297, 605] on div "Select a type" at bounding box center [1321, 610] width 210 height 22
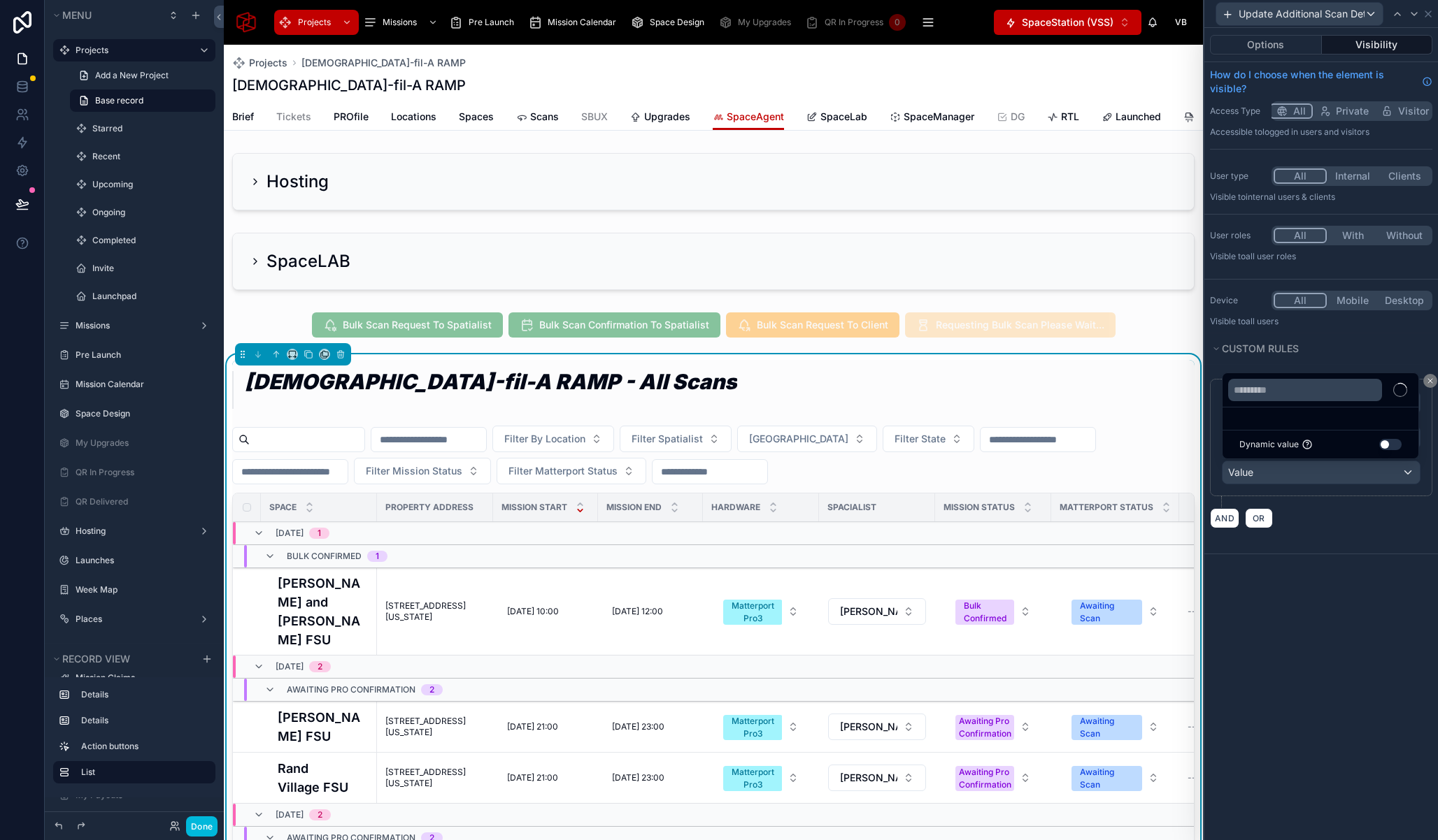
scroll to position [615, 0]
click at [1266, 393] on input "text" at bounding box center [1305, 390] width 154 height 22
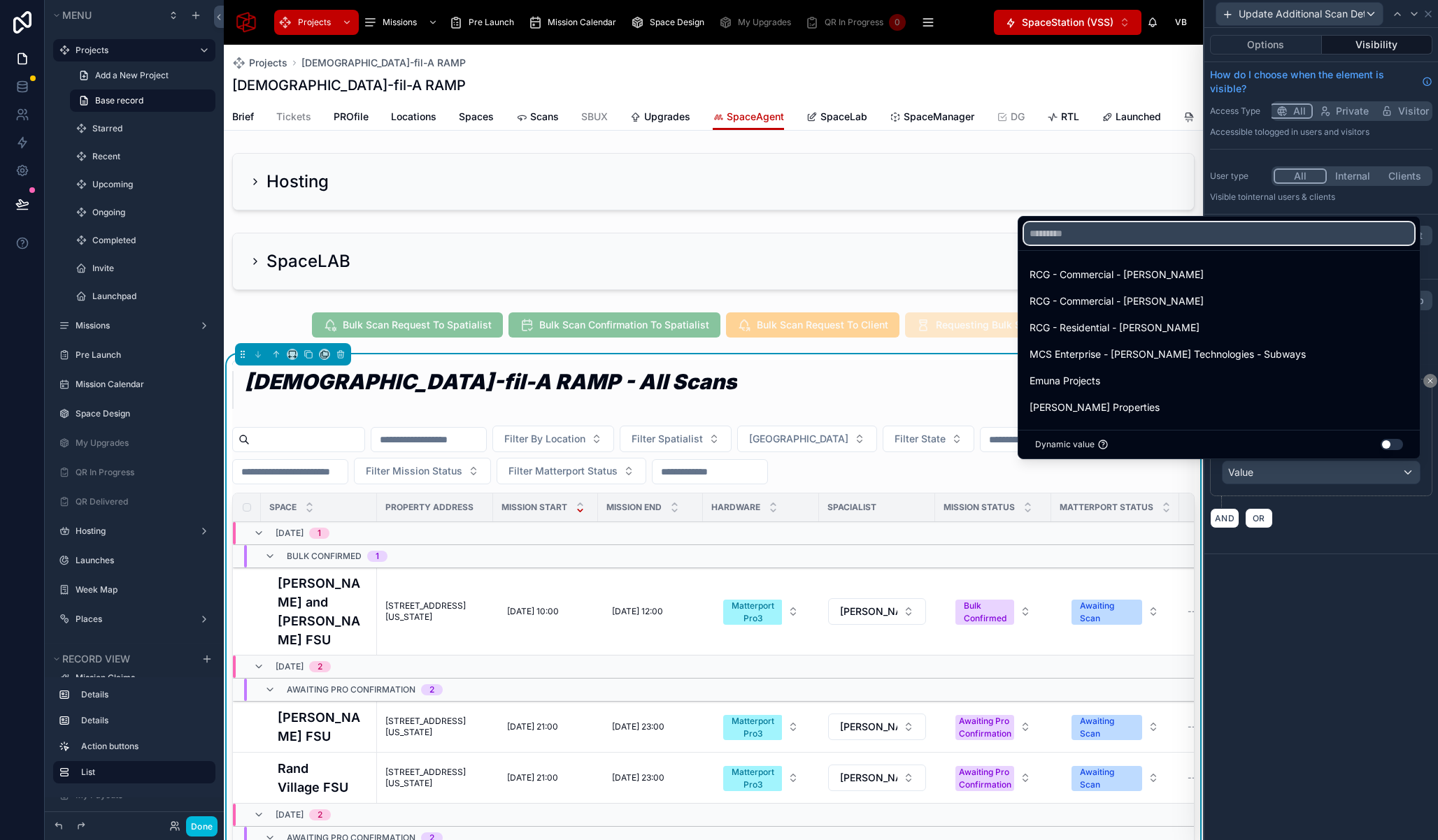
click at [1236, 230] on input "text" at bounding box center [1218, 233] width 391 height 22
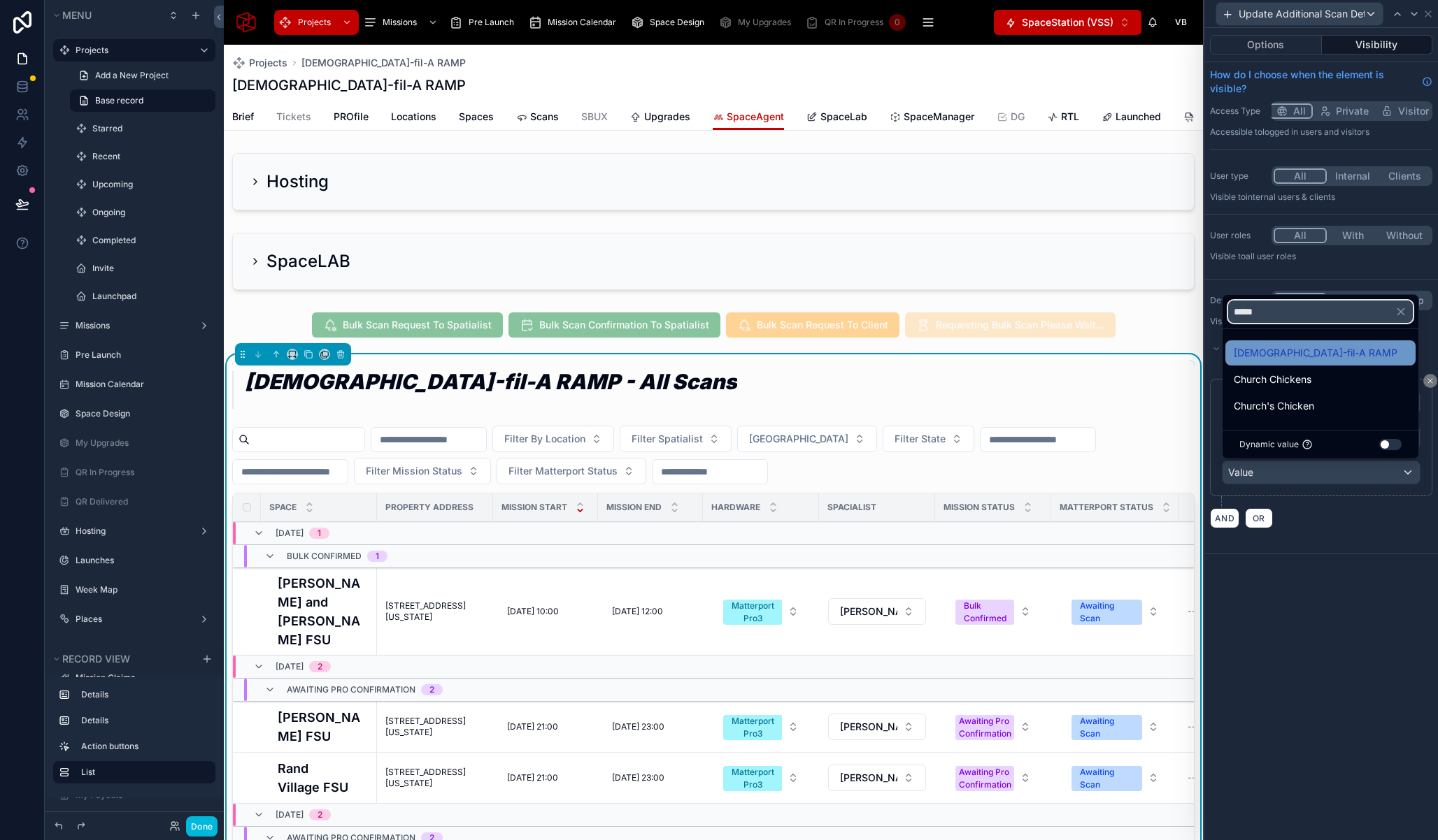
type input "*****"
click at [1321, 355] on div "[DEMOGRAPHIC_DATA]-fil-A RAMP" at bounding box center [1320, 353] width 173 height 17
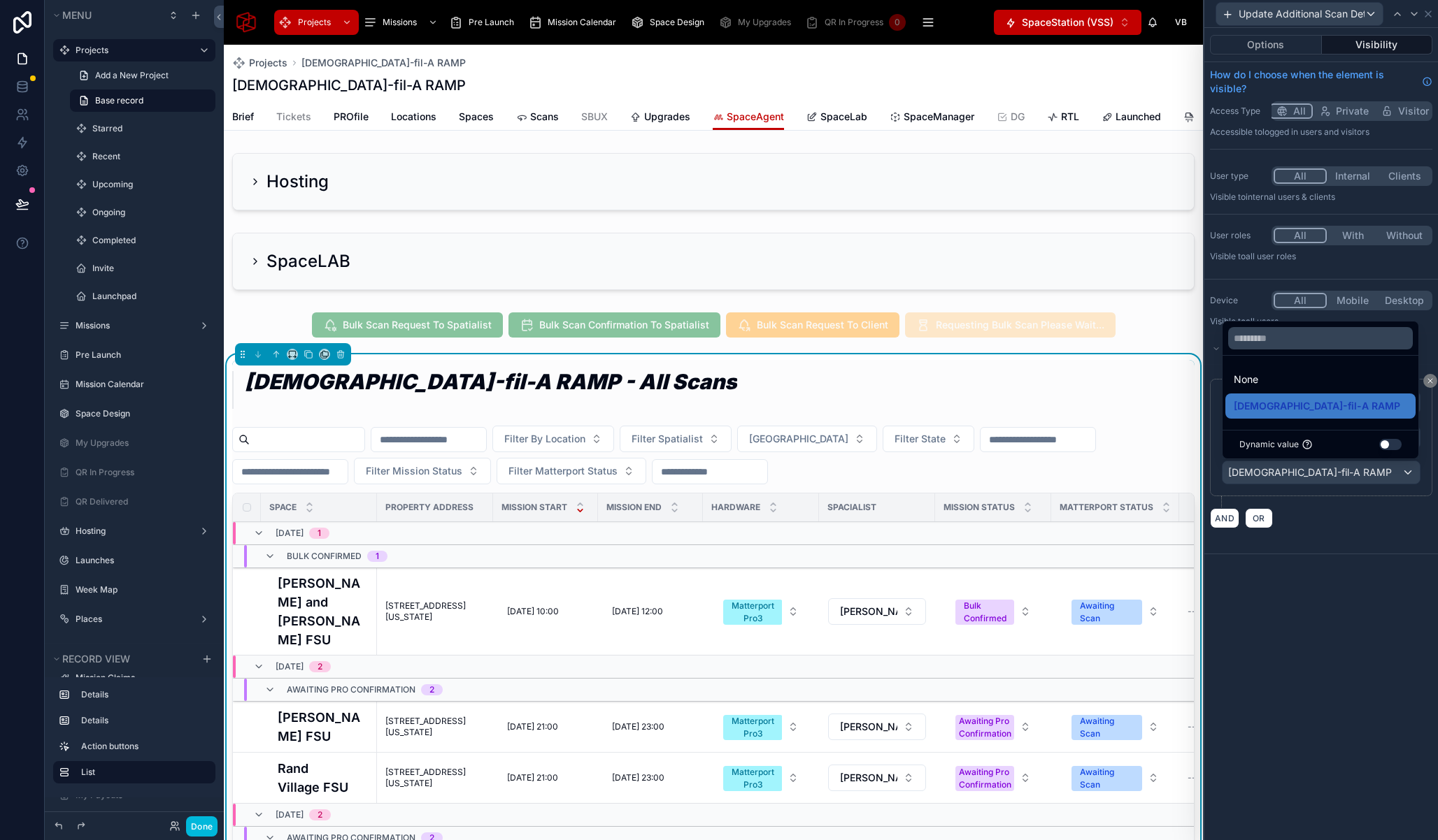
click at [1340, 566] on div "Options Visibility How do I choose when the element is visible? Access Type All…" at bounding box center [1320, 433] width 233 height 812
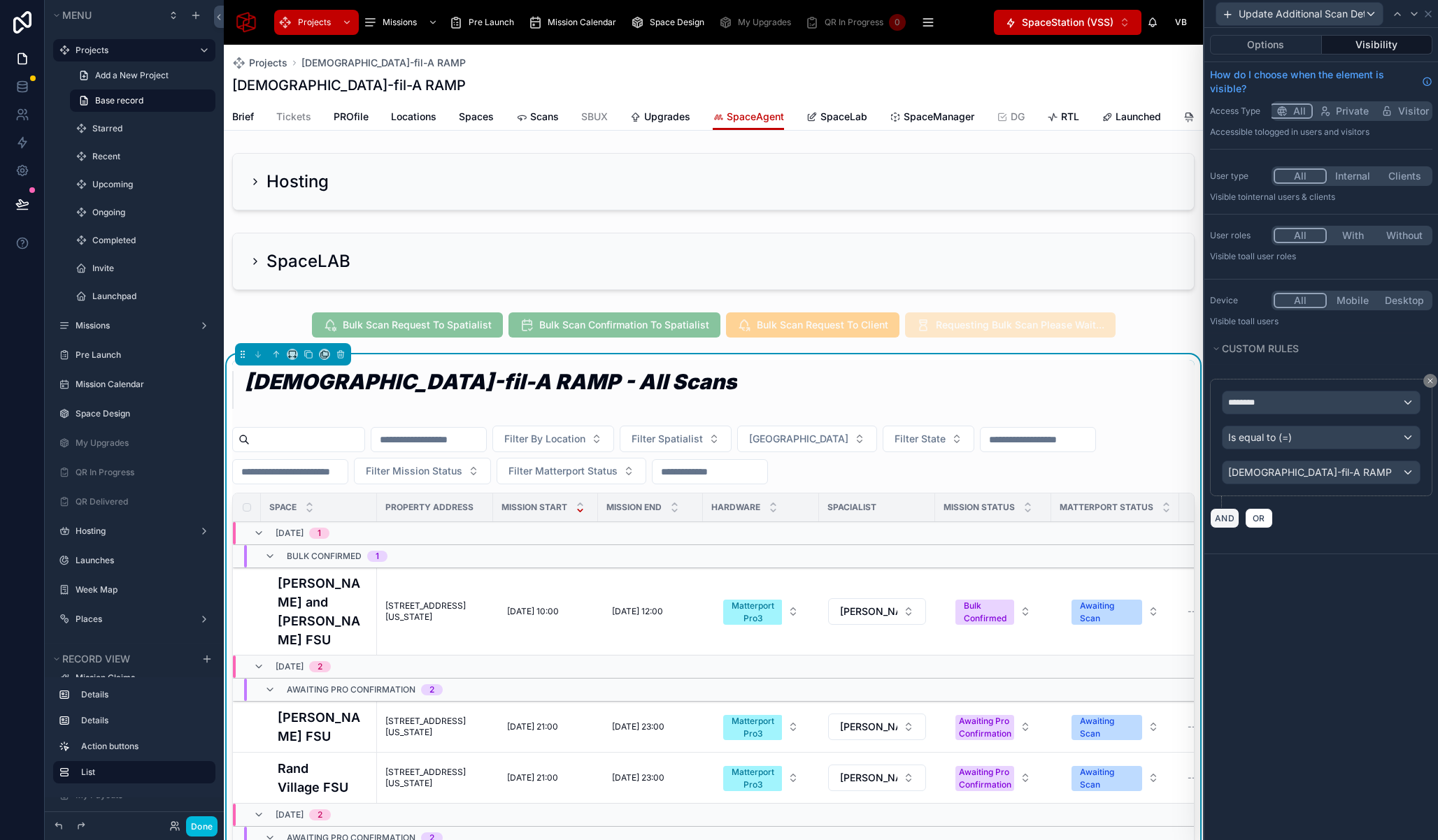
click at [1218, 521] on button "AND" at bounding box center [1224, 518] width 29 height 21
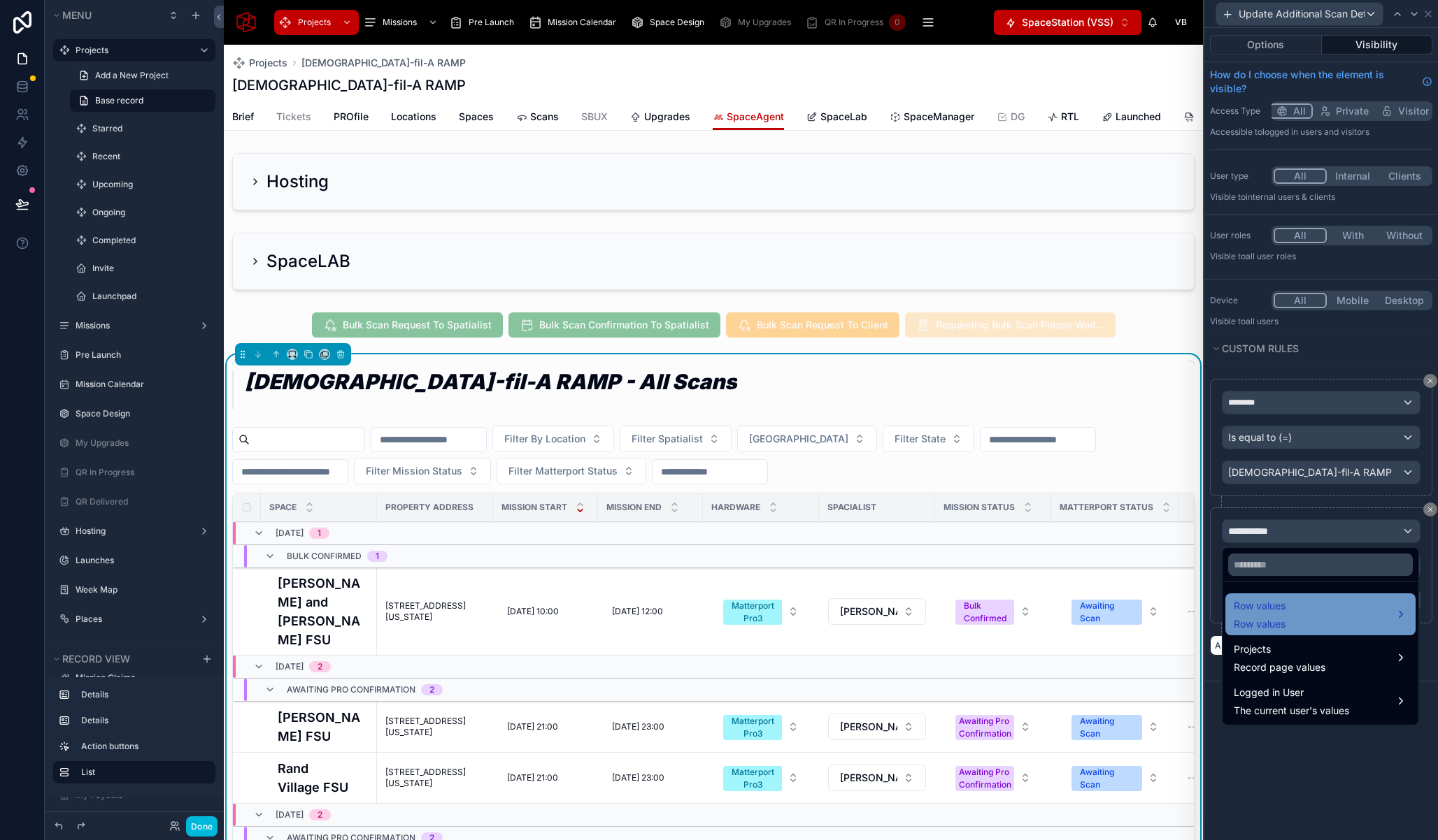
click at [1282, 609] on span "Row values" at bounding box center [1259, 606] width 52 height 17
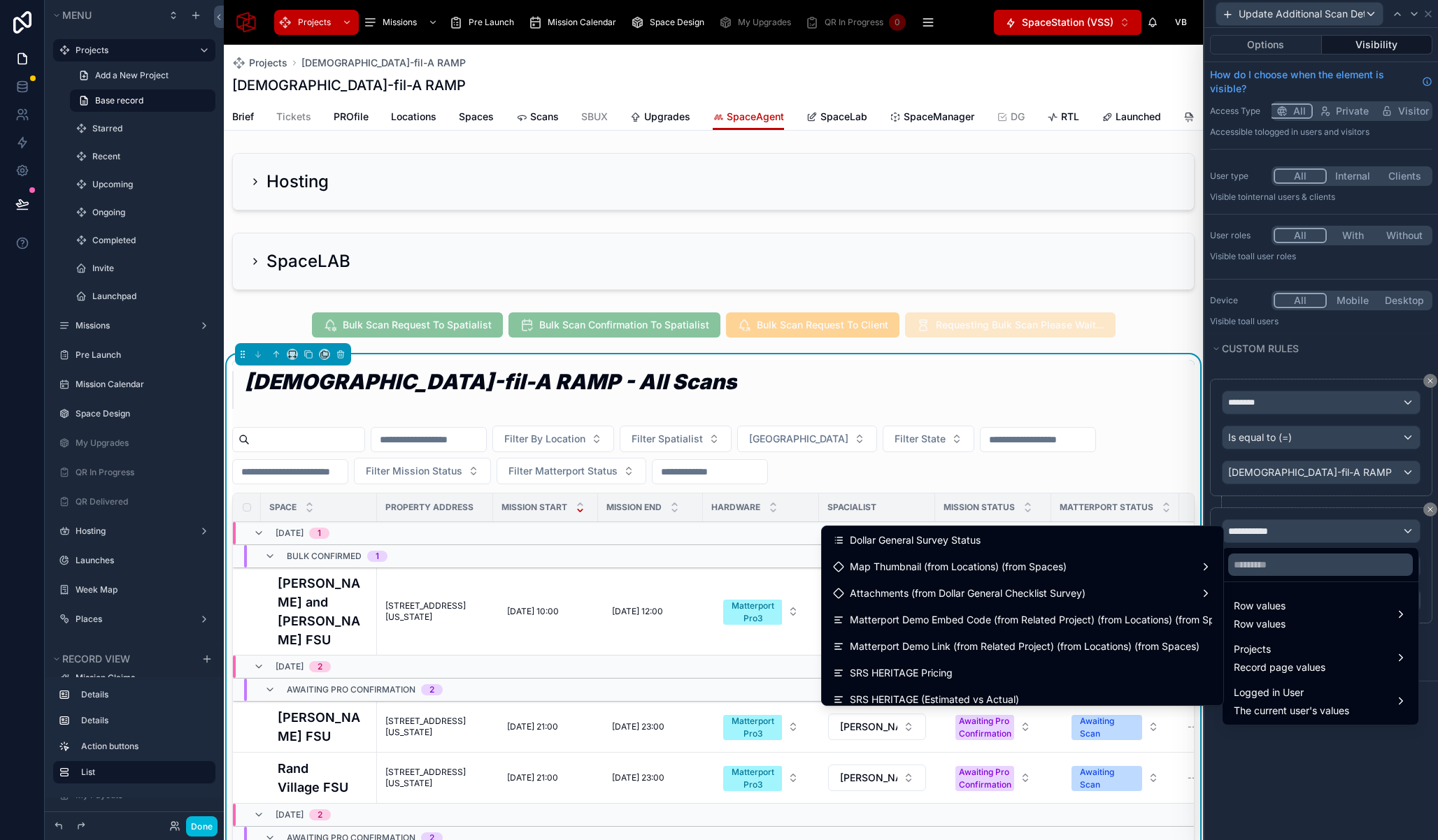
scroll to position [13348, 0]
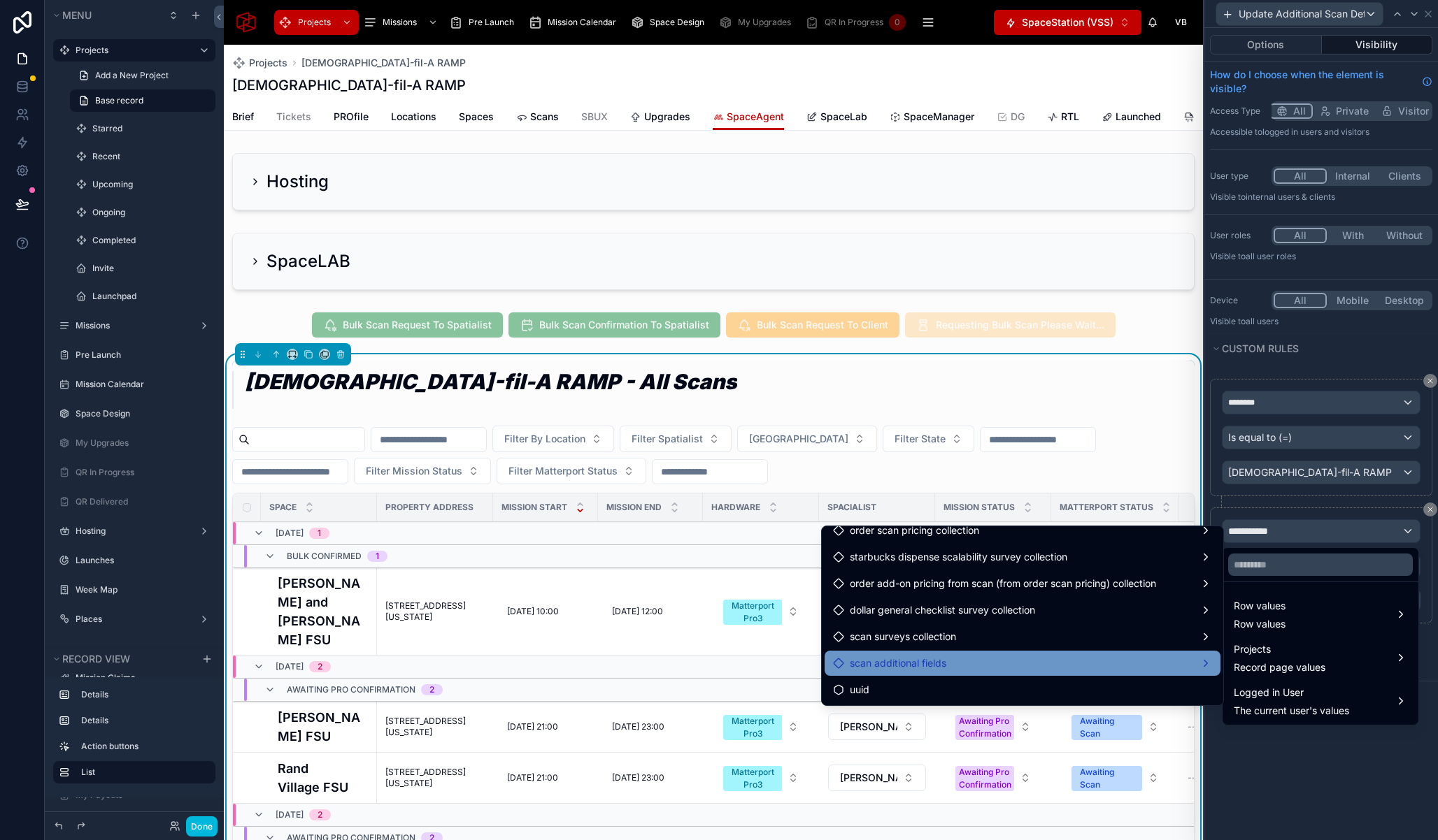
click at [991, 667] on div "scan additional fields" at bounding box center [1022, 663] width 379 height 17
click at [1249, 594] on div "id" at bounding box center [1282, 591] width 121 height 17
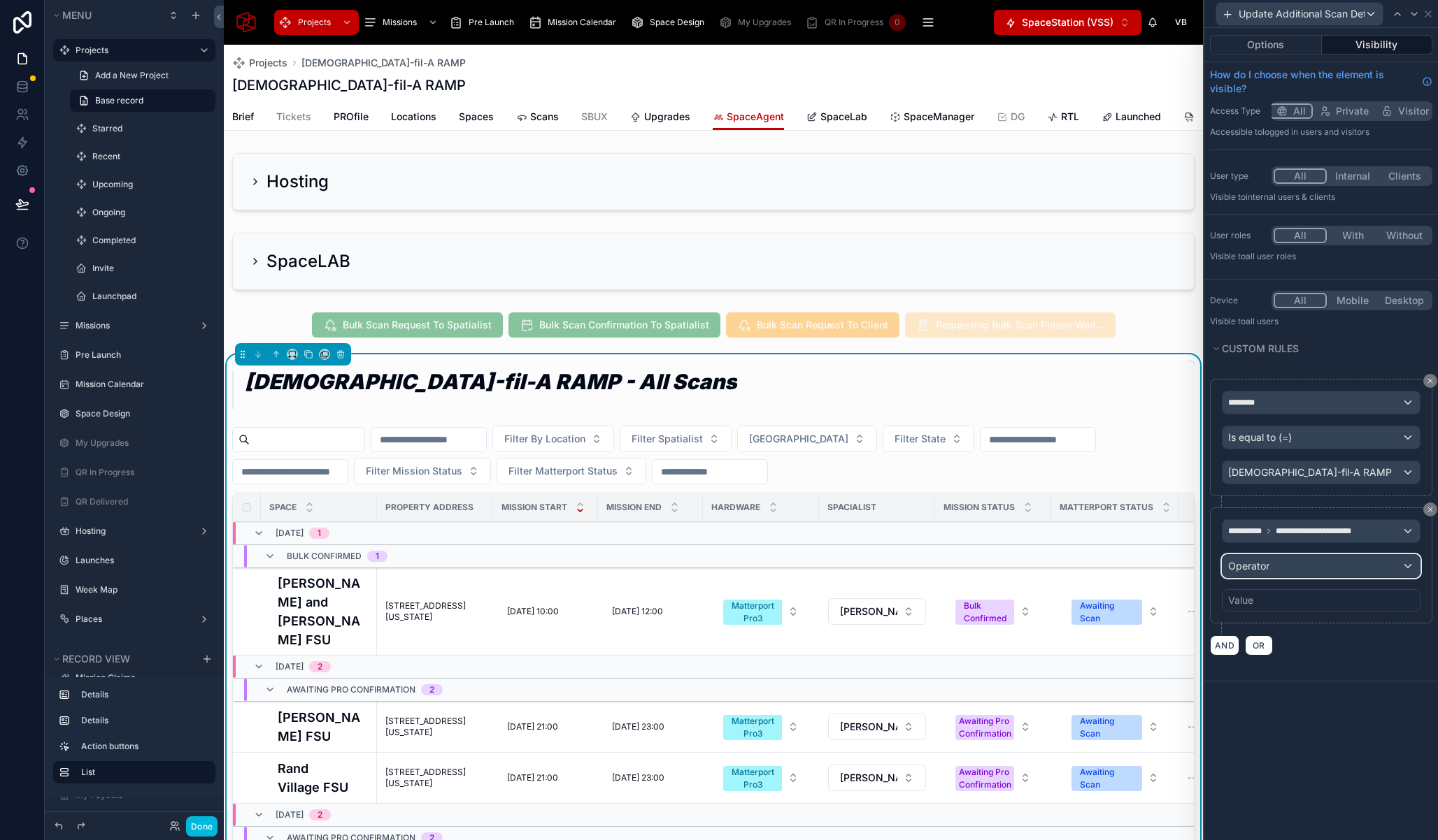
click at [1301, 565] on div "Operator" at bounding box center [1321, 566] width 198 height 22
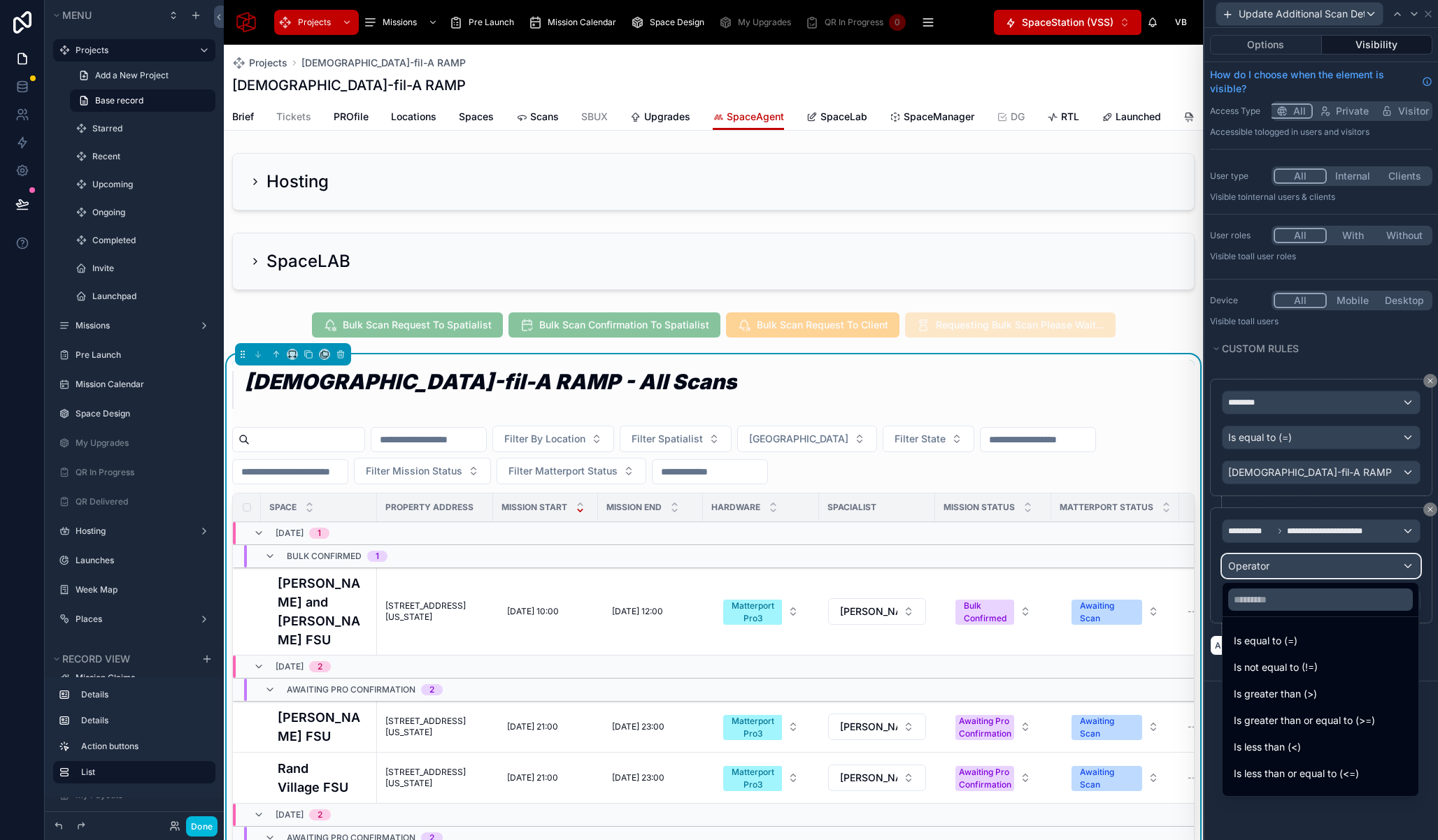
scroll to position [99, 0]
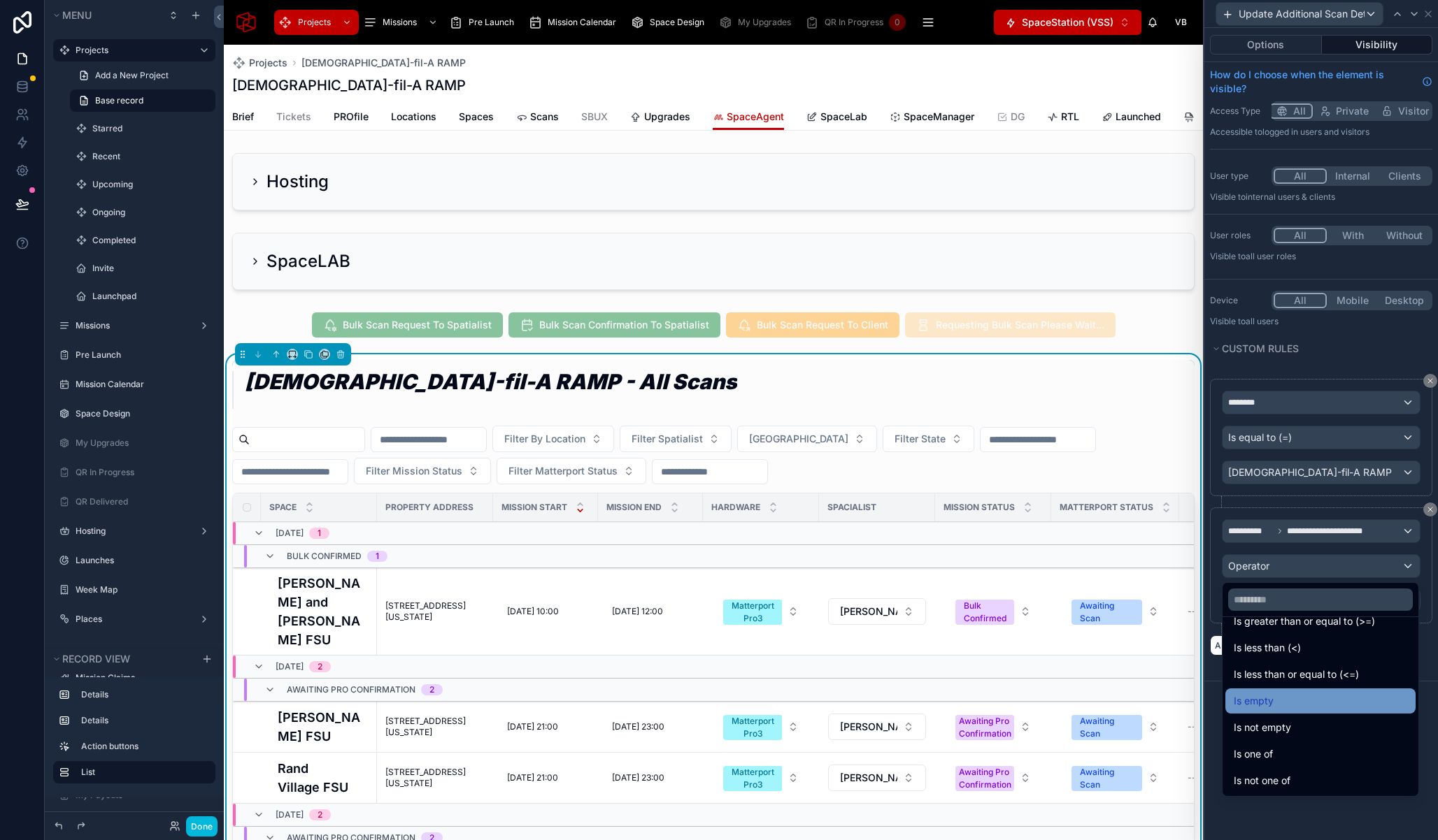
click at [1294, 699] on div "Is empty" at bounding box center [1320, 701] width 173 height 17
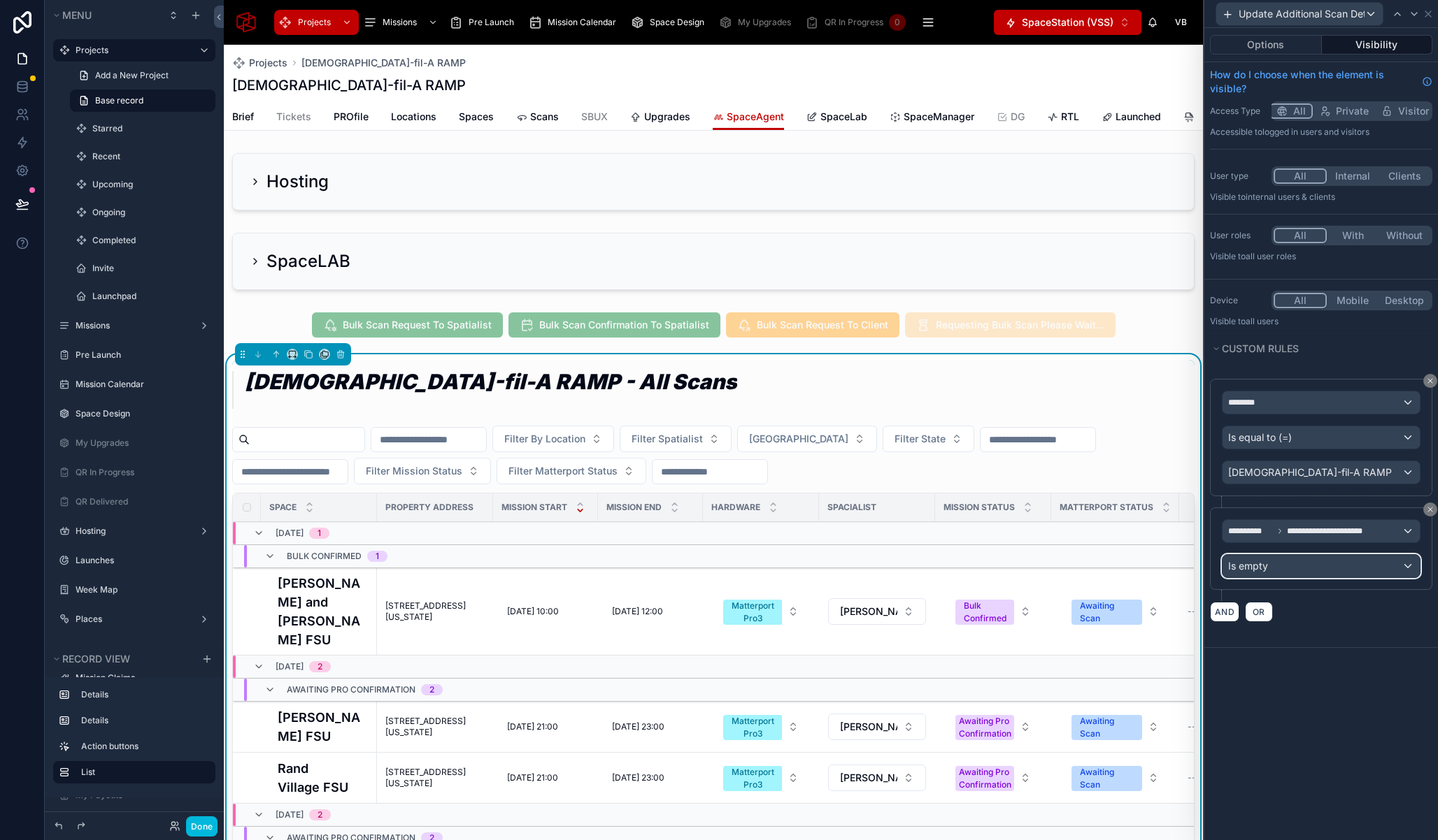
click at [1308, 567] on div "Is empty" at bounding box center [1321, 566] width 198 height 22
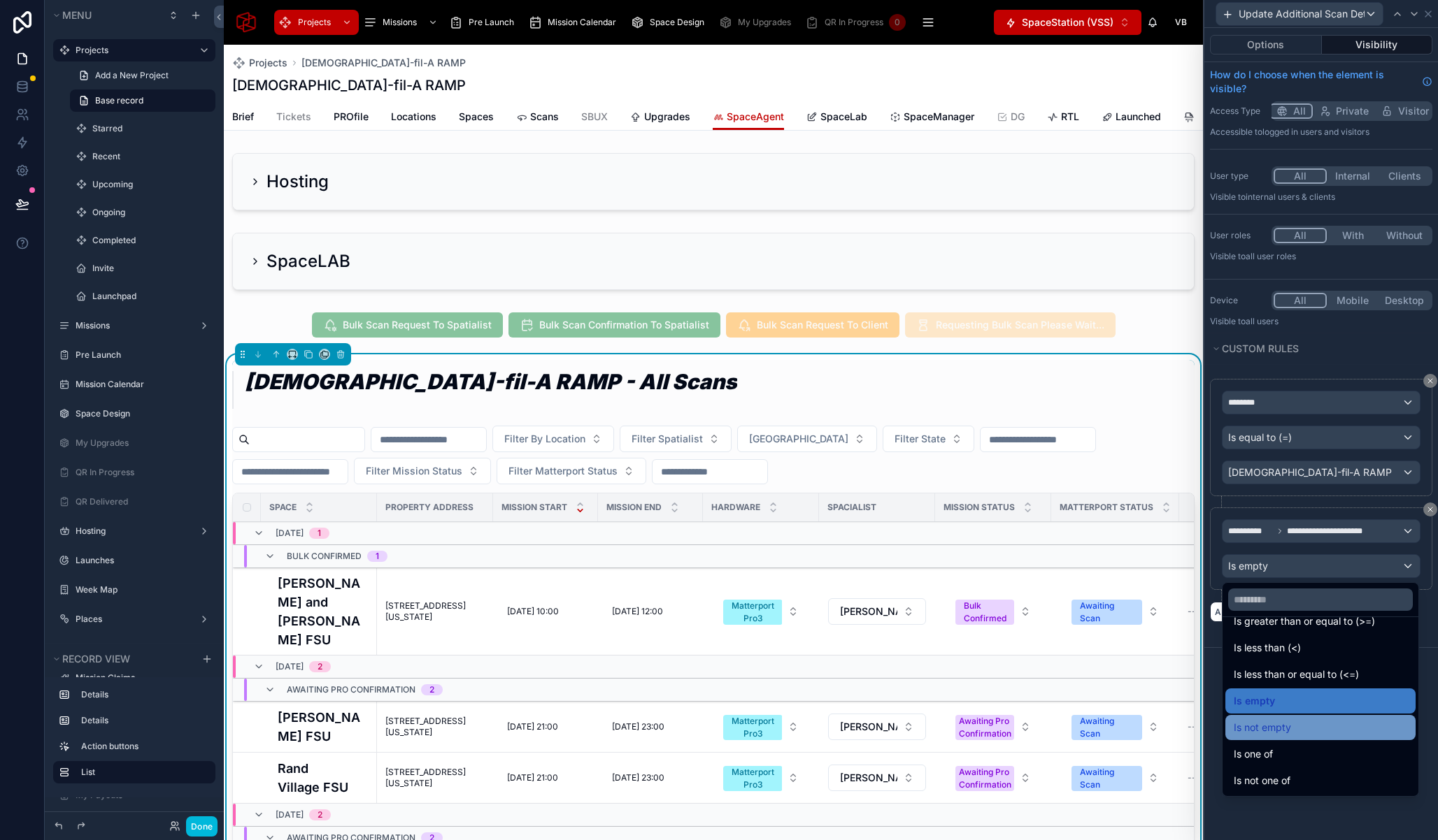
click at [1302, 735] on div "Is not empty" at bounding box center [1320, 727] width 173 height 17
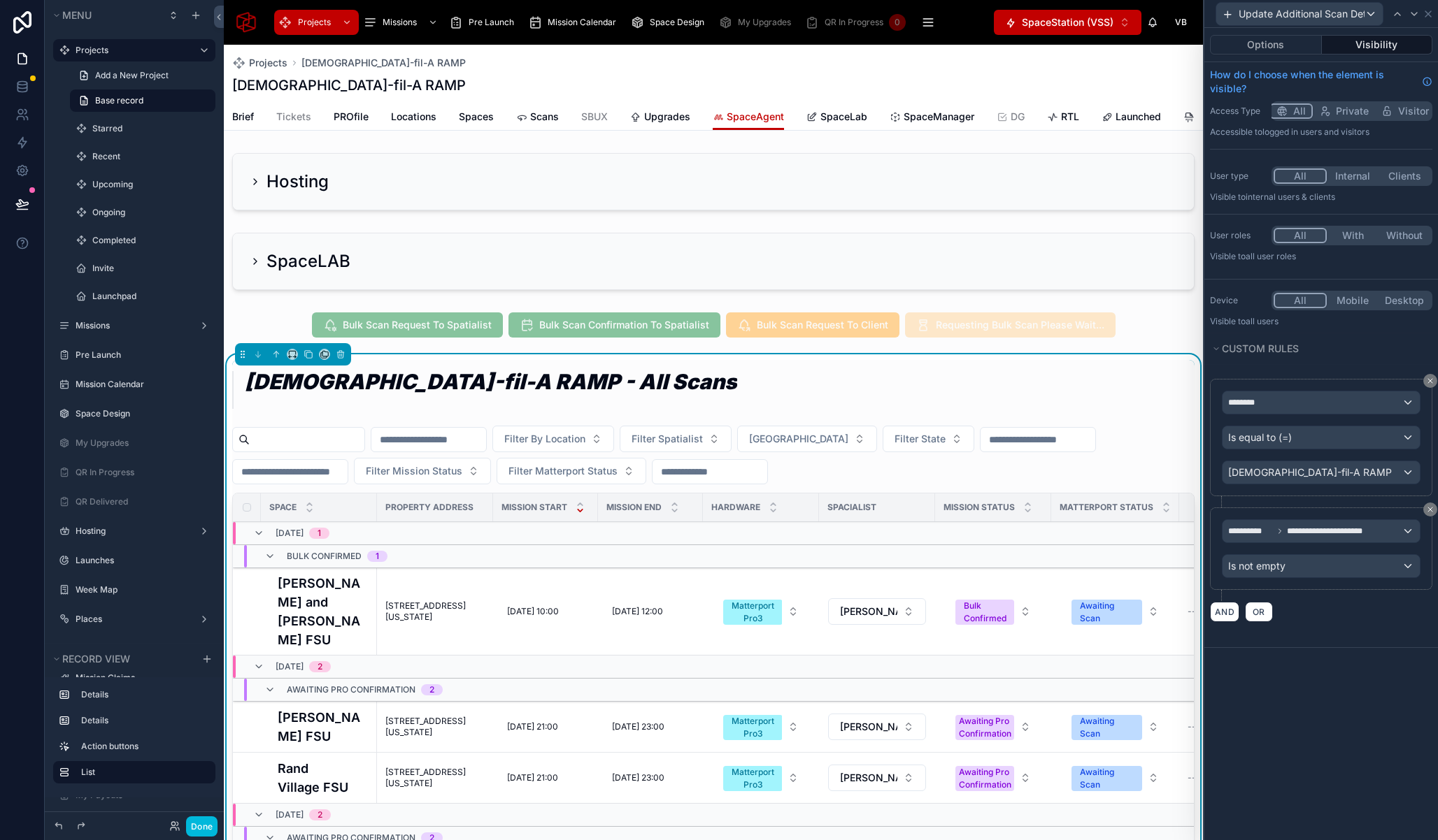
click at [1336, 693] on div "**********" at bounding box center [1320, 433] width 233 height 812
click at [1271, 44] on button "Options" at bounding box center [1265, 45] width 112 height 20
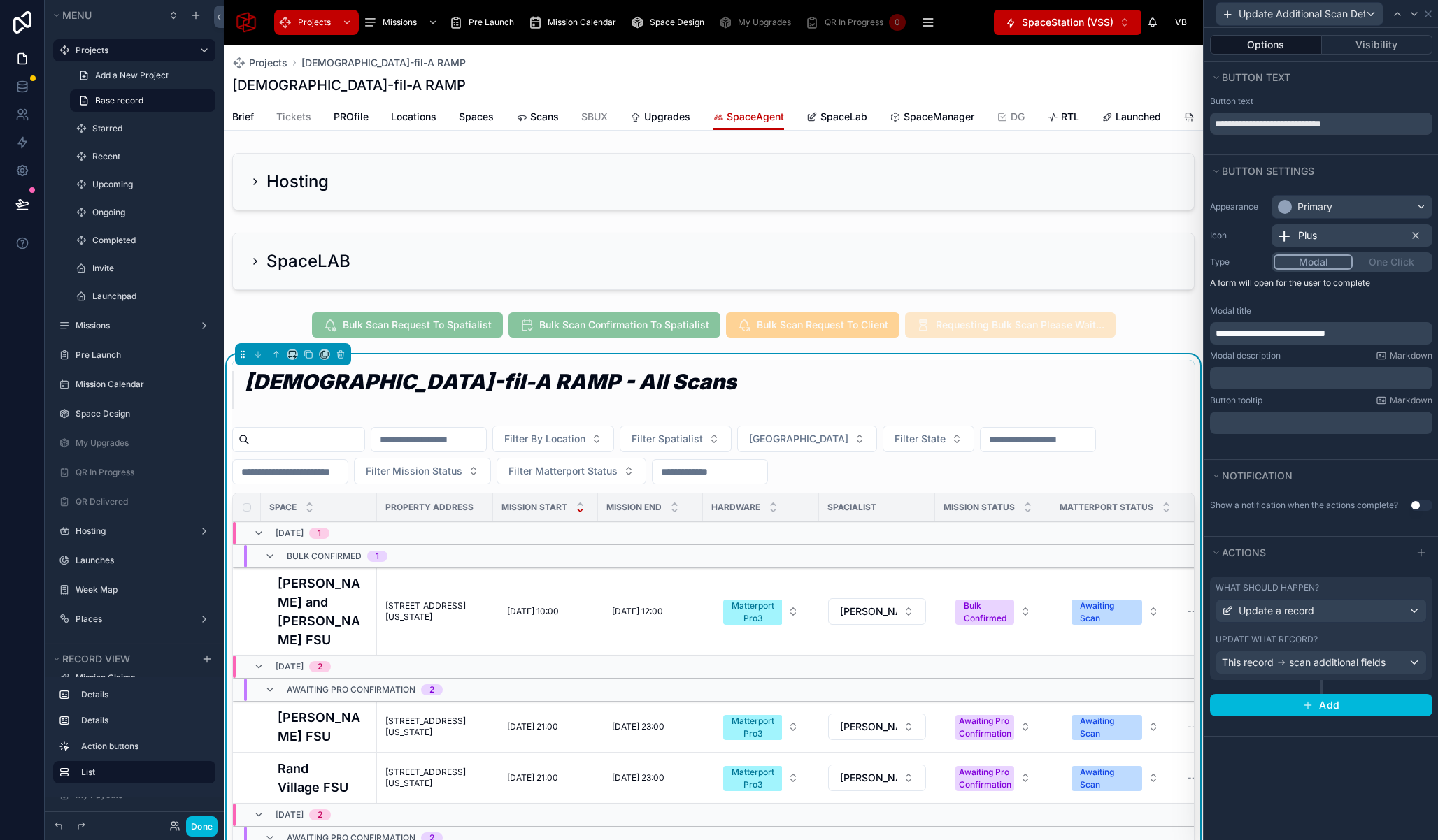
click at [1314, 236] on span "Plus" at bounding box center [1307, 236] width 19 height 14
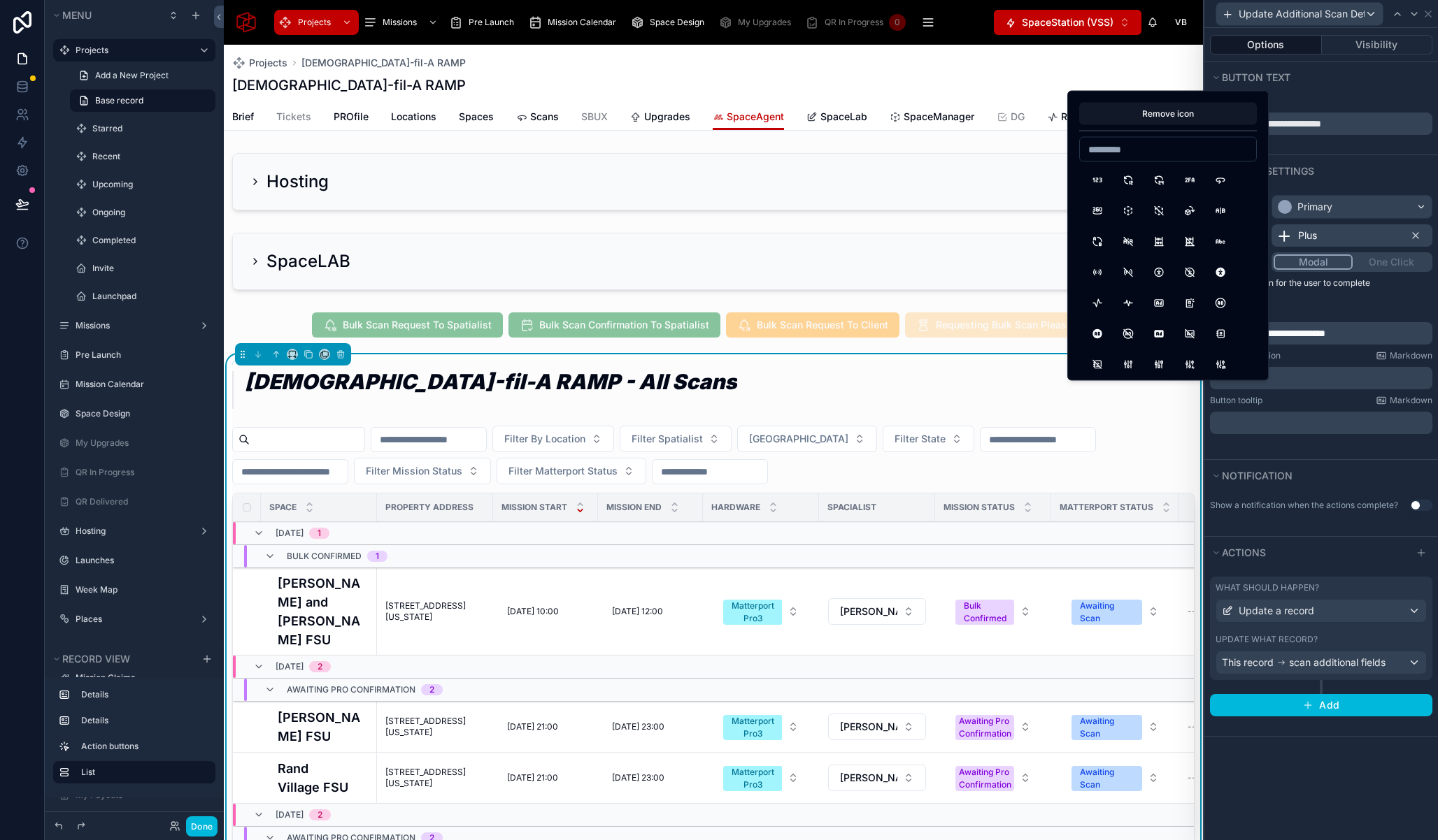
click at [1160, 147] on input at bounding box center [1167, 149] width 176 height 20
type input "***"
click at [1104, 175] on button "Pencil" at bounding box center [1097, 181] width 25 height 25
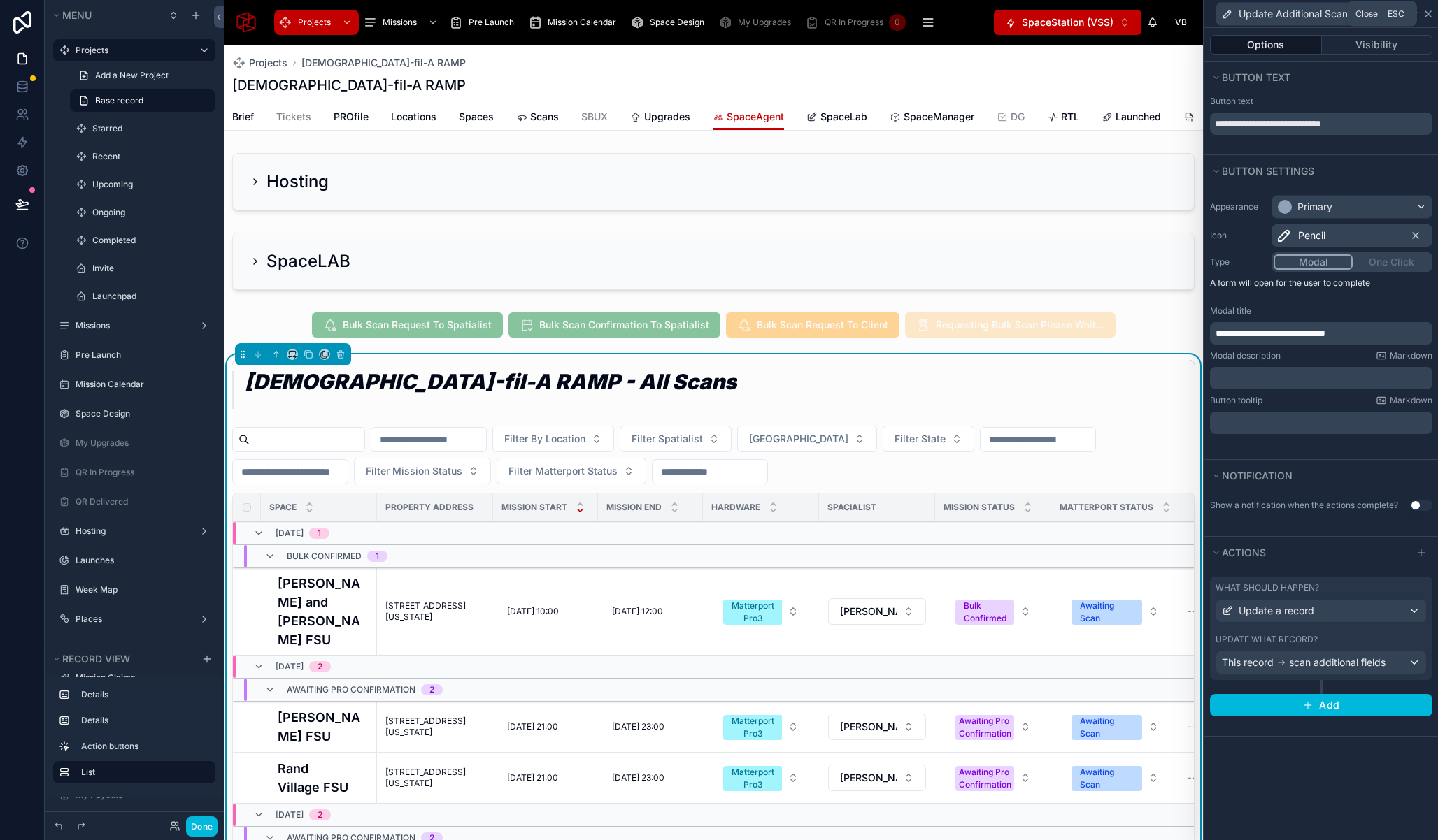
click at [1429, 11] on icon at bounding box center [1427, 13] width 12 height 12
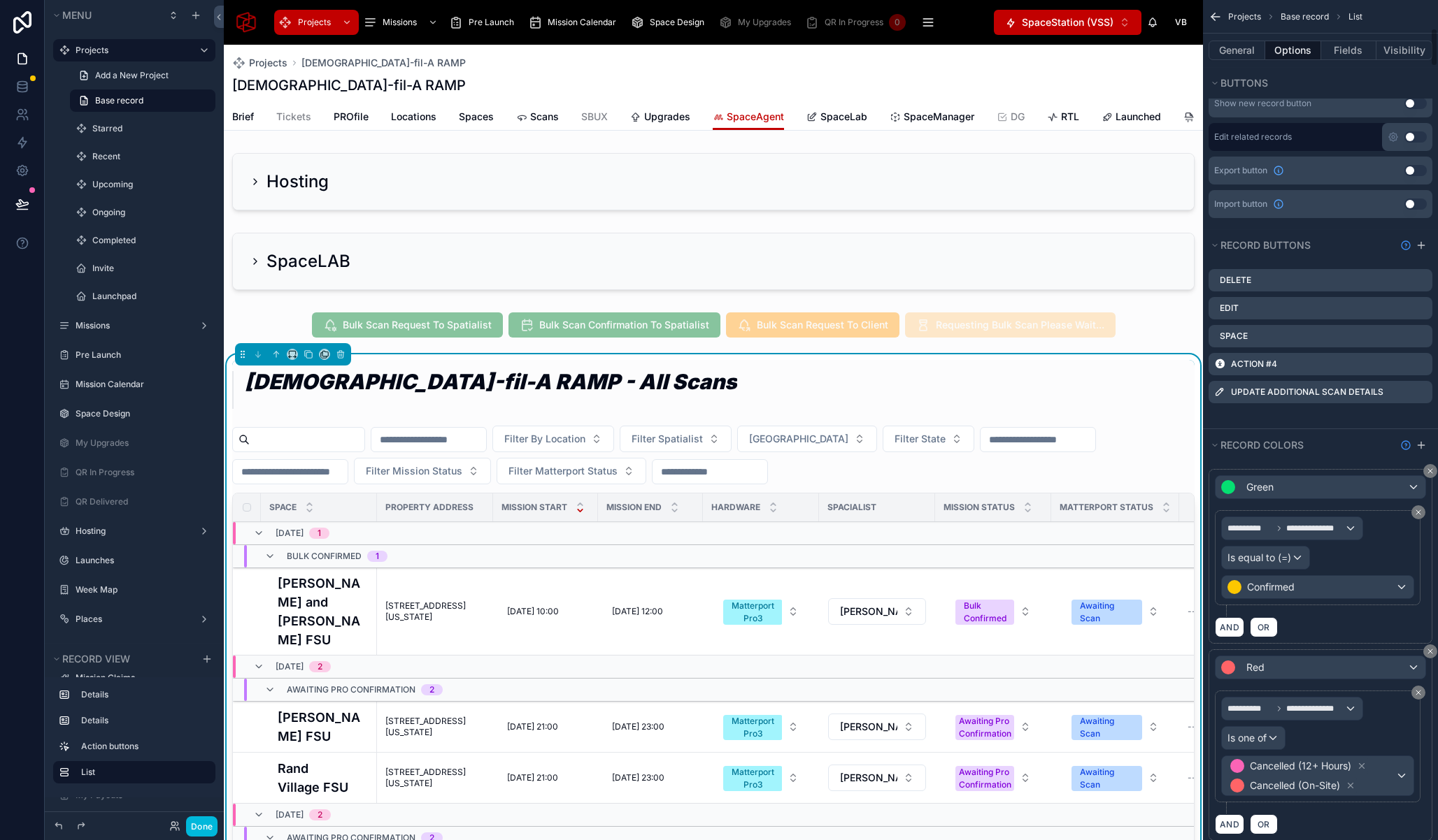
scroll to position [615, 0]
click at [0, 0] on icon "scrollable content" at bounding box center [0, 0] width 0 height 0
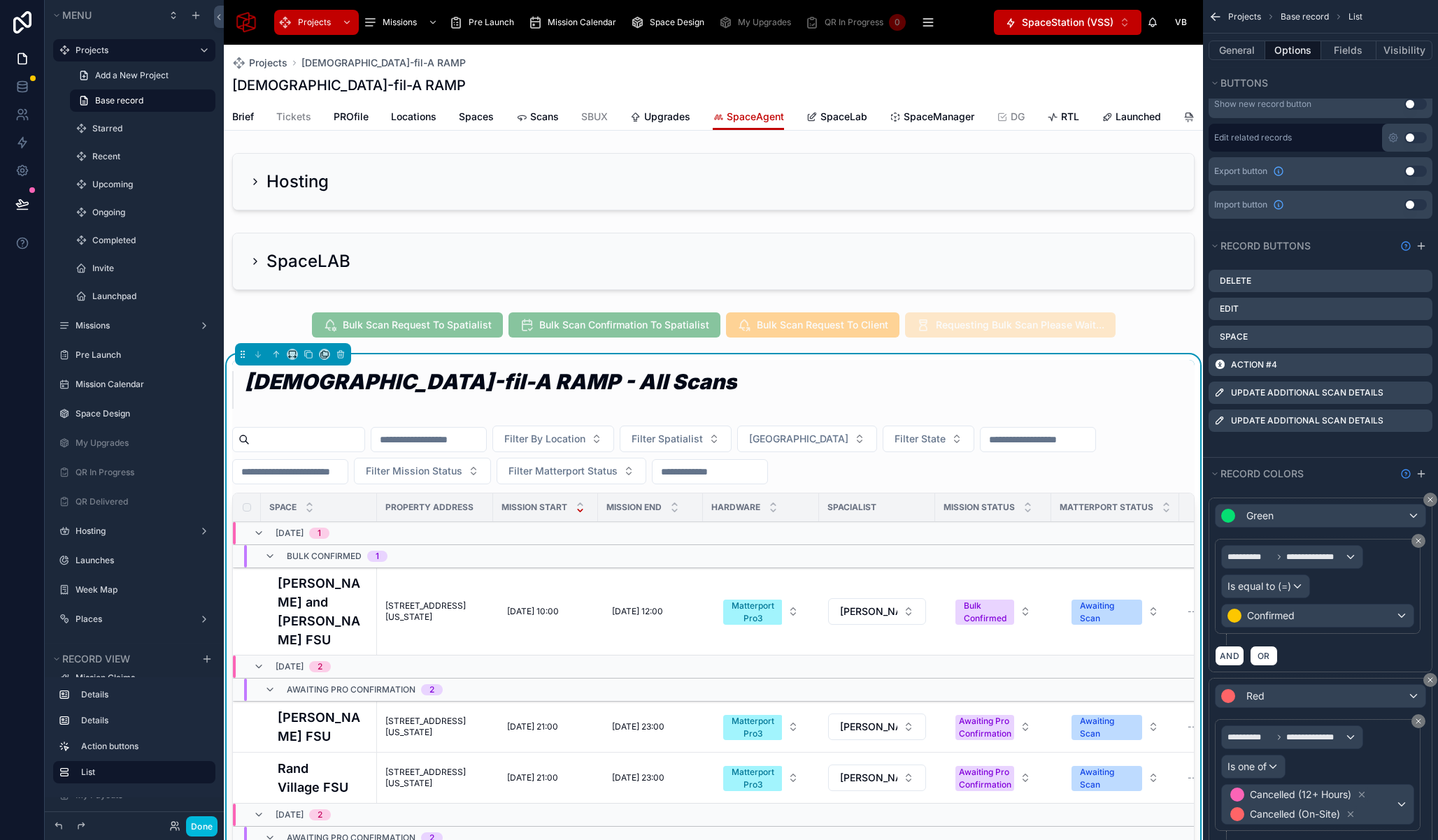
click at [0, 0] on icon "scrollable content" at bounding box center [0, 0] width 0 height 0
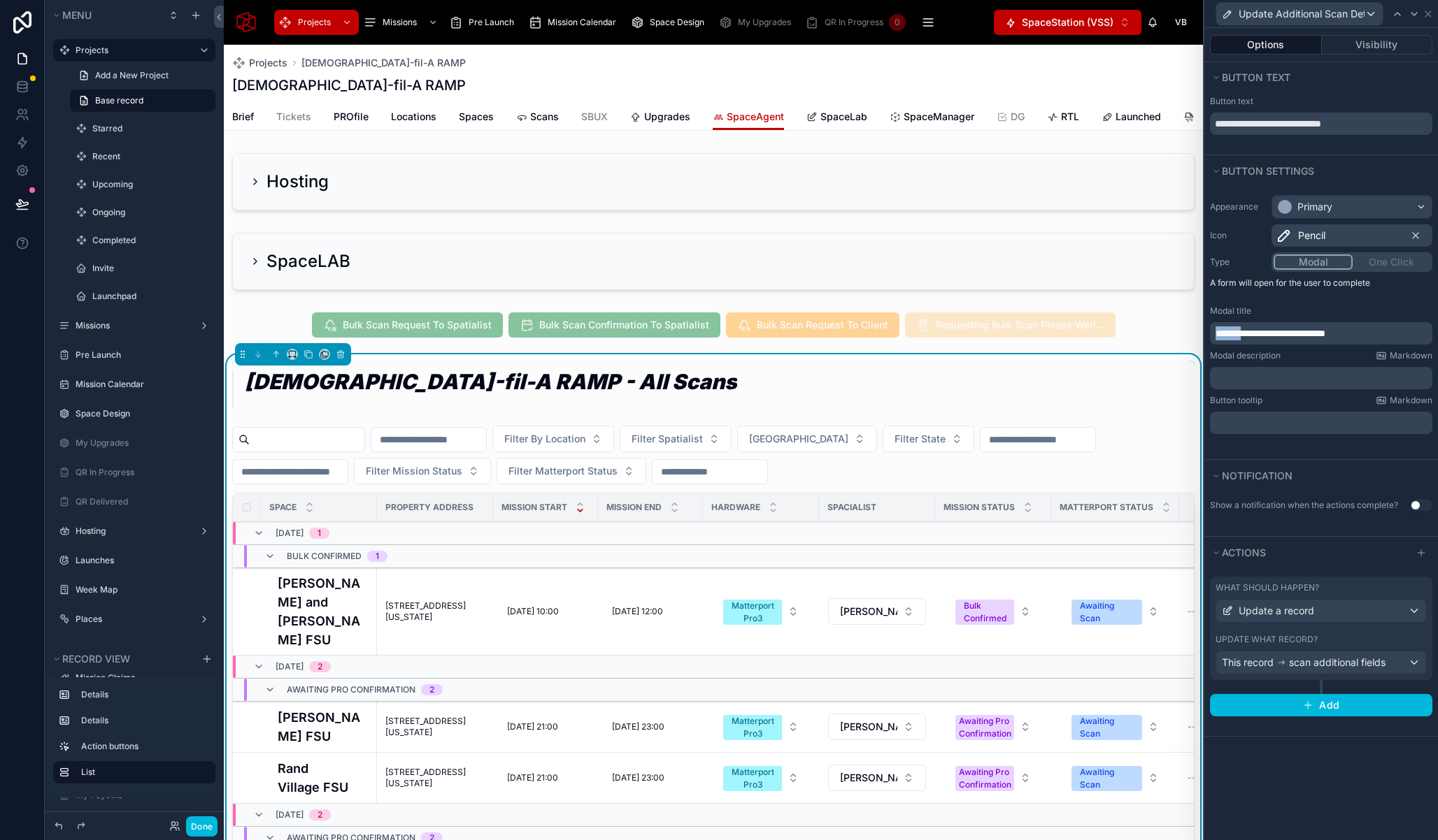
drag, startPoint x: 1256, startPoint y: 332, endPoint x: 1209, endPoint y: 336, distance: 47.2
click at [1209, 336] on div "**********" at bounding box center [1320, 333] width 223 height 22
click at [1318, 231] on span "Pencil" at bounding box center [1311, 236] width 28 height 14
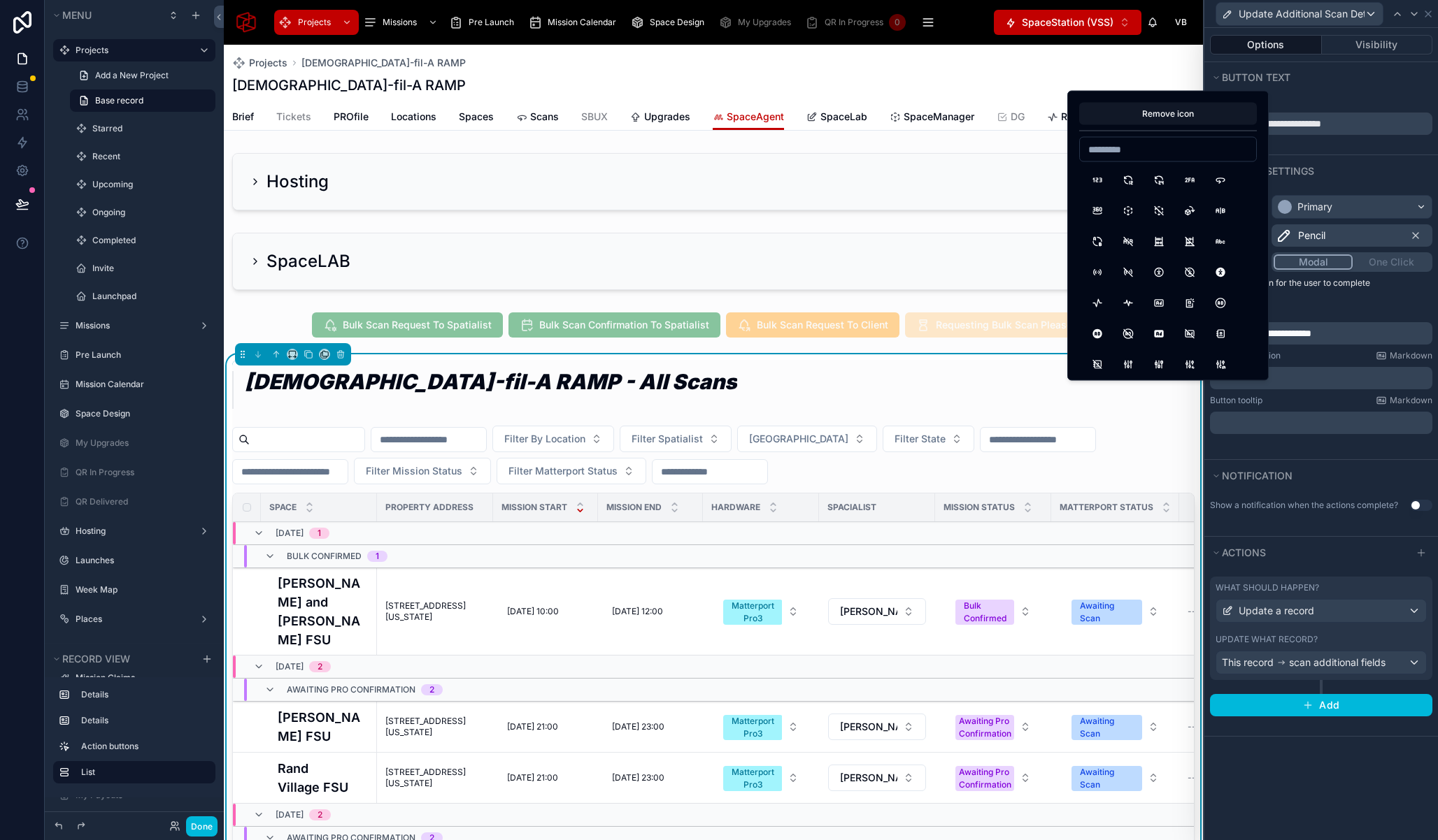
click at [1183, 150] on input at bounding box center [1167, 149] width 176 height 20
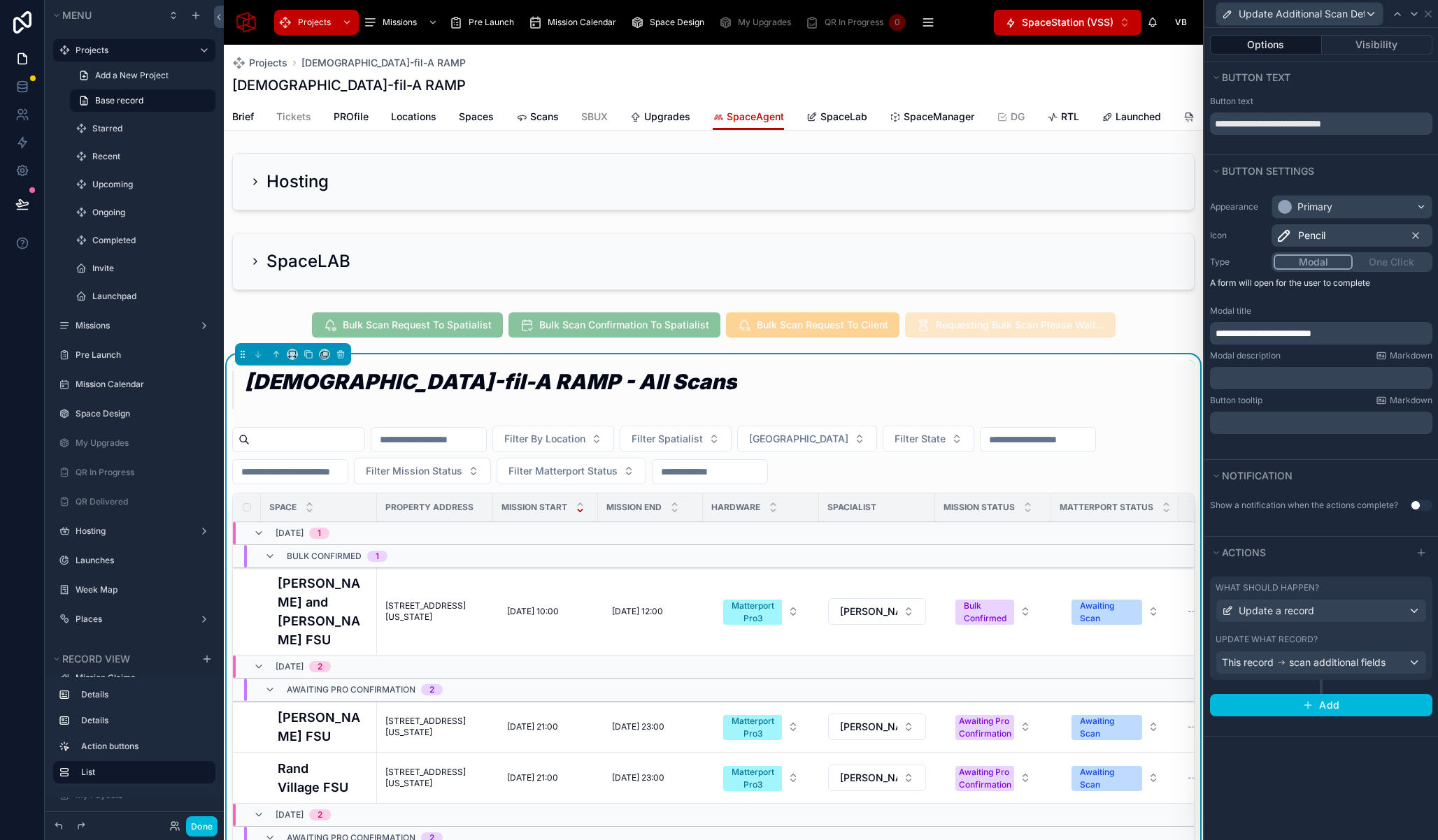
click at [1302, 236] on span "Pencil" at bounding box center [1311, 236] width 28 height 14
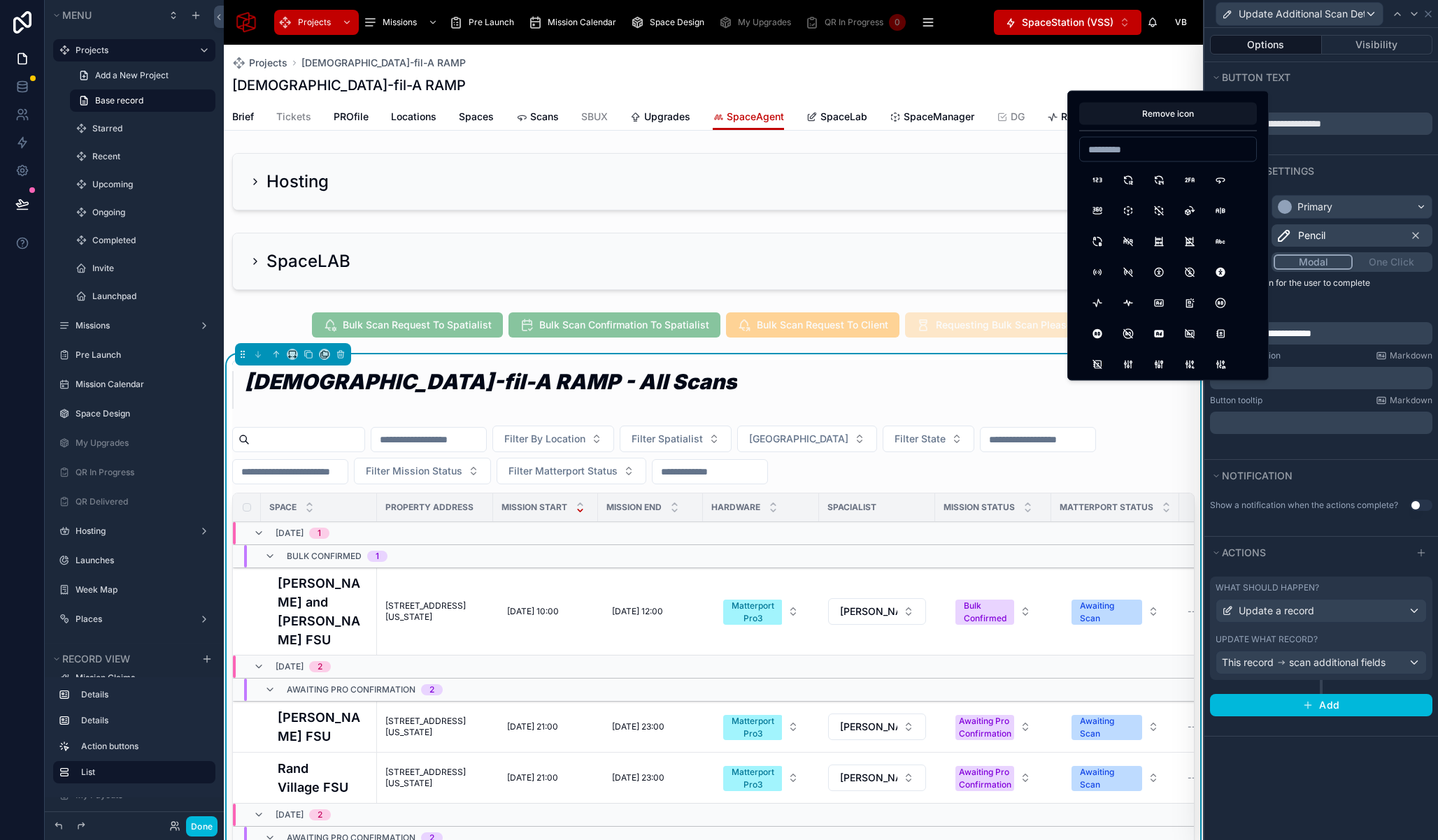
click at [1145, 146] on input at bounding box center [1167, 149] width 176 height 20
type input "****"
click at [1089, 179] on button "Plus" at bounding box center [1097, 181] width 25 height 25
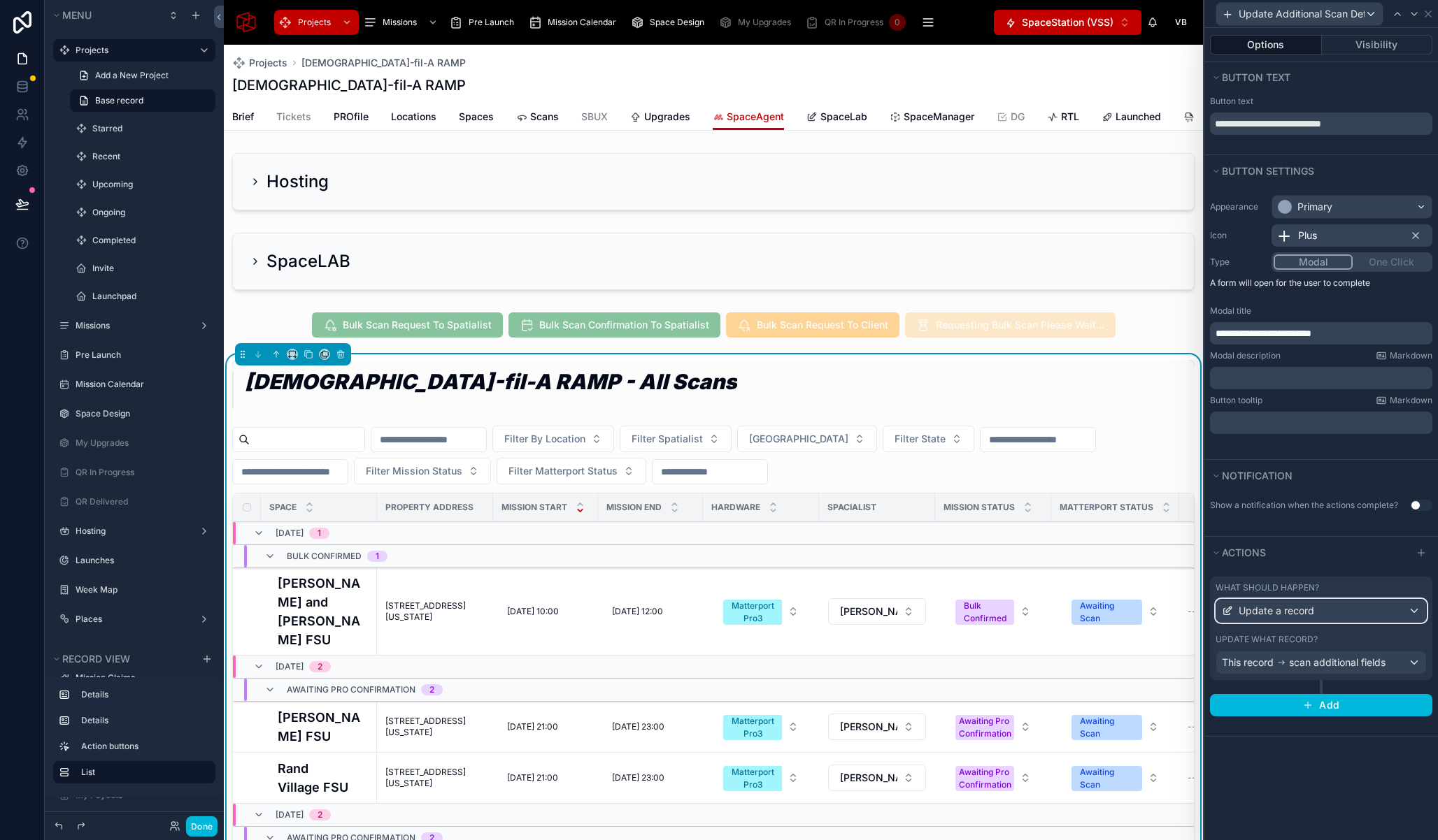
click at [1353, 607] on div "Update a record" at bounding box center [1321, 610] width 210 height 22
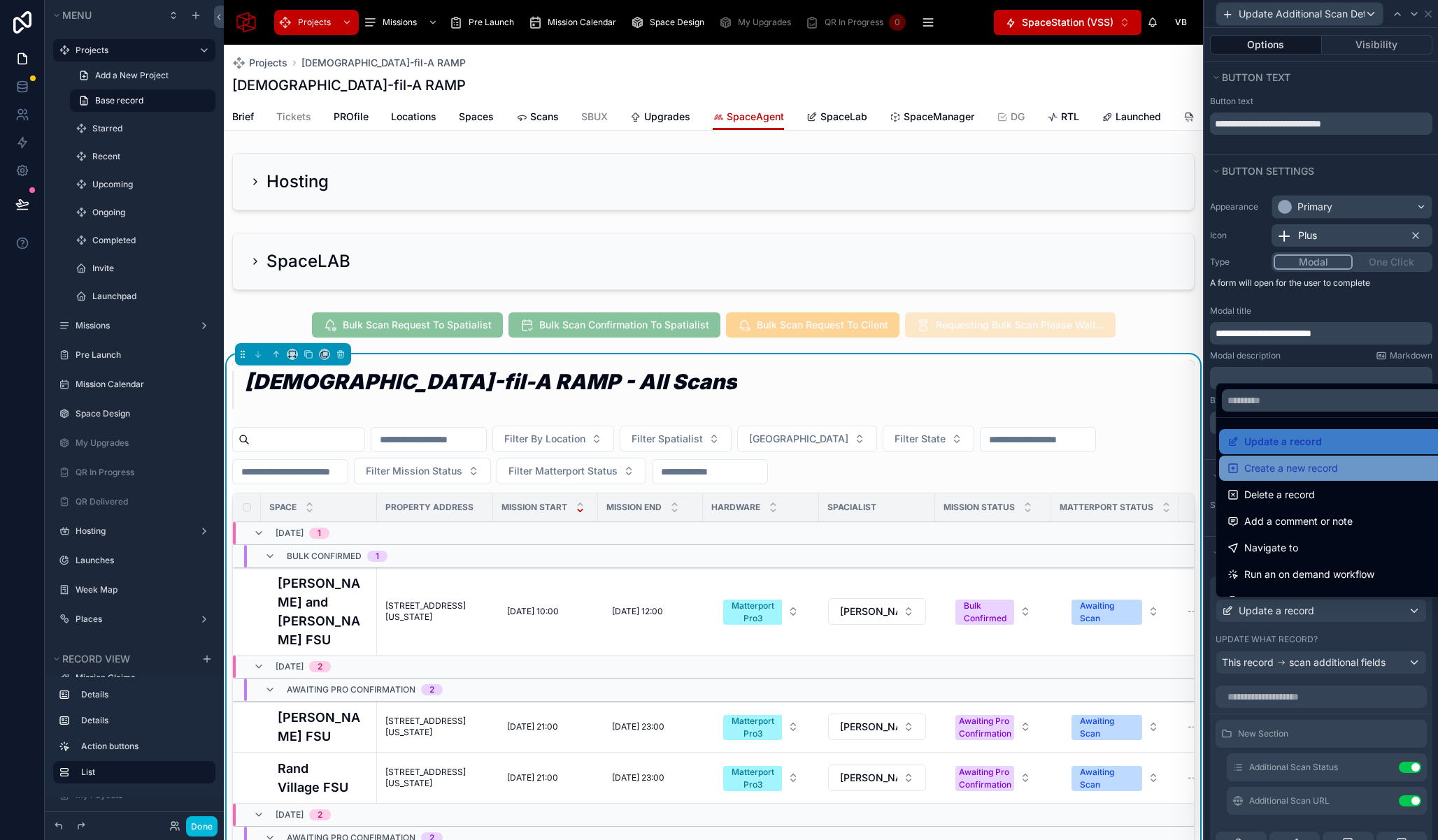
click at [1305, 474] on span "Create a new record" at bounding box center [1291, 468] width 94 height 17
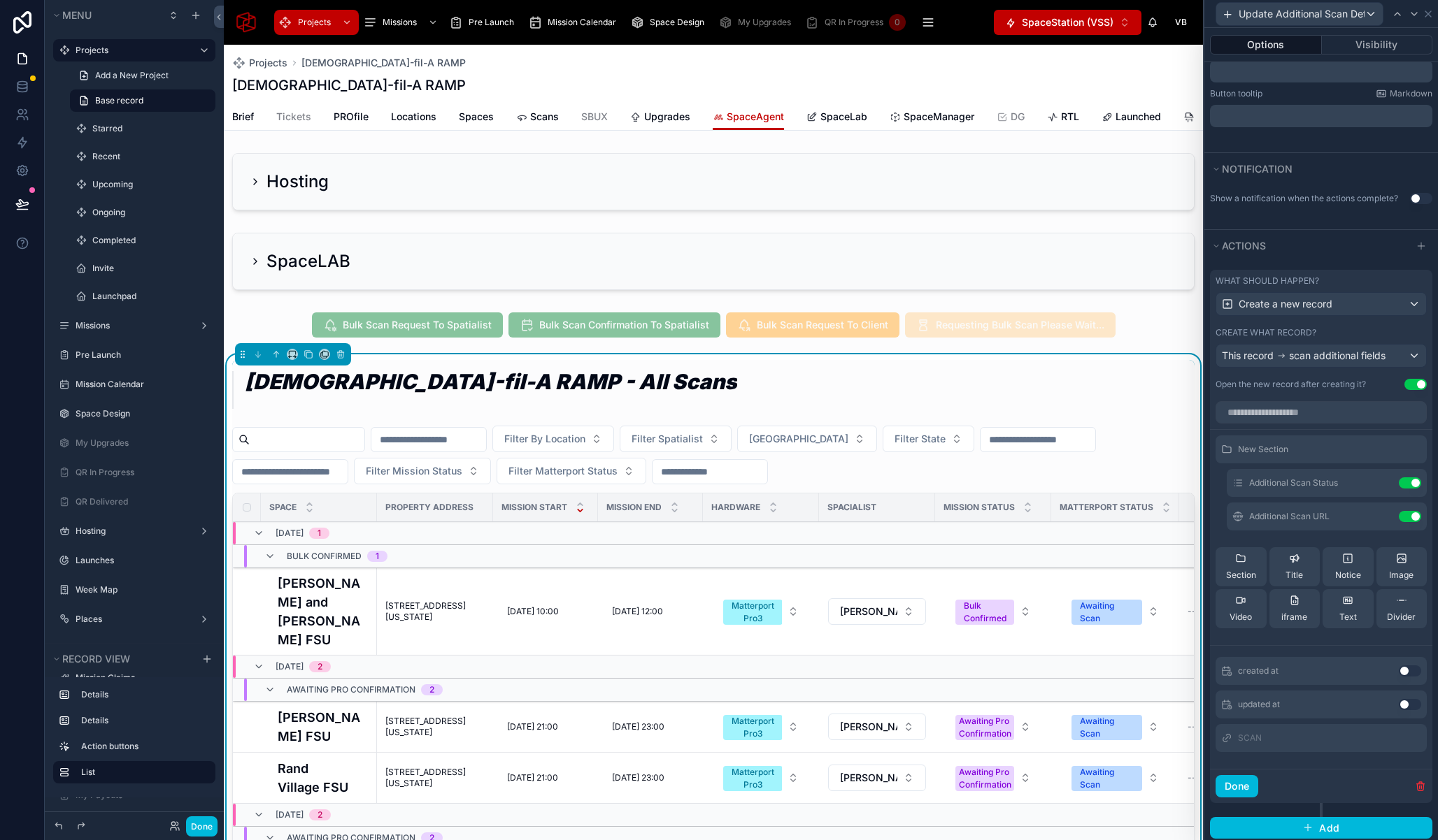
scroll to position [326, 0]
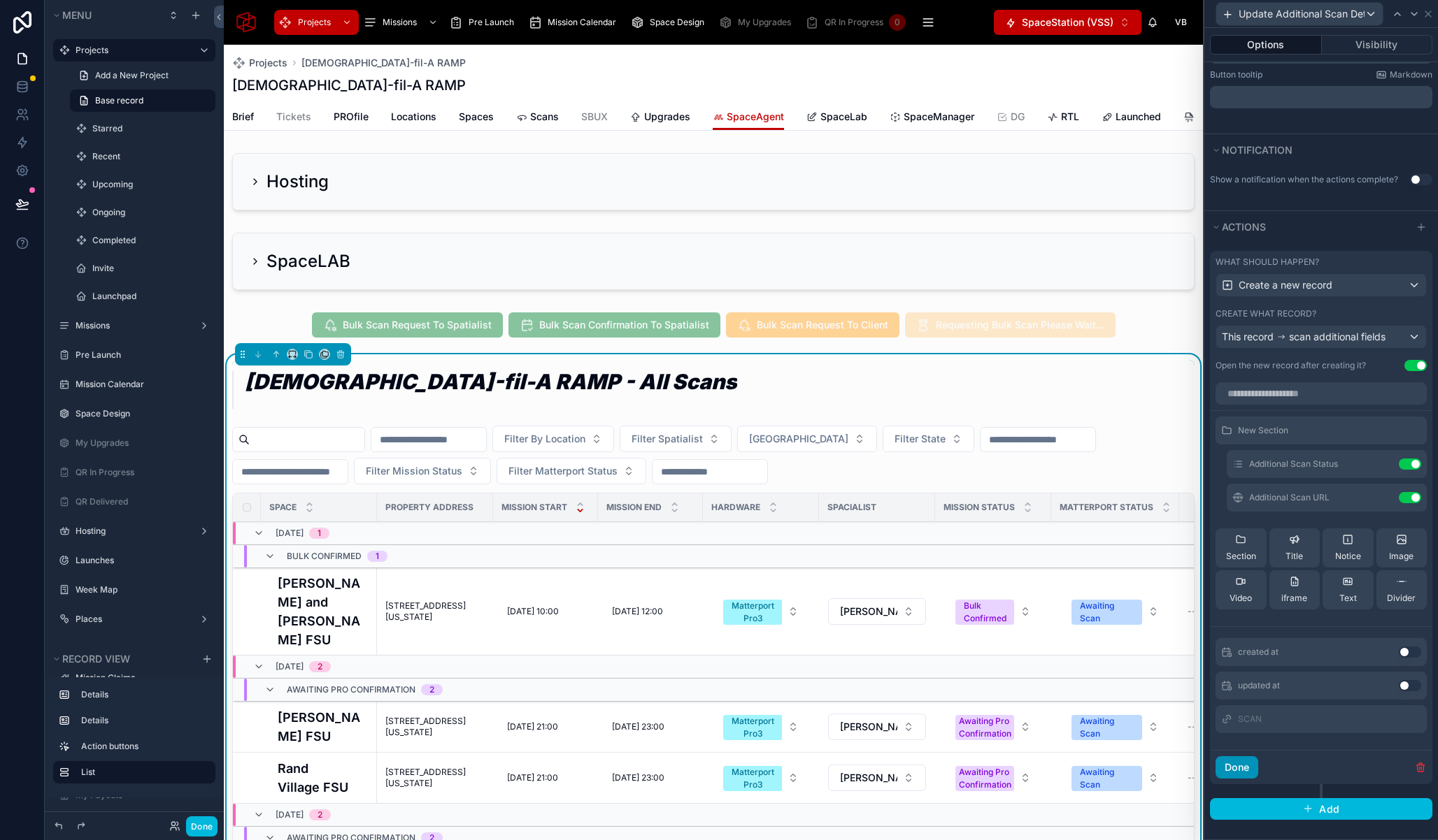
click at [1245, 771] on button "Done" at bounding box center [1237, 768] width 43 height 22
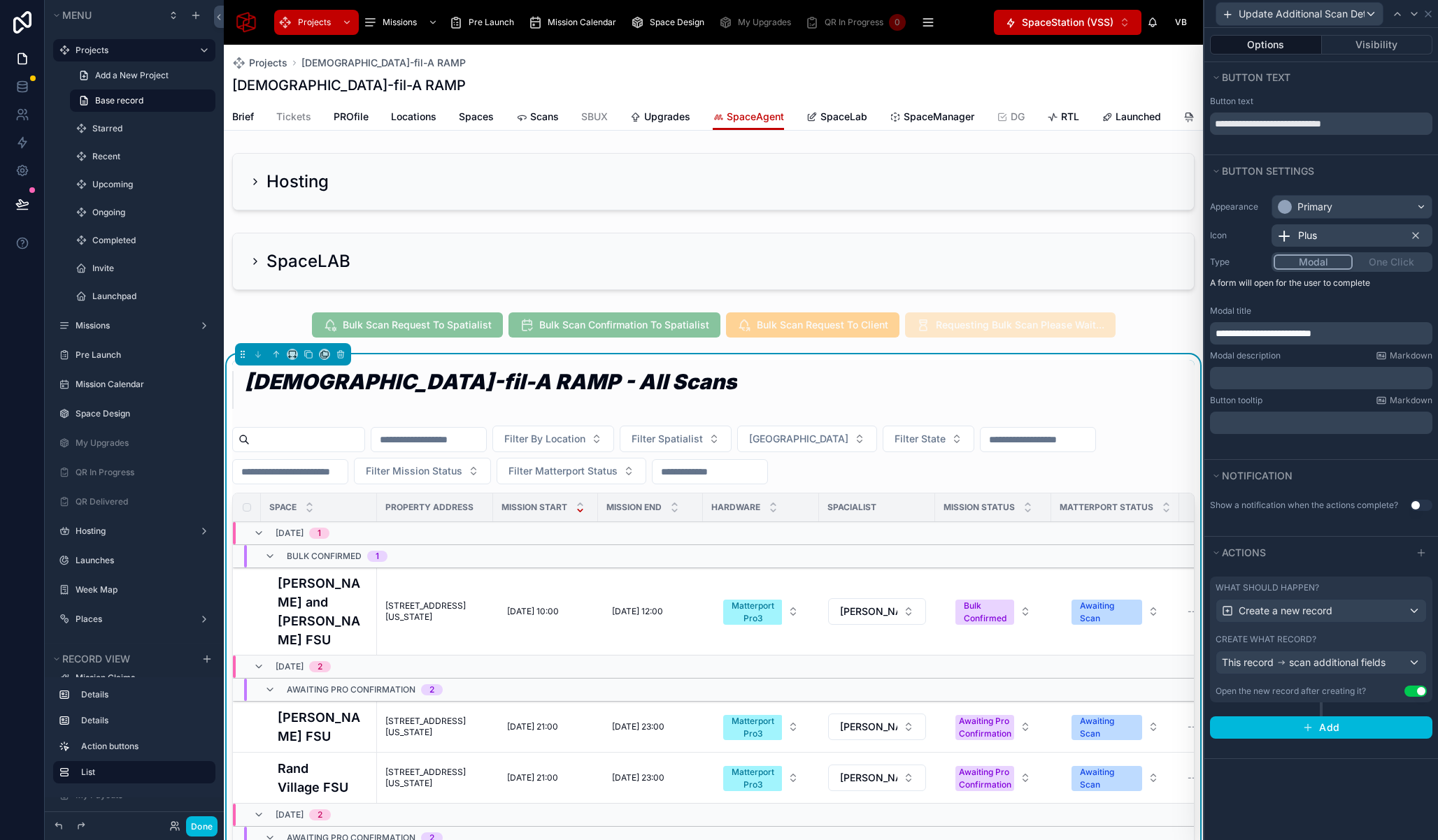
scroll to position [0, 0]
click at [1416, 691] on button "Use setting" at bounding box center [1415, 691] width 22 height 12
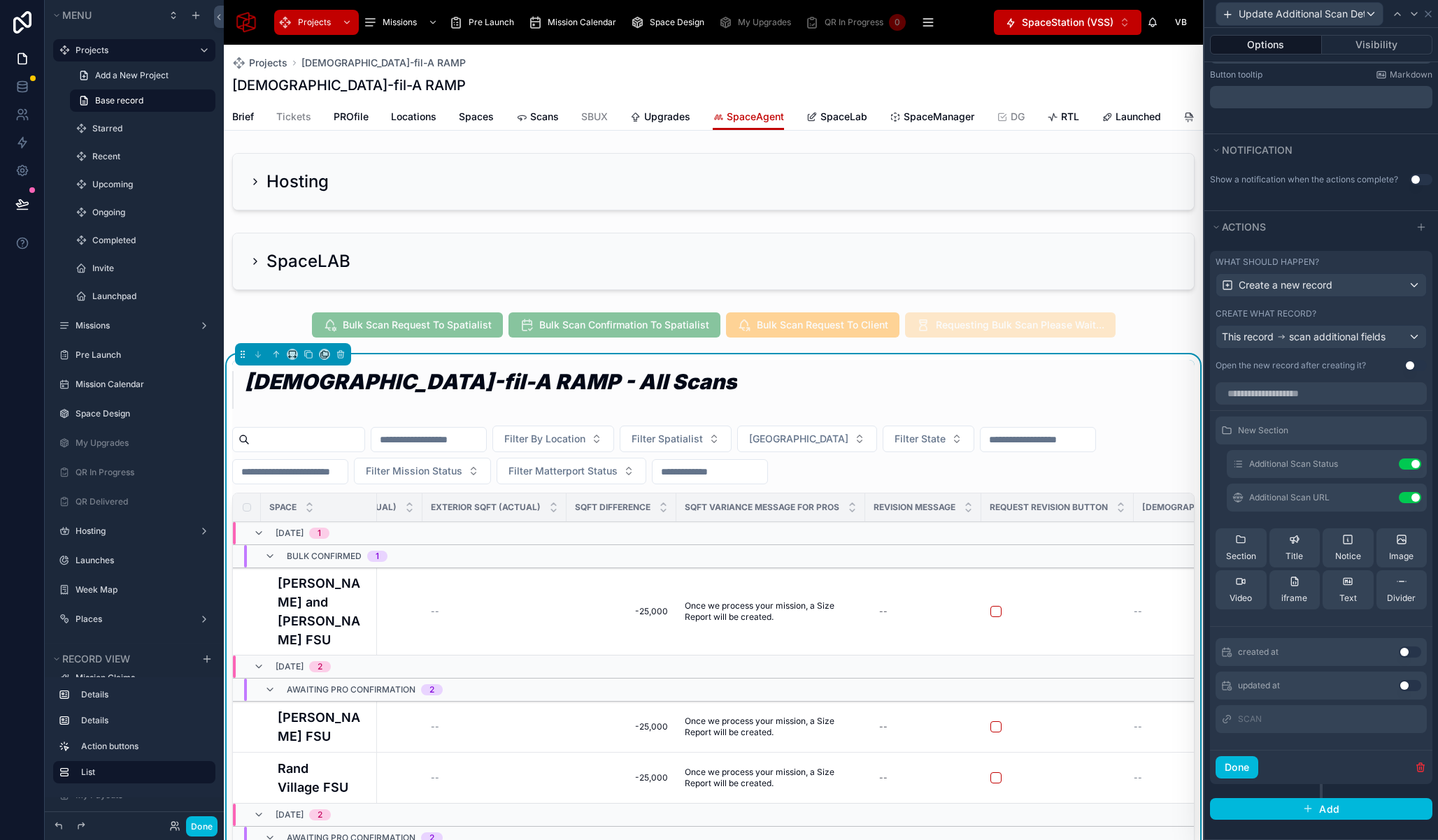
scroll to position [0, 5010]
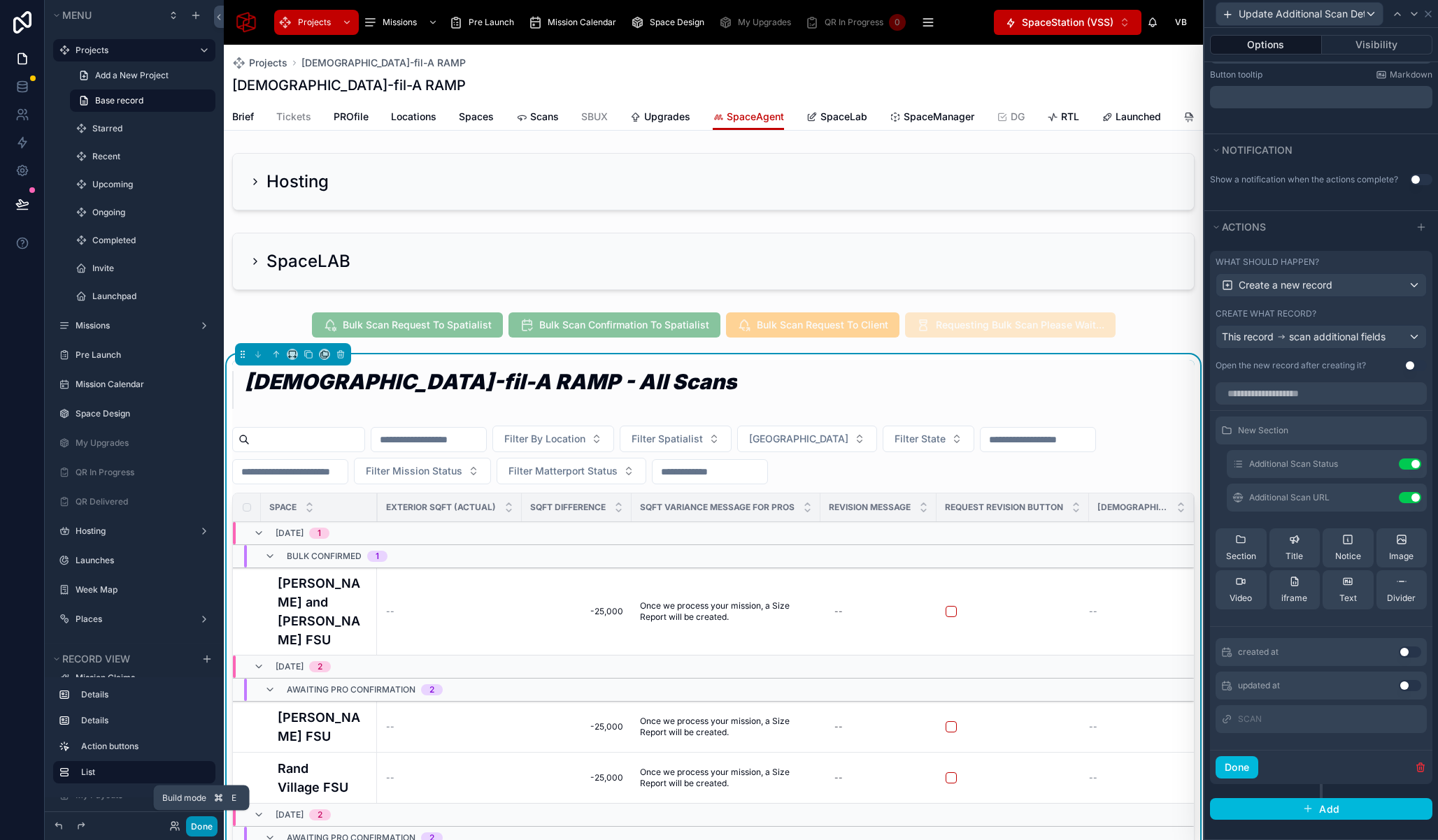
click at [198, 827] on button "Done" at bounding box center [201, 827] width 31 height 21
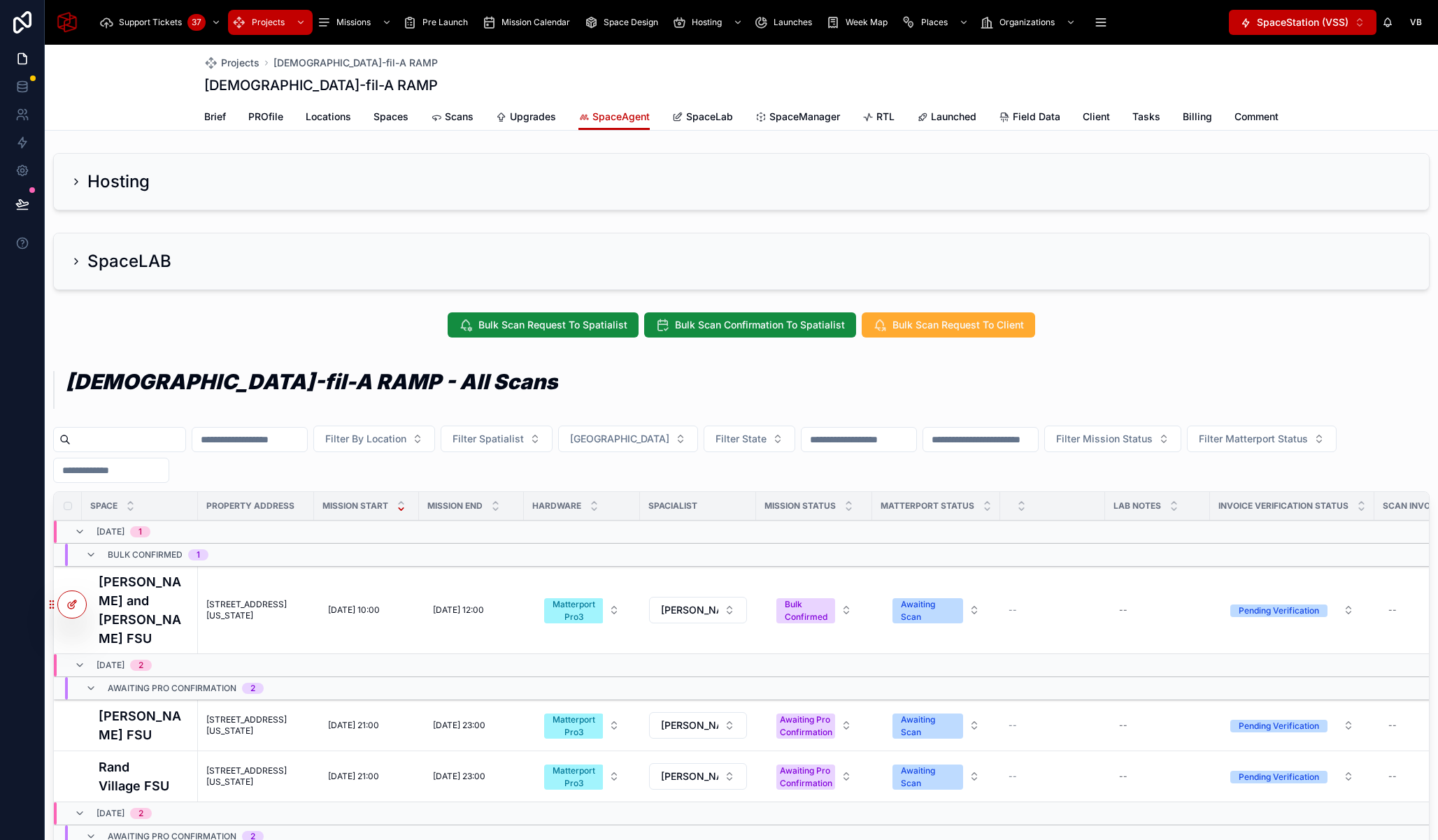
click at [68, 604] on icon at bounding box center [71, 605] width 6 height 6
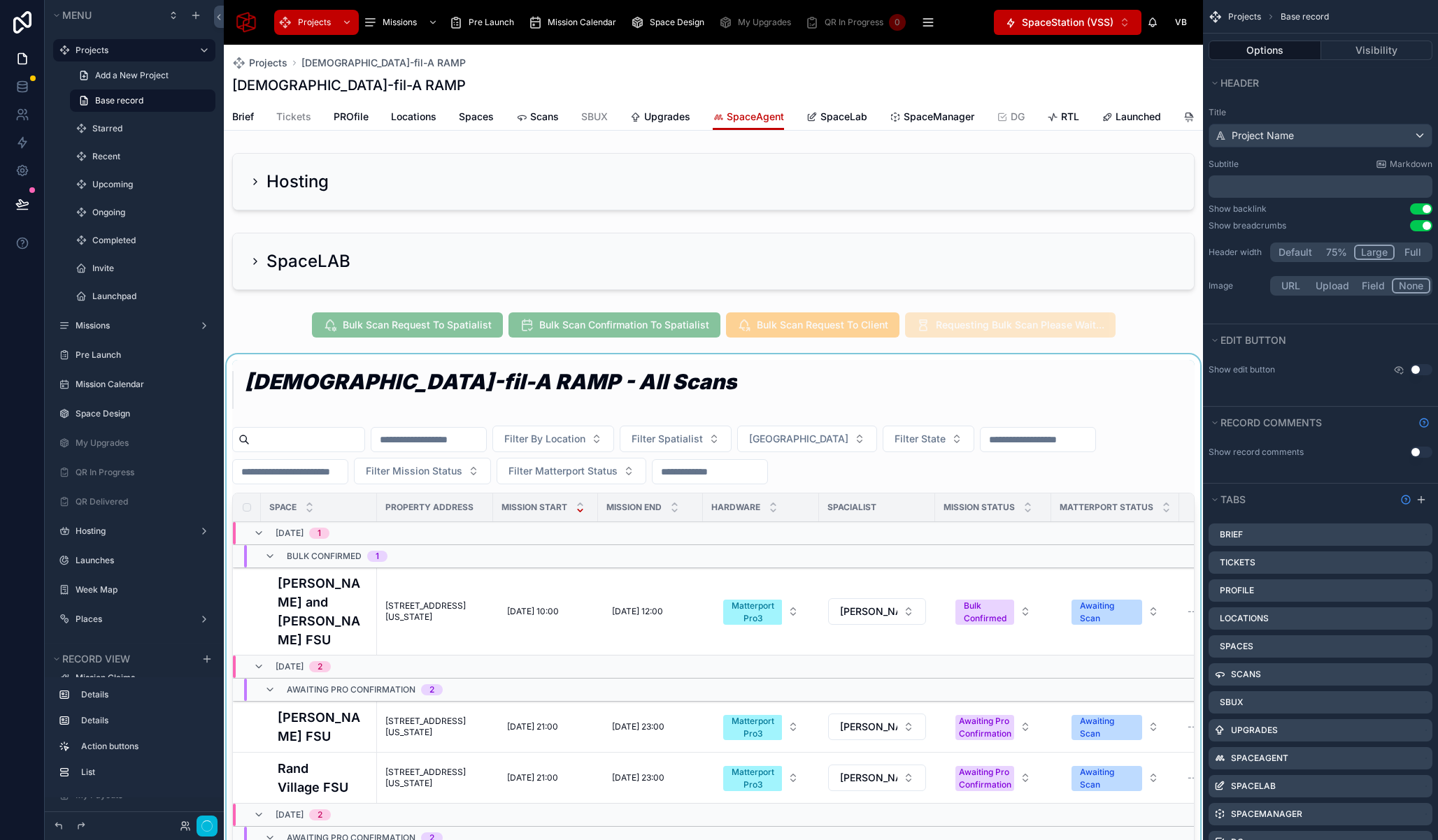
click at [945, 459] on div at bounding box center [712, 745] width 979 height 782
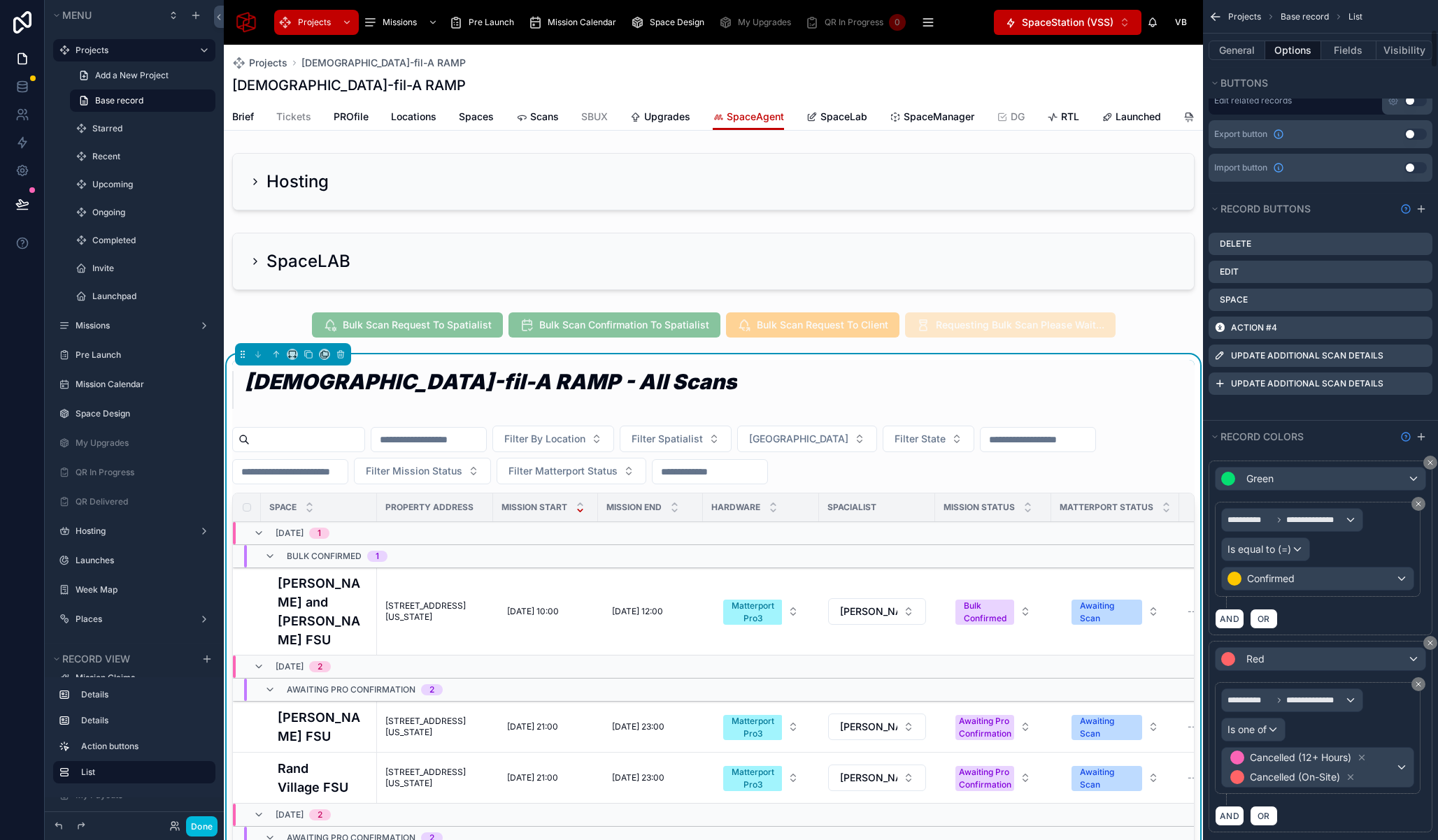
scroll to position [654, 0]
click at [0, 0] on icon "scrollable content" at bounding box center [0, 0] width 0 height 0
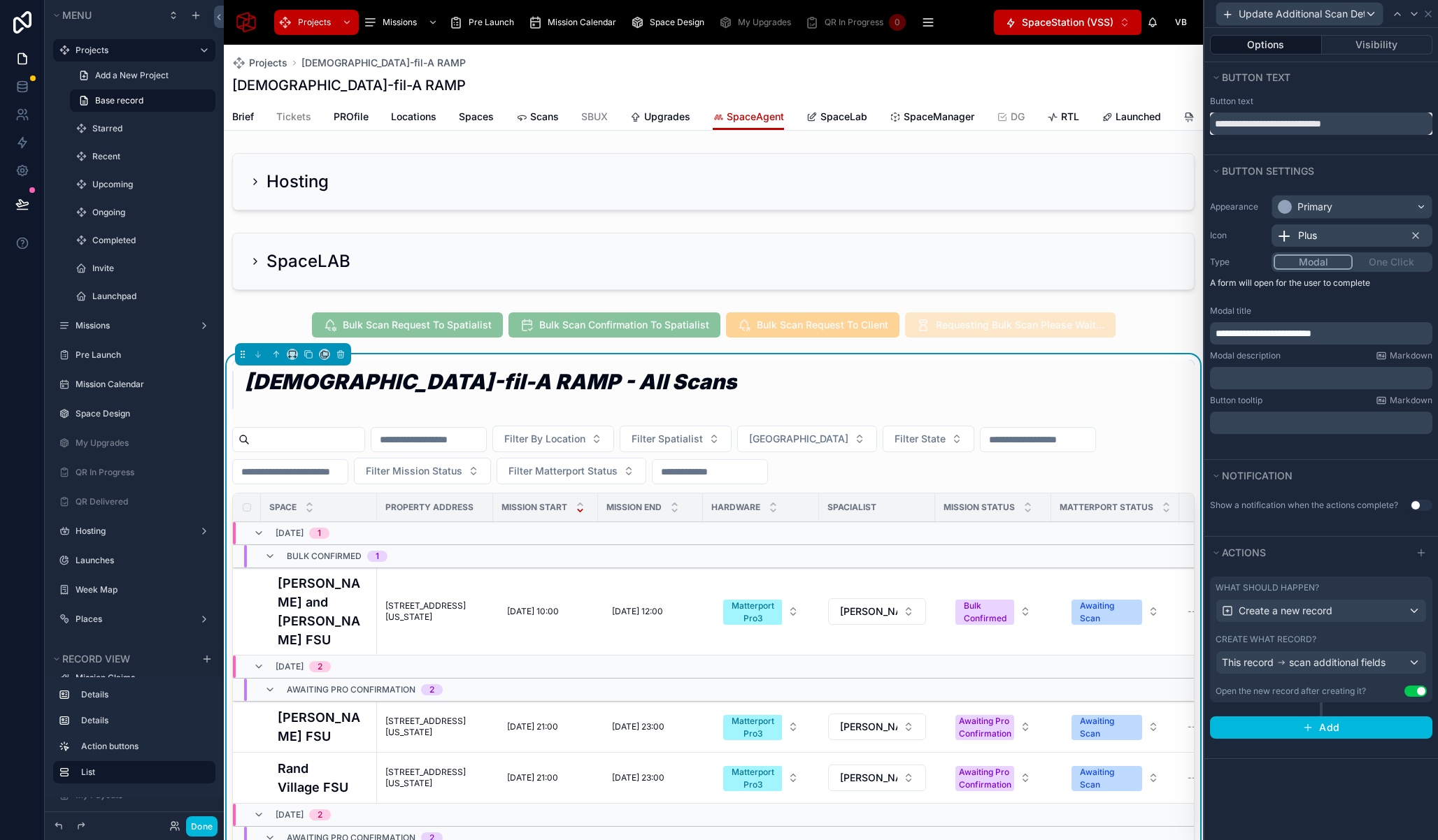
drag, startPoint x: 1248, startPoint y: 123, endPoint x: 1207, endPoint y: 122, distance: 41.0
click at [1207, 122] on div "**********" at bounding box center [1320, 115] width 233 height 39
click at [1216, 122] on input "**********" at bounding box center [1320, 123] width 223 height 22
drag, startPoint x: 1215, startPoint y: 123, endPoint x: 1248, endPoint y: 121, distance: 33.1
click at [1248, 121] on input "**********" at bounding box center [1320, 123] width 223 height 22
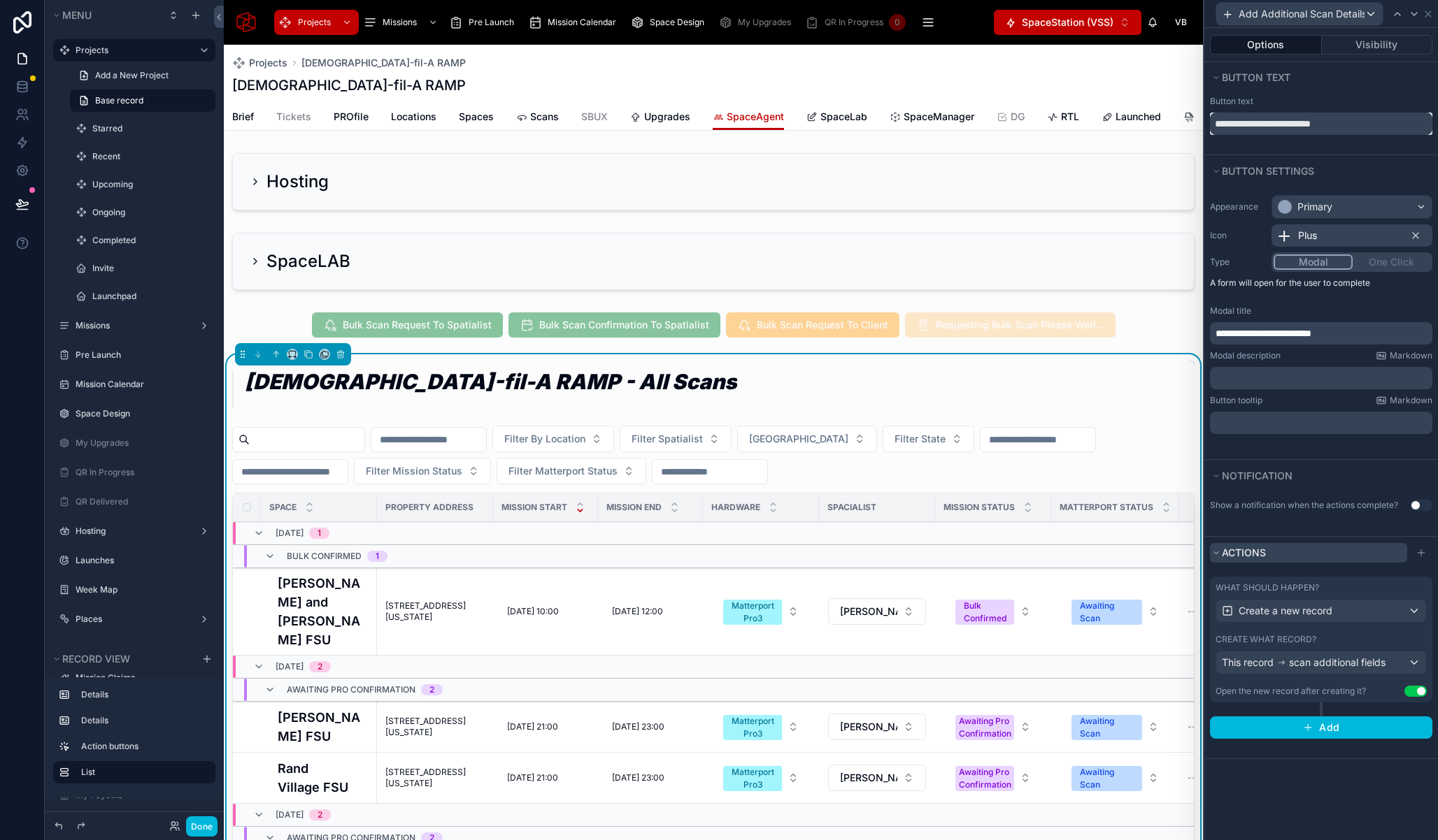
type input "**********"
click at [1358, 562] on button "Actions" at bounding box center [1308, 553] width 198 height 20
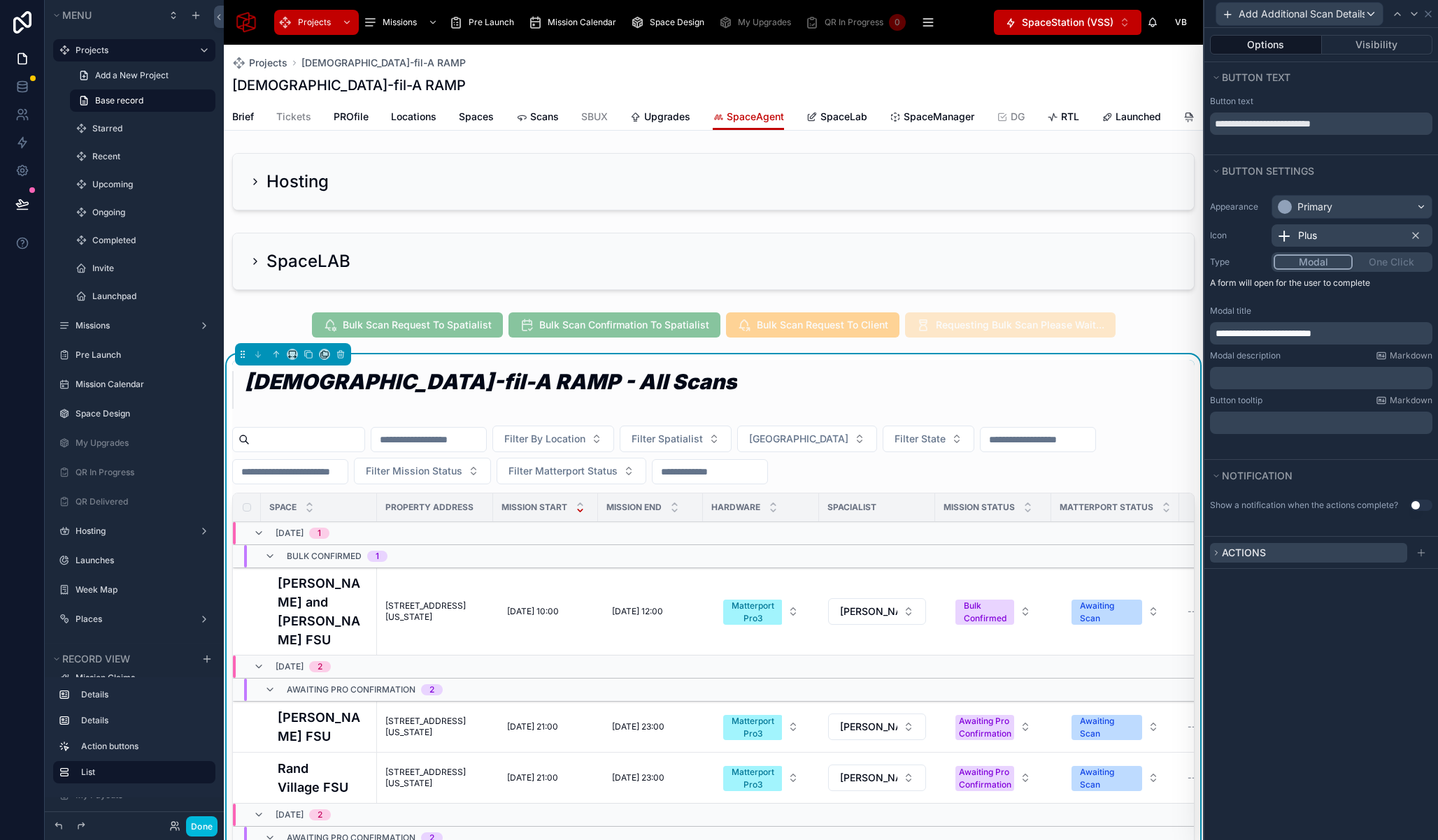
click at [1302, 550] on button "Actions" at bounding box center [1308, 553] width 198 height 20
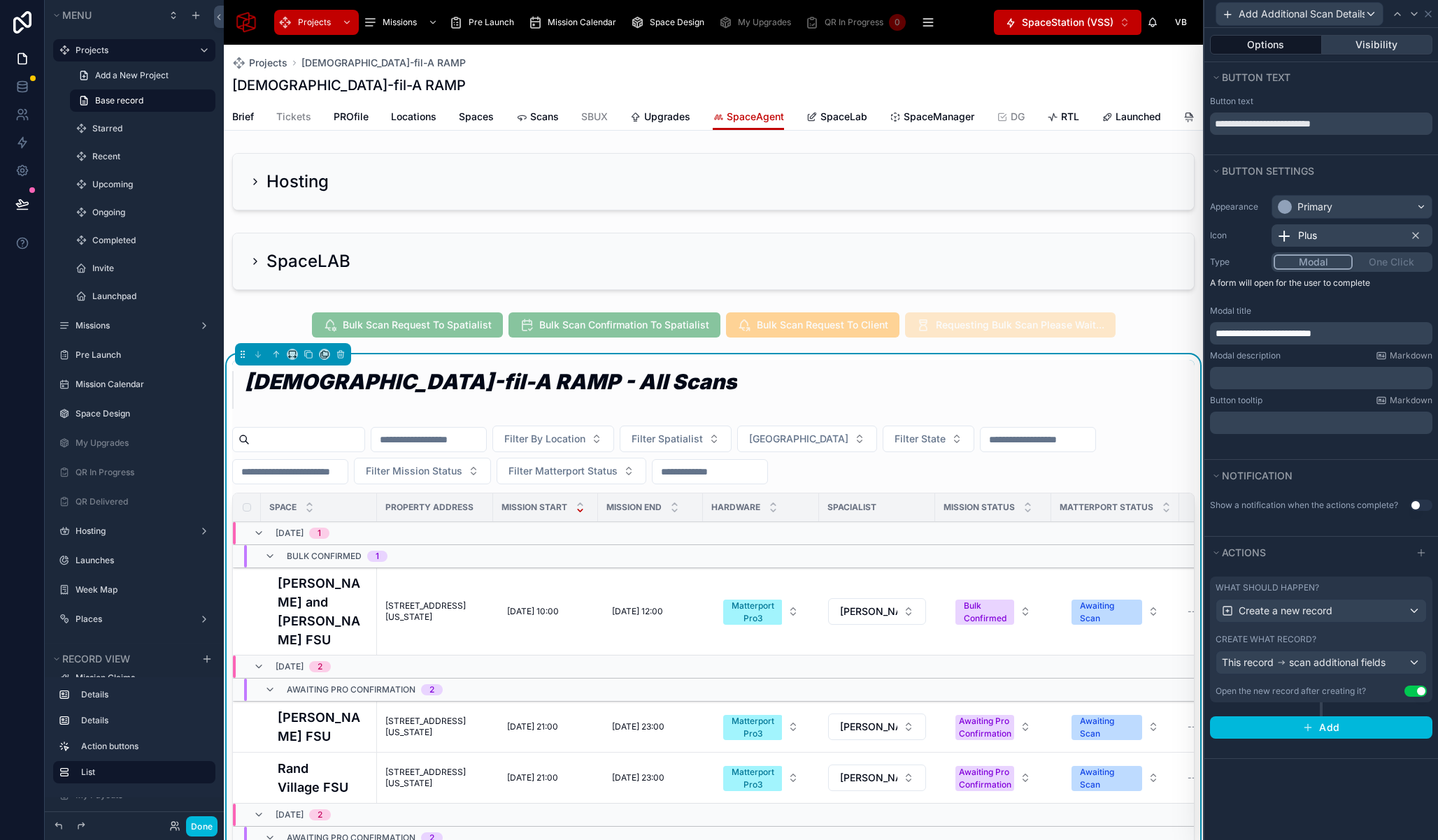
click at [1390, 48] on button "Visibility" at bounding box center [1377, 45] width 111 height 20
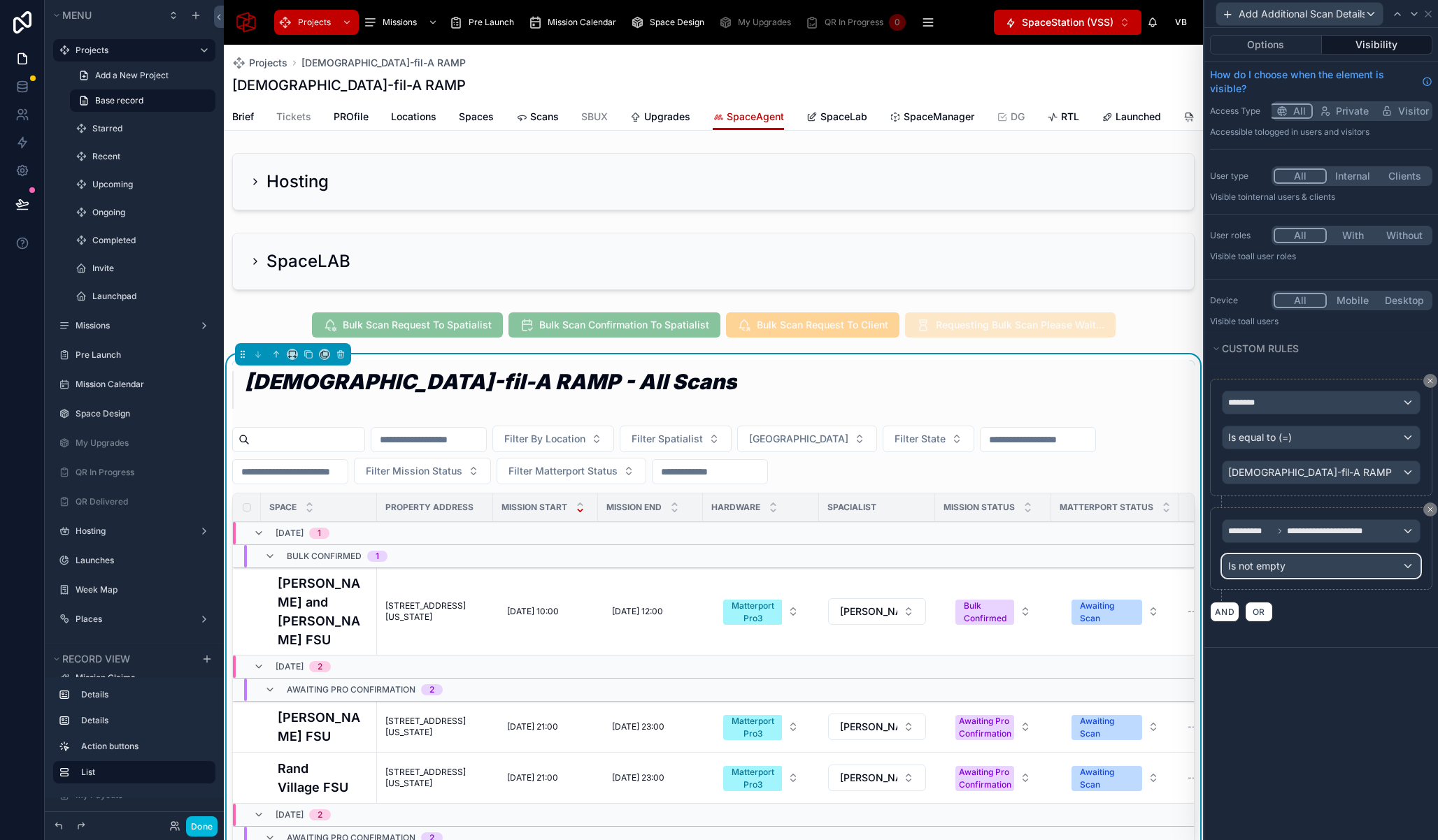
click at [1292, 564] on div "Is not empty" at bounding box center [1321, 566] width 198 height 22
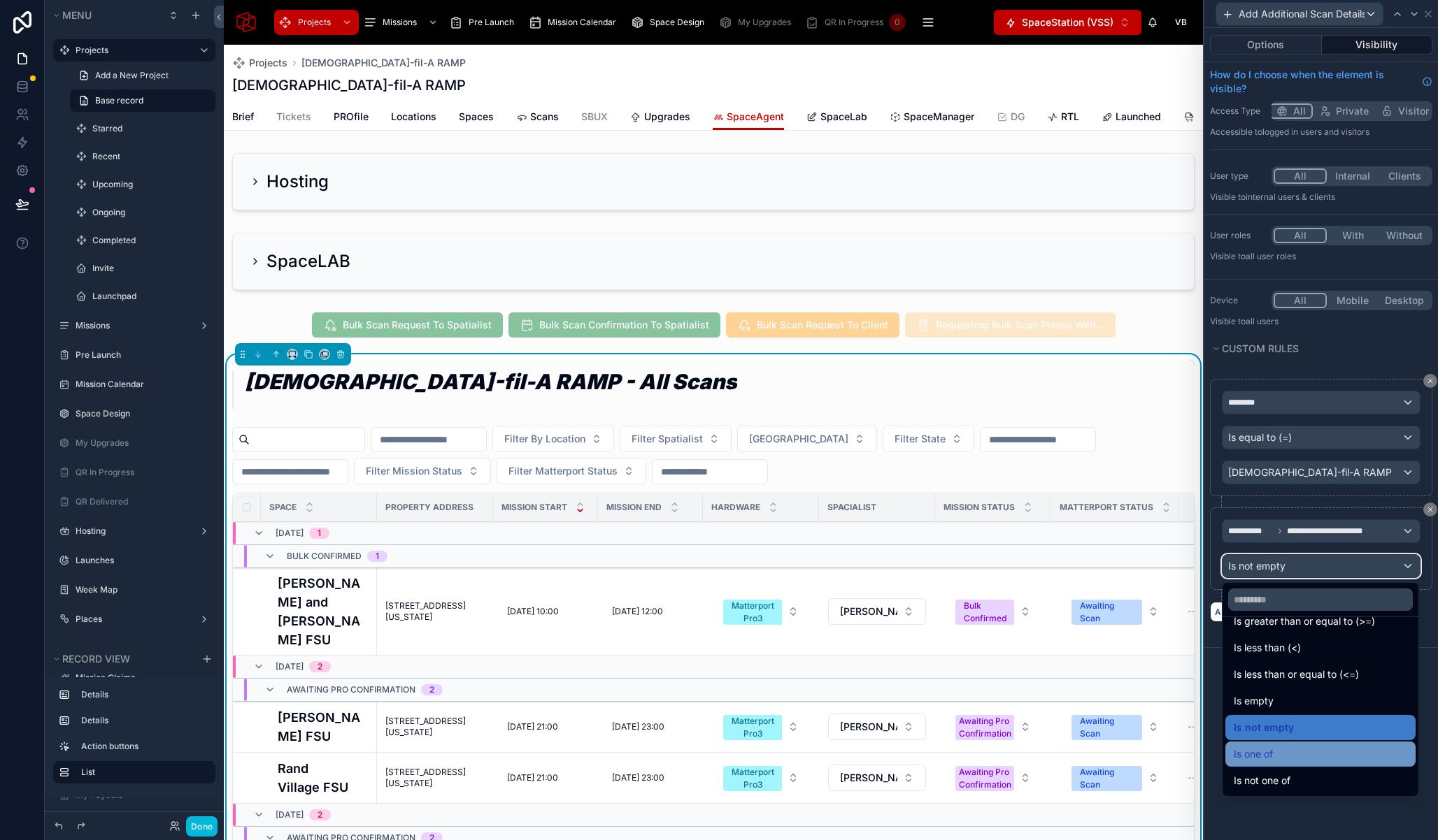
scroll to position [97, 0]
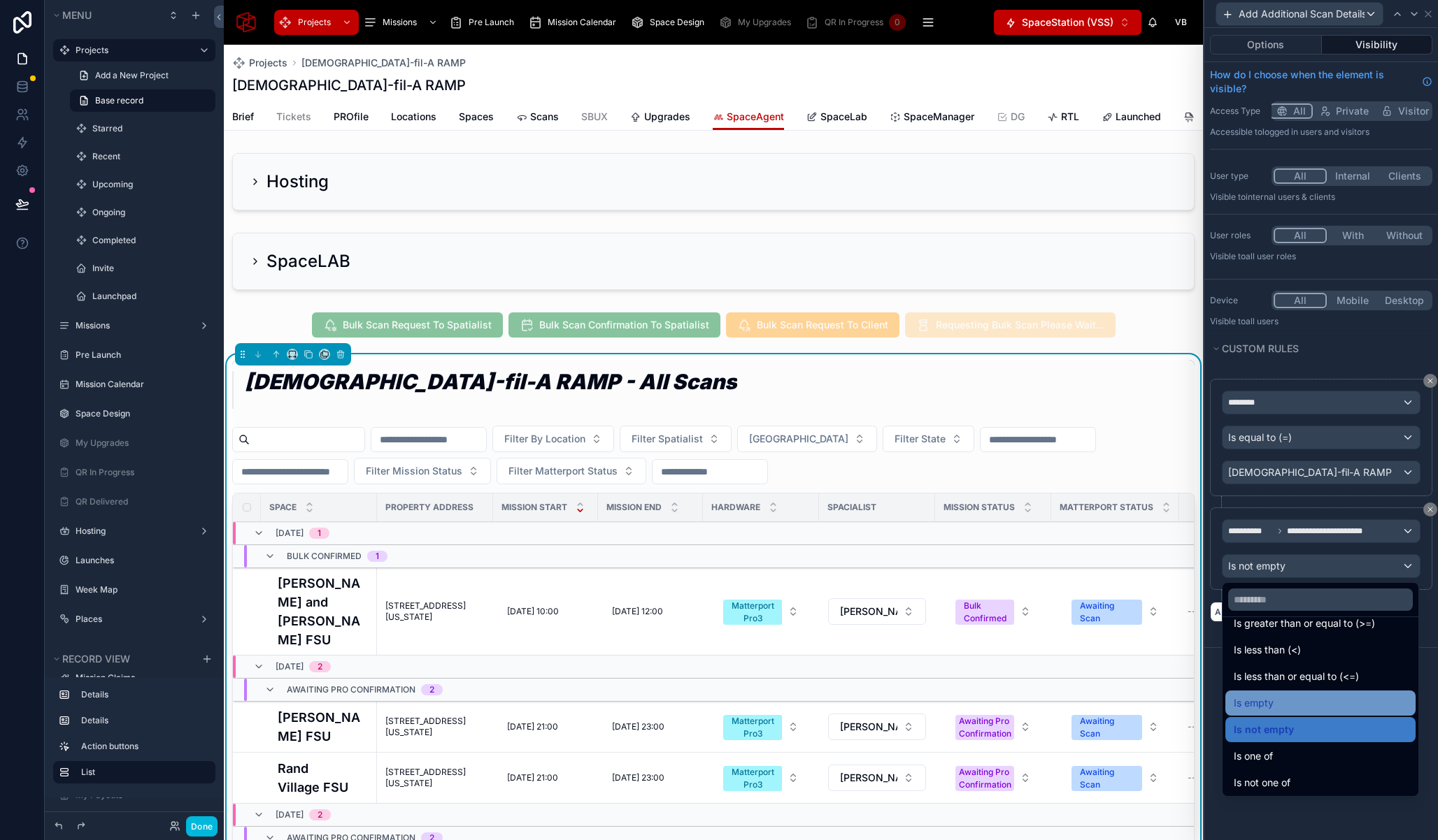
click at [1282, 706] on div "Is empty" at bounding box center [1320, 703] width 173 height 17
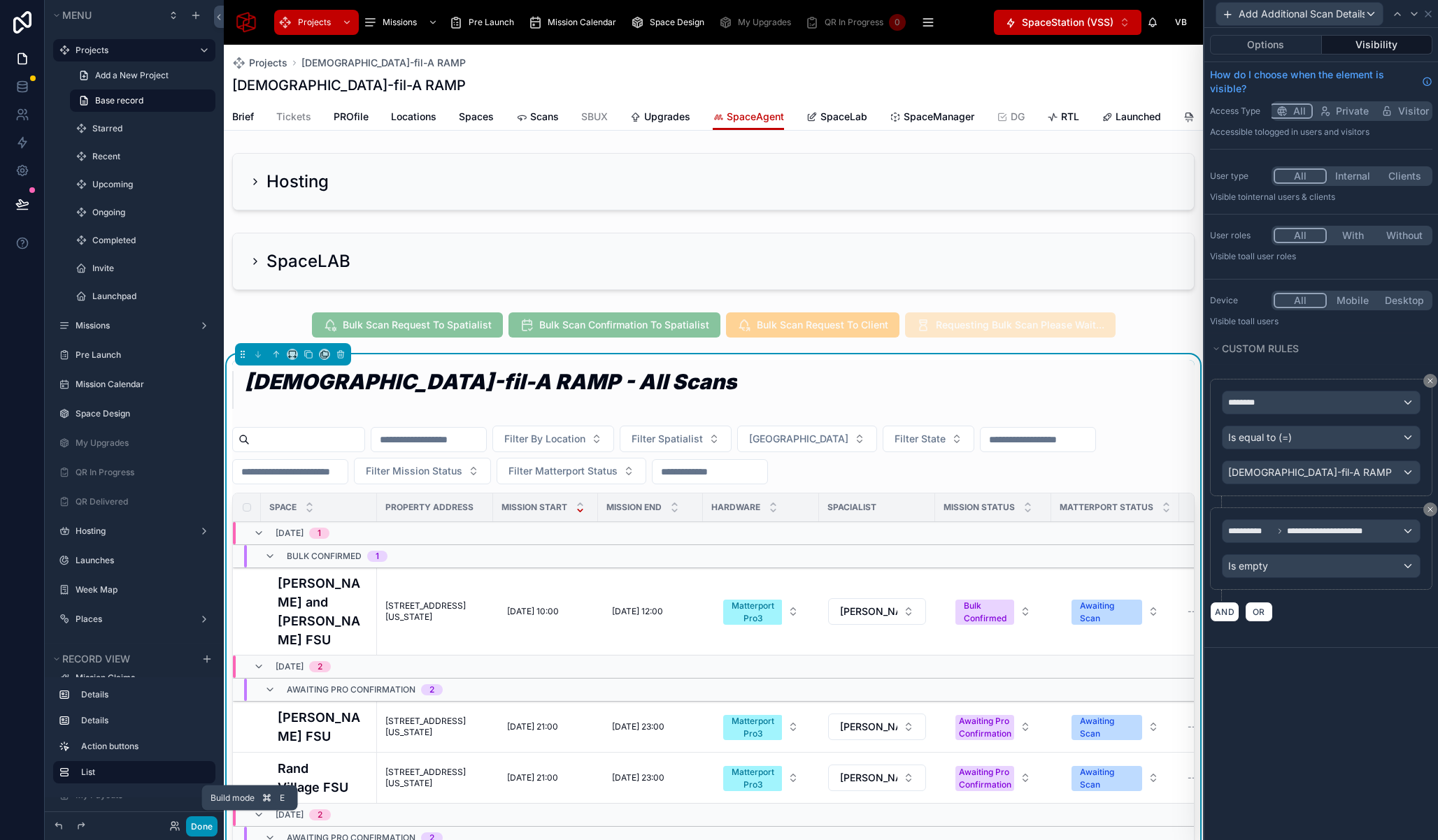
click at [204, 828] on button "Done" at bounding box center [201, 827] width 31 height 21
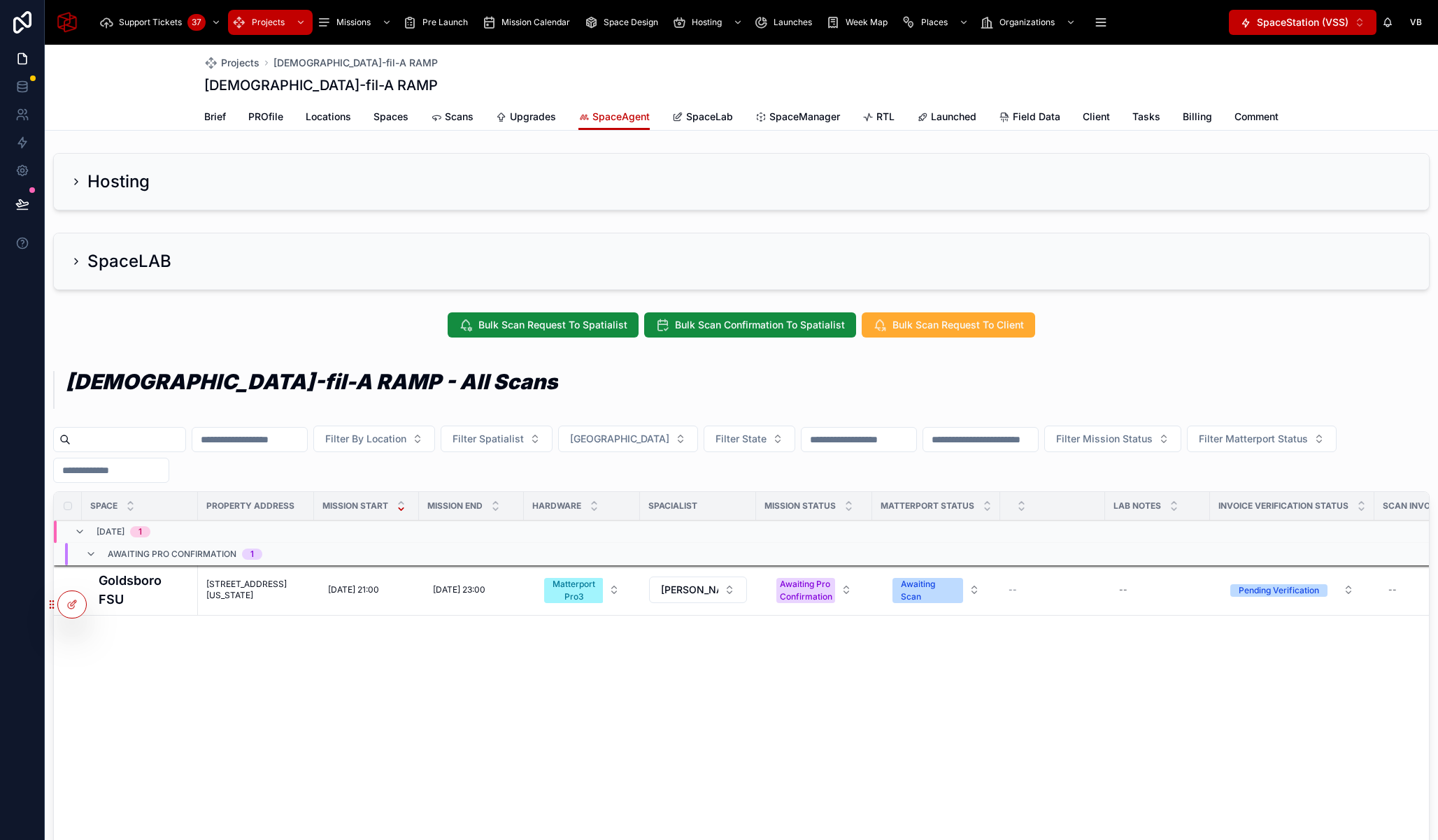
scroll to position [0, 0]
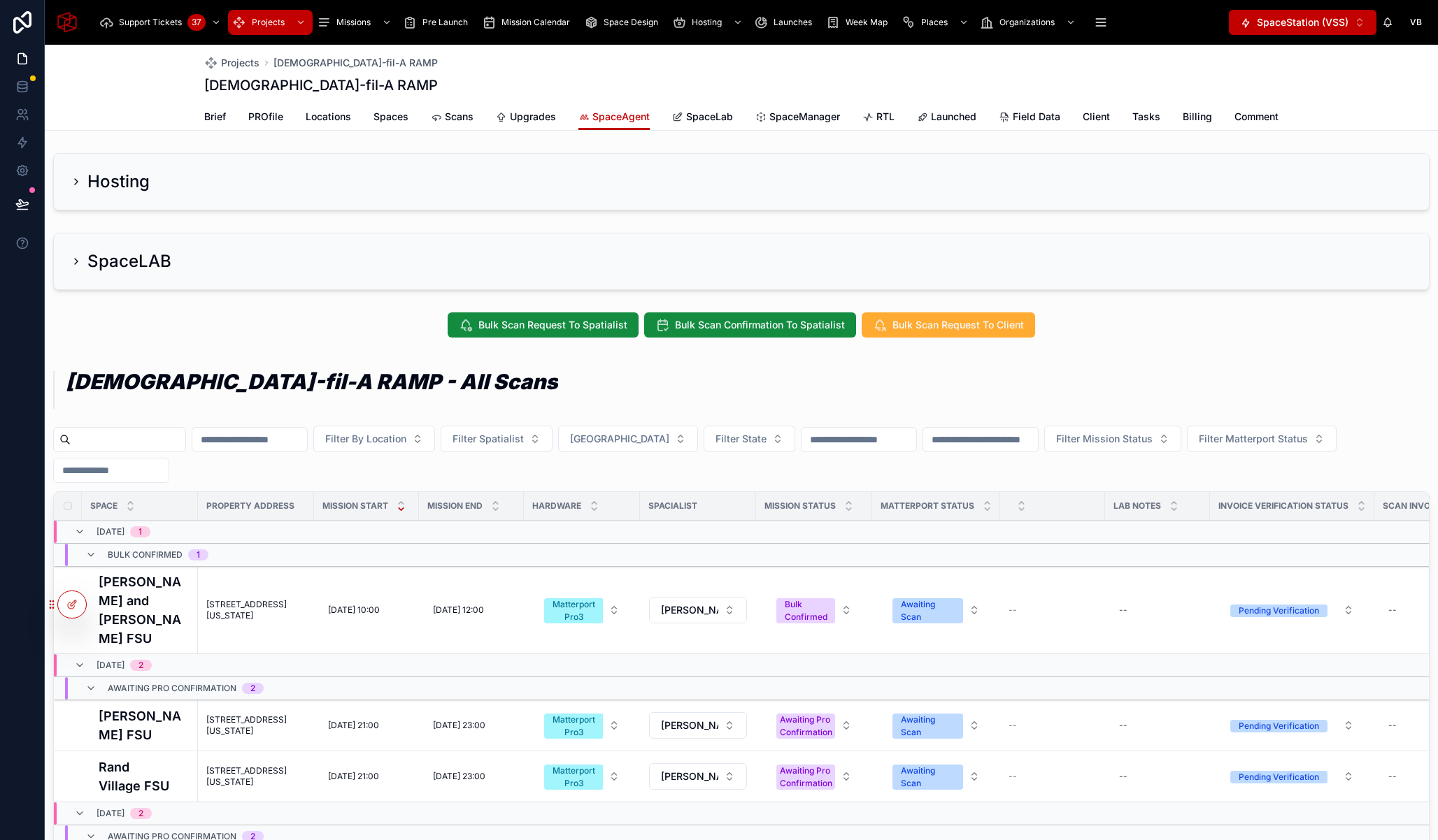
click at [0, 0] on span "Update Additional Scan Details" at bounding box center [0, 0] width 0 height 0
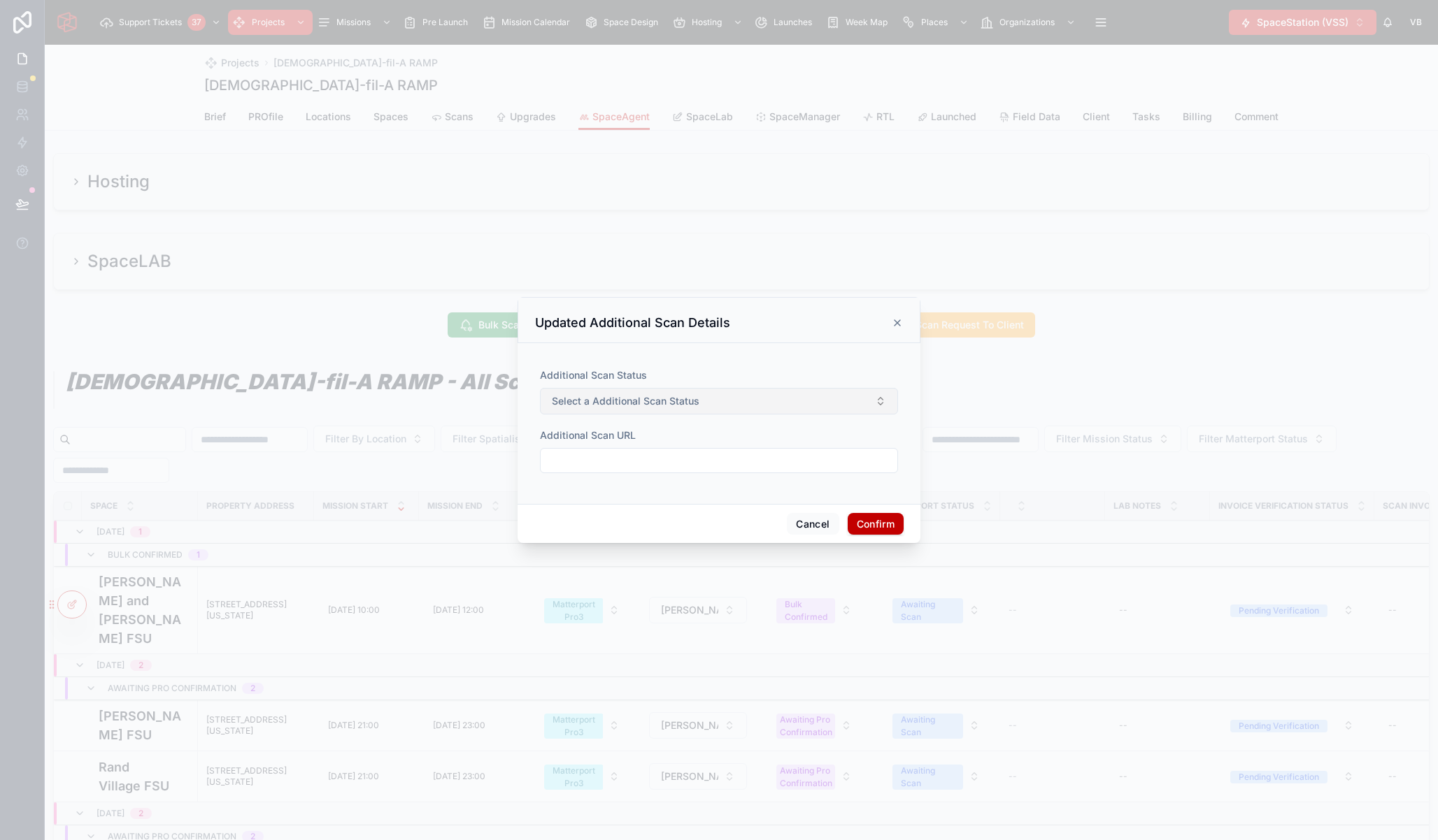
click at [693, 399] on span "Select a Additional Scan Status" at bounding box center [625, 401] width 147 height 14
click at [719, 376] on div "Additional Scan Status" at bounding box center [719, 375] width 358 height 14
click at [635, 461] on input "text" at bounding box center [719, 461] width 357 height 20
click at [743, 431] on div "Additional Scan URL" at bounding box center [719, 436] width 358 height 14
click at [898, 322] on icon at bounding box center [897, 323] width 12 height 12
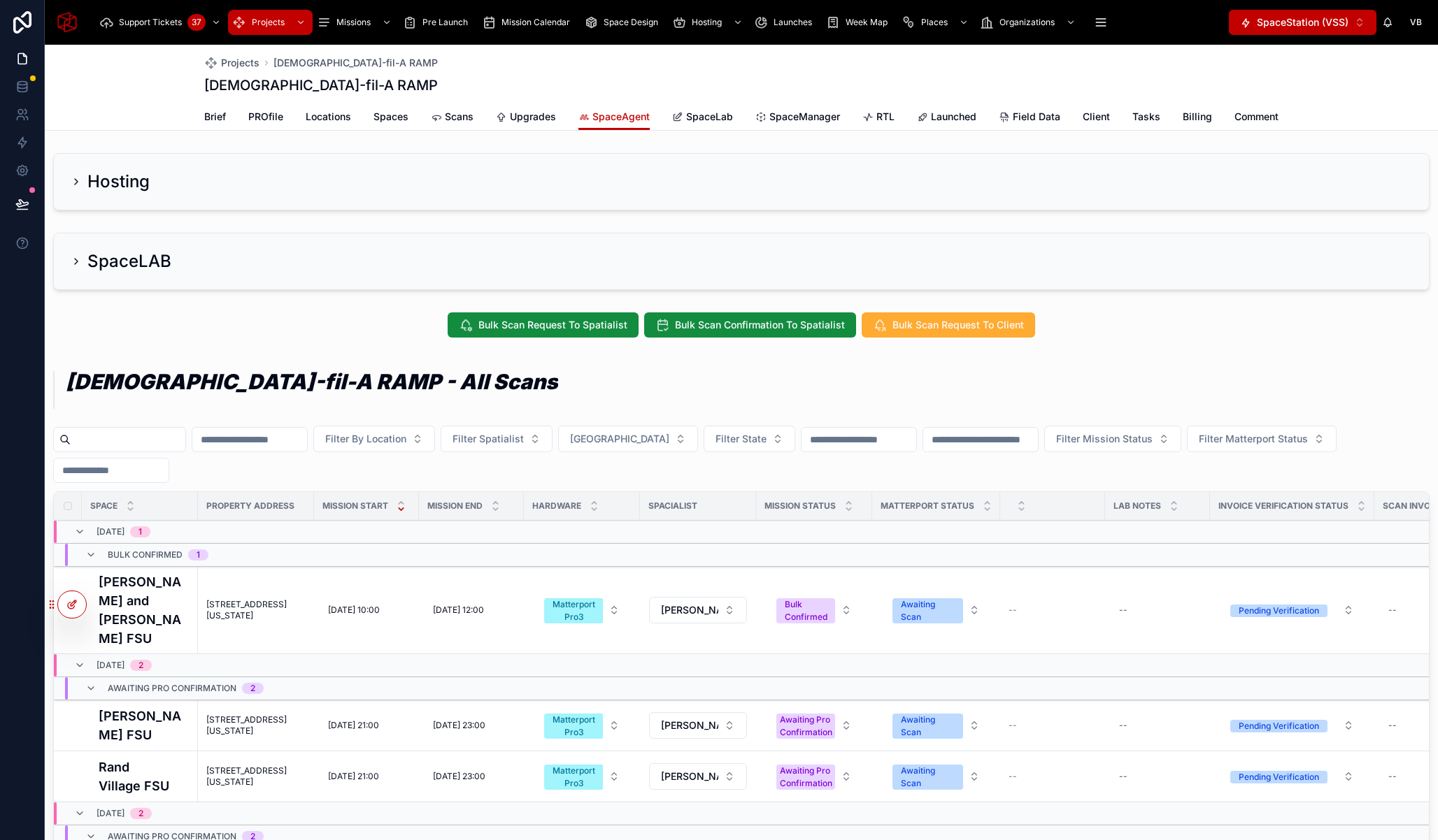
click at [72, 602] on icon at bounding box center [73, 603] width 5 height 5
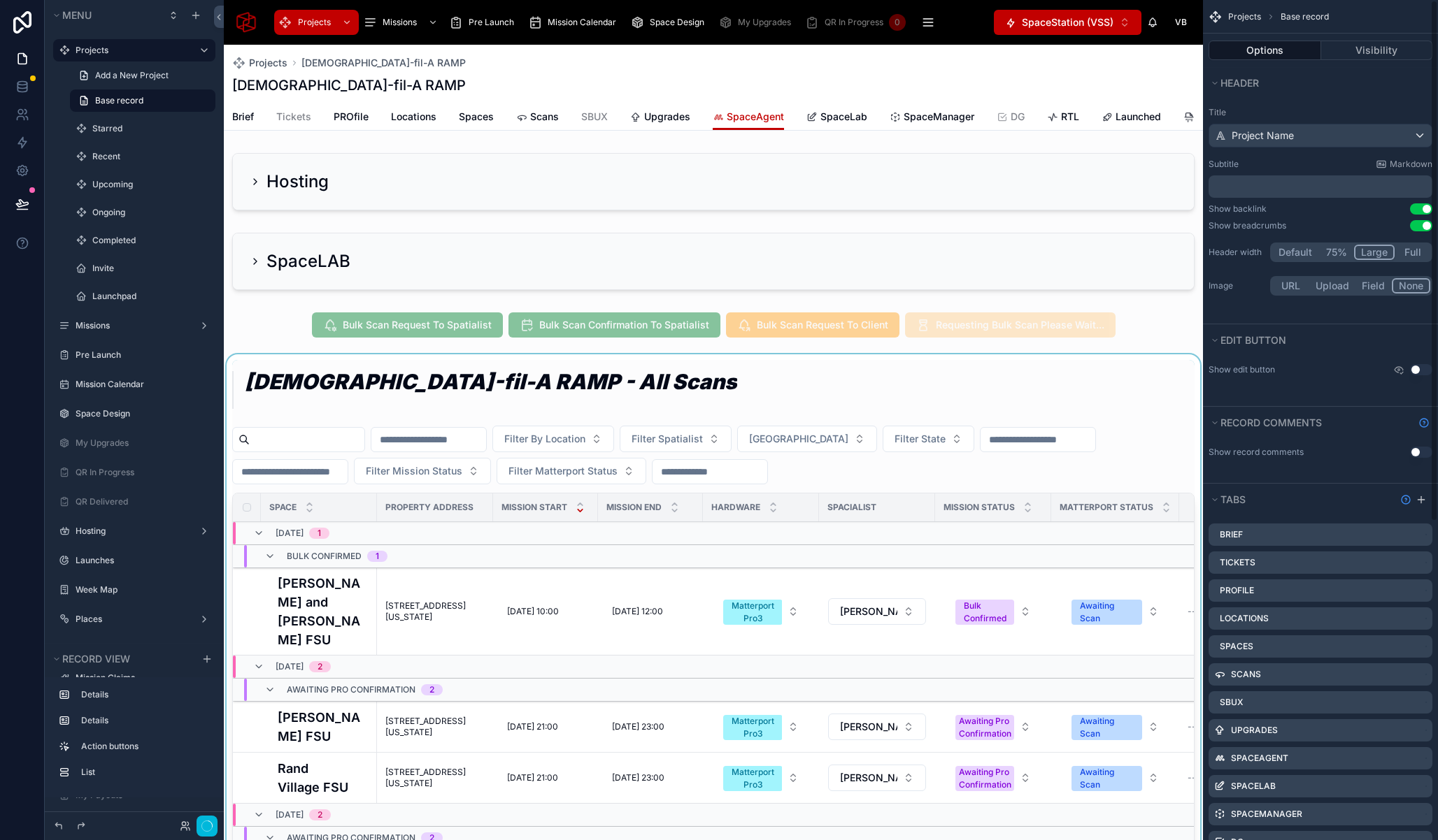
click at [1147, 432] on div at bounding box center [712, 745] width 979 height 782
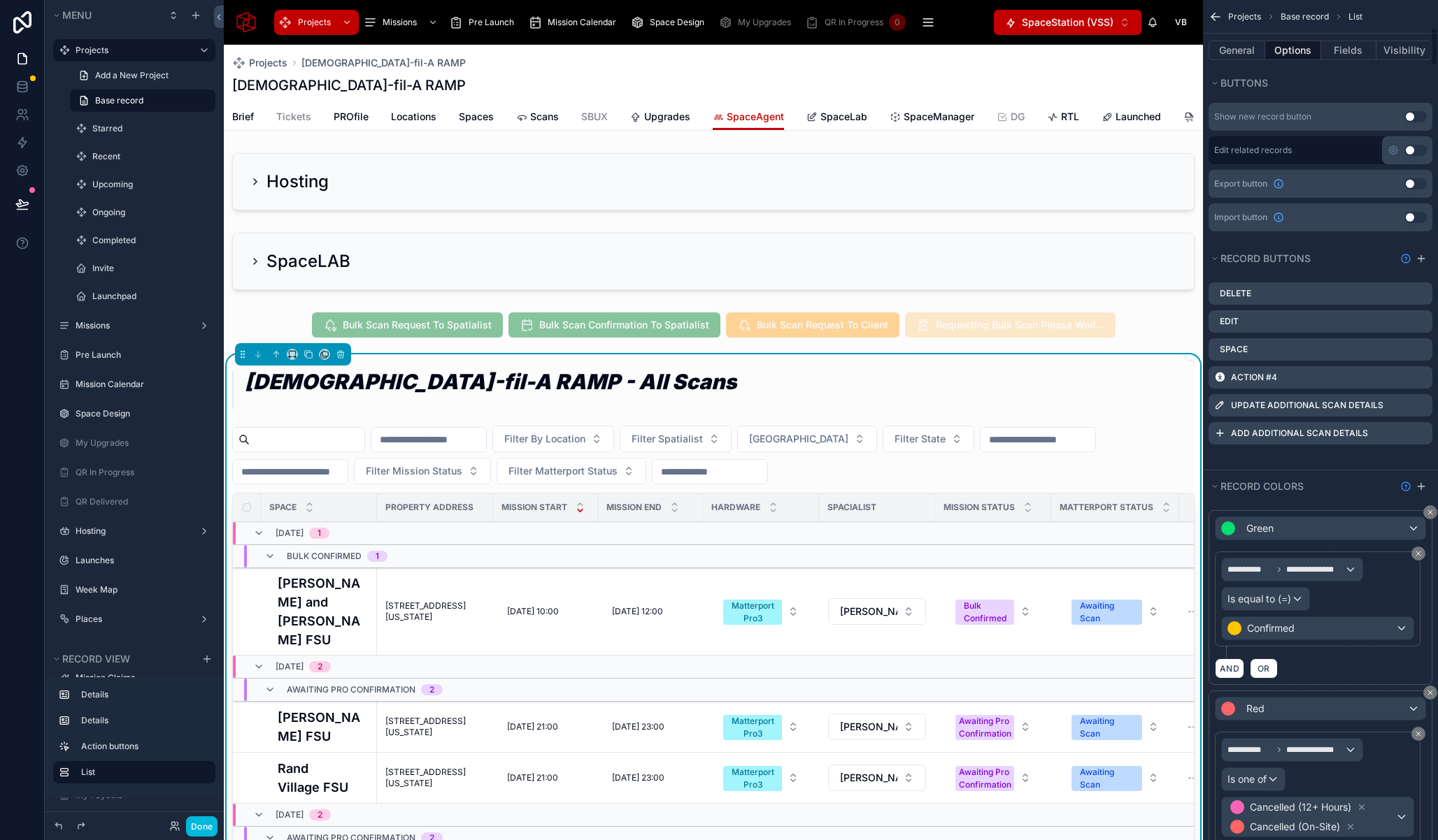
scroll to position [607, 0]
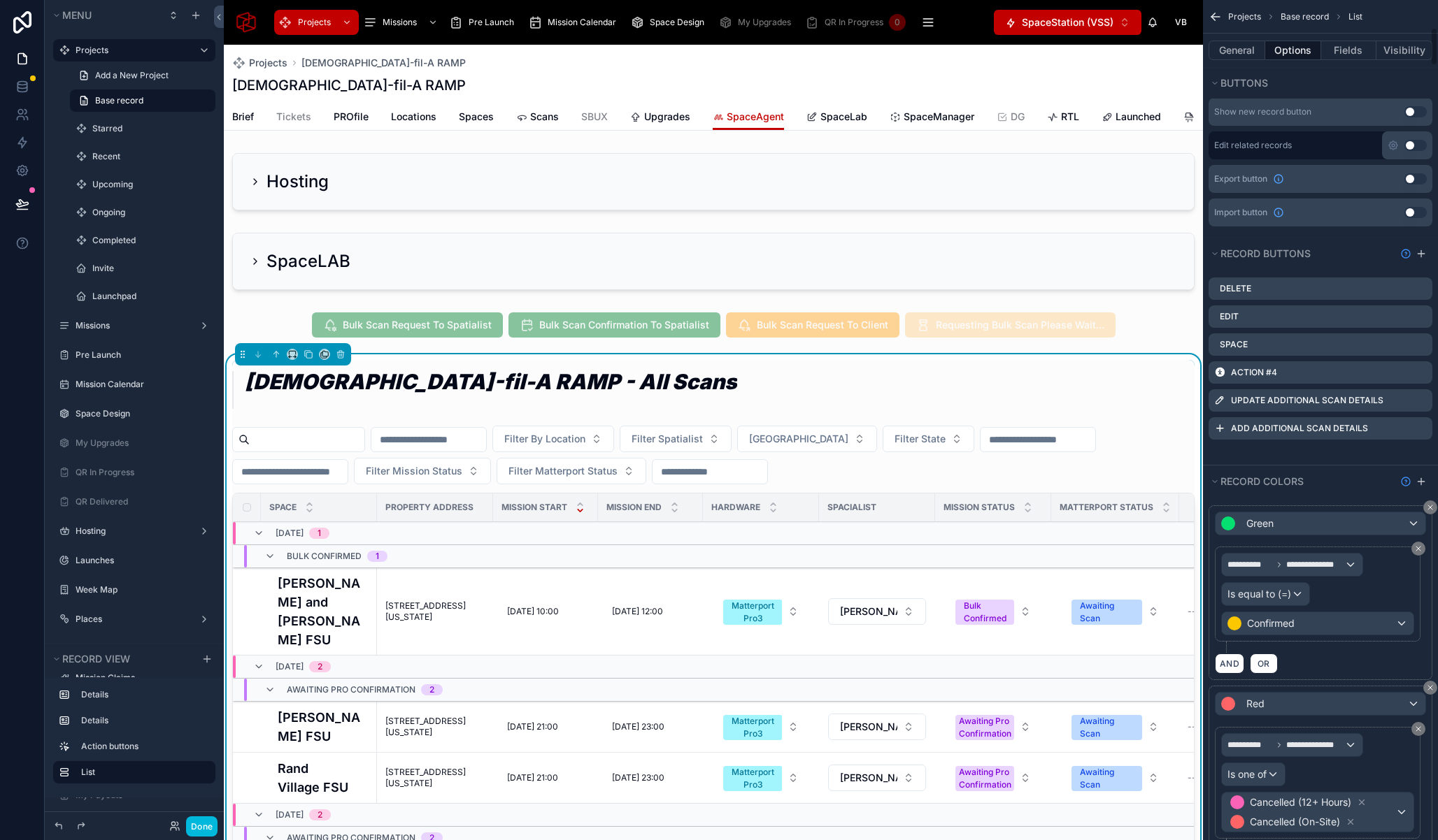
click at [0, 0] on icon "scrollable content" at bounding box center [0, 0] width 0 height 0
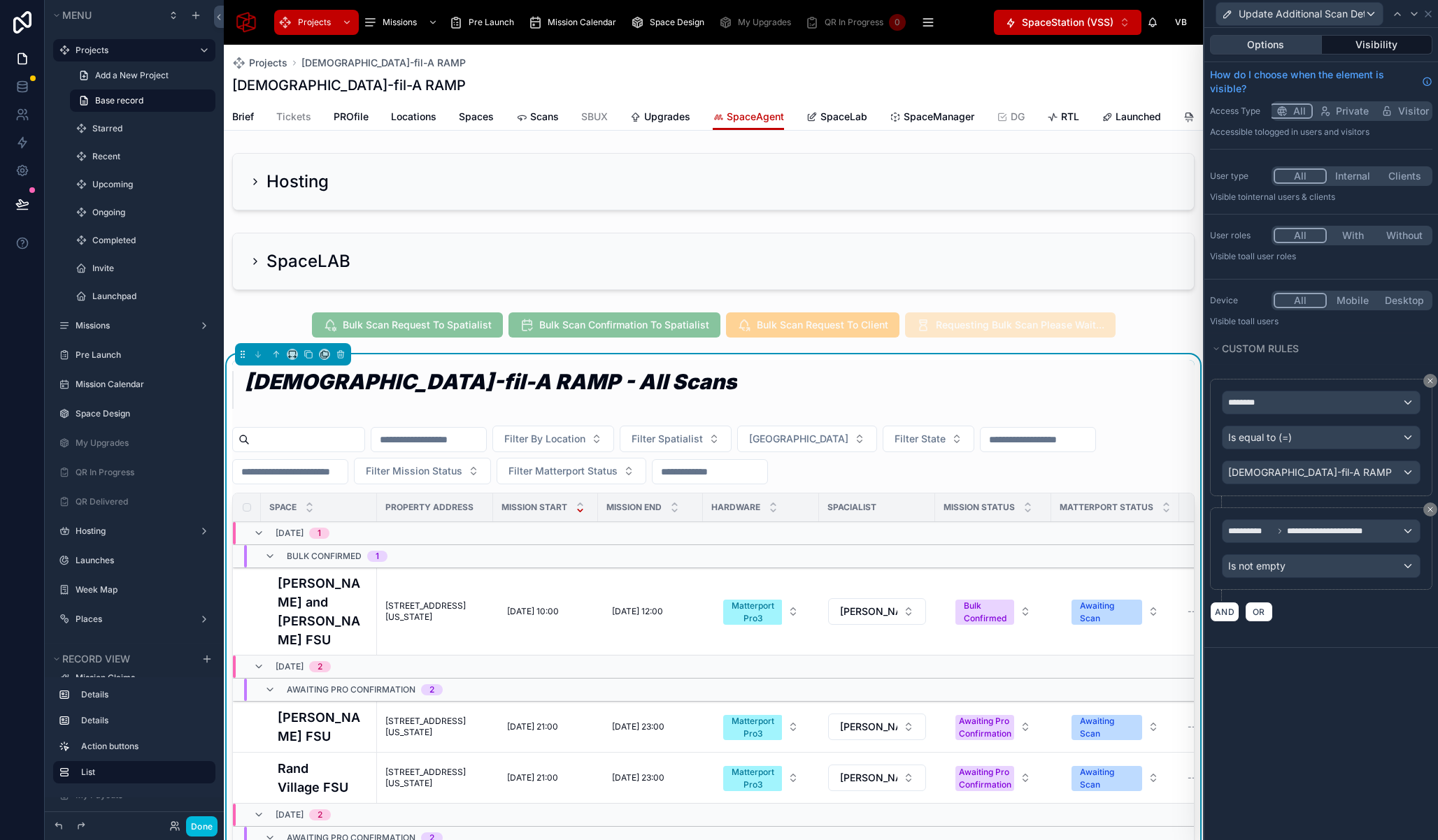
click at [1265, 52] on button "Options" at bounding box center [1265, 45] width 112 height 20
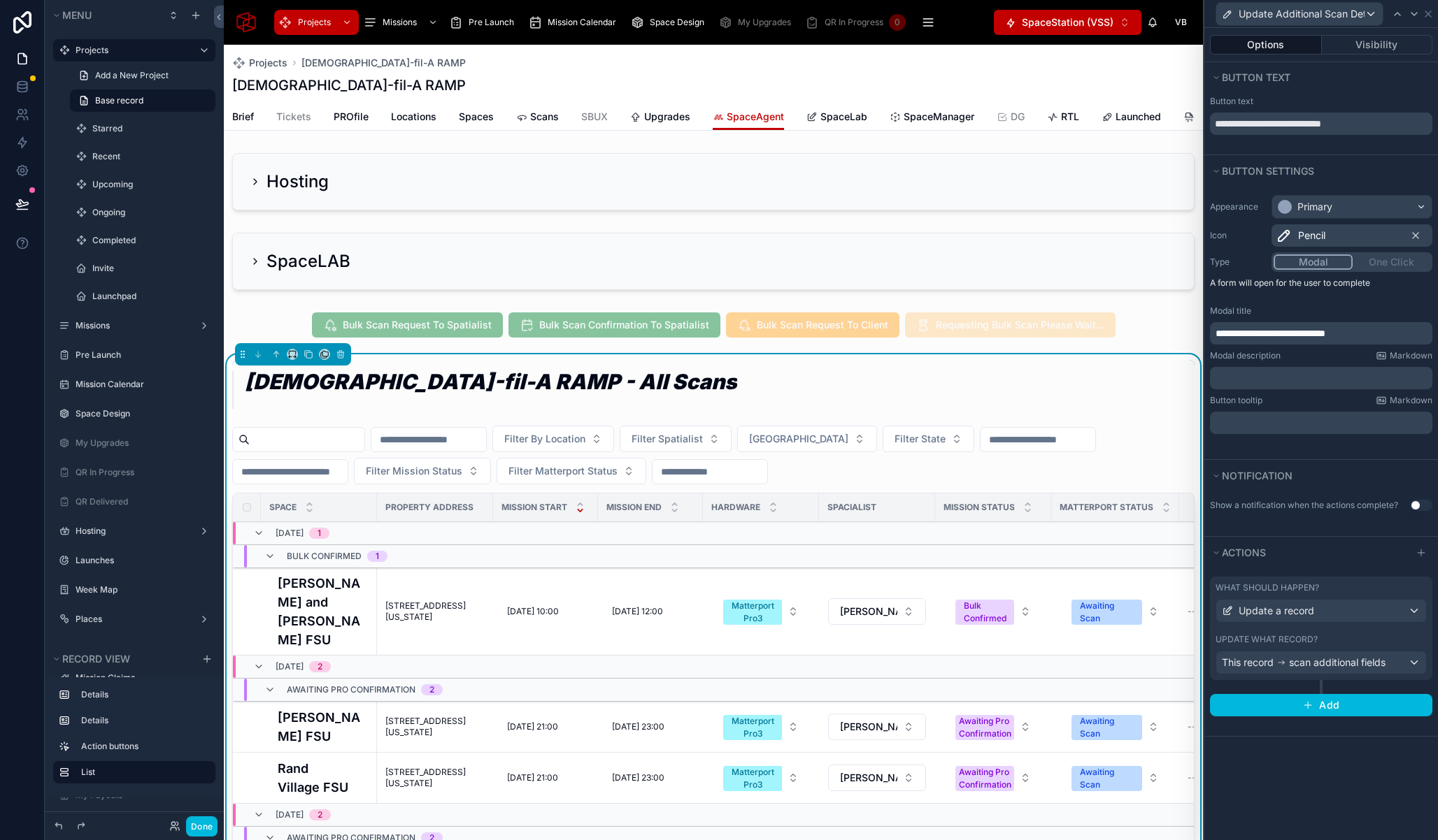
click at [1255, 332] on span "**********" at bounding box center [1270, 333] width 110 height 10
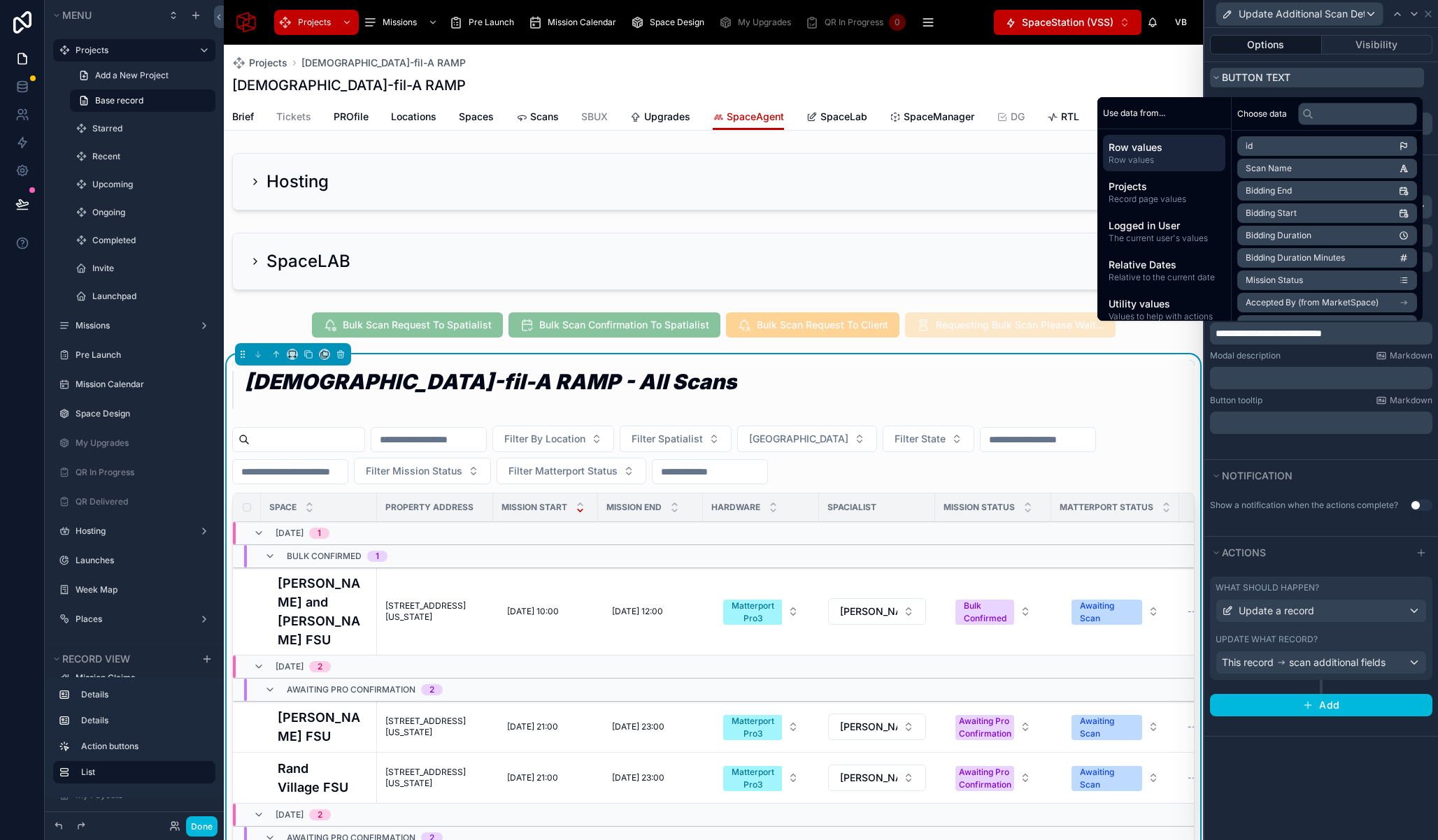
click at [1310, 80] on button "Button text" at bounding box center [1316, 78] width 214 height 20
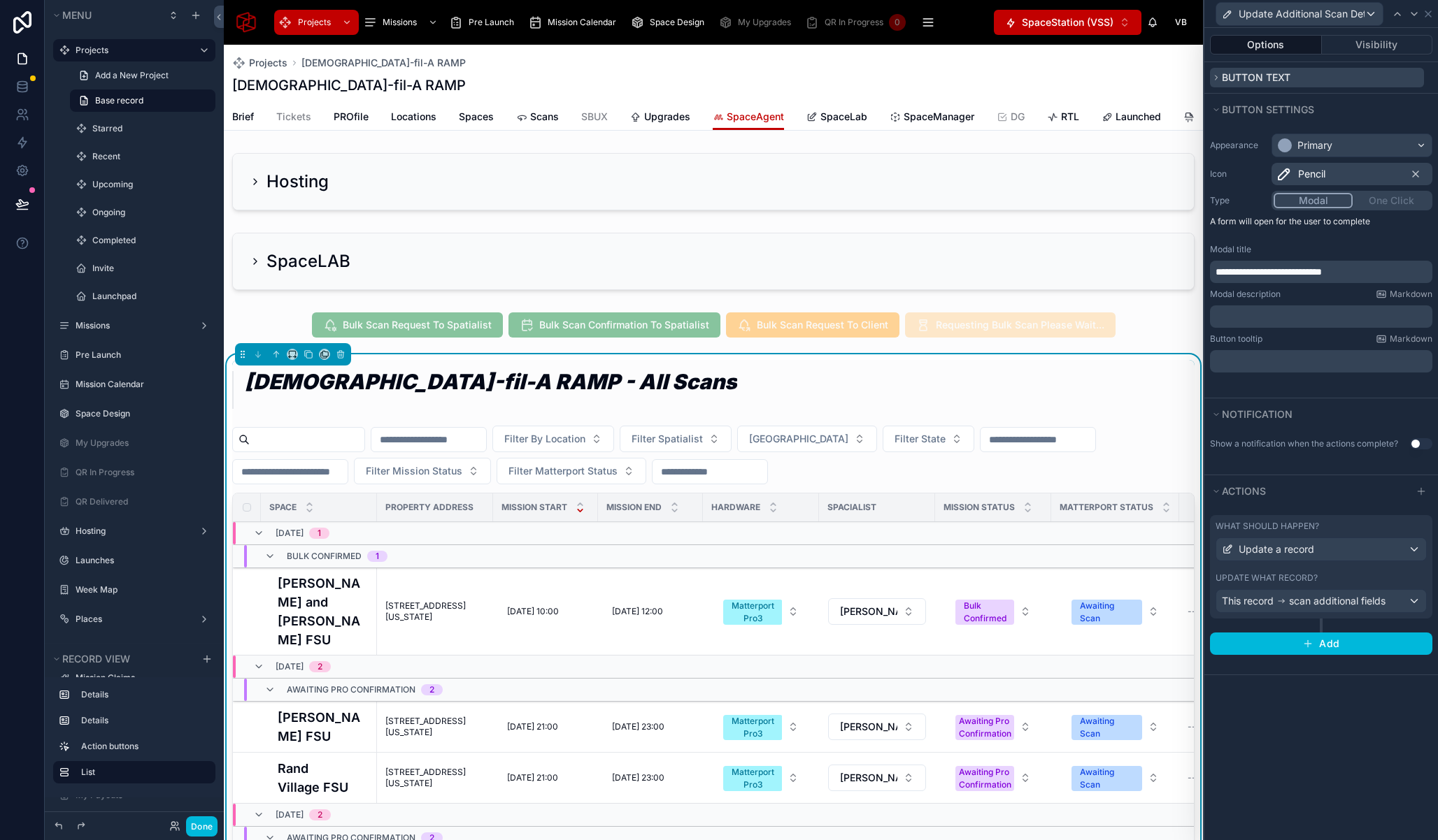
scroll to position [0, 0]
click at [1291, 75] on button "Button text" at bounding box center [1316, 78] width 214 height 20
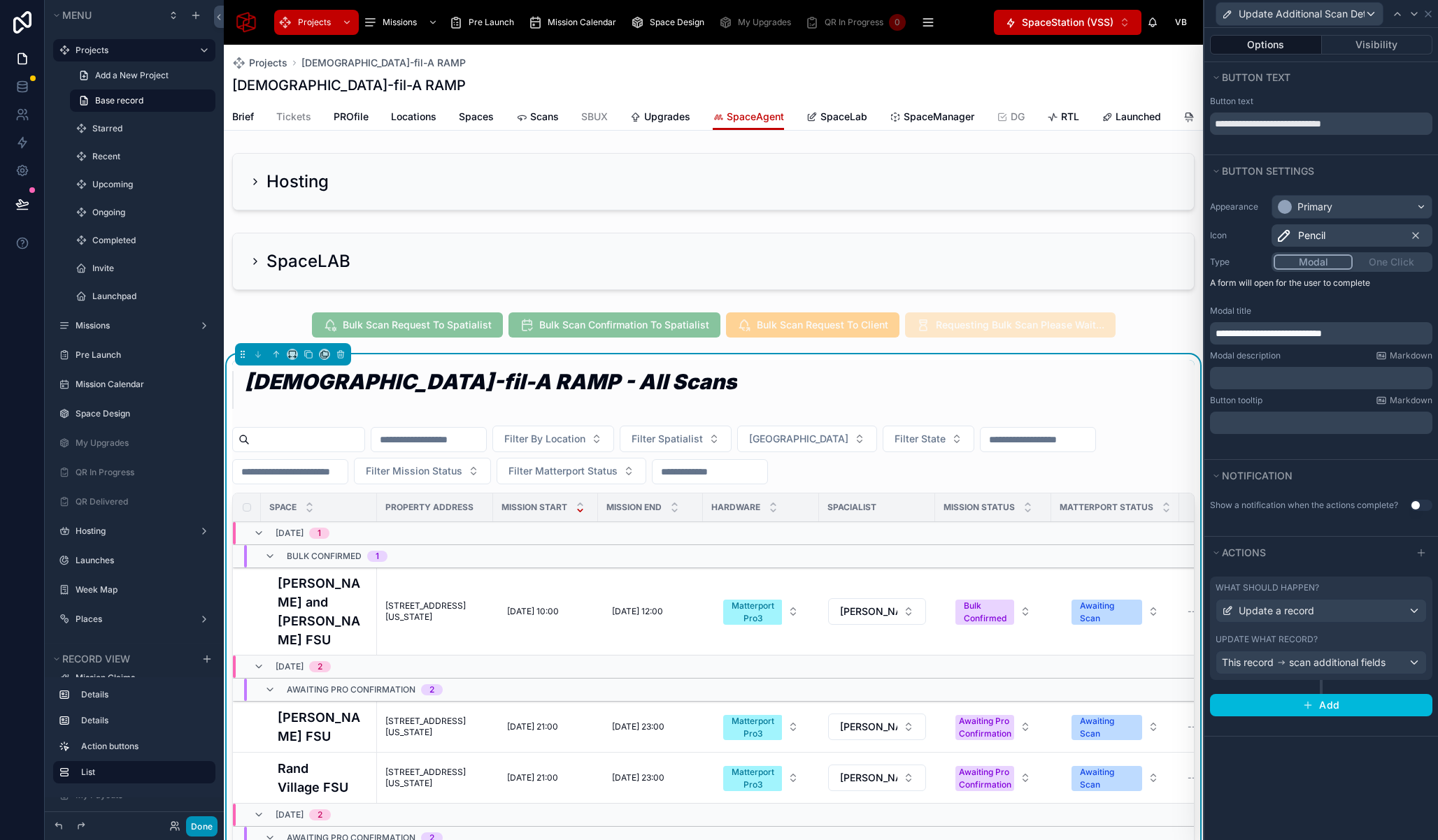
click at [198, 827] on button "Done" at bounding box center [201, 827] width 31 height 21
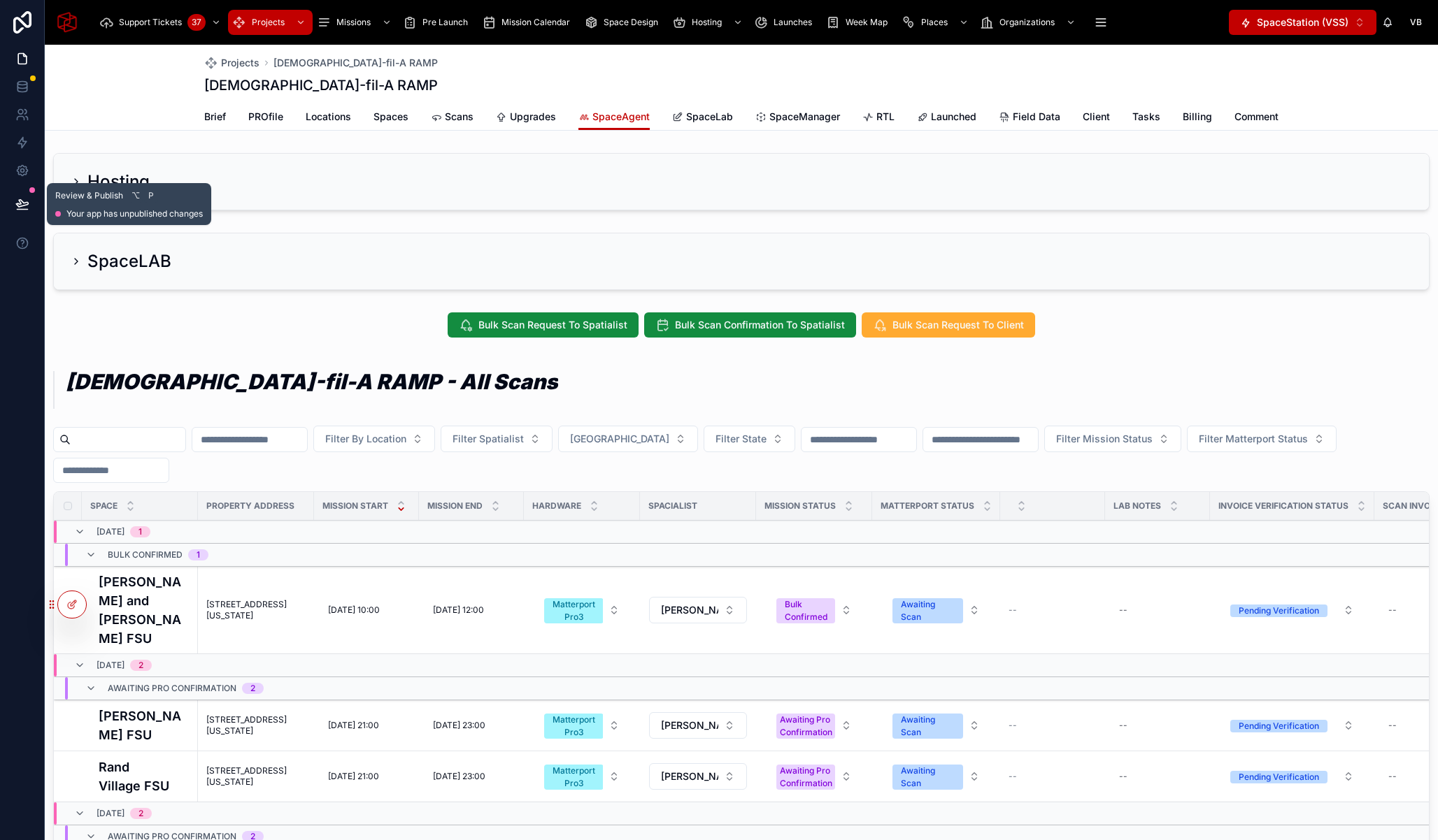
drag, startPoint x: 28, startPoint y: 204, endPoint x: 135, endPoint y: 248, distance: 115.7
click at [28, 204] on button at bounding box center [22, 205] width 30 height 39
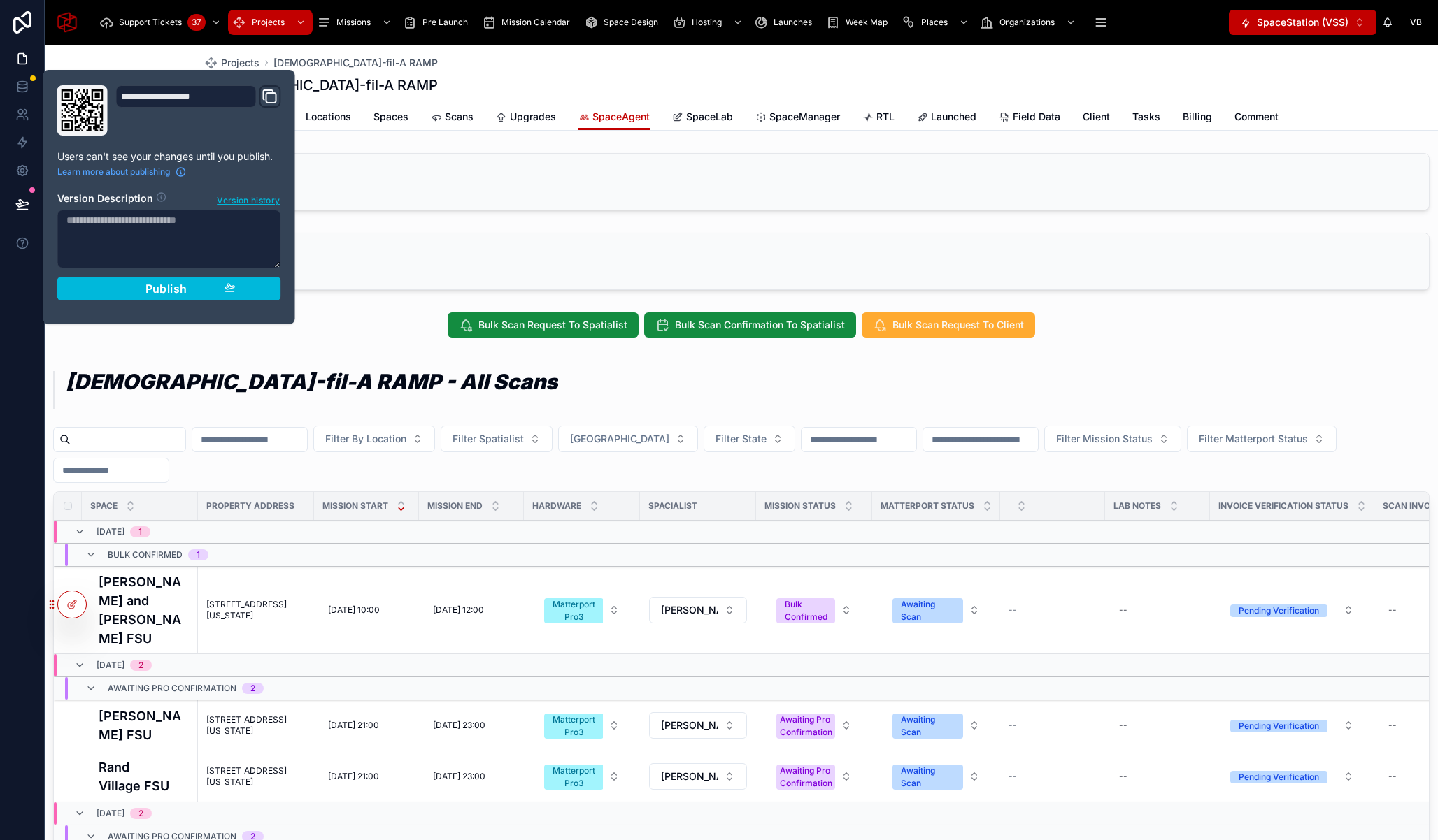
click at [557, 404] on div "[DEMOGRAPHIC_DATA]-fil-A RAMP - All Scans" at bounding box center [741, 389] width 1376 height 57
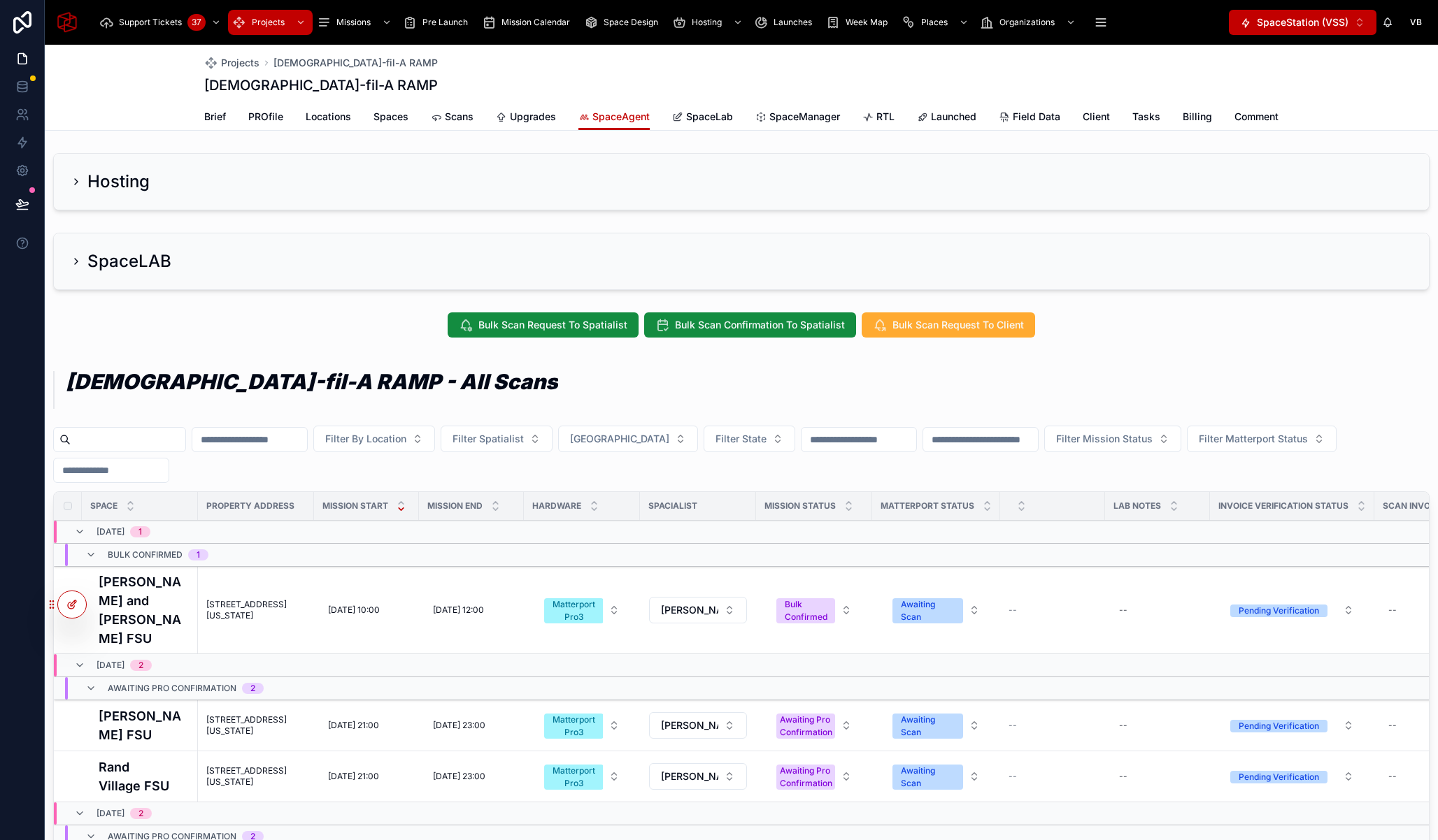
click at [69, 609] on icon at bounding box center [71, 604] width 12 height 12
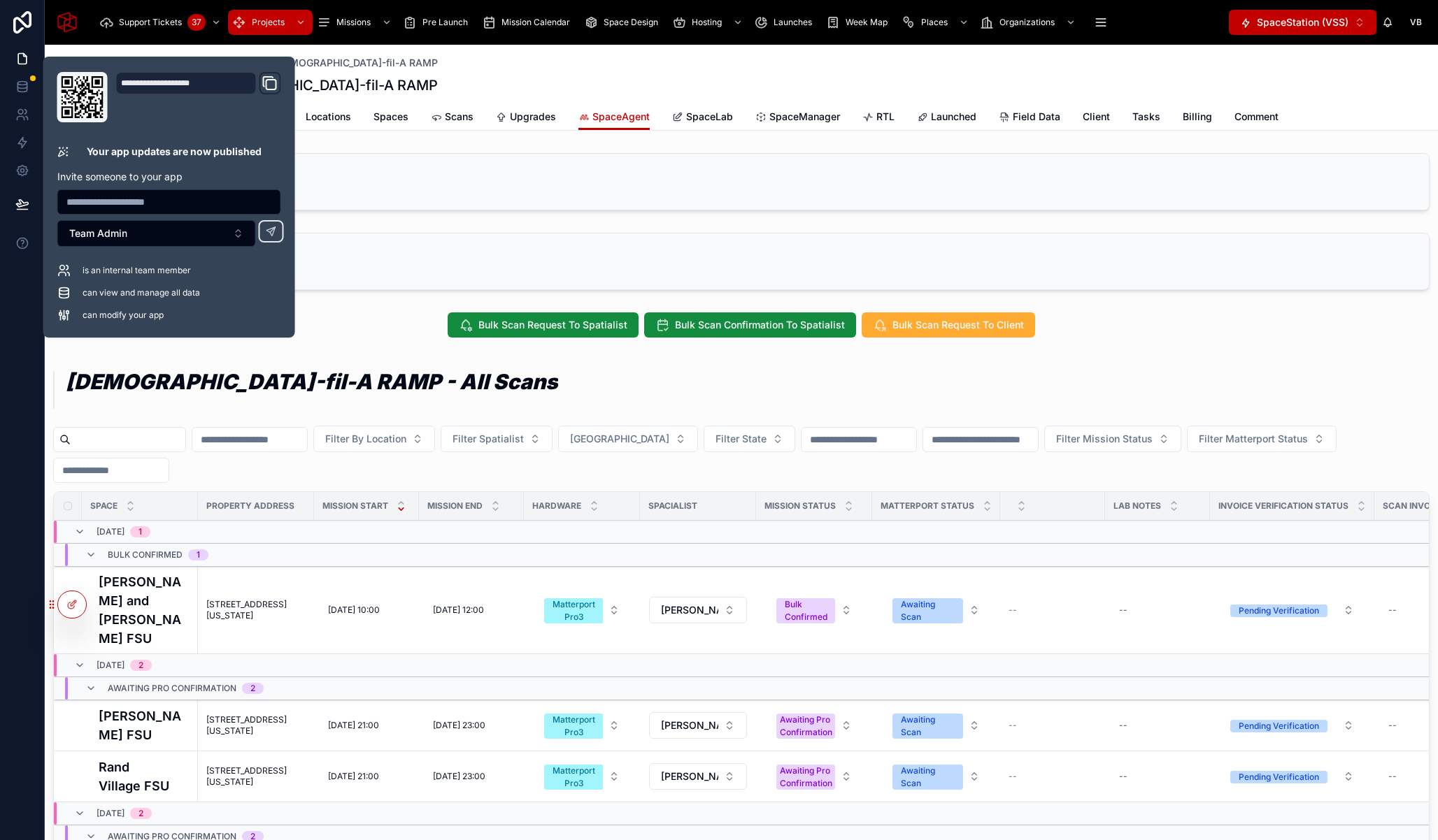
click at [695, 82] on div "[DEMOGRAPHIC_DATA]-fil-A RAMP" at bounding box center [741, 85] width 1074 height 20
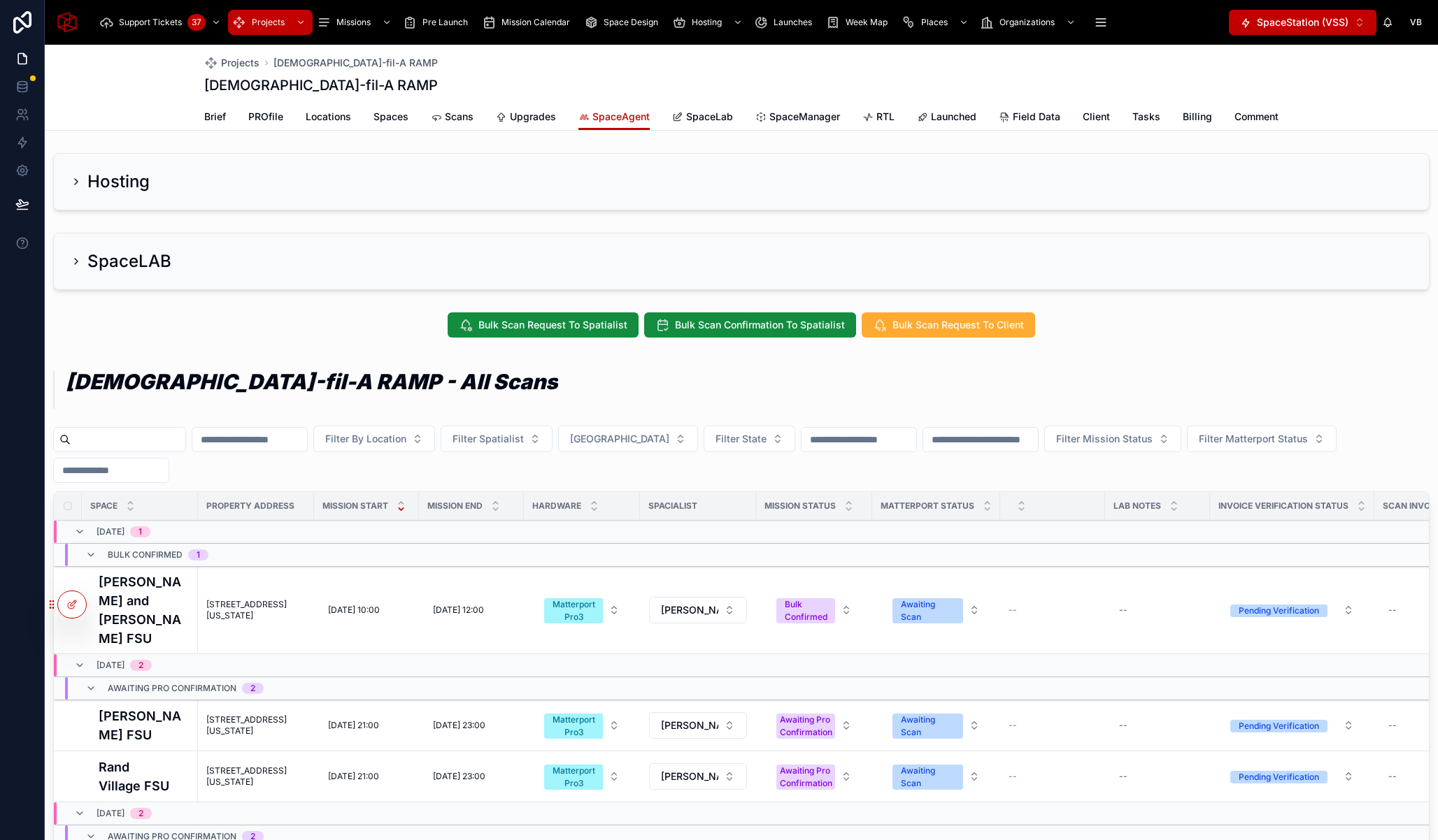
click at [693, 110] on span "SpaceLab" at bounding box center [709, 117] width 46 height 14
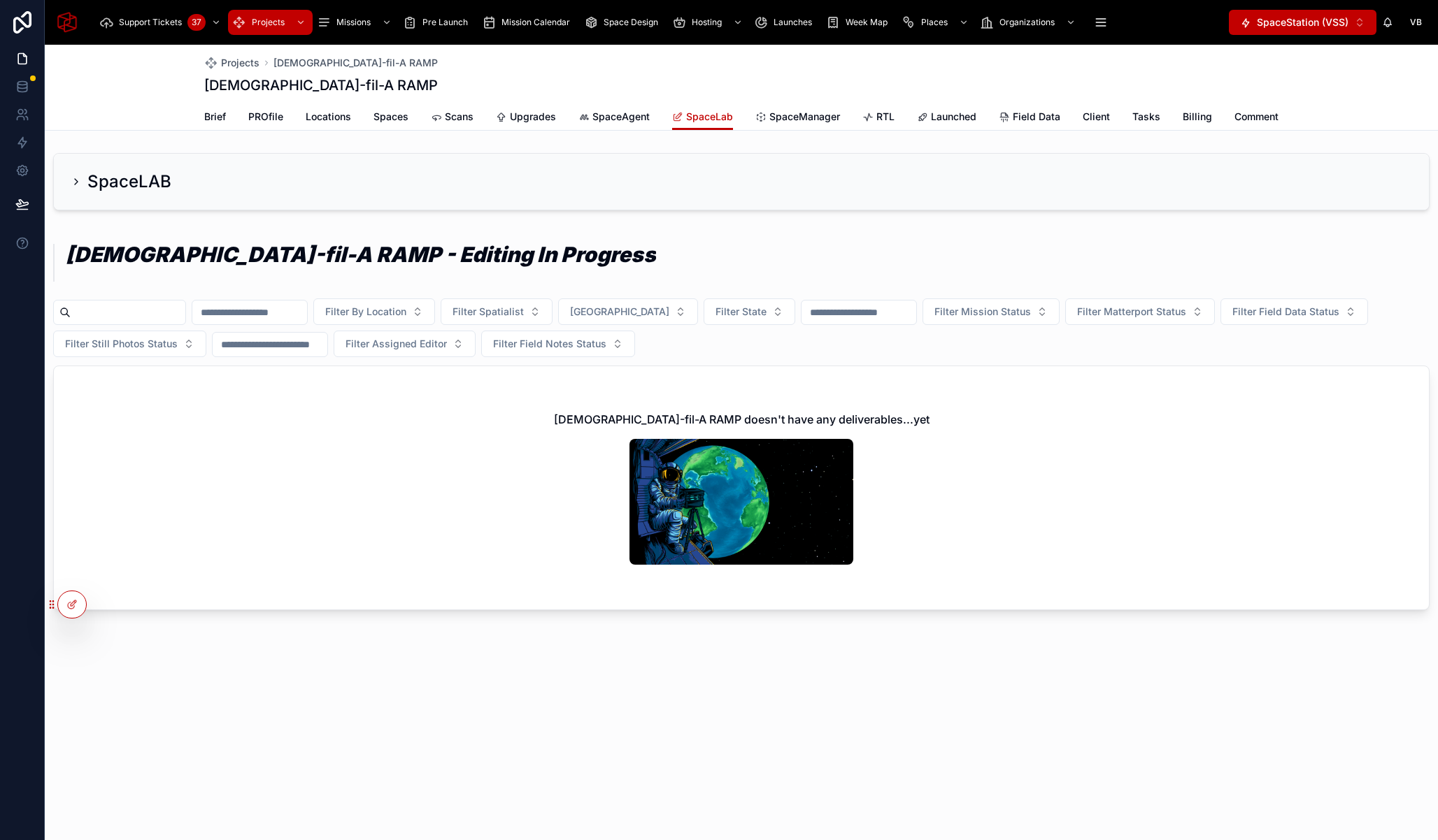
click at [834, 112] on span "SpaceManager" at bounding box center [804, 117] width 71 height 14
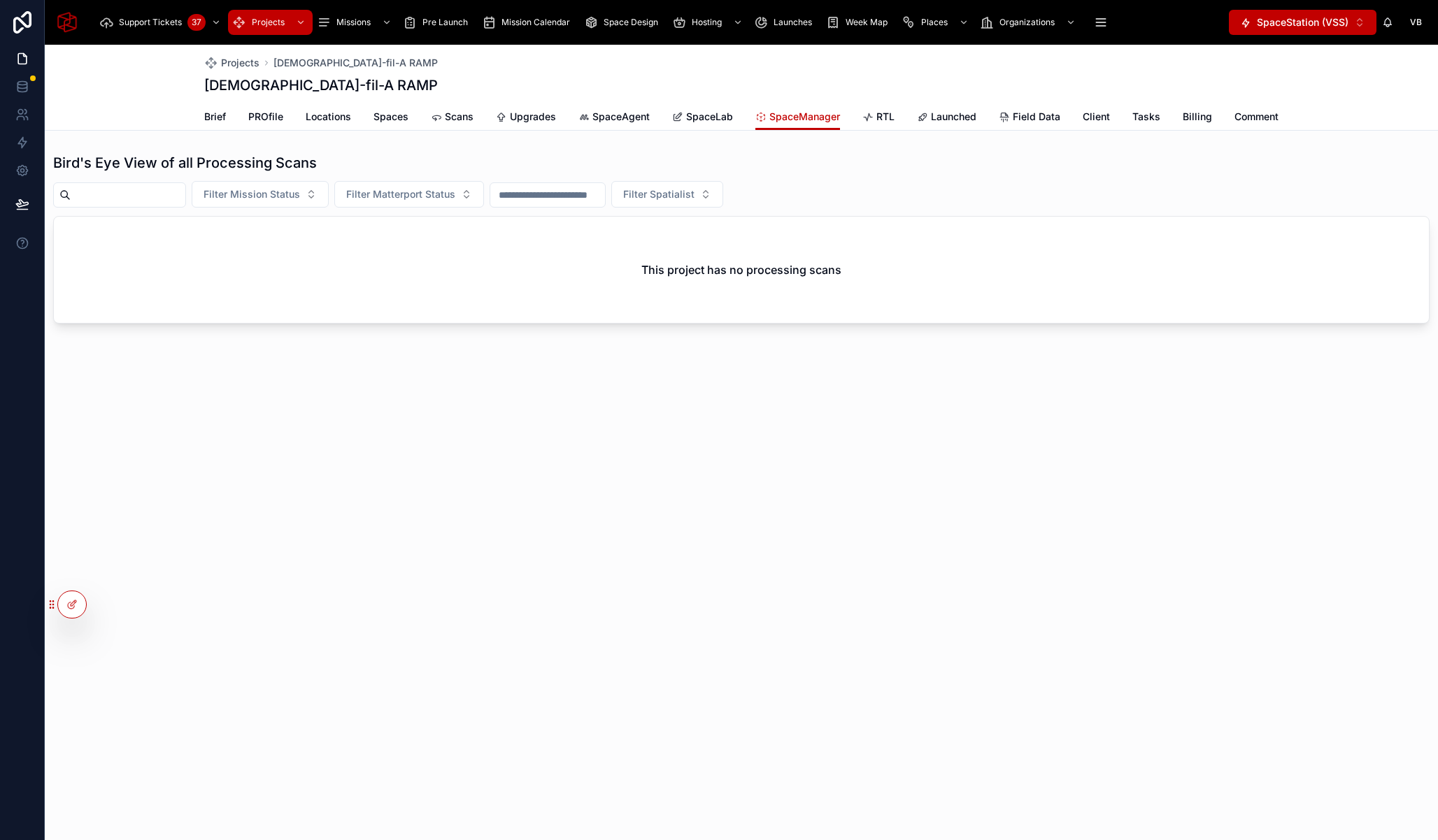
click at [700, 117] on span "SpaceLab" at bounding box center [709, 117] width 46 height 14
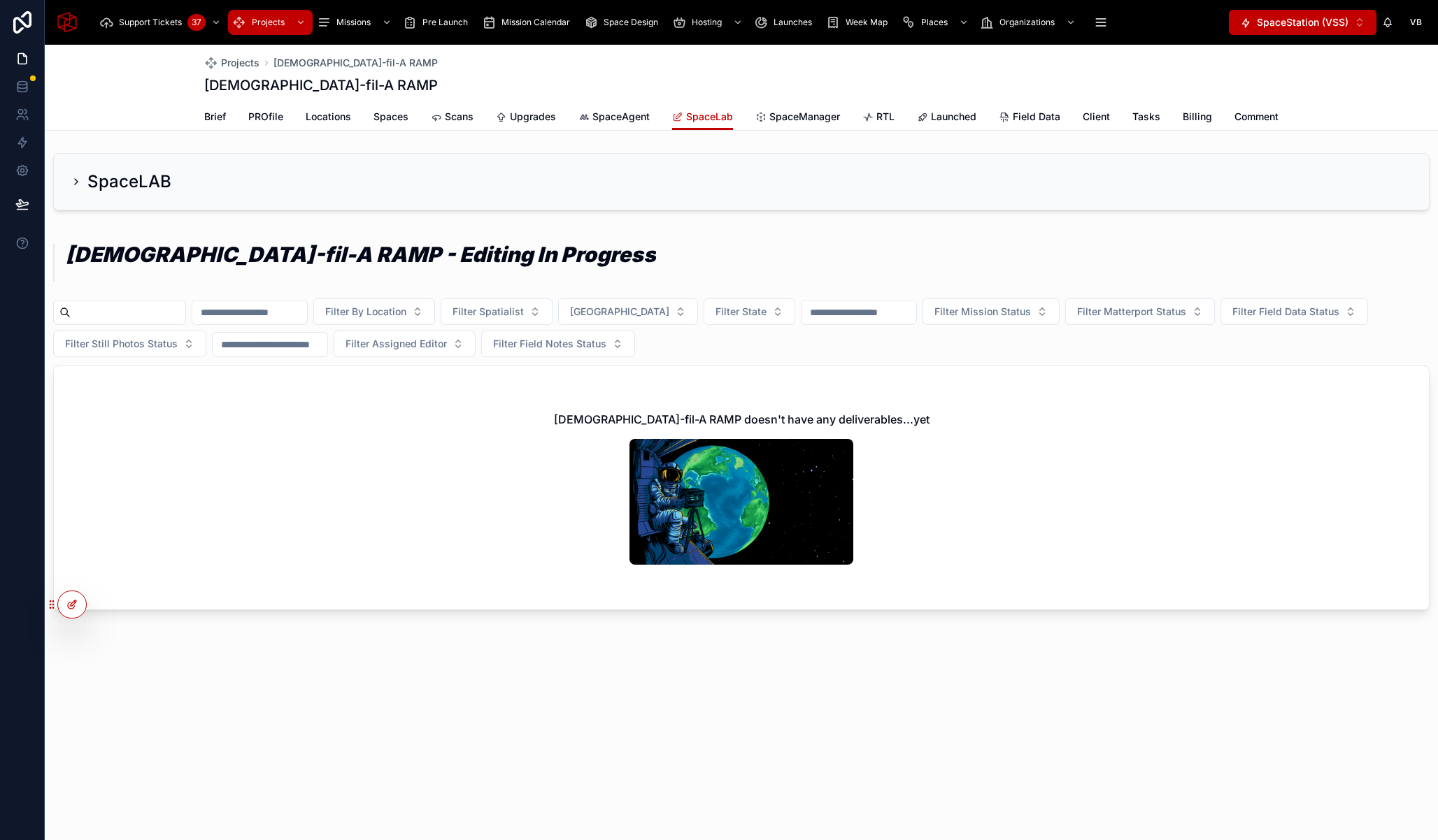
click at [76, 612] on div at bounding box center [71, 605] width 28 height 27
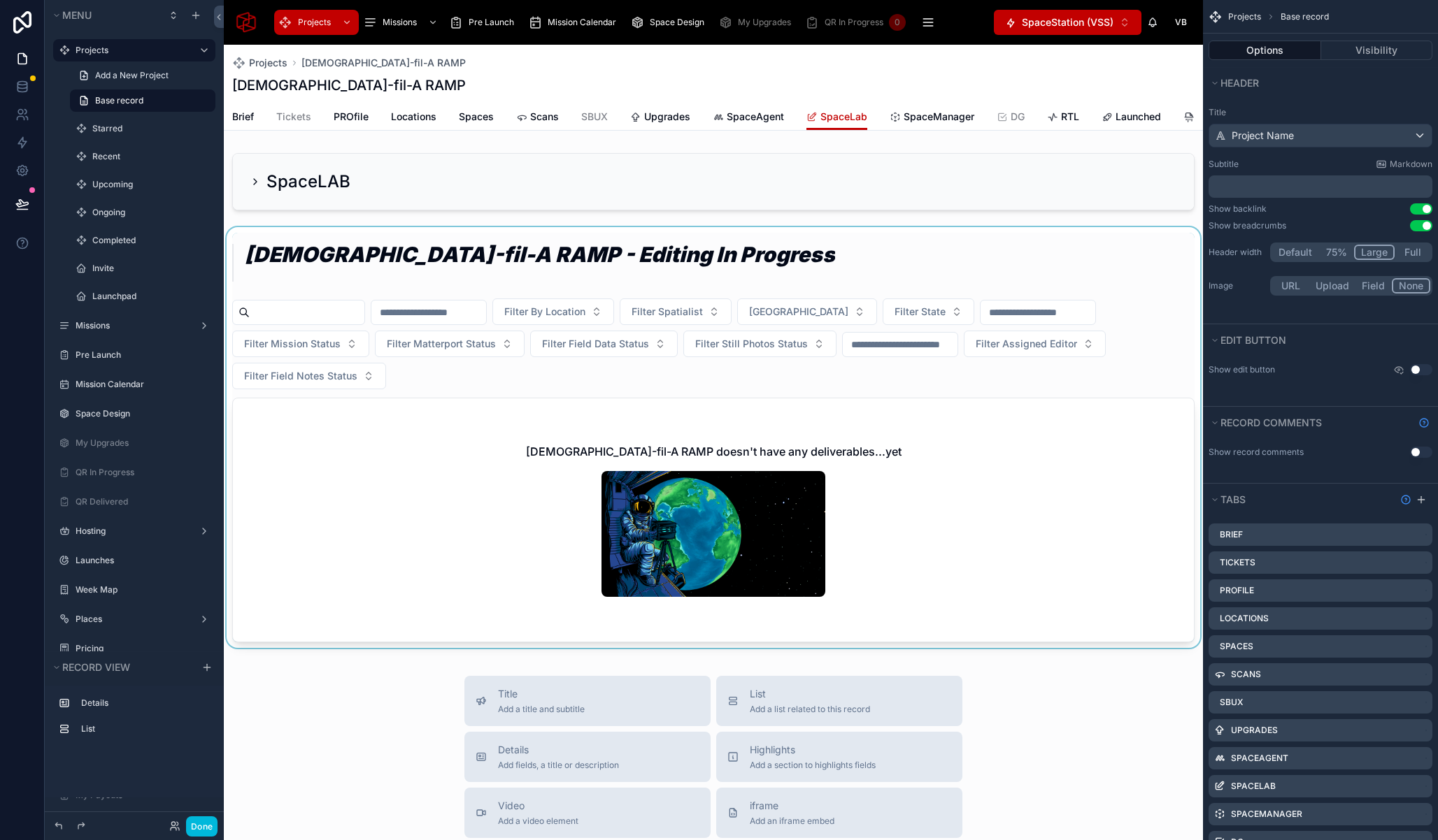
click at [753, 249] on div at bounding box center [712, 440] width 979 height 426
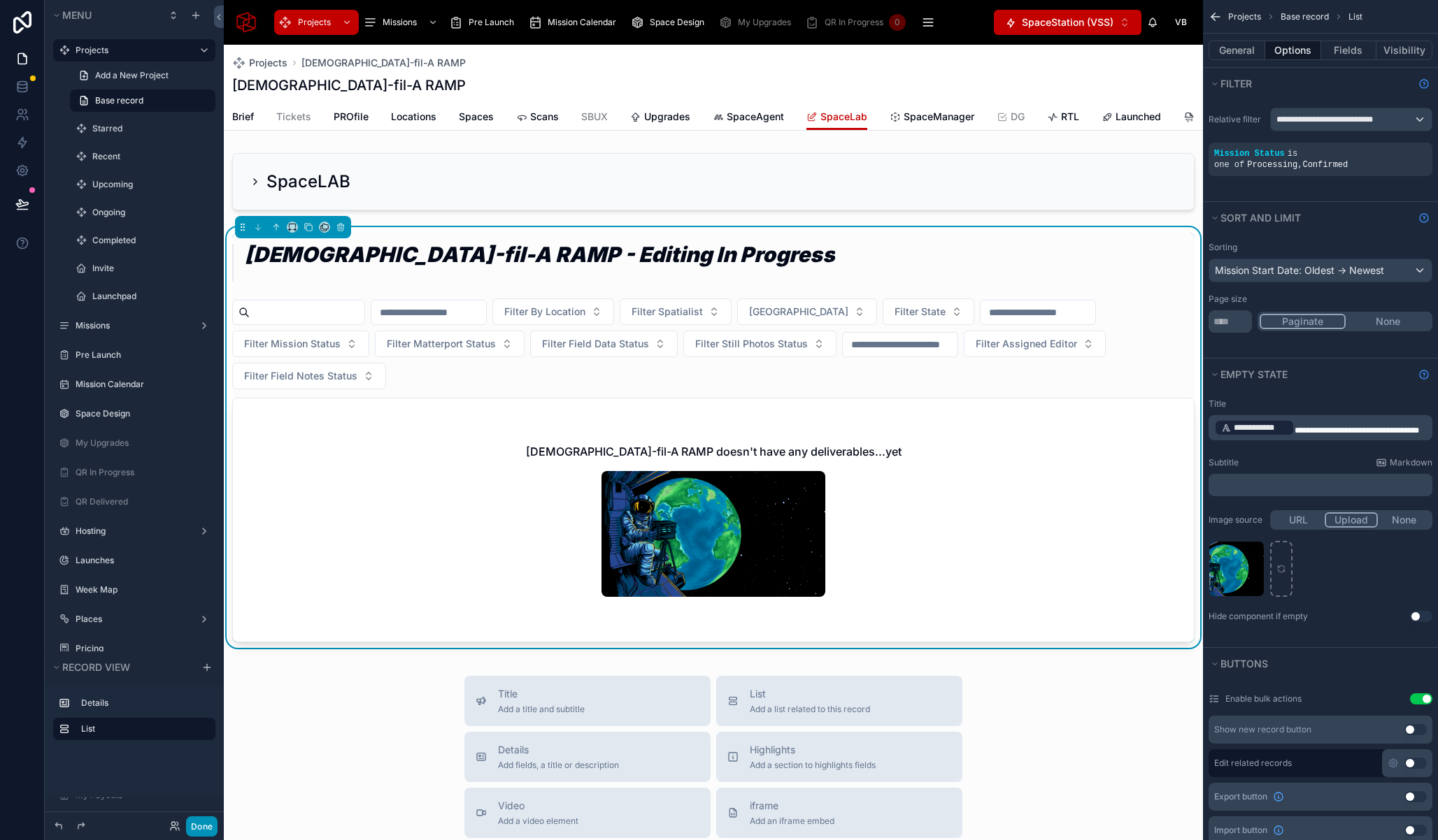
click at [206, 826] on button "Done" at bounding box center [201, 827] width 31 height 21
